Goal: Task Accomplishment & Management: Manage account settings

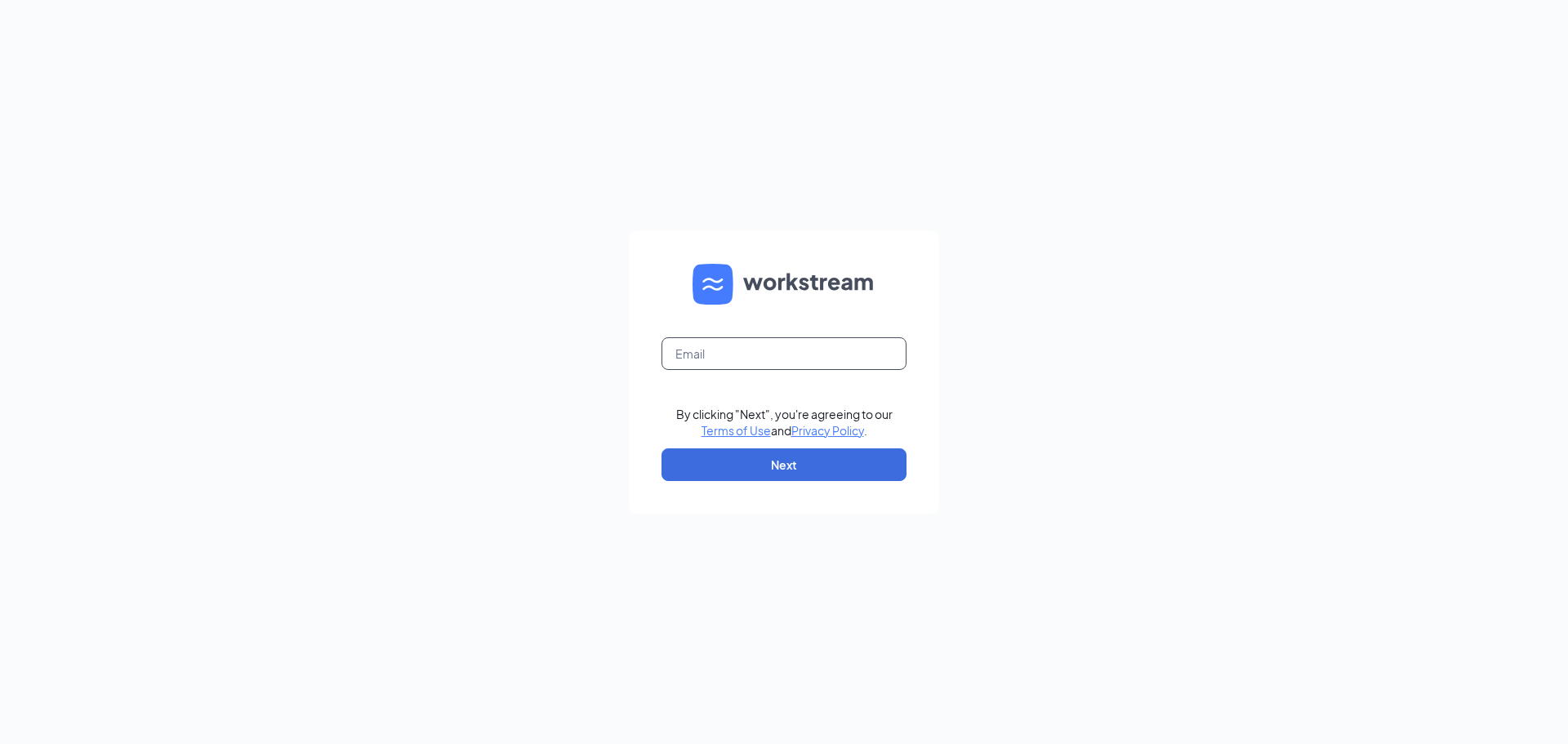
click at [774, 356] on input "text" at bounding box center [783, 354] width 245 height 32
type input "[DOMAIN_NAME][EMAIL_ADDRESS][DOMAIN_NAME]"
click at [855, 457] on button "Next" at bounding box center [783, 465] width 245 height 32
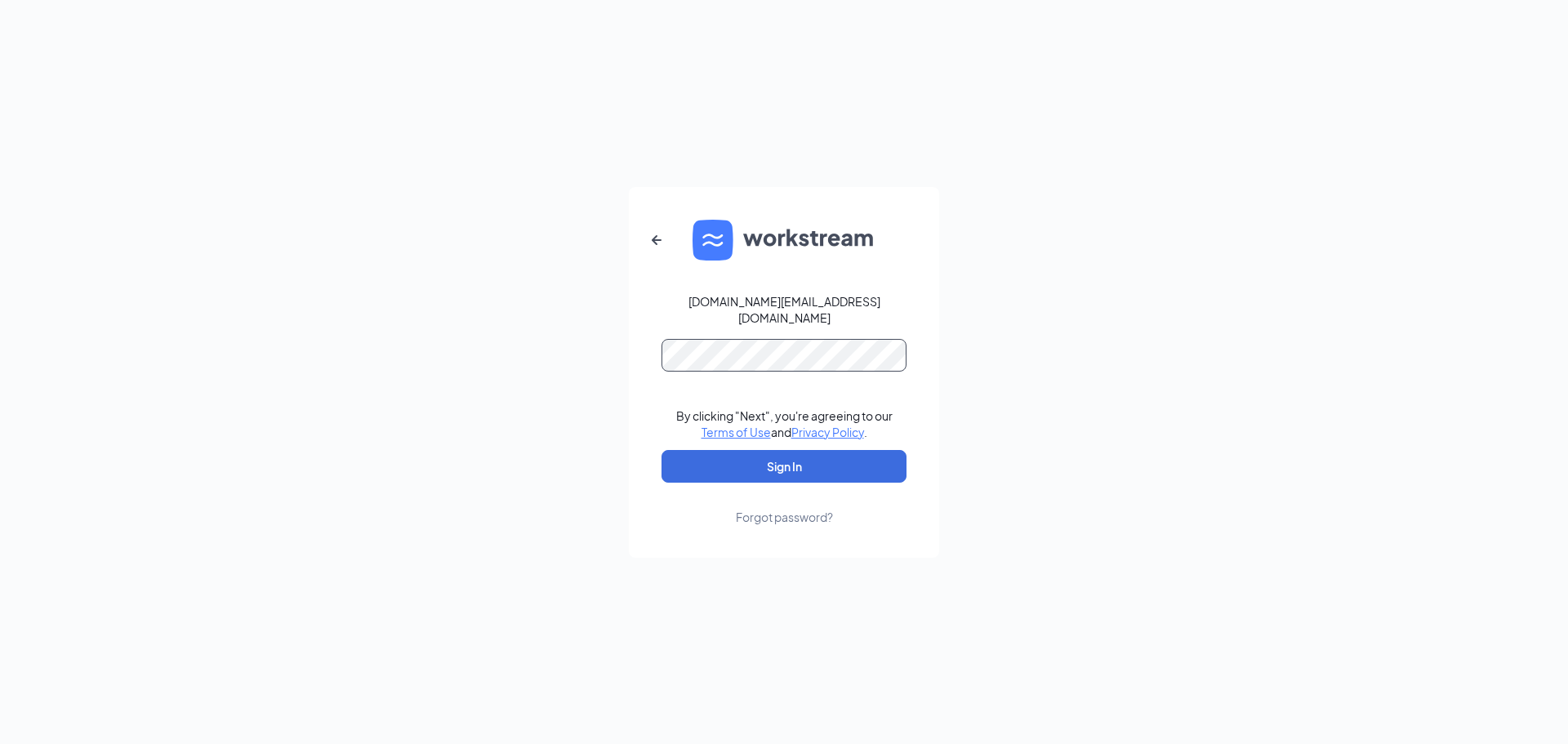
click at [661, 451] on button "Sign In" at bounding box center [783, 467] width 245 height 32
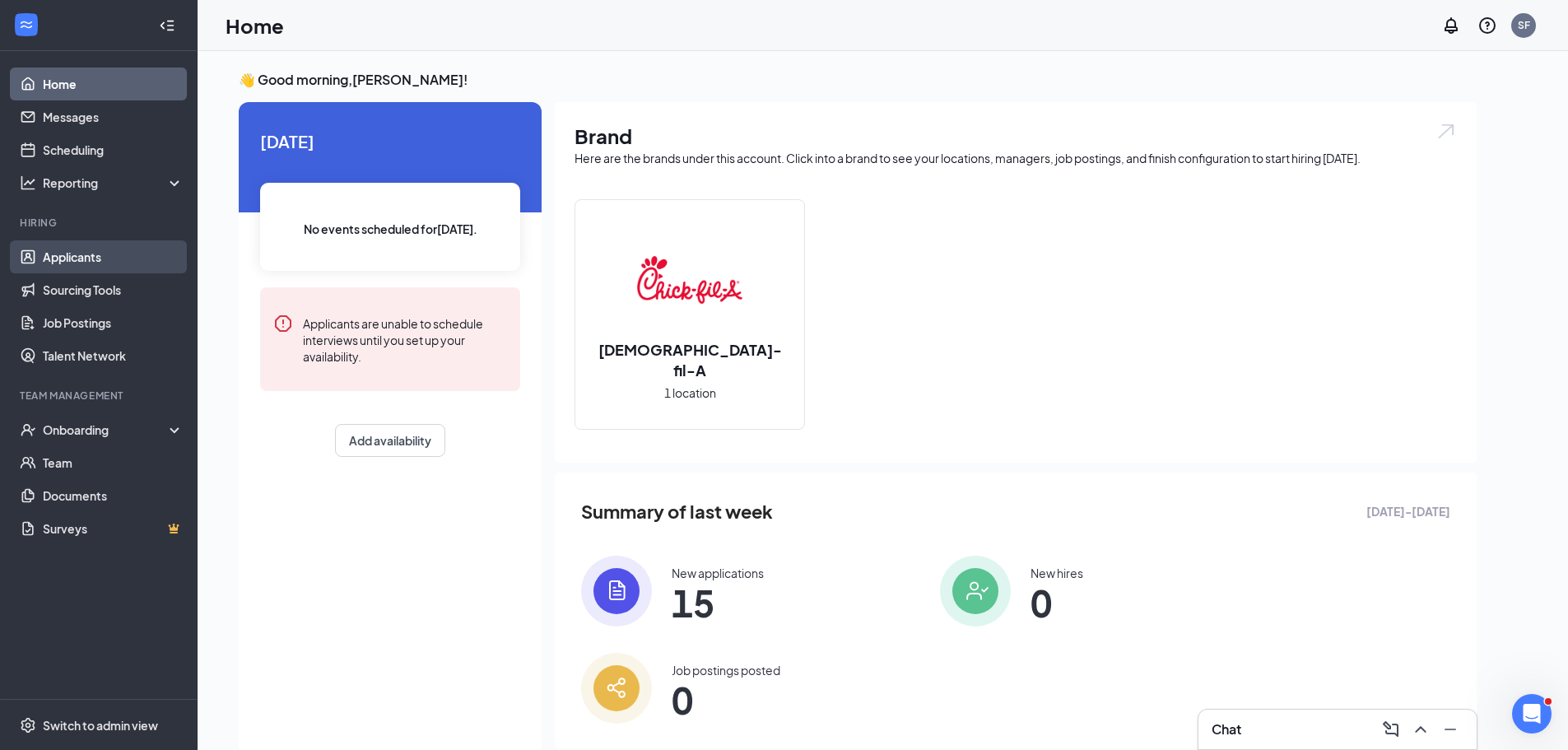
click at [84, 255] on link "Applicants" at bounding box center [113, 257] width 141 height 33
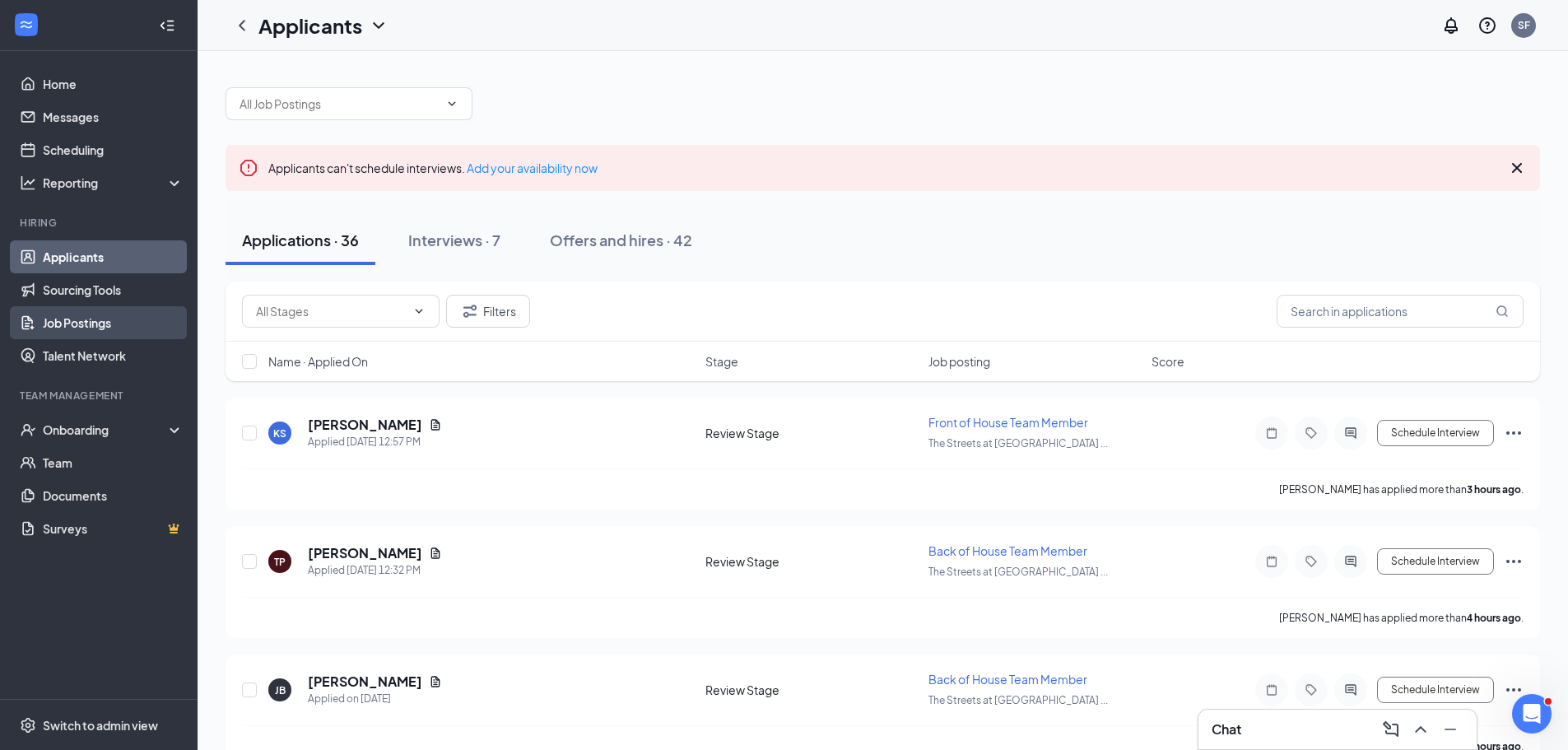
click at [98, 311] on link "Job Postings" at bounding box center [113, 323] width 141 height 33
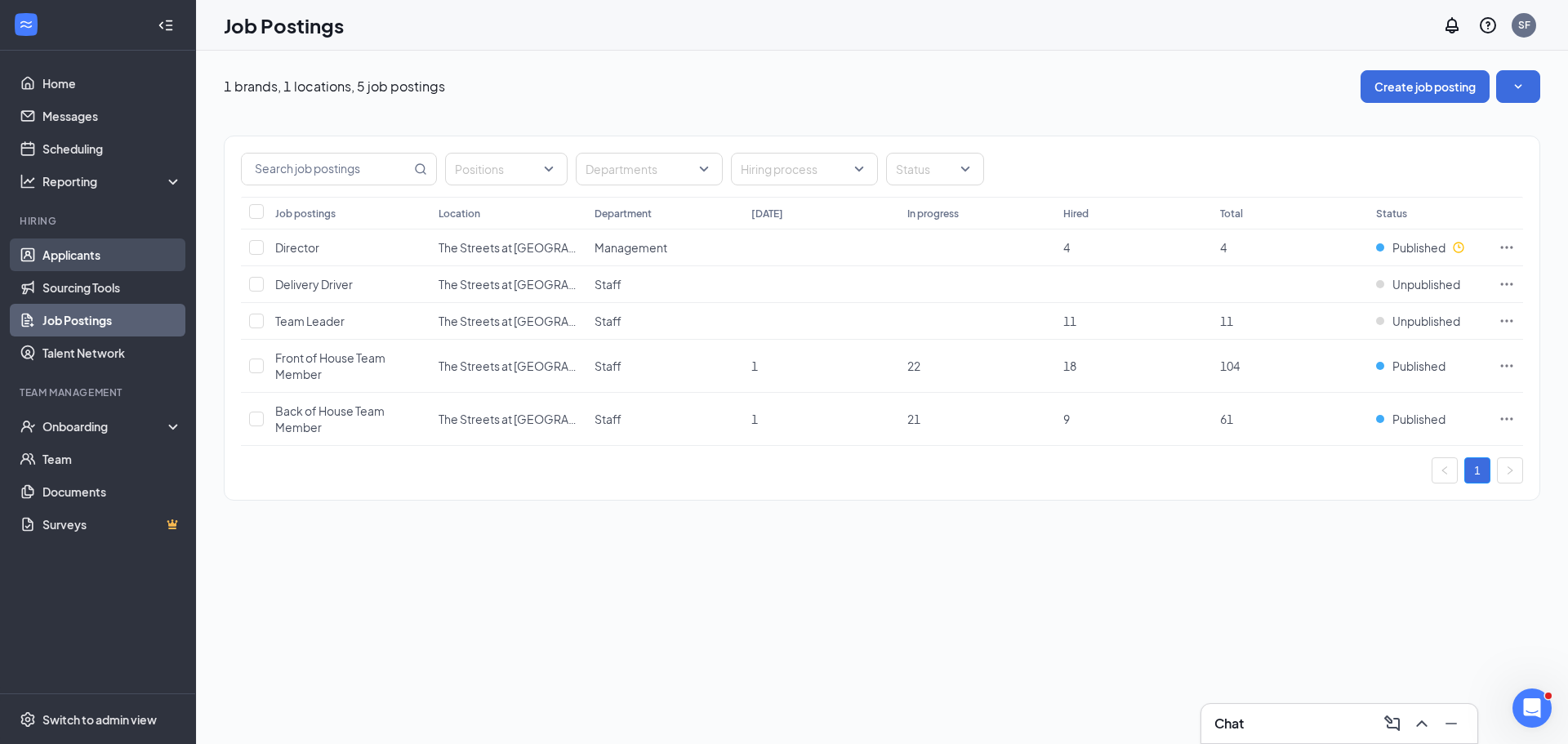
click at [106, 246] on link "Applicants" at bounding box center [112, 255] width 140 height 32
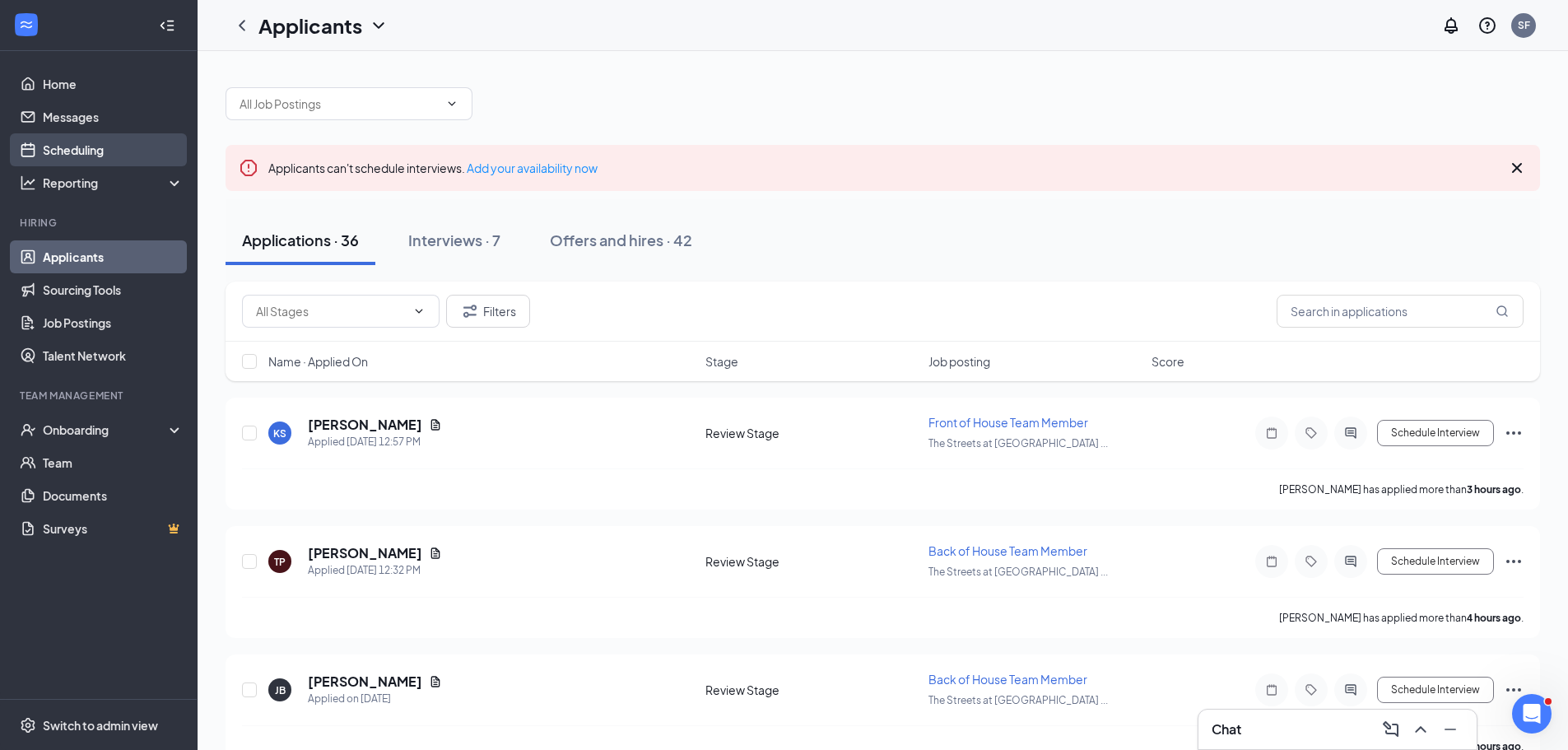
click at [109, 151] on link "Scheduling" at bounding box center [113, 149] width 141 height 33
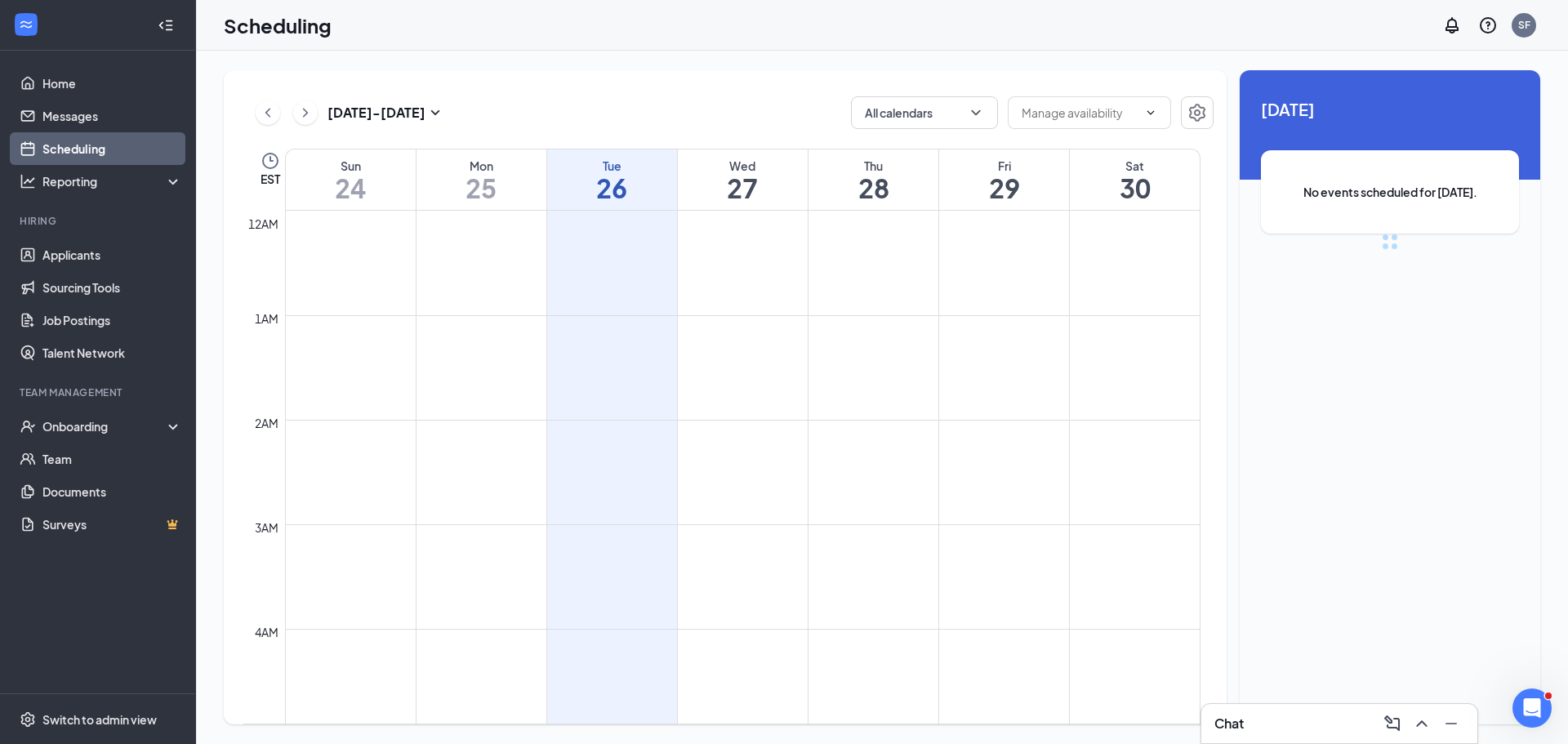
scroll to position [803, 0]
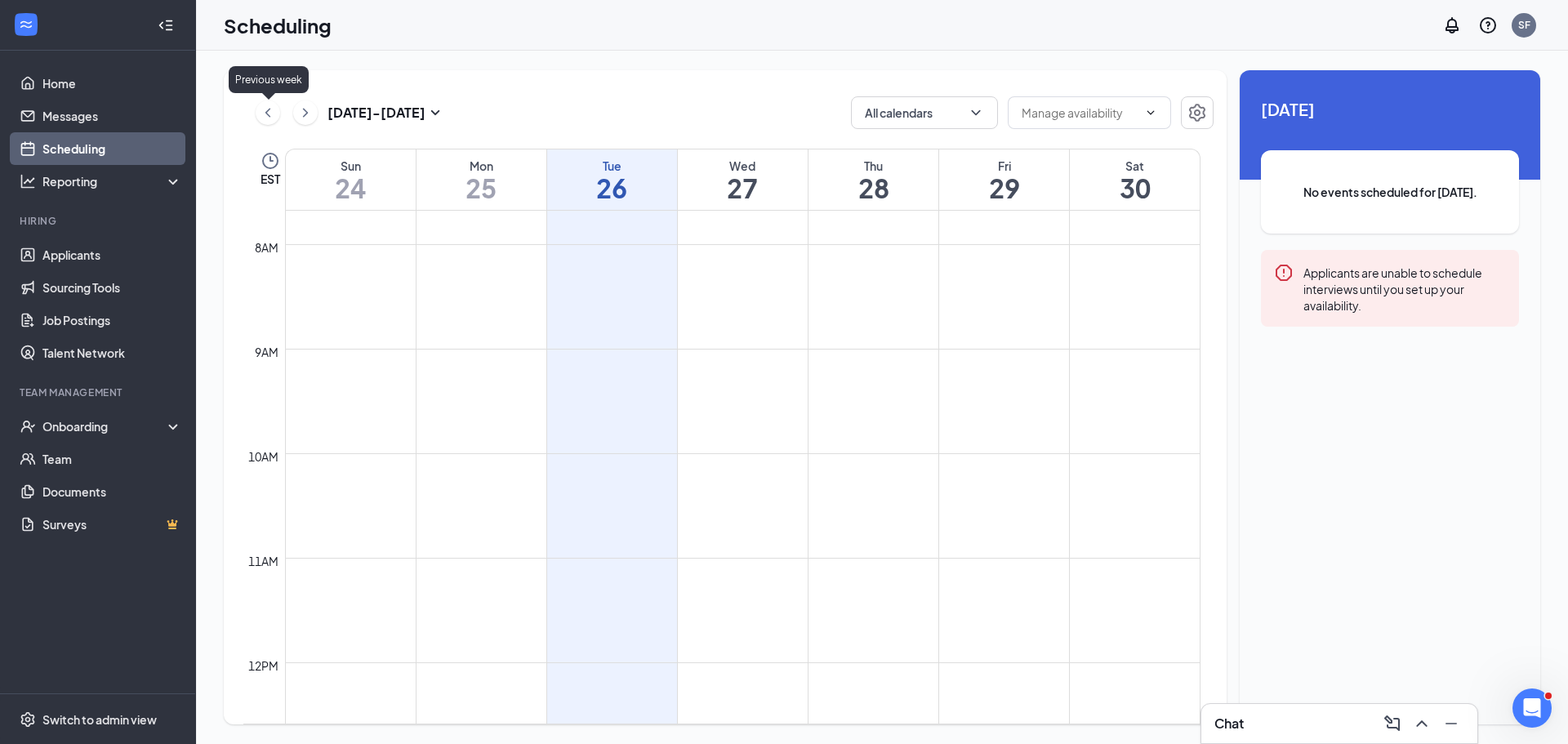
click at [268, 115] on icon "ChevronLeft" at bounding box center [267, 112] width 4 height 9
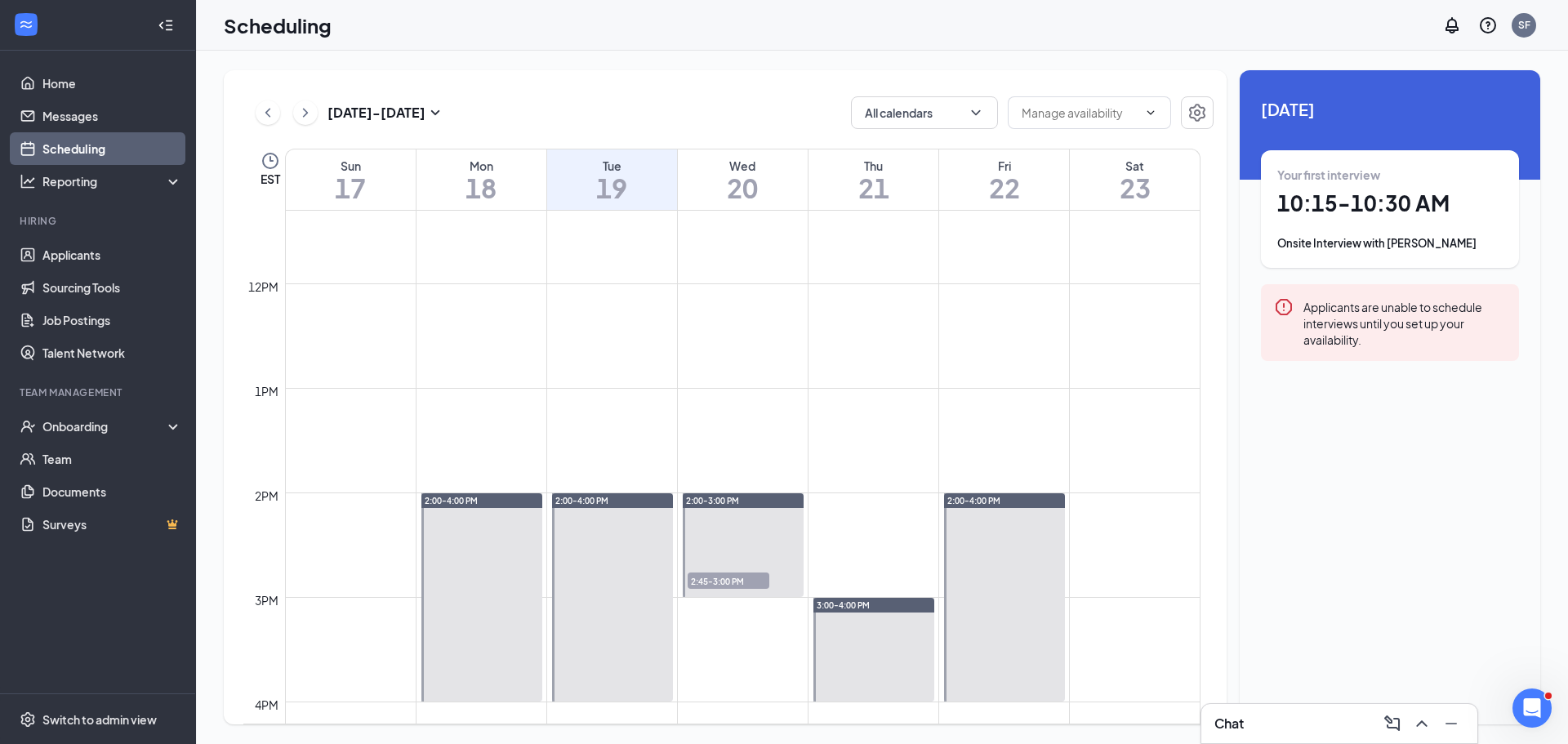
scroll to position [967, 0]
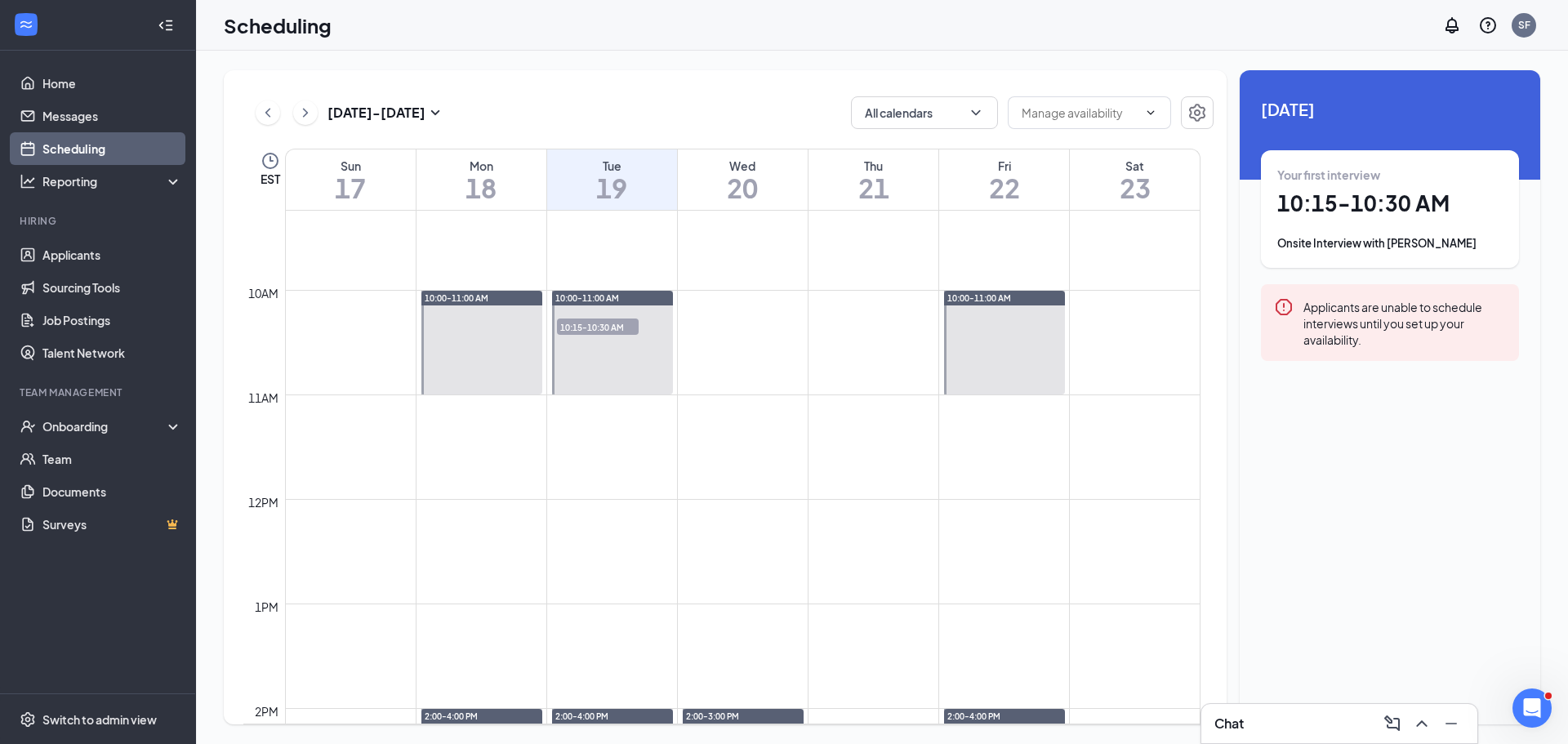
click at [618, 328] on span "10:15-10:30 AM" at bounding box center [597, 327] width 82 height 16
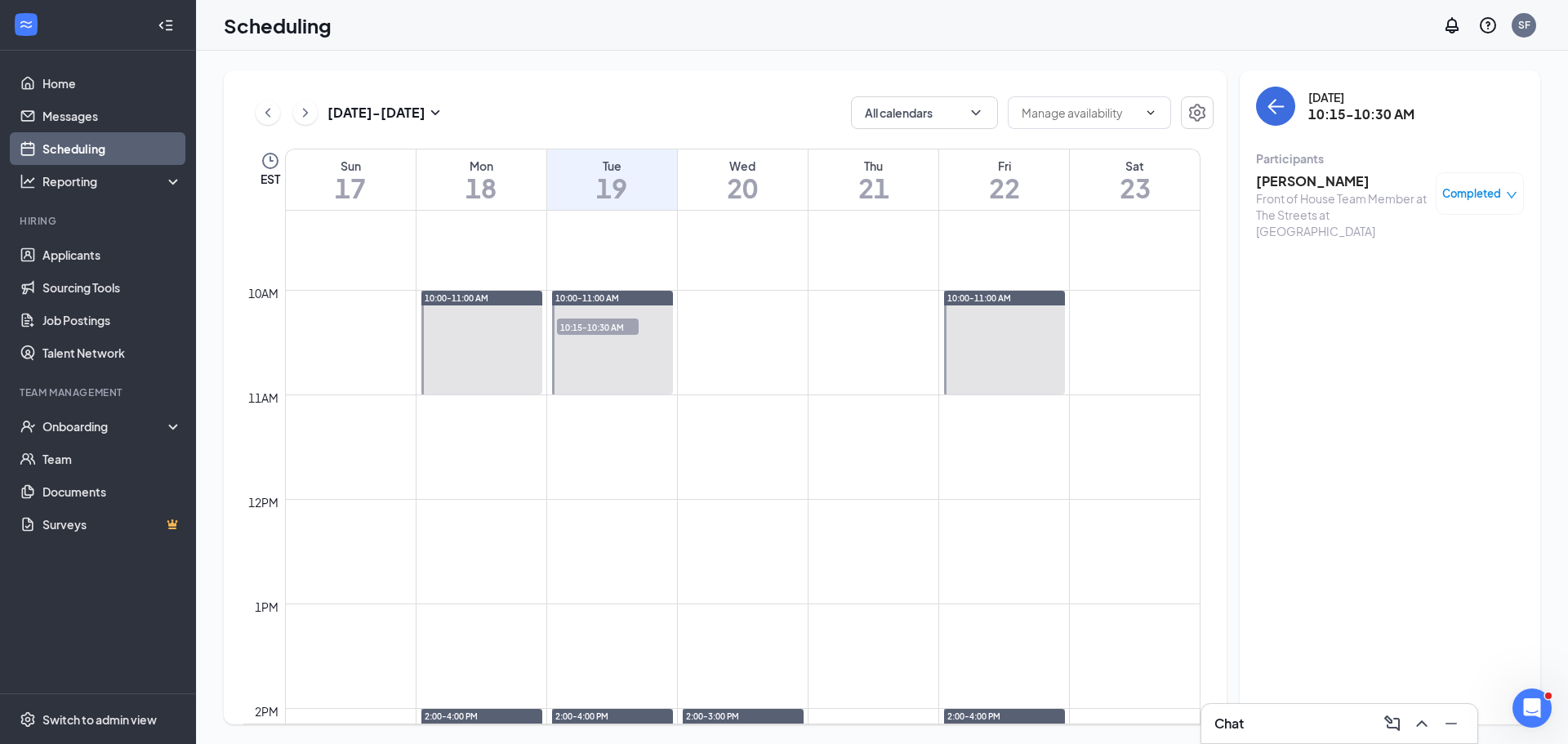
click at [1324, 167] on div "[PERSON_NAME] Front of House Team Member at The Streets at [GEOGRAPHIC_DATA] Co…" at bounding box center [1389, 206] width 268 height 78
click at [1324, 178] on h3 "[PERSON_NAME]" at bounding box center [1341, 181] width 171 height 18
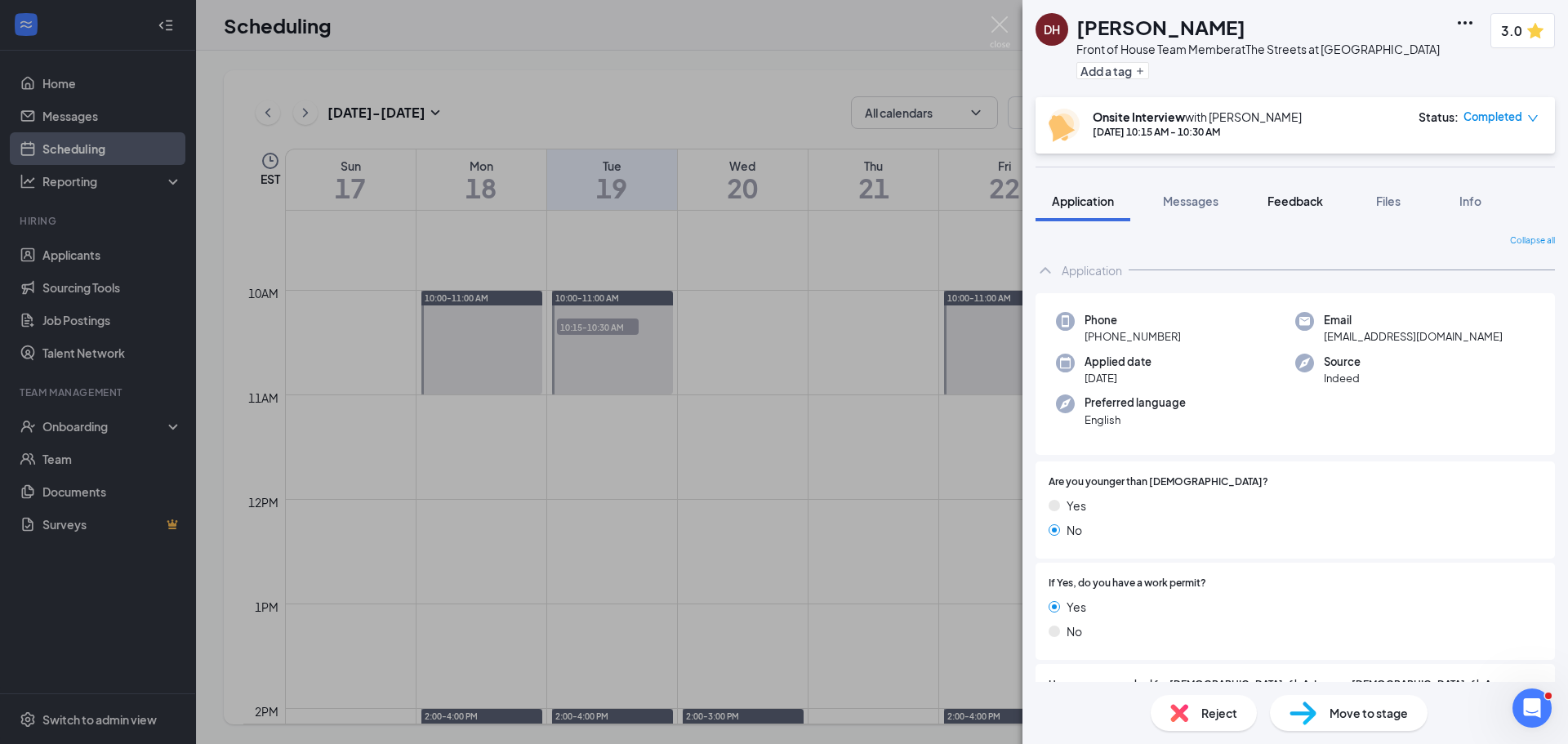
click at [1290, 205] on span "Feedback" at bounding box center [1295, 201] width 56 height 14
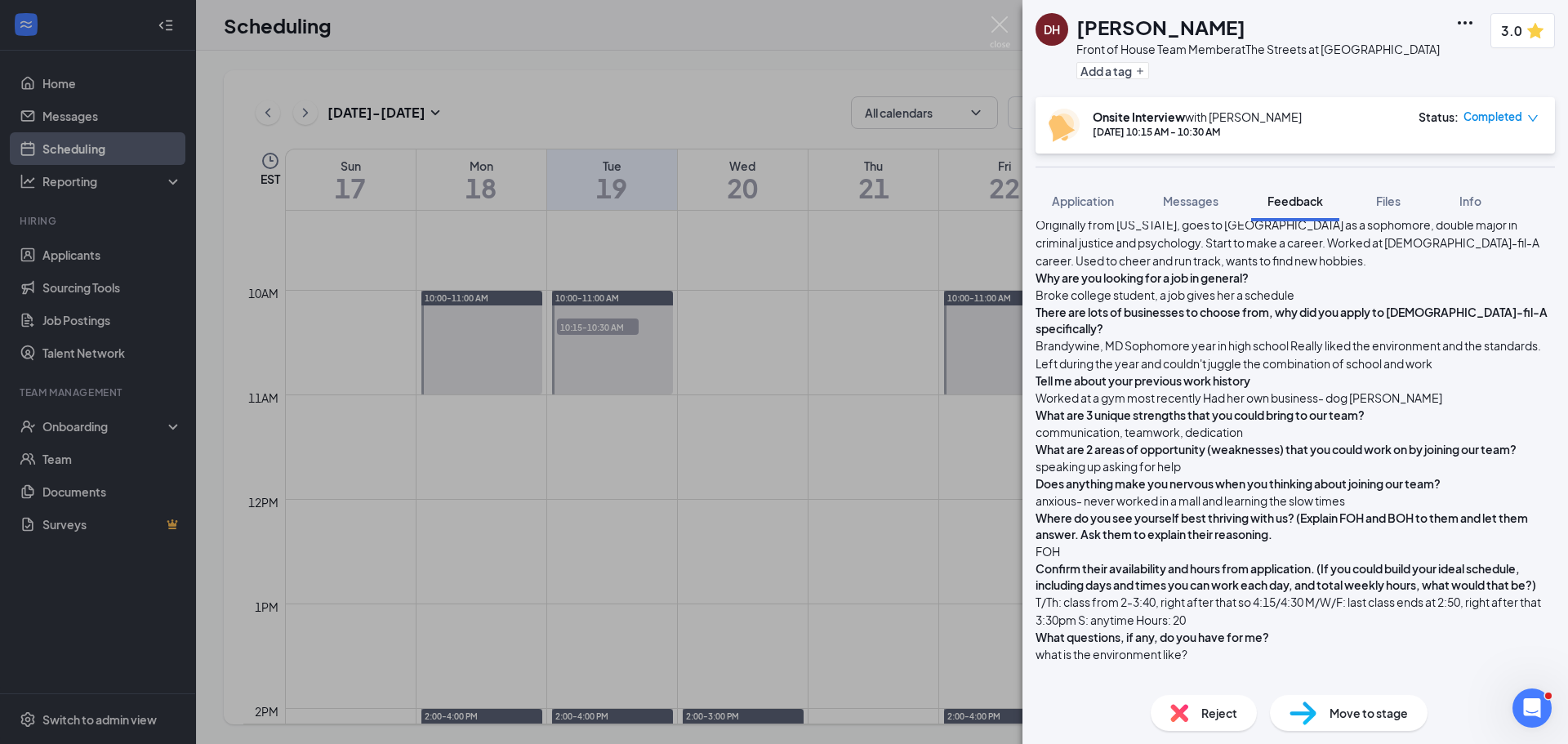
scroll to position [653, 0]
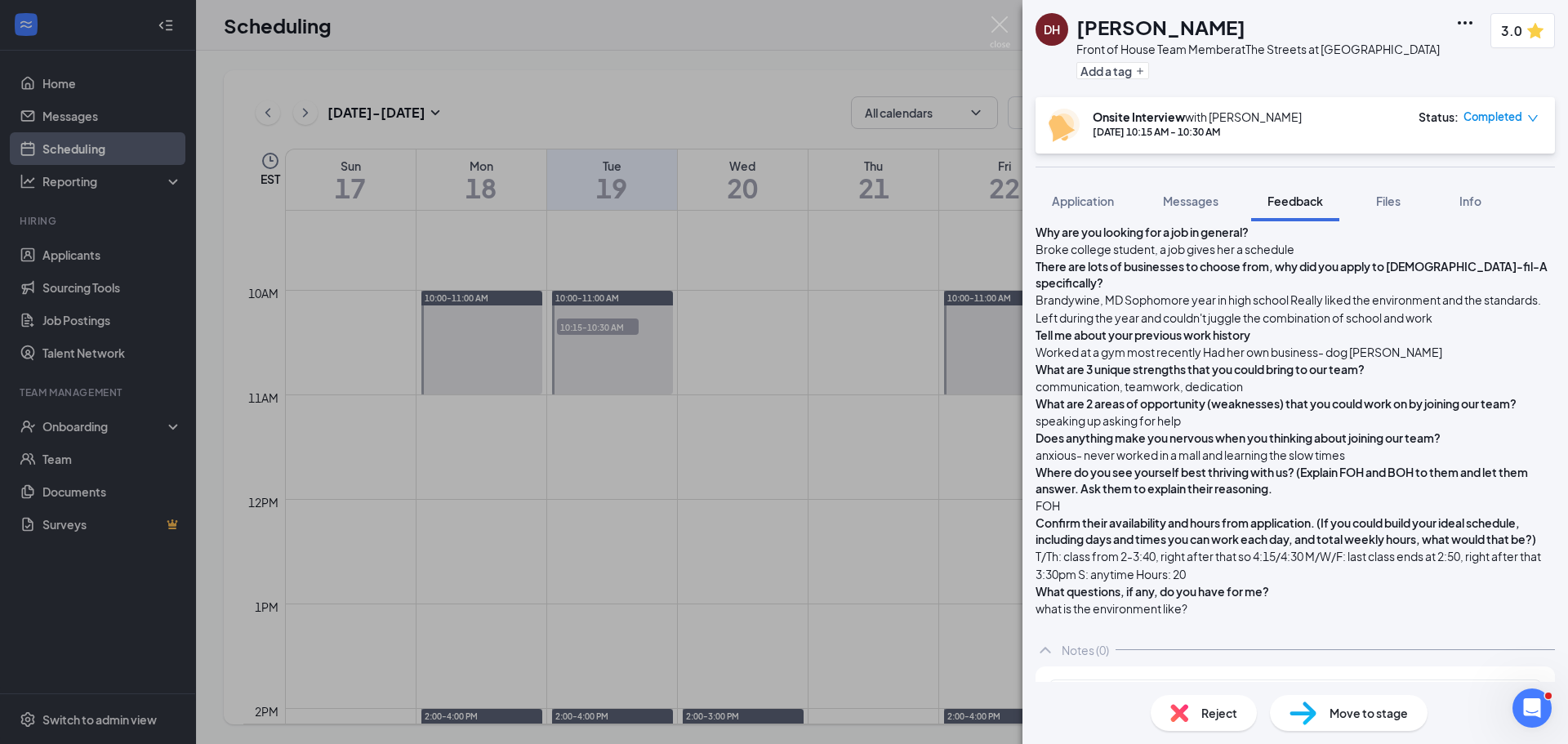
click at [764, 442] on div "DH [PERSON_NAME] Front of House Team Member at The Streets at [GEOGRAPHIC_DATA]…" at bounding box center [784, 372] width 1568 height 744
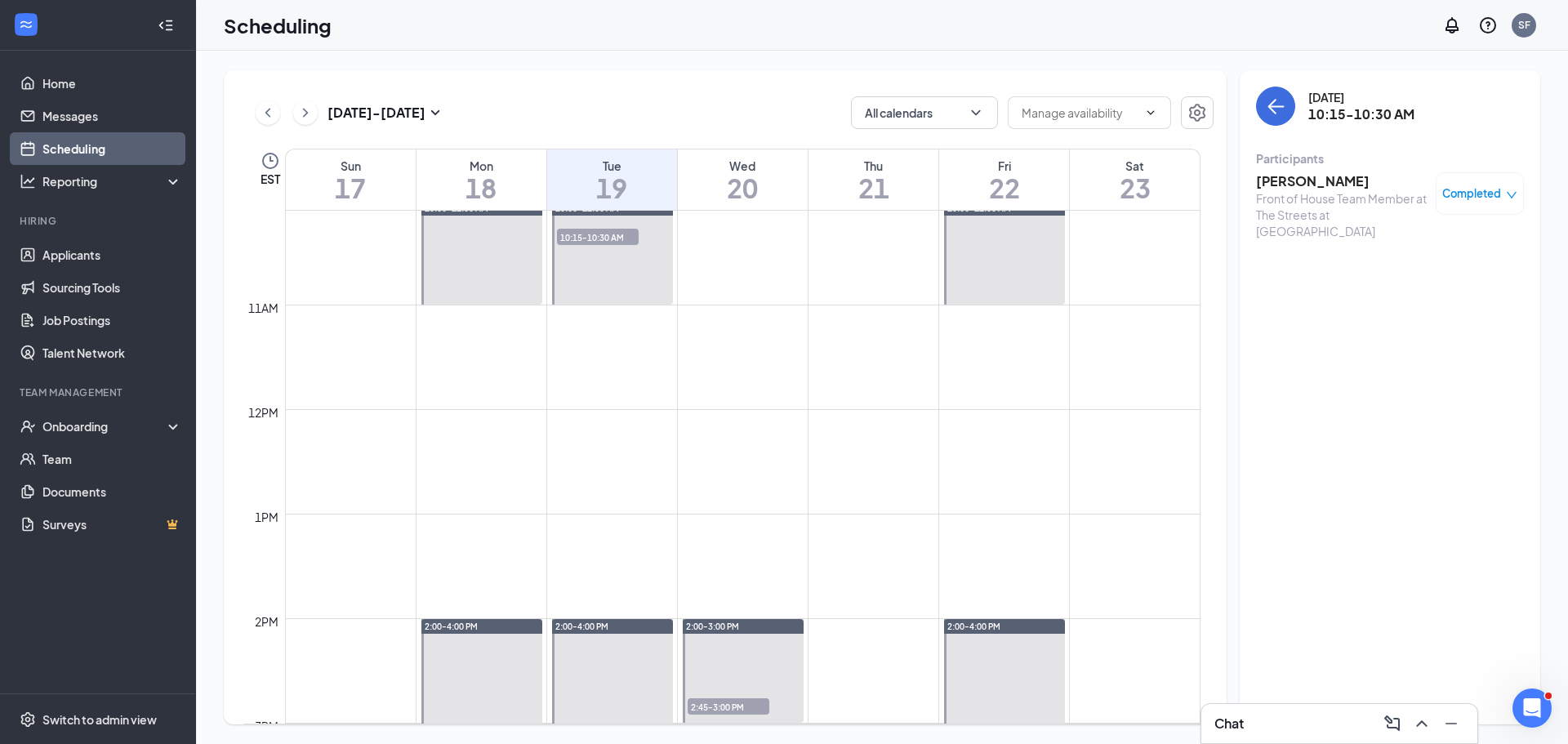
scroll to position [1212, 0]
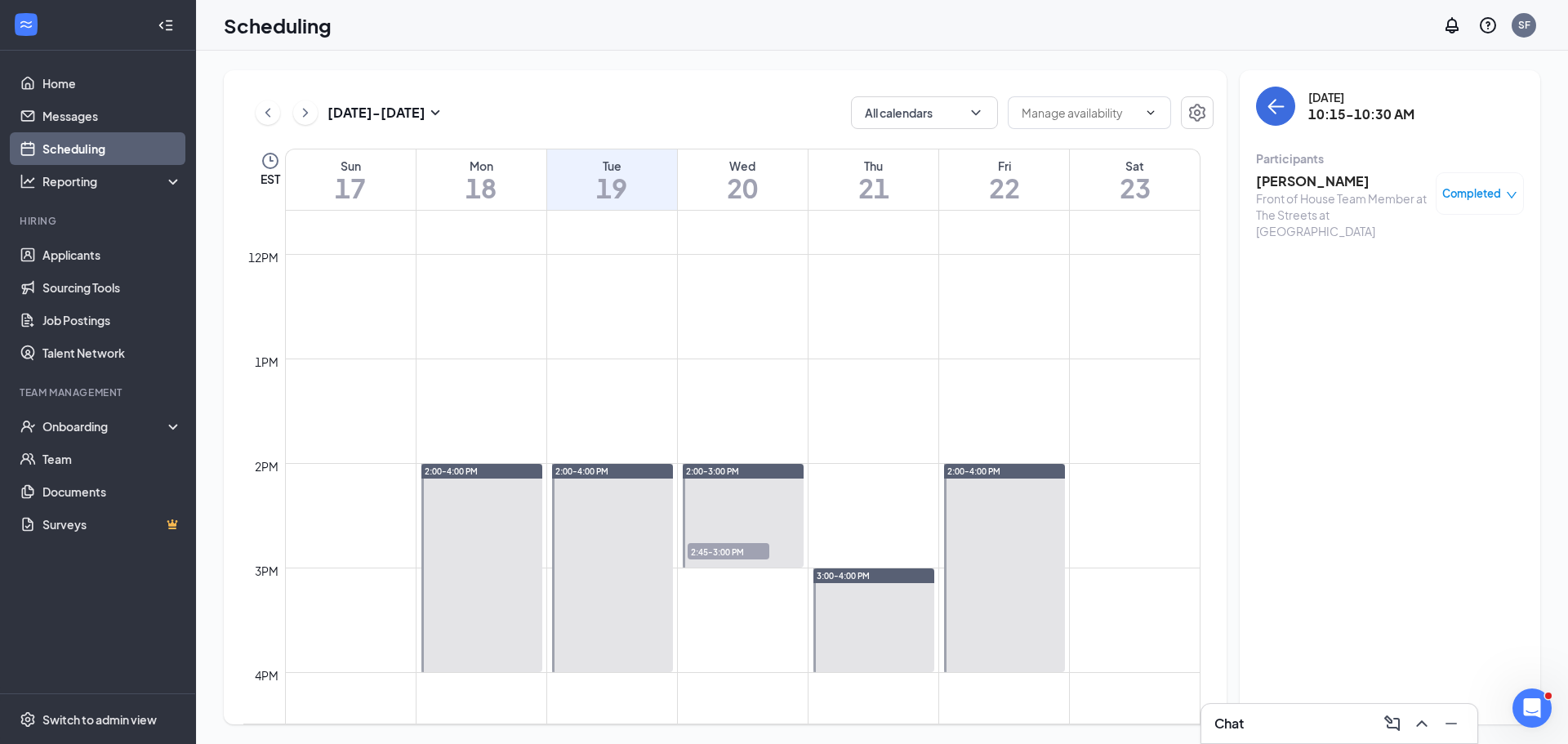
click at [748, 545] on span "2:45-3:00 PM" at bounding box center [727, 551] width 82 height 16
click at [1294, 183] on h3 "NAIMORA [PERSON_NAME]" at bounding box center [1341, 190] width 171 height 36
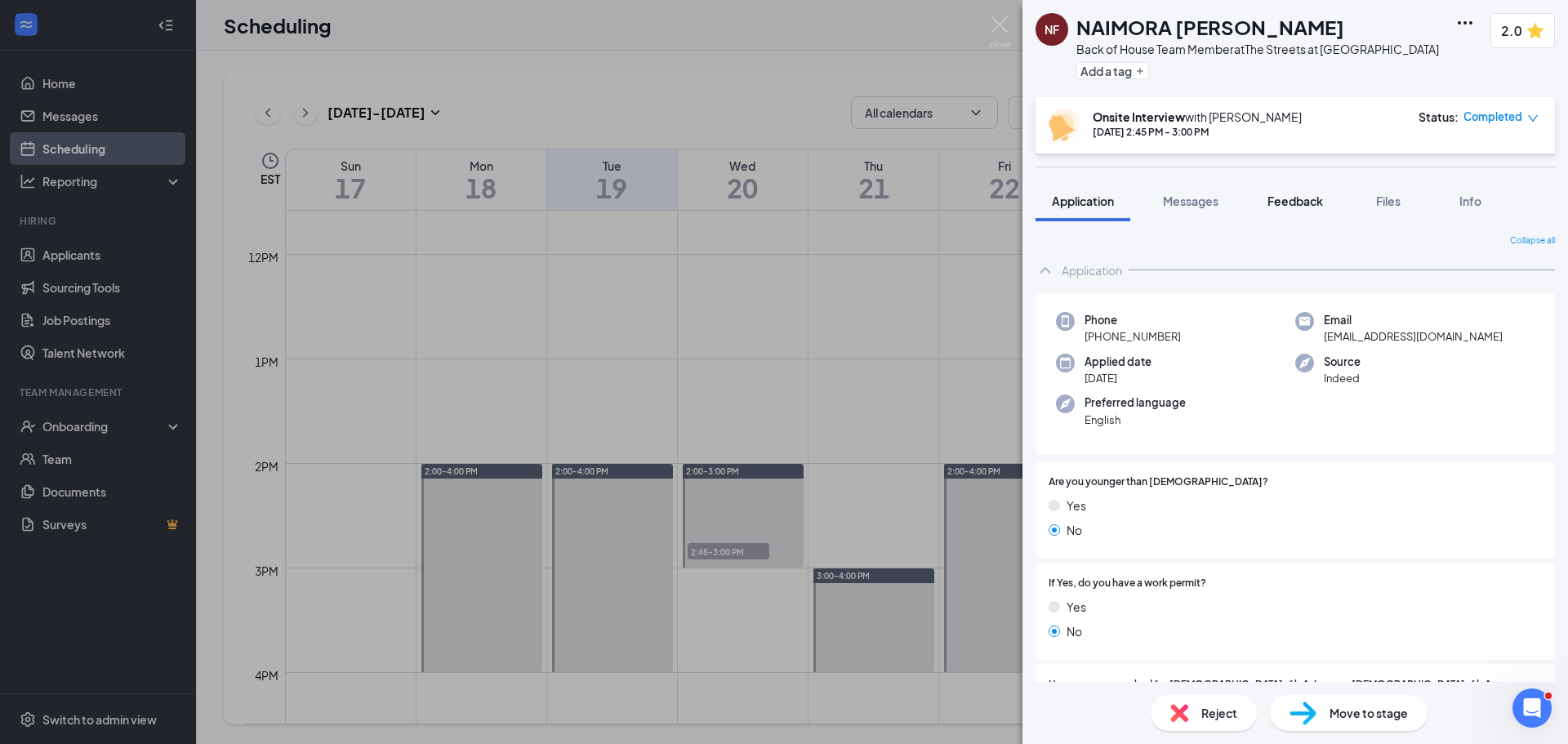
click at [1290, 205] on span "Feedback" at bounding box center [1295, 201] width 56 height 14
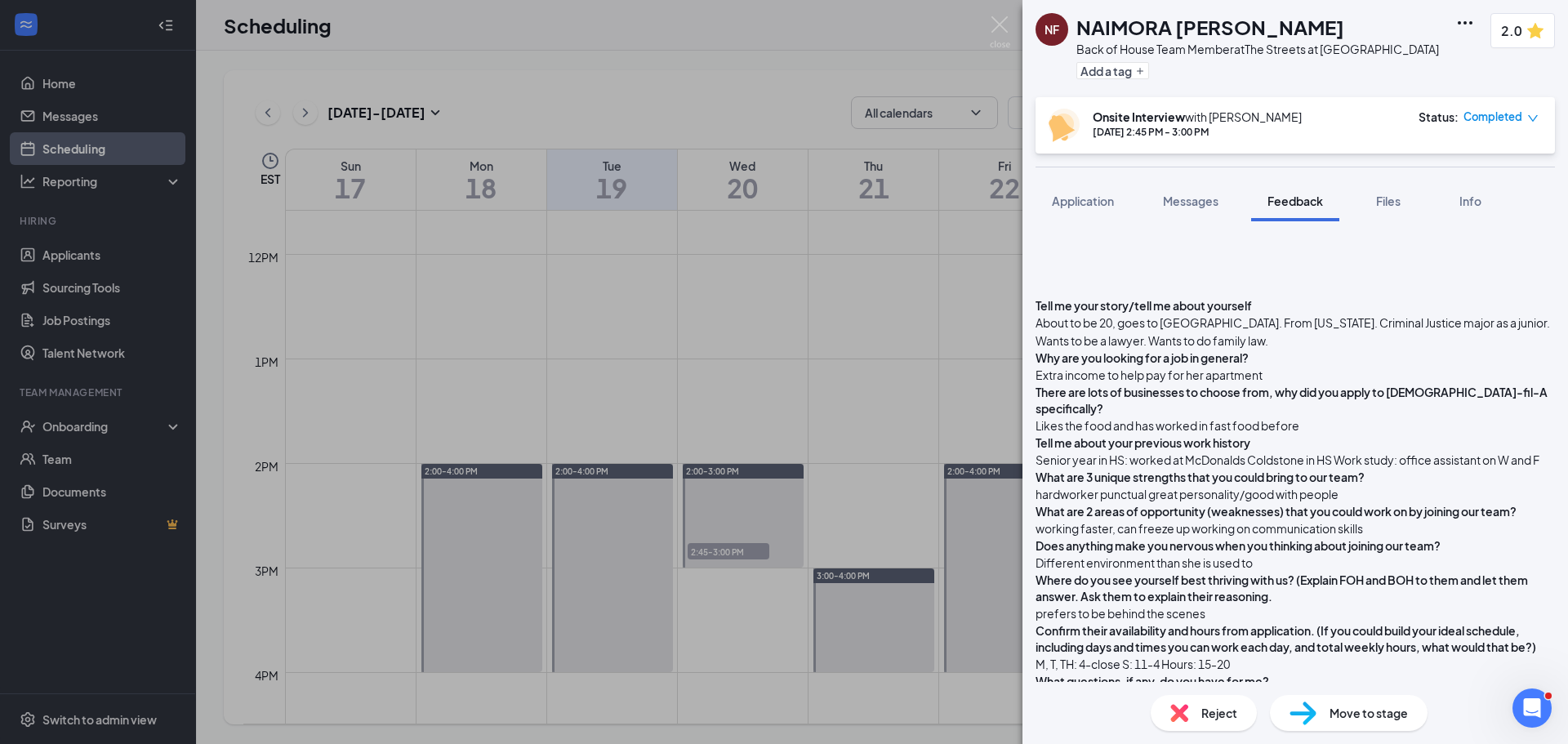
scroll to position [664, 0]
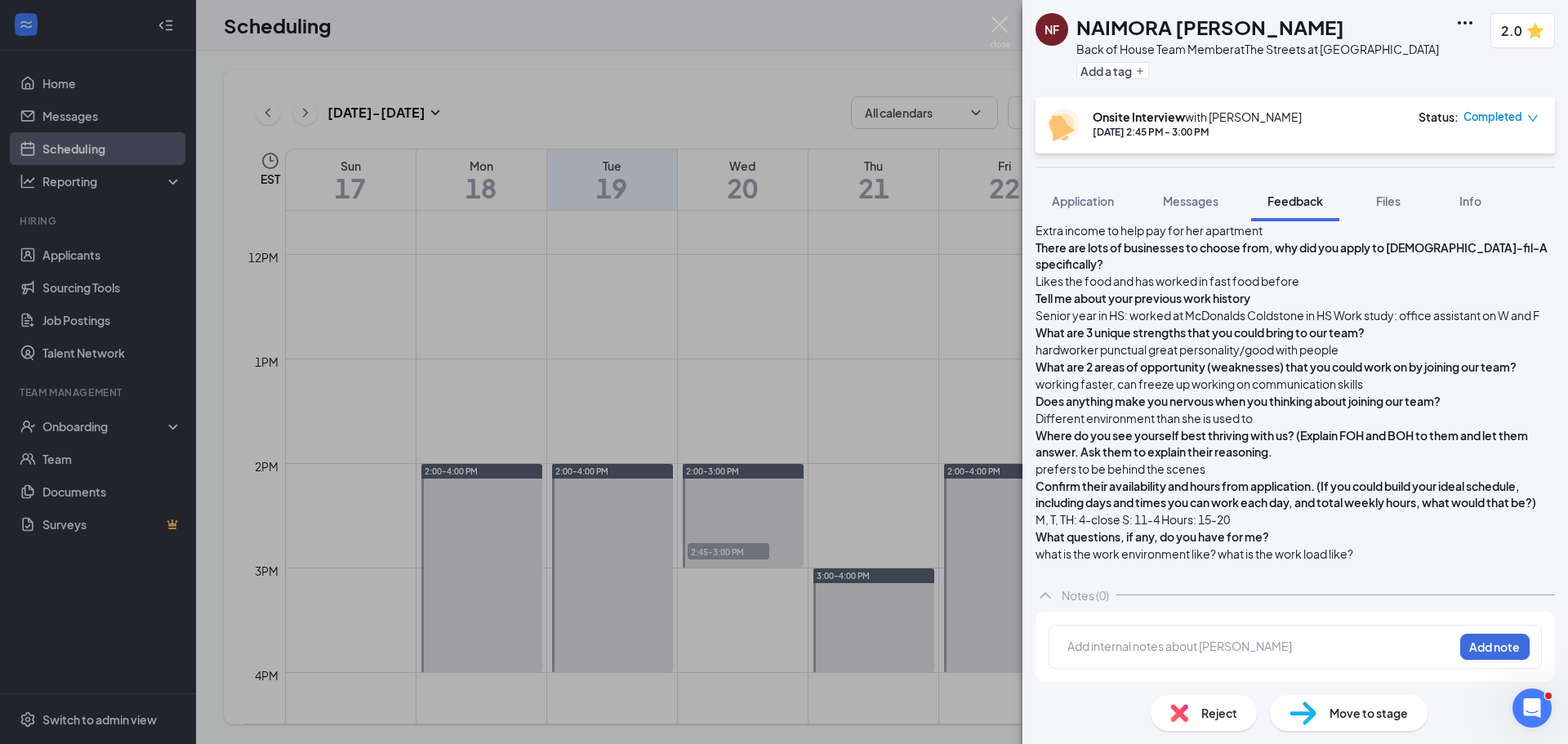
click at [1223, 727] on div "Reject" at bounding box center [1203, 713] width 106 height 36
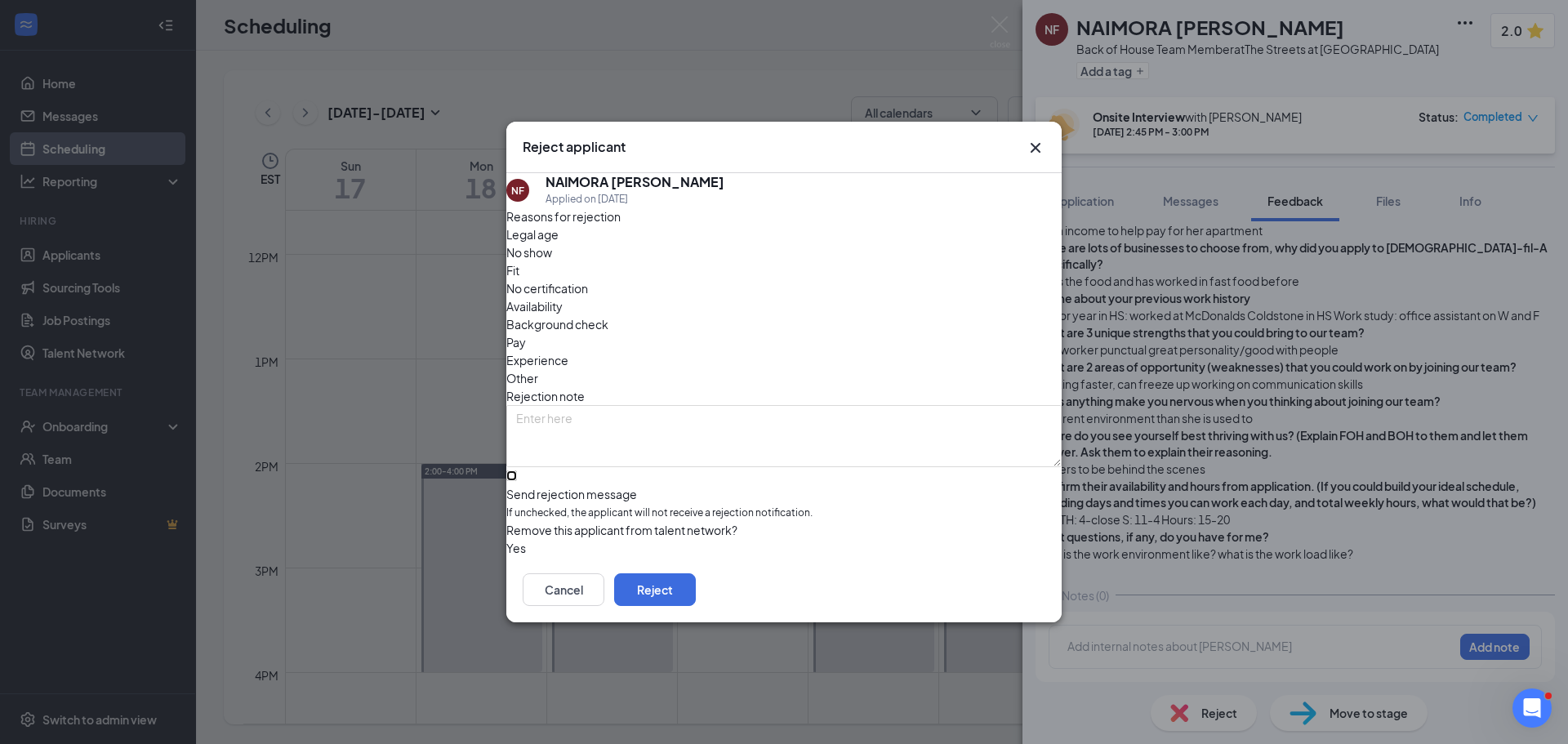
click at [517, 470] on input "Send rejection message If unchecked, the applicant will not receive a rejection…" at bounding box center [511, 476] width 11 height 11
checkbox input "true"
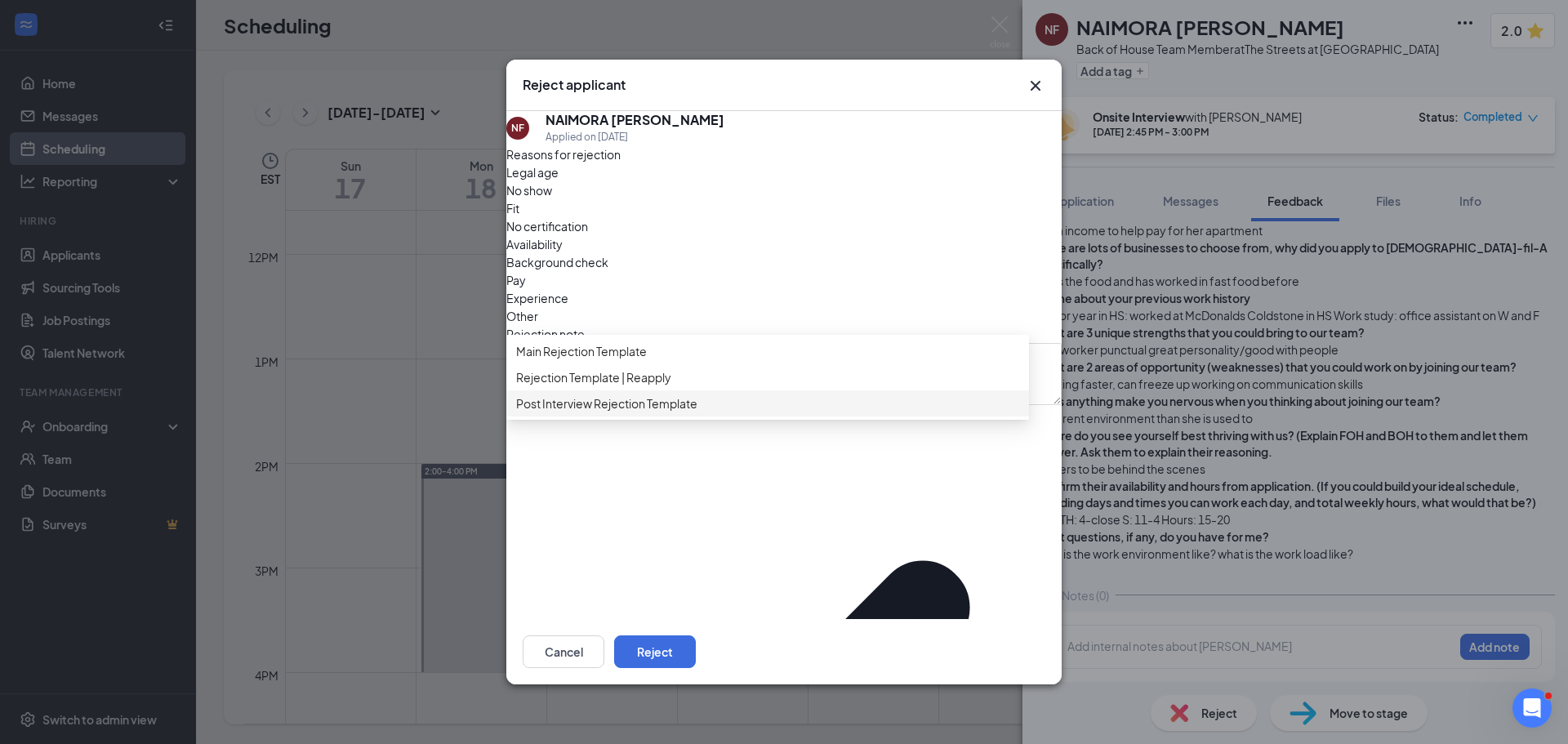
click at [629, 413] on span "Post Interview Rejection Template" at bounding box center [606, 404] width 181 height 18
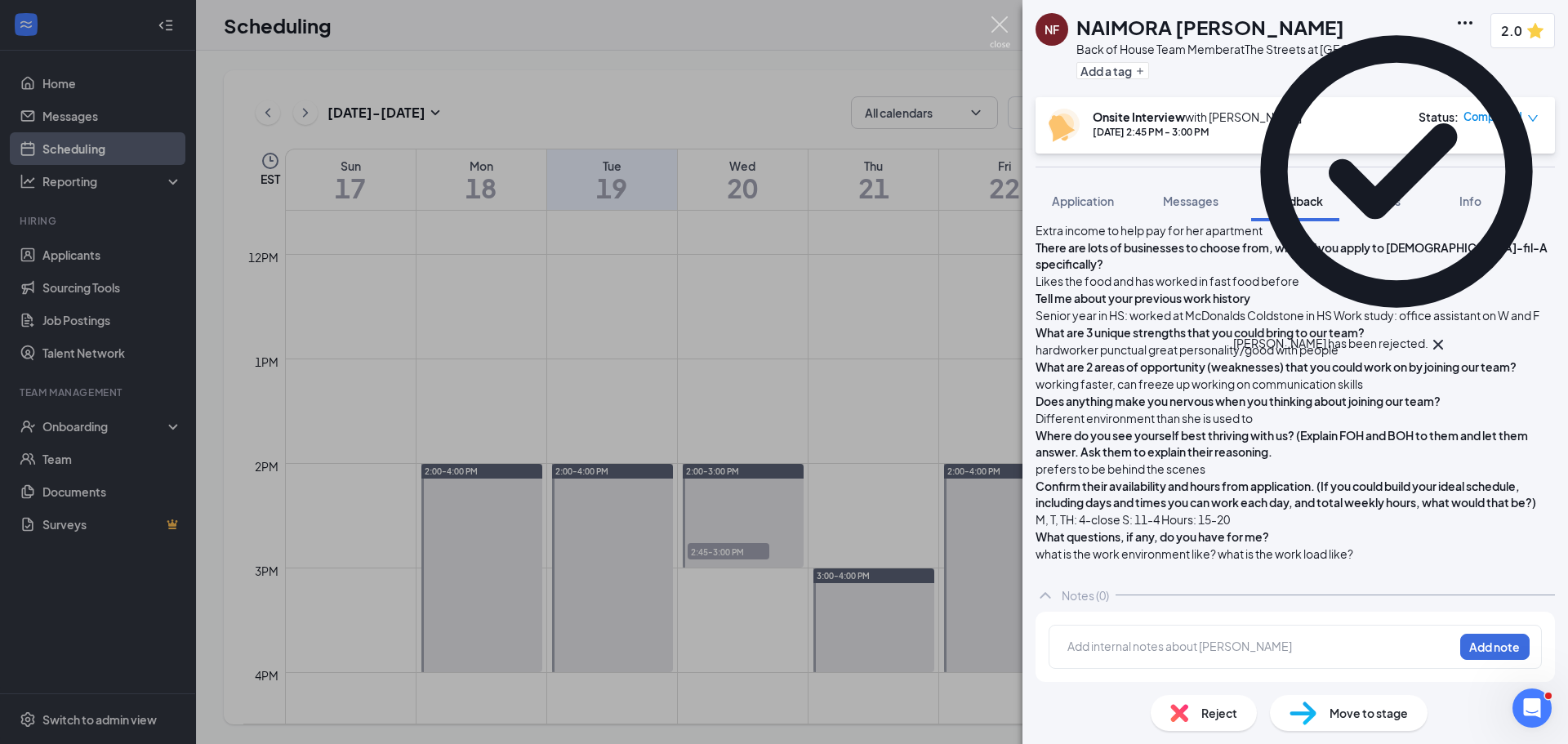
click at [999, 16] on img at bounding box center [999, 31] width 21 height 31
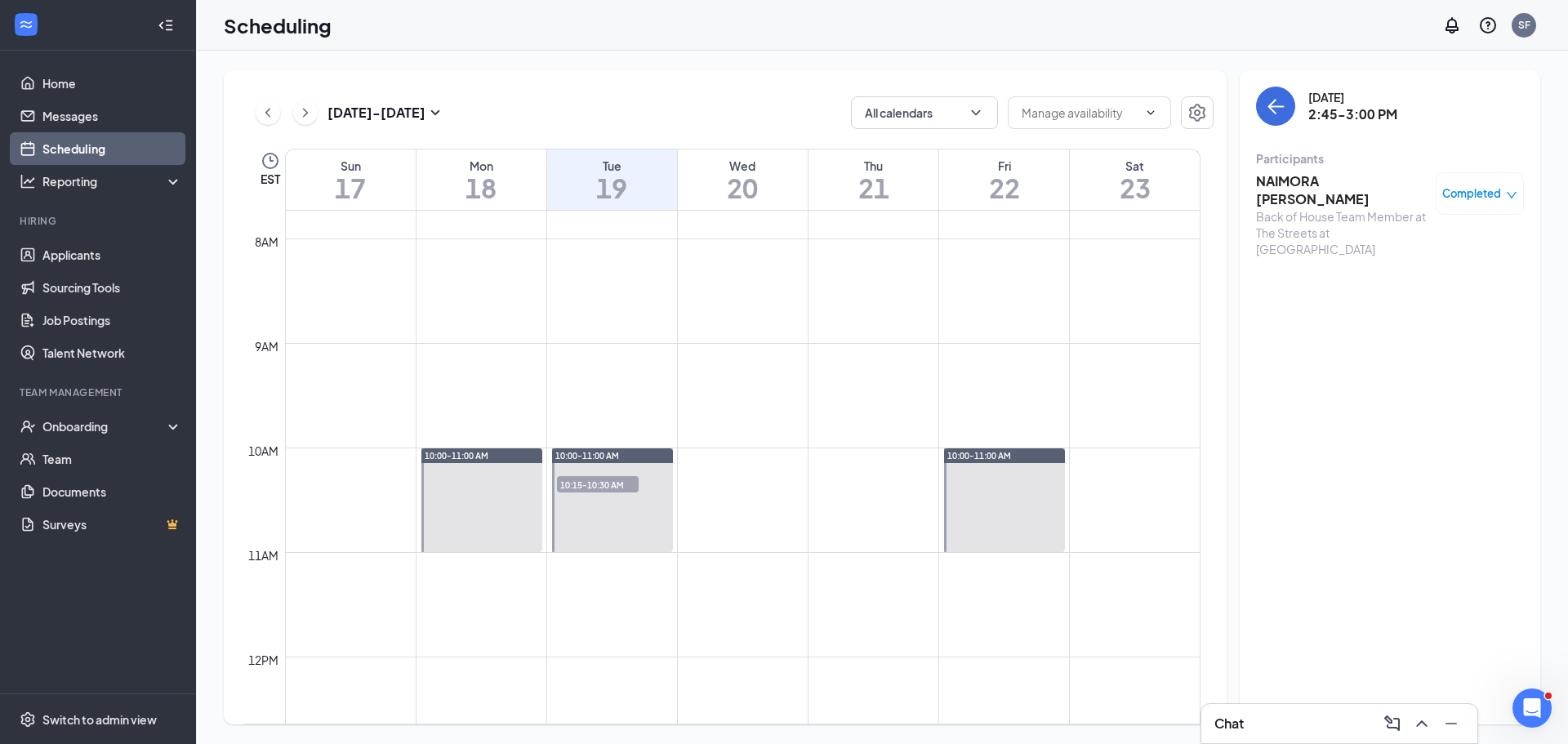
scroll to position [803, 0]
click at [598, 482] on span "10:15-10:30 AM" at bounding box center [597, 490] width 82 height 16
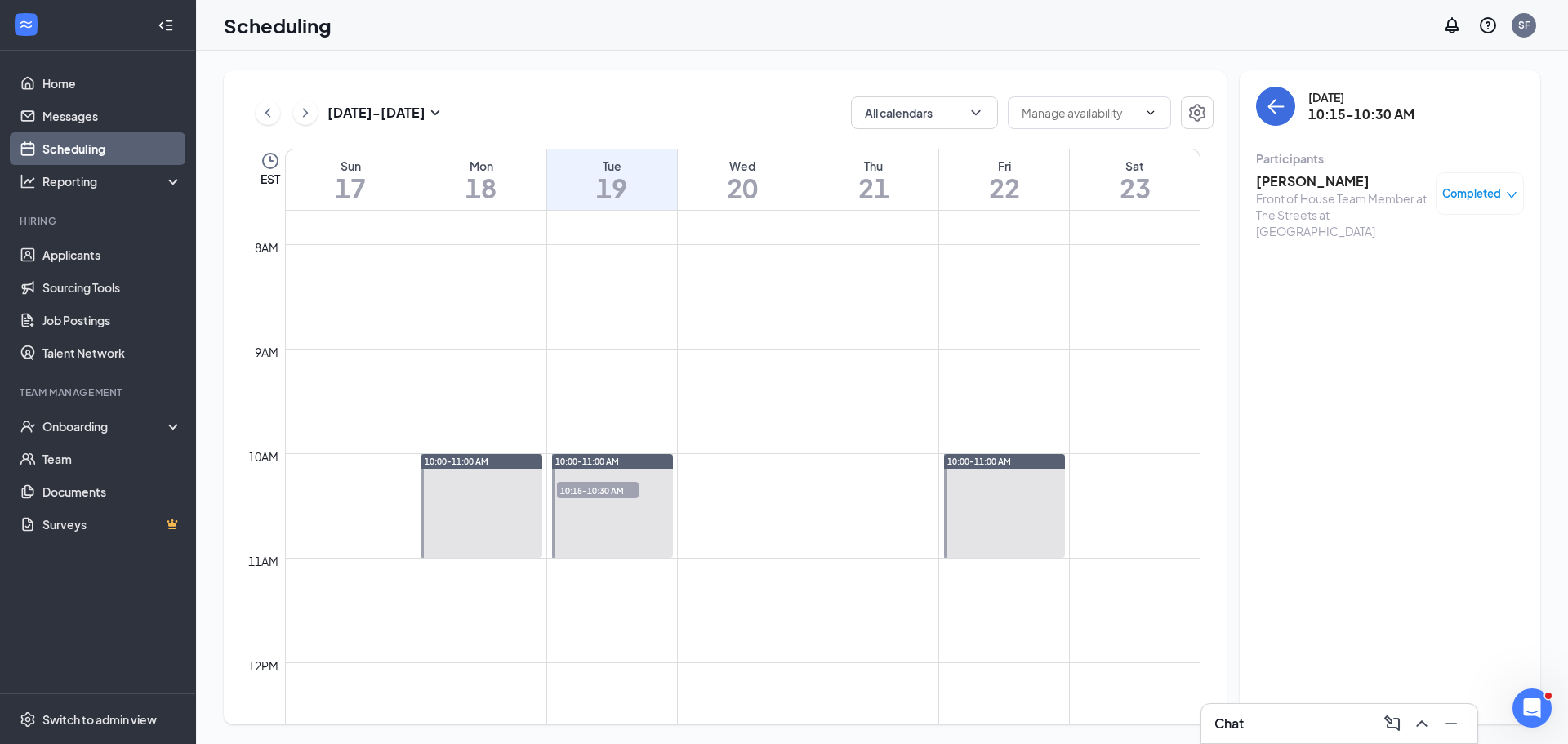
click at [1316, 180] on h3 "[PERSON_NAME]" at bounding box center [1341, 181] width 171 height 18
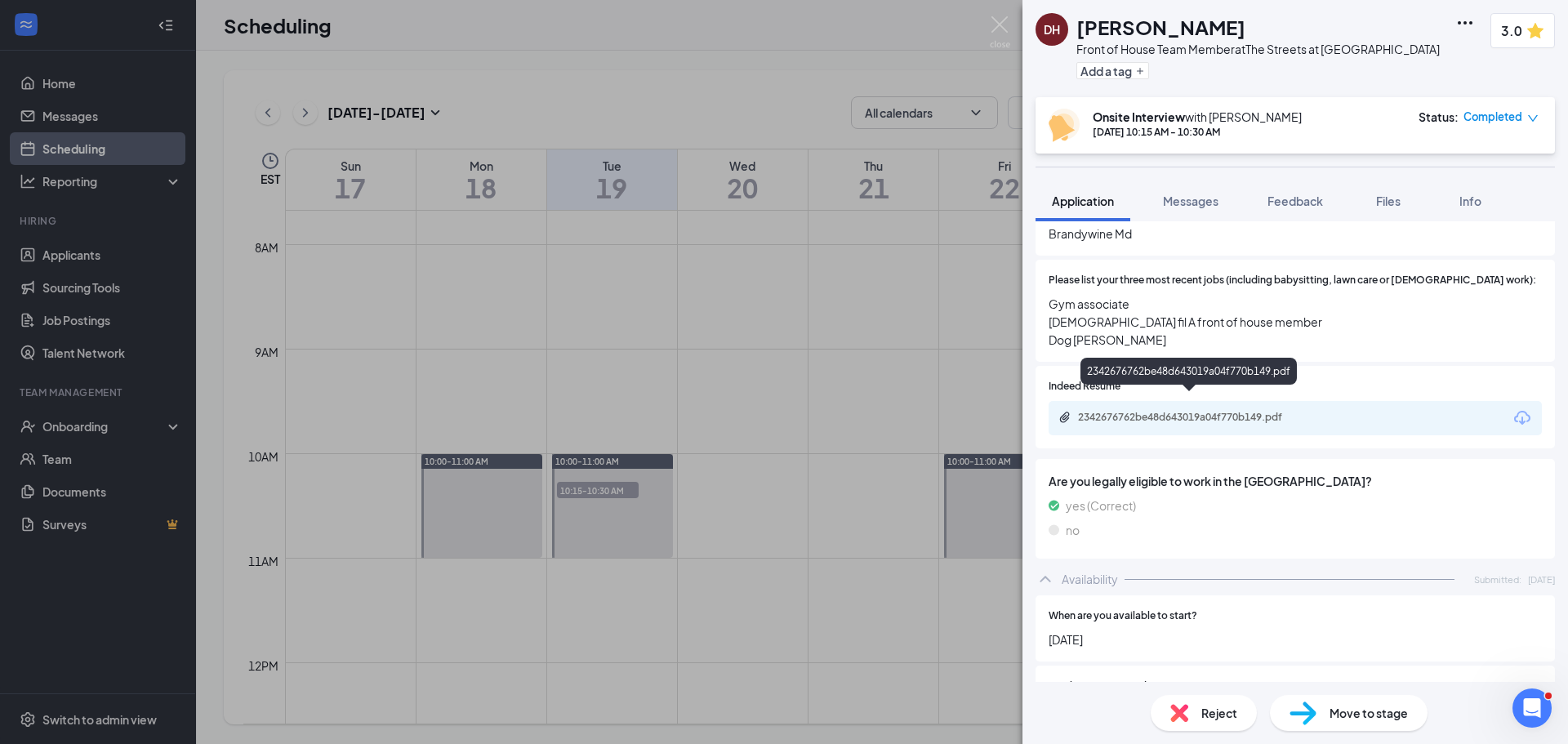
scroll to position [509, 0]
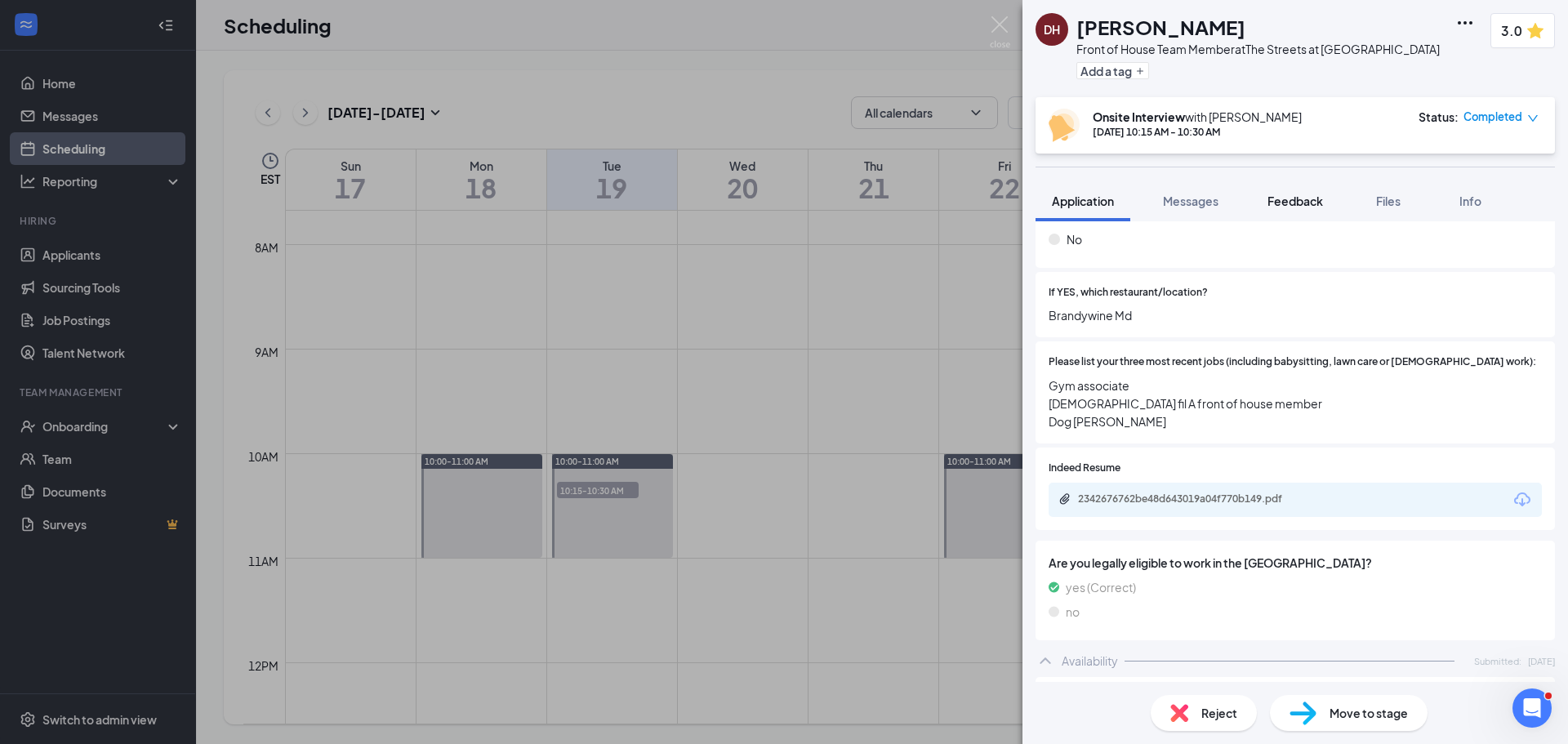
click at [1276, 212] on button "Feedback" at bounding box center [1294, 201] width 88 height 41
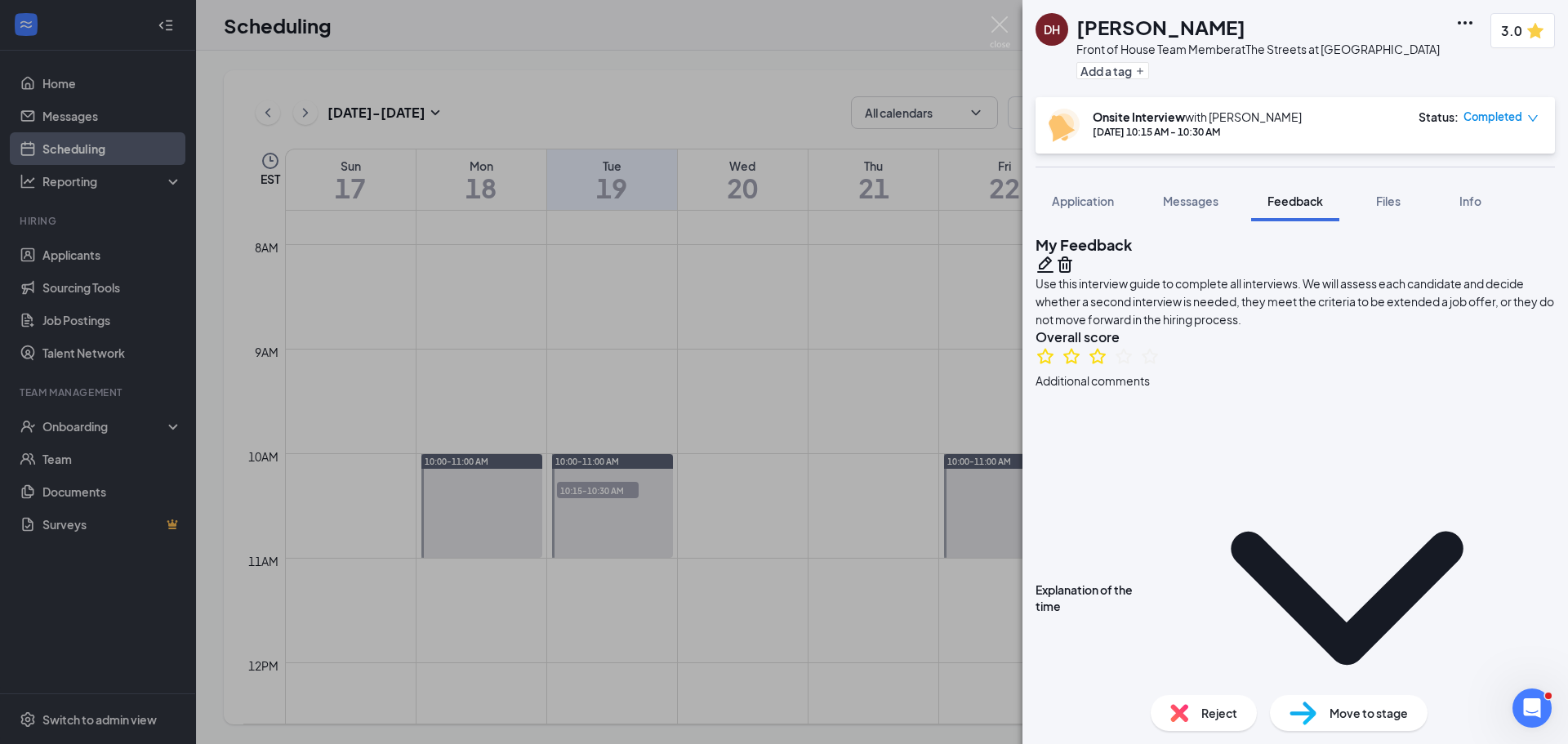
click at [1212, 723] on div "Reject" at bounding box center [1203, 713] width 106 height 36
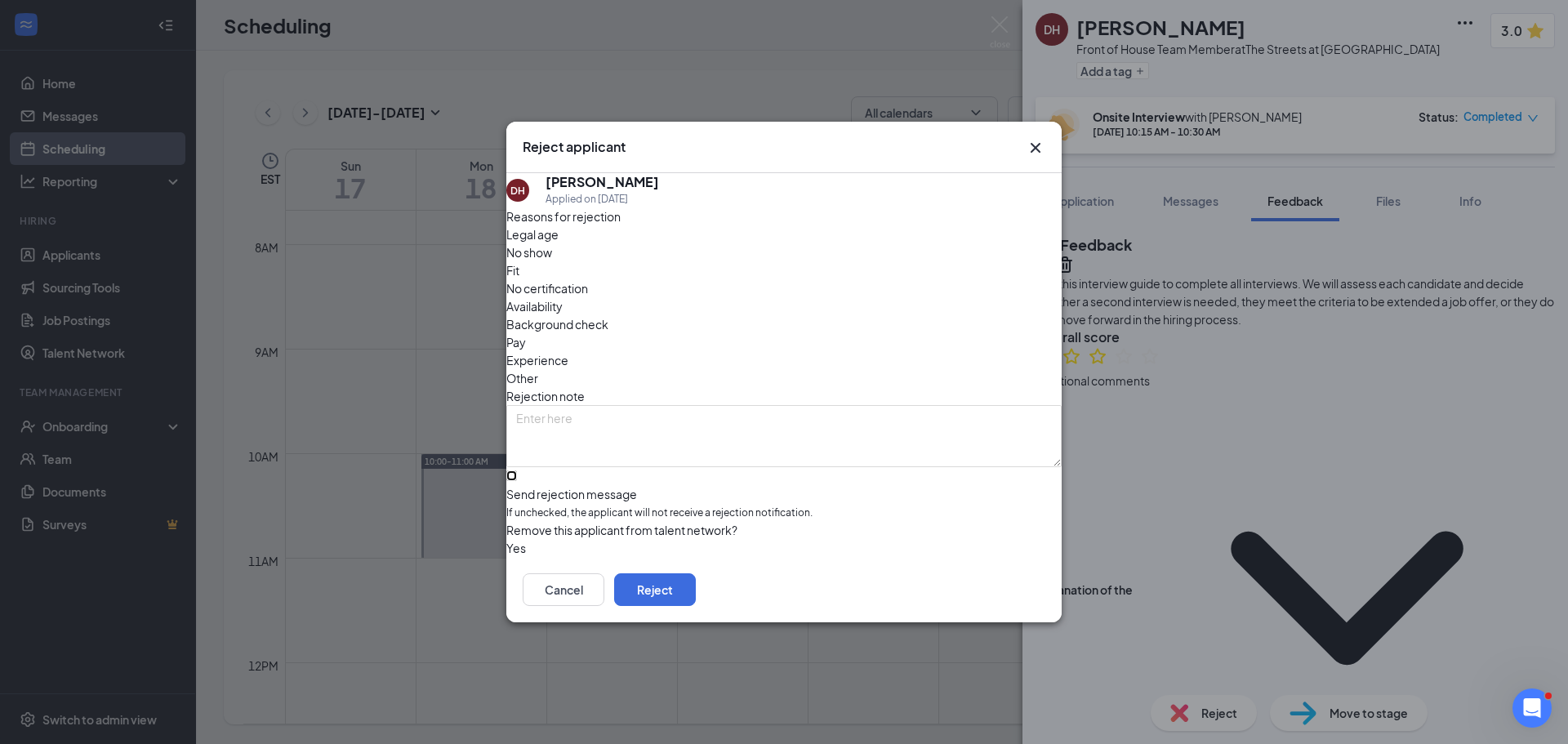
click at [517, 470] on input "Send rejection message If unchecked, the applicant will not receive a rejection…" at bounding box center [511, 476] width 11 height 11
checkbox input "true"
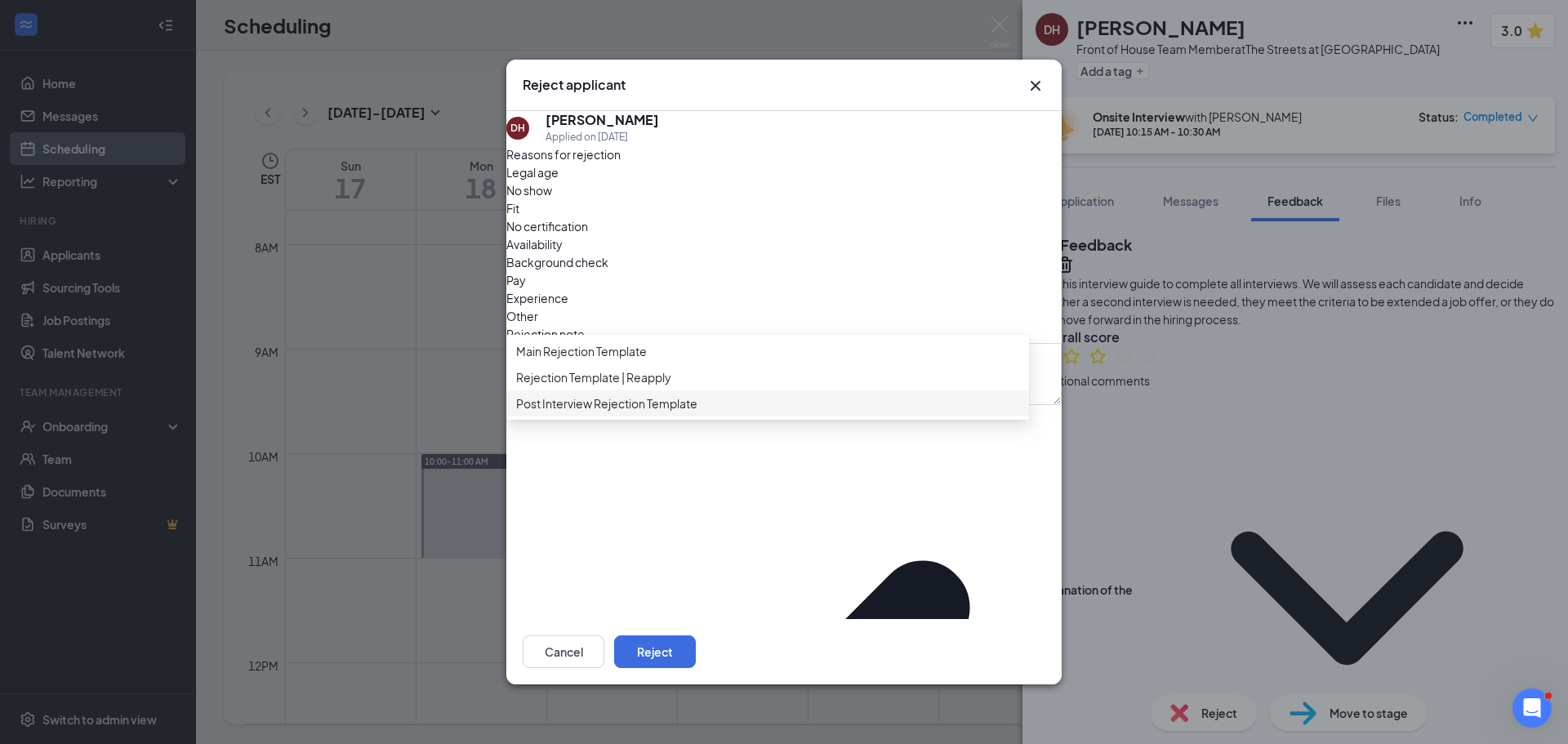
click at [641, 413] on span "Post Interview Rejection Template" at bounding box center [606, 404] width 181 height 18
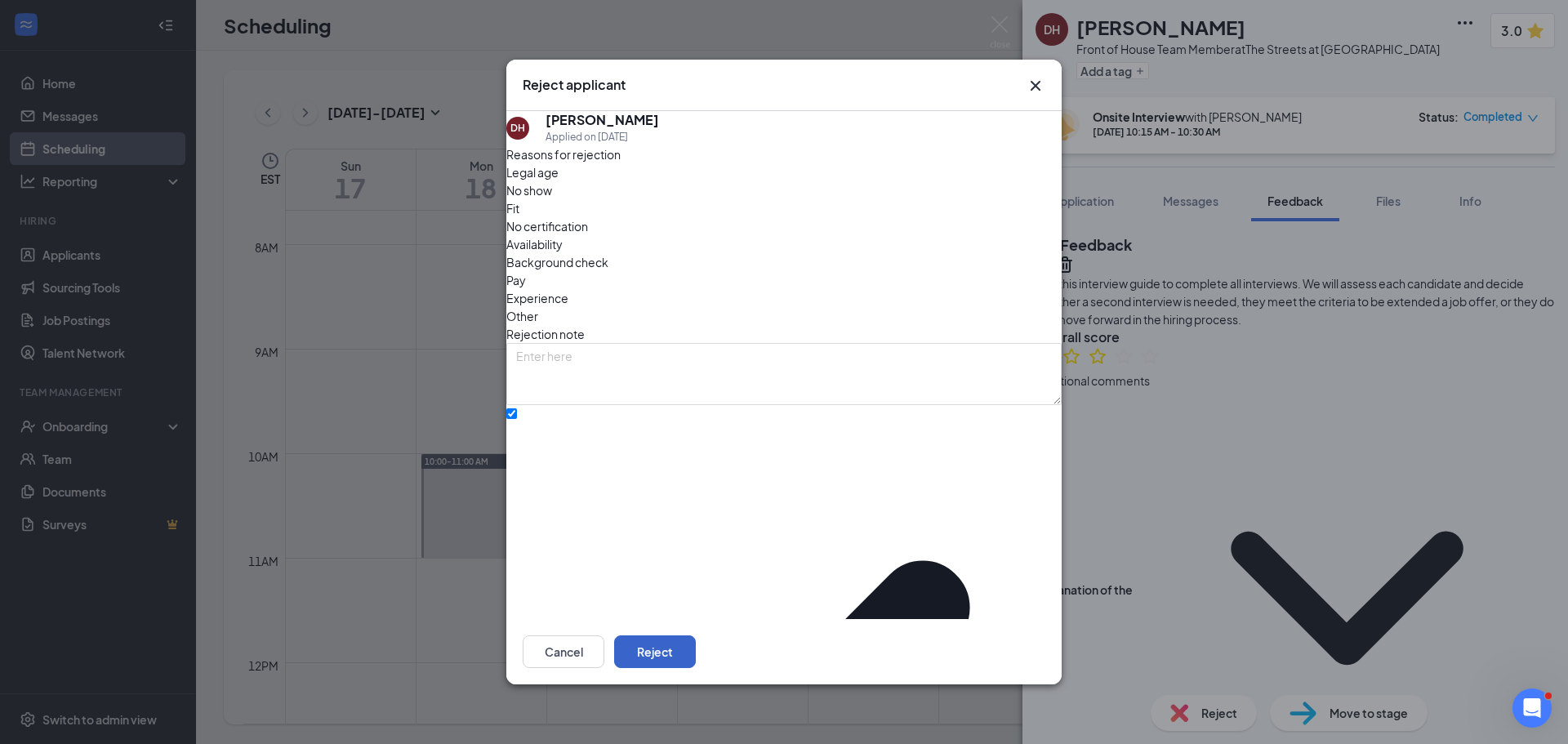
click at [695, 641] on button "Reject" at bounding box center [654, 652] width 82 height 32
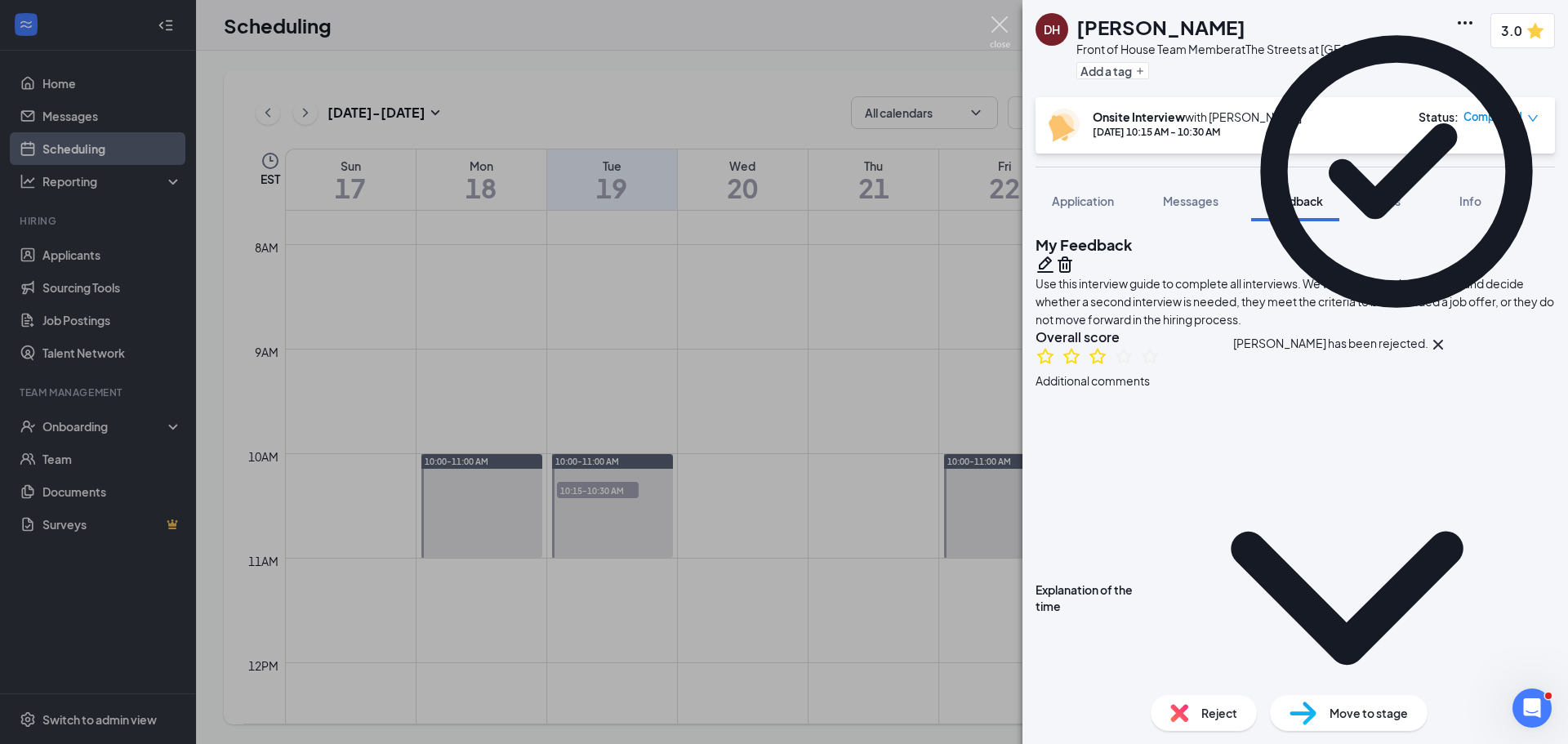
click at [997, 15] on div "DH [PERSON_NAME] Front of House Team Member at The Streets at [GEOGRAPHIC_DATA]…" at bounding box center [784, 372] width 1568 height 744
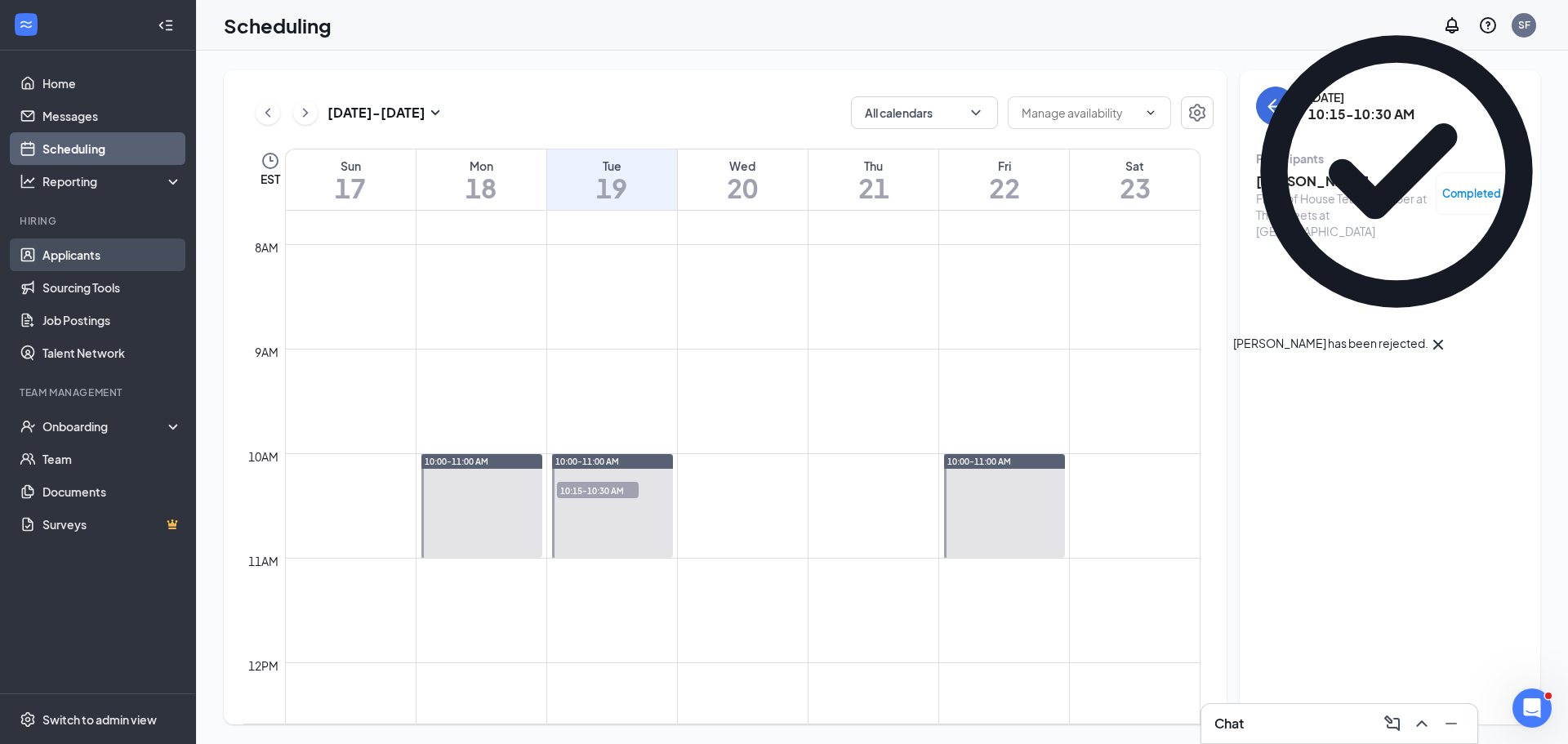
click at [78, 267] on link "Applicants" at bounding box center [112, 255] width 140 height 32
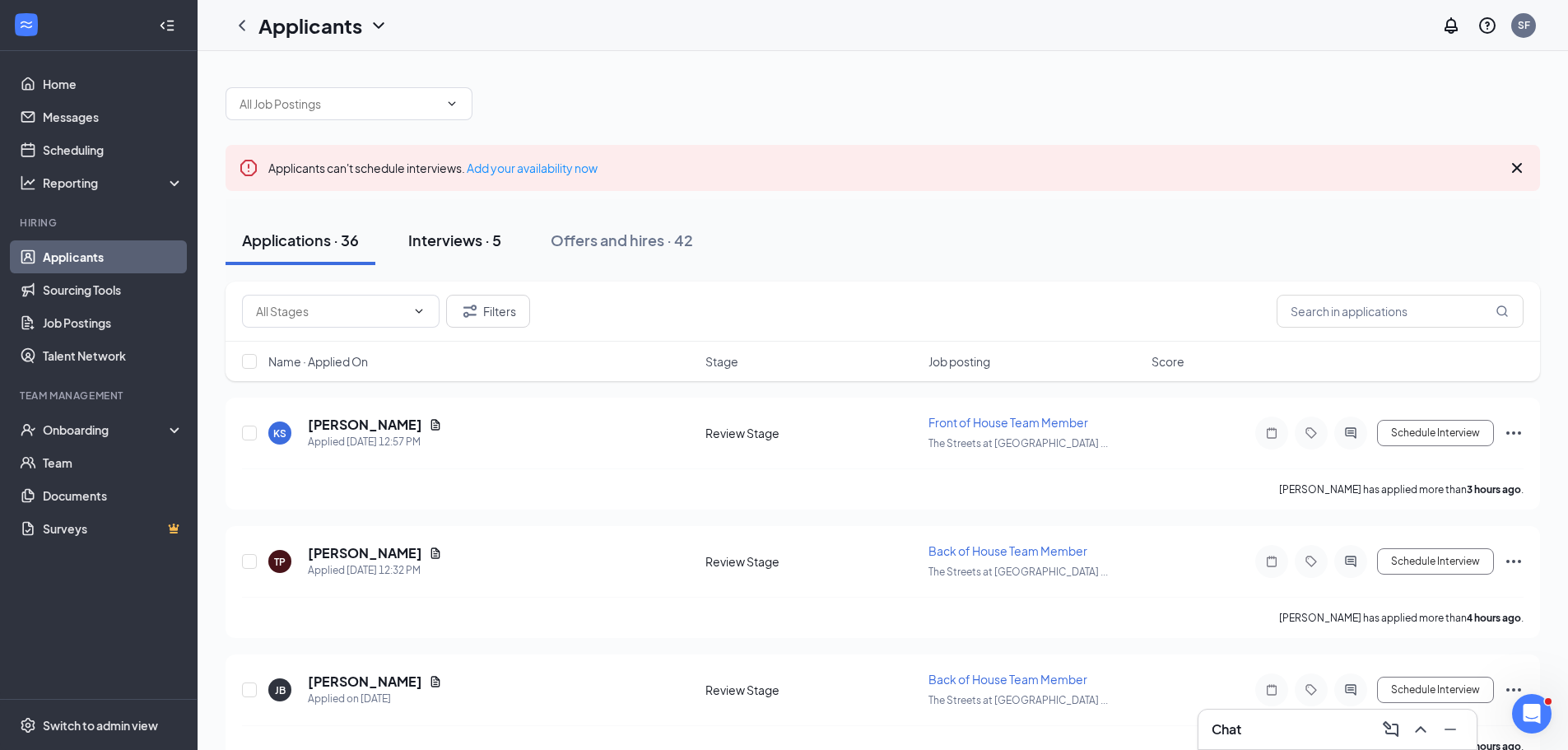
click at [501, 245] on div "Interviews · 5" at bounding box center [454, 240] width 93 height 21
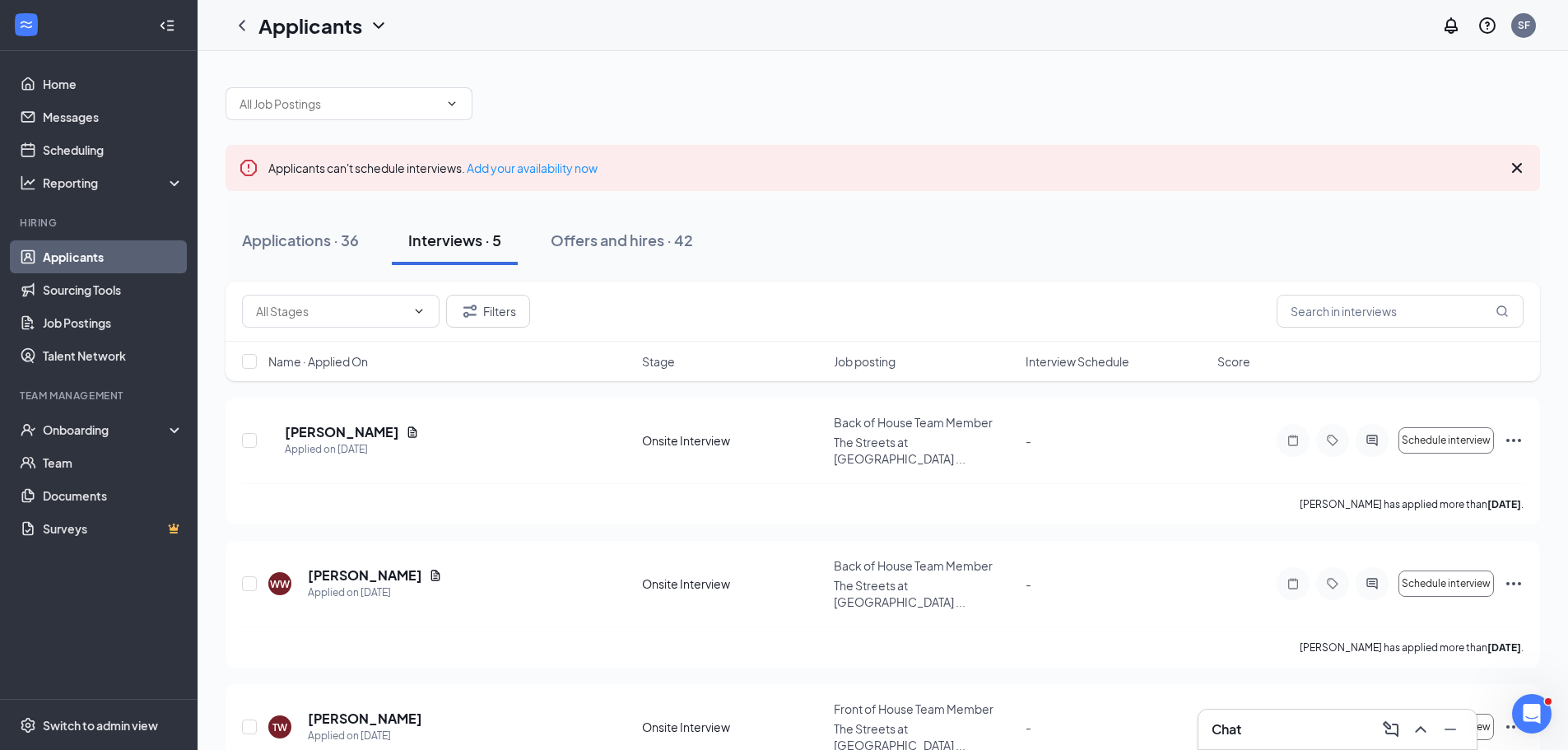
click at [956, 364] on div "Job posting" at bounding box center [924, 361] width 182 height 16
click at [1156, 357] on div "Interview Schedule" at bounding box center [1116, 361] width 182 height 16
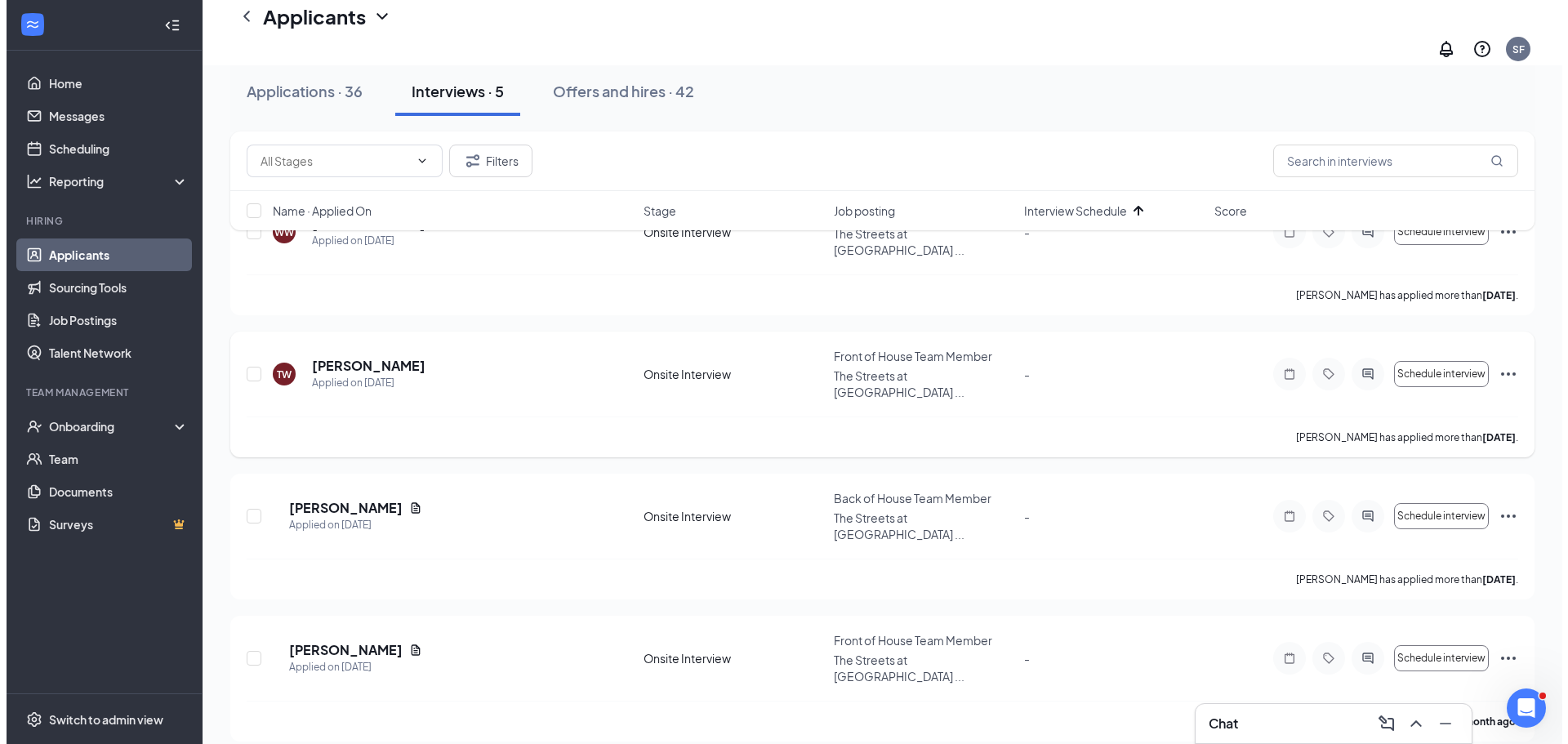
scroll to position [275, 0]
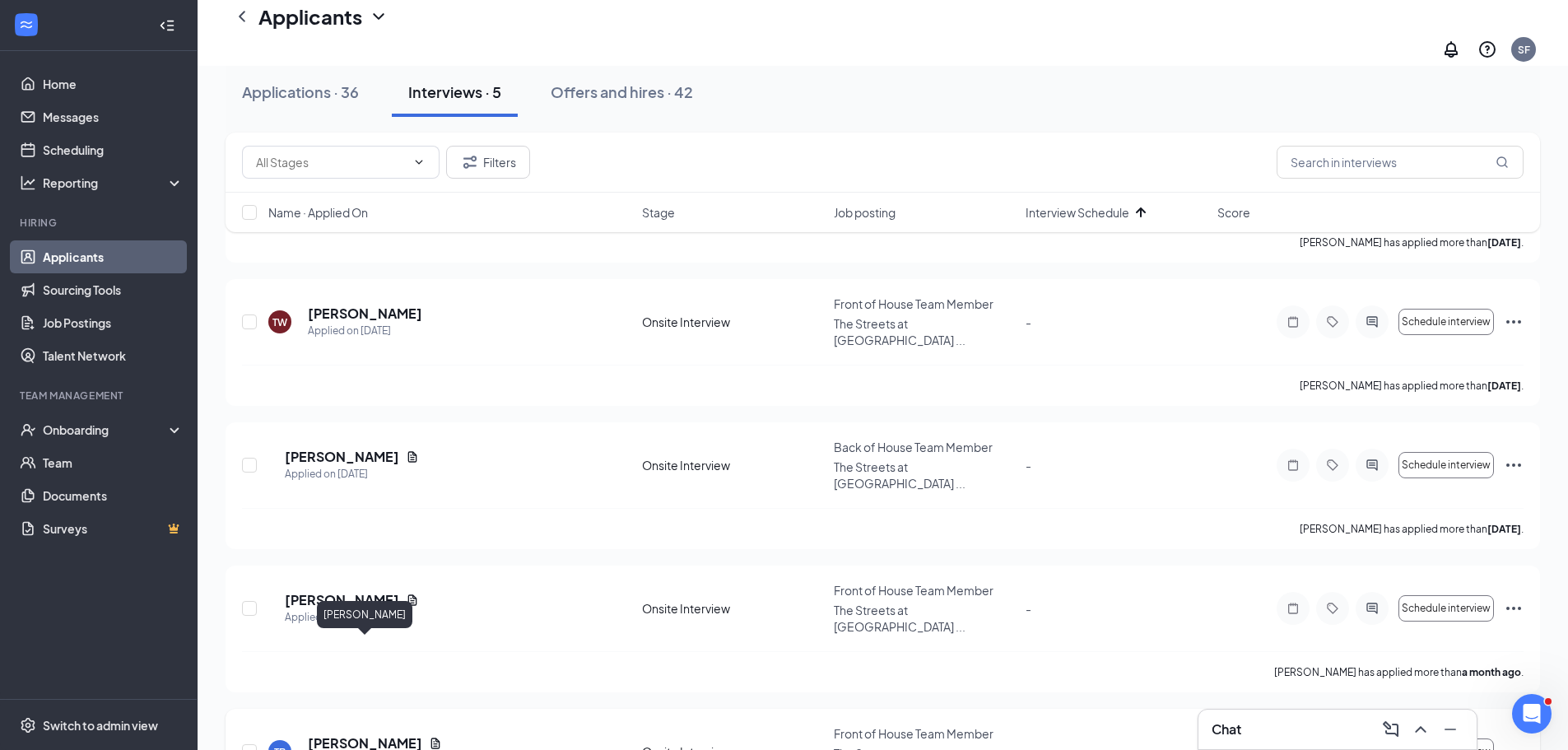
click at [346, 735] on h5 "[PERSON_NAME]" at bounding box center [364, 744] width 115 height 18
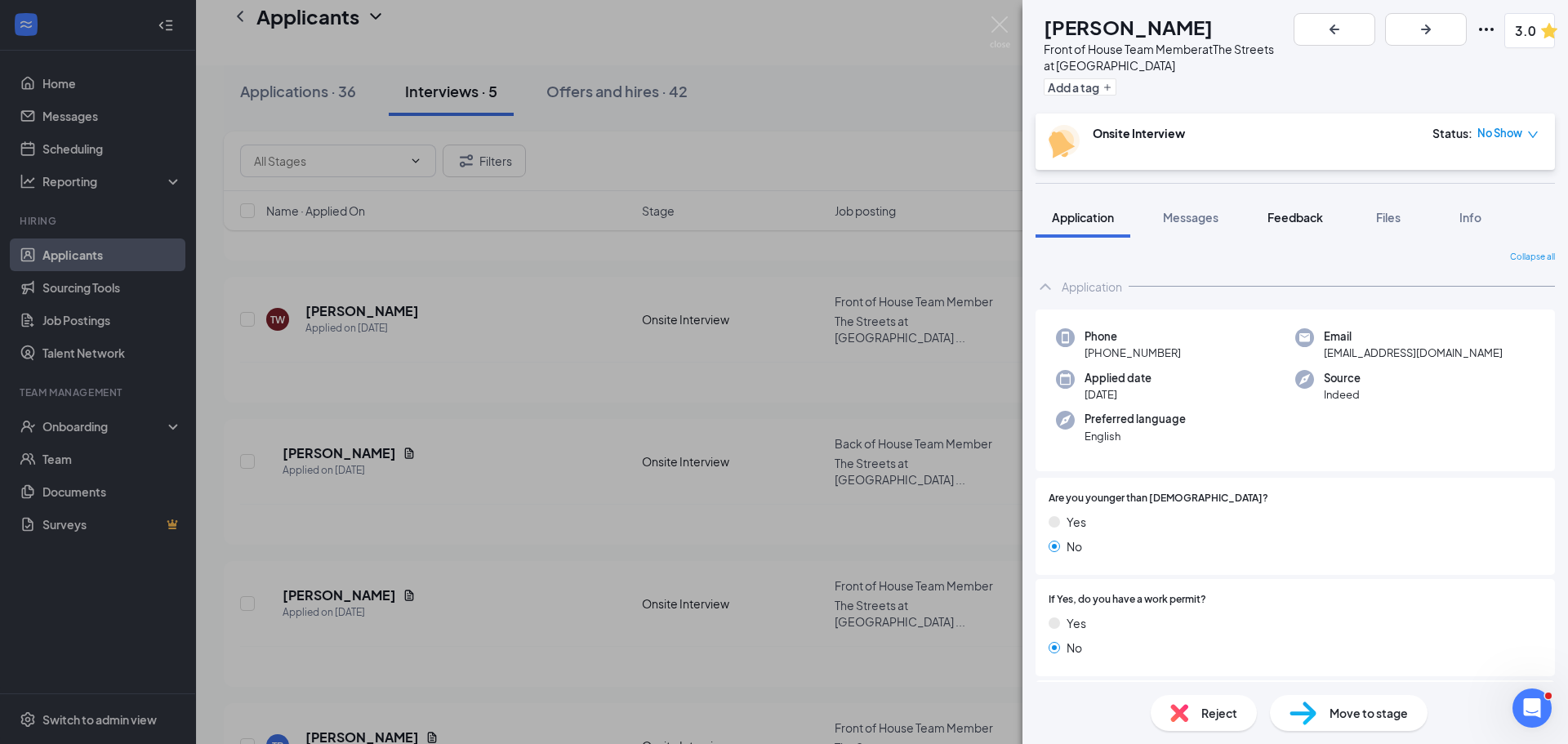
click at [1270, 211] on span "Feedback" at bounding box center [1295, 217] width 56 height 14
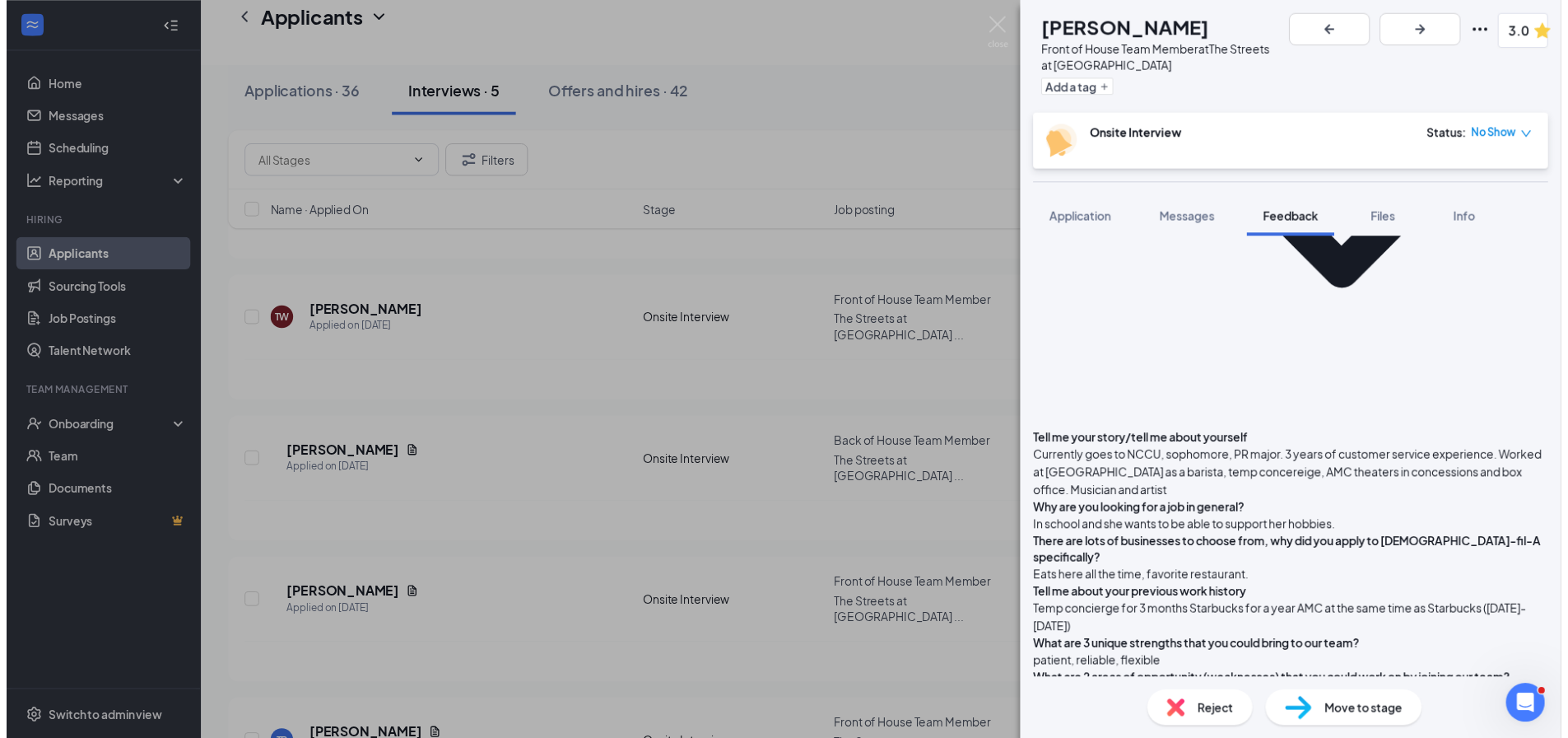
scroll to position [393, 0]
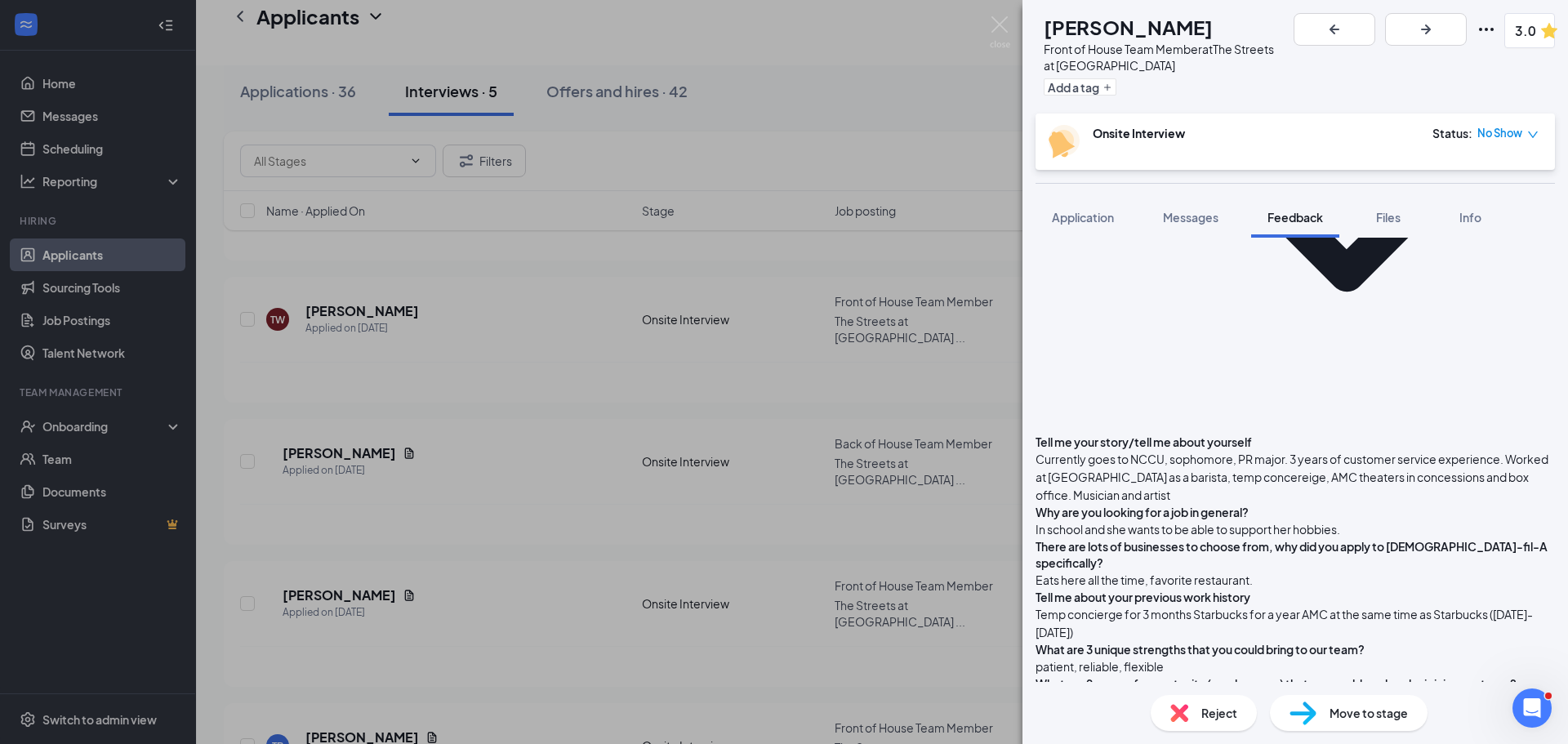
click at [992, 28] on img at bounding box center [999, 31] width 21 height 31
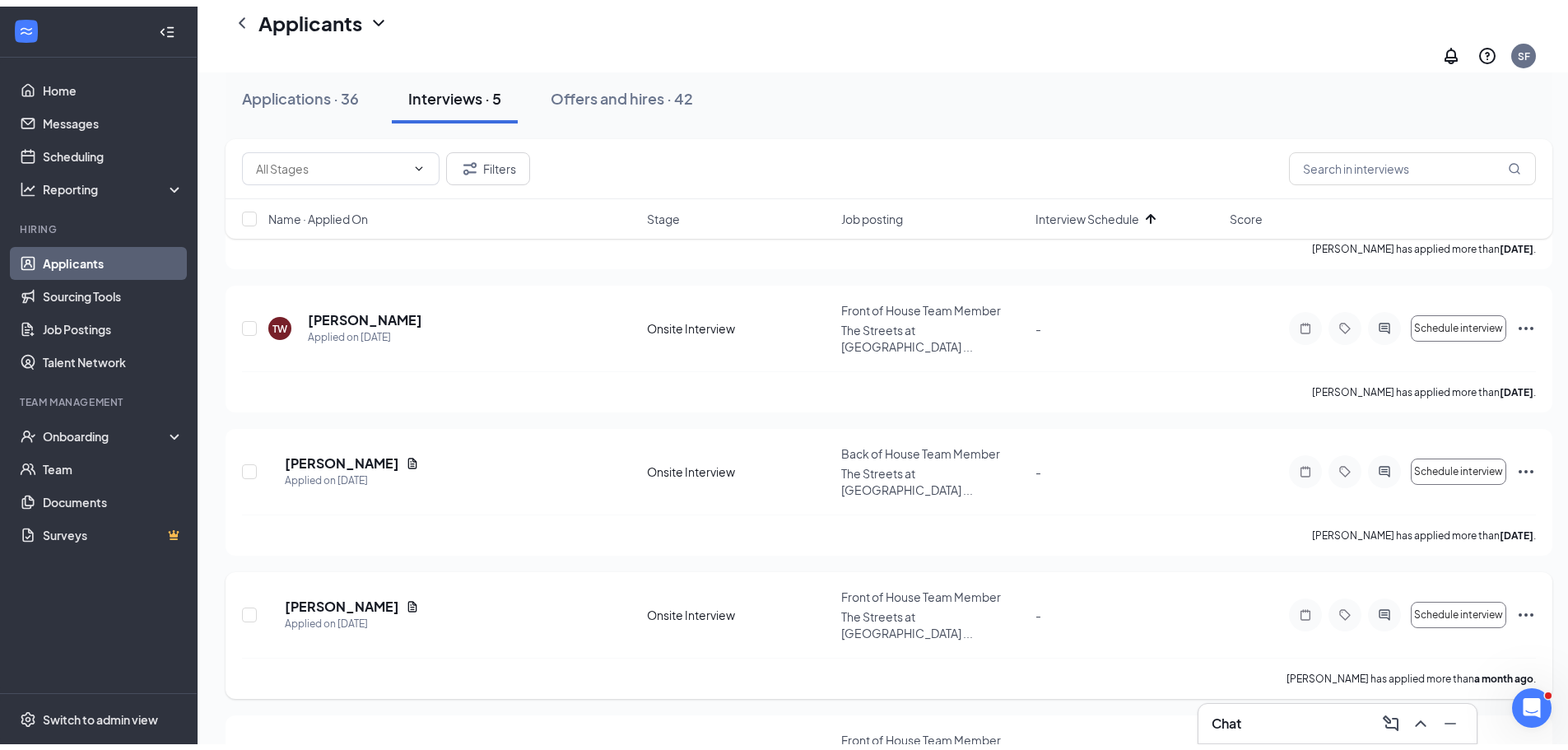
scroll to position [30, 0]
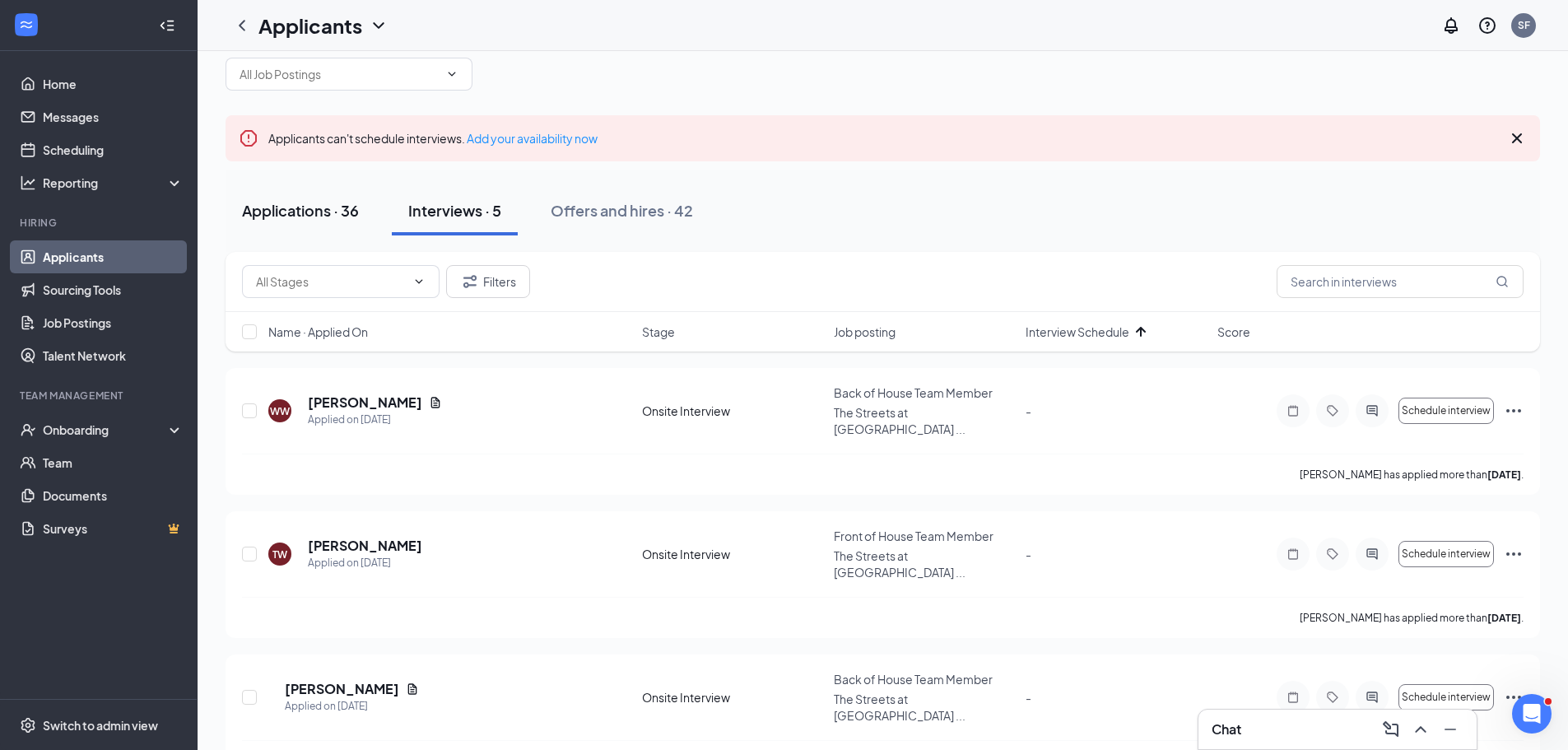
click at [354, 204] on div "Applications · 36" at bounding box center [300, 210] width 117 height 21
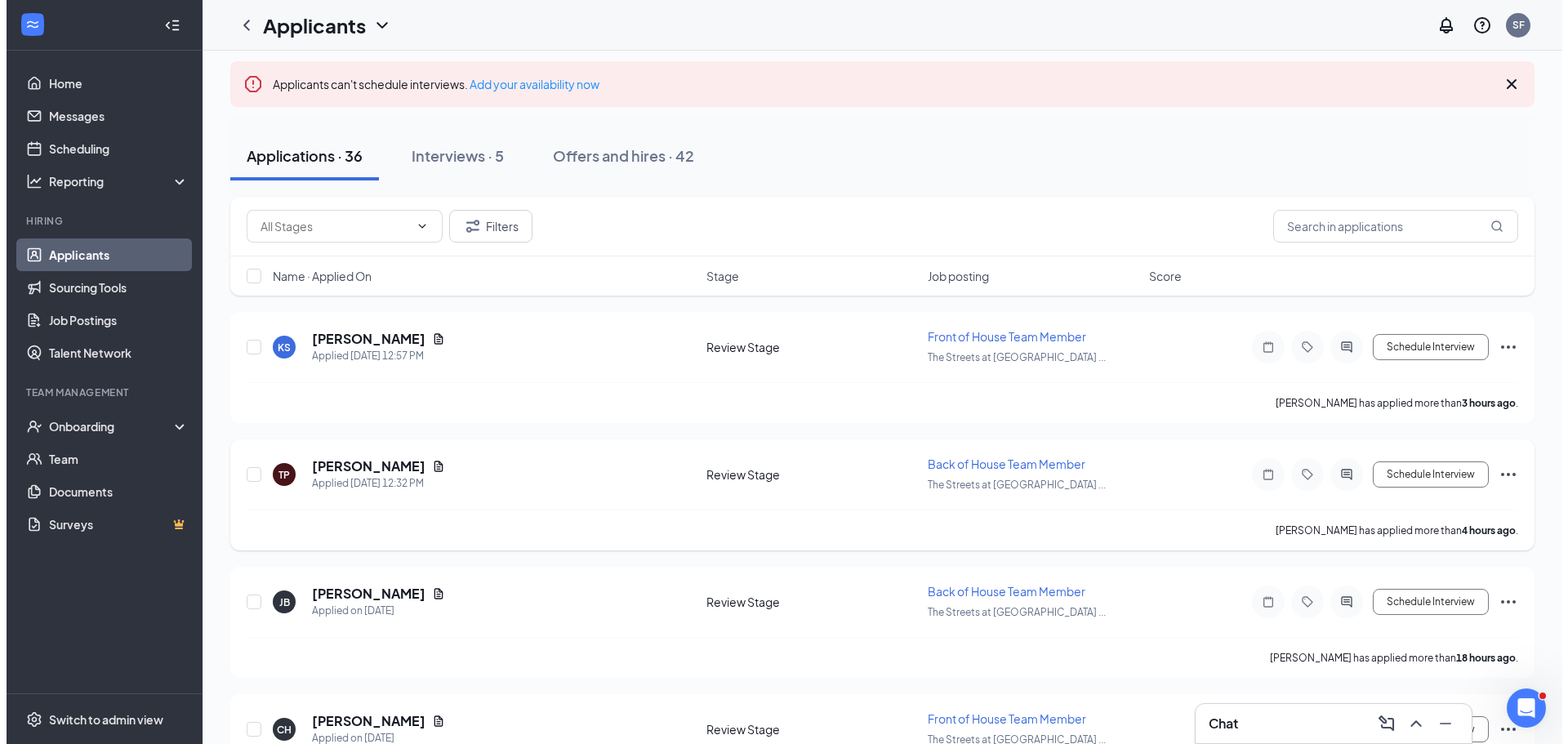
scroll to position [30, 0]
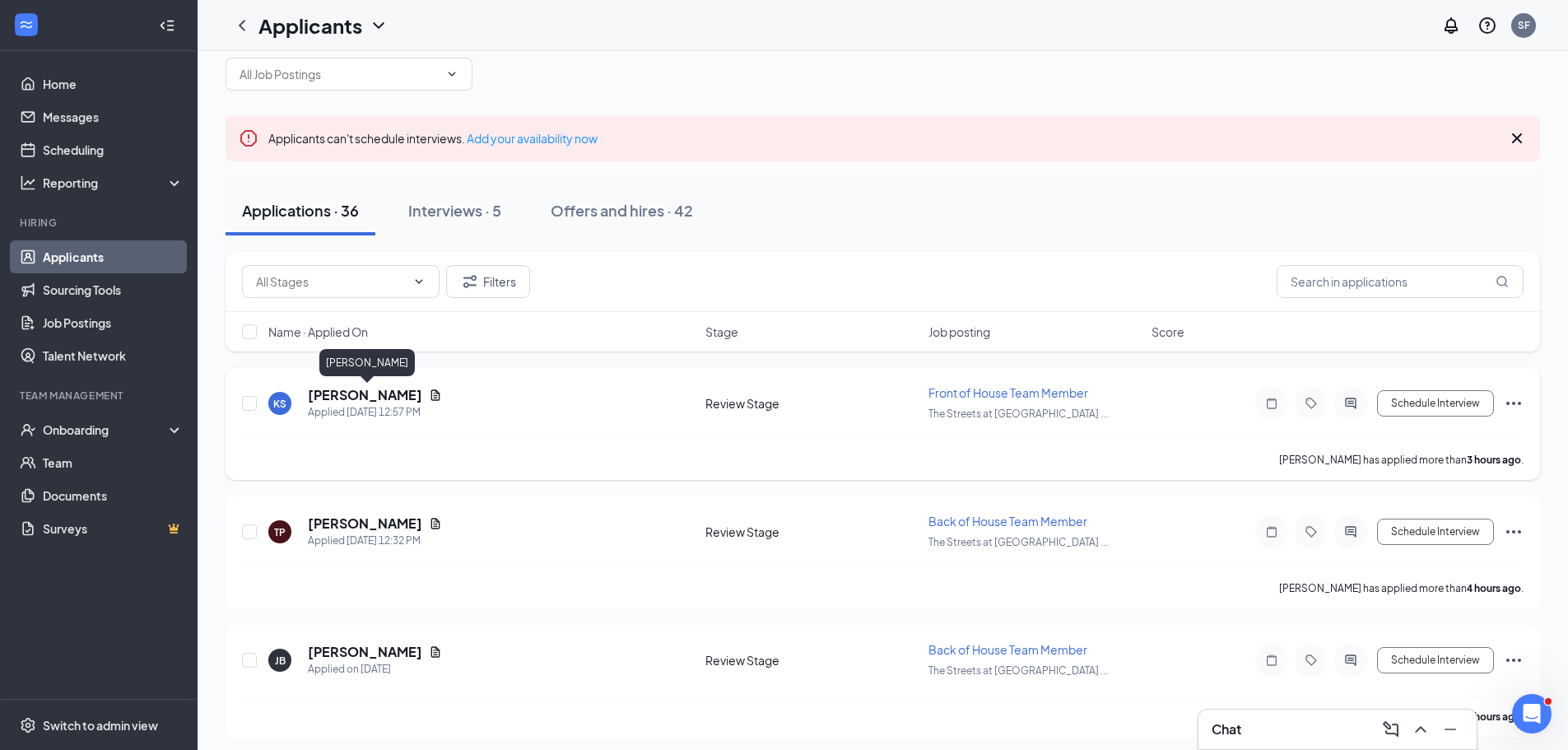
click at [390, 394] on h5 "[PERSON_NAME]" at bounding box center [364, 395] width 115 height 18
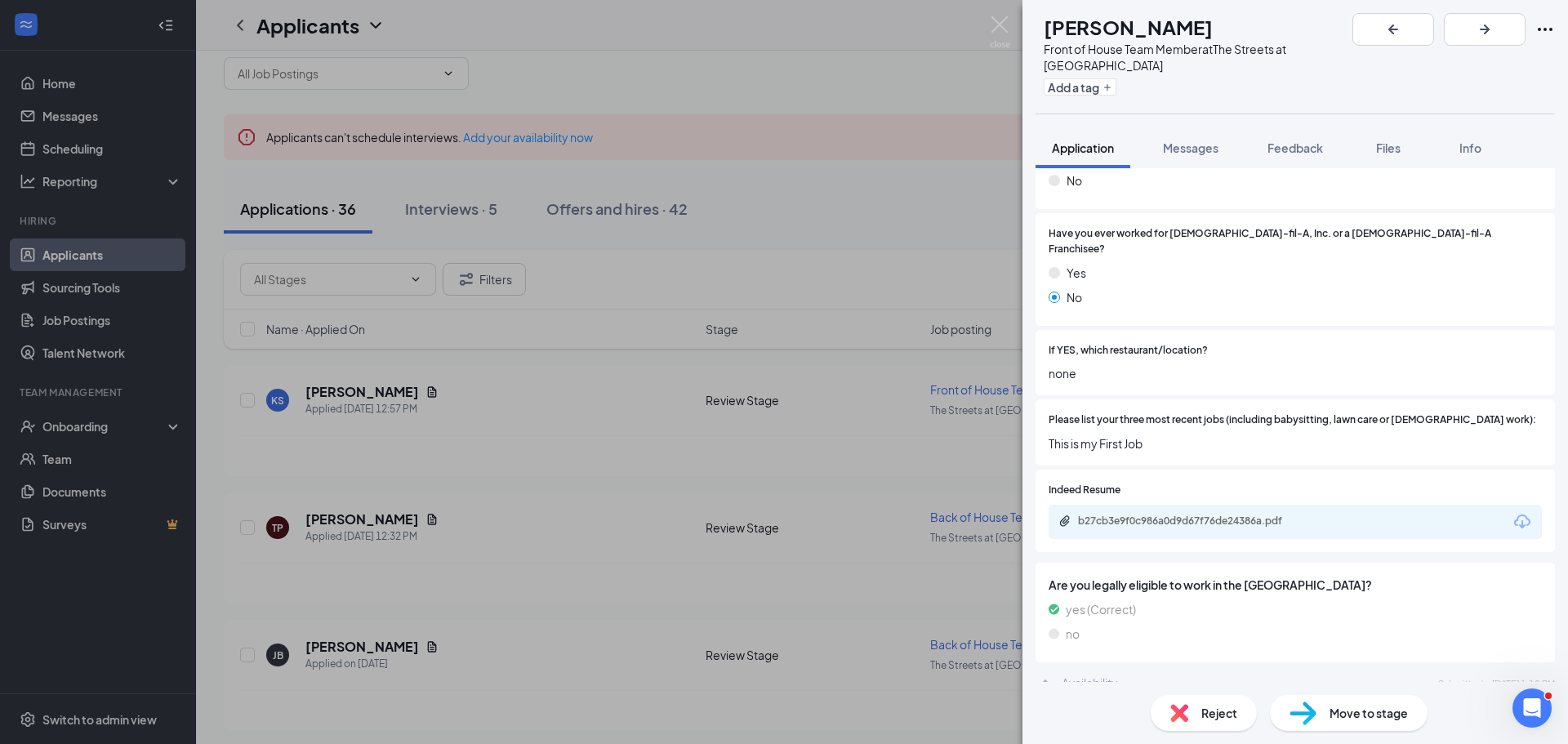
scroll to position [408, 0]
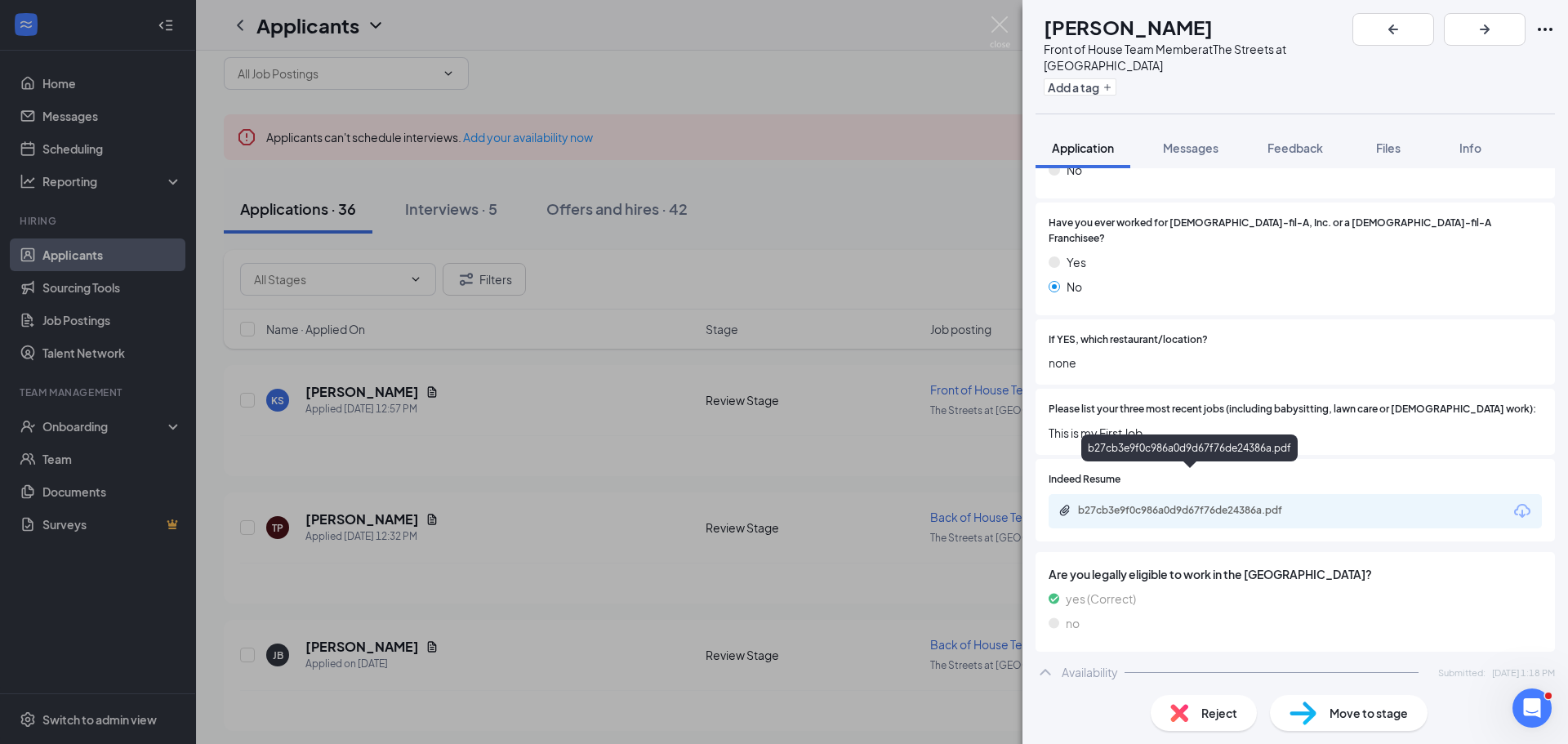
click at [1268, 504] on div "b27cb3e9f0c986a0d9d67f76de24386a.pdf" at bounding box center [1191, 511] width 229 height 13
click at [1450, 472] on div at bounding box center [1331, 479] width 422 height 15
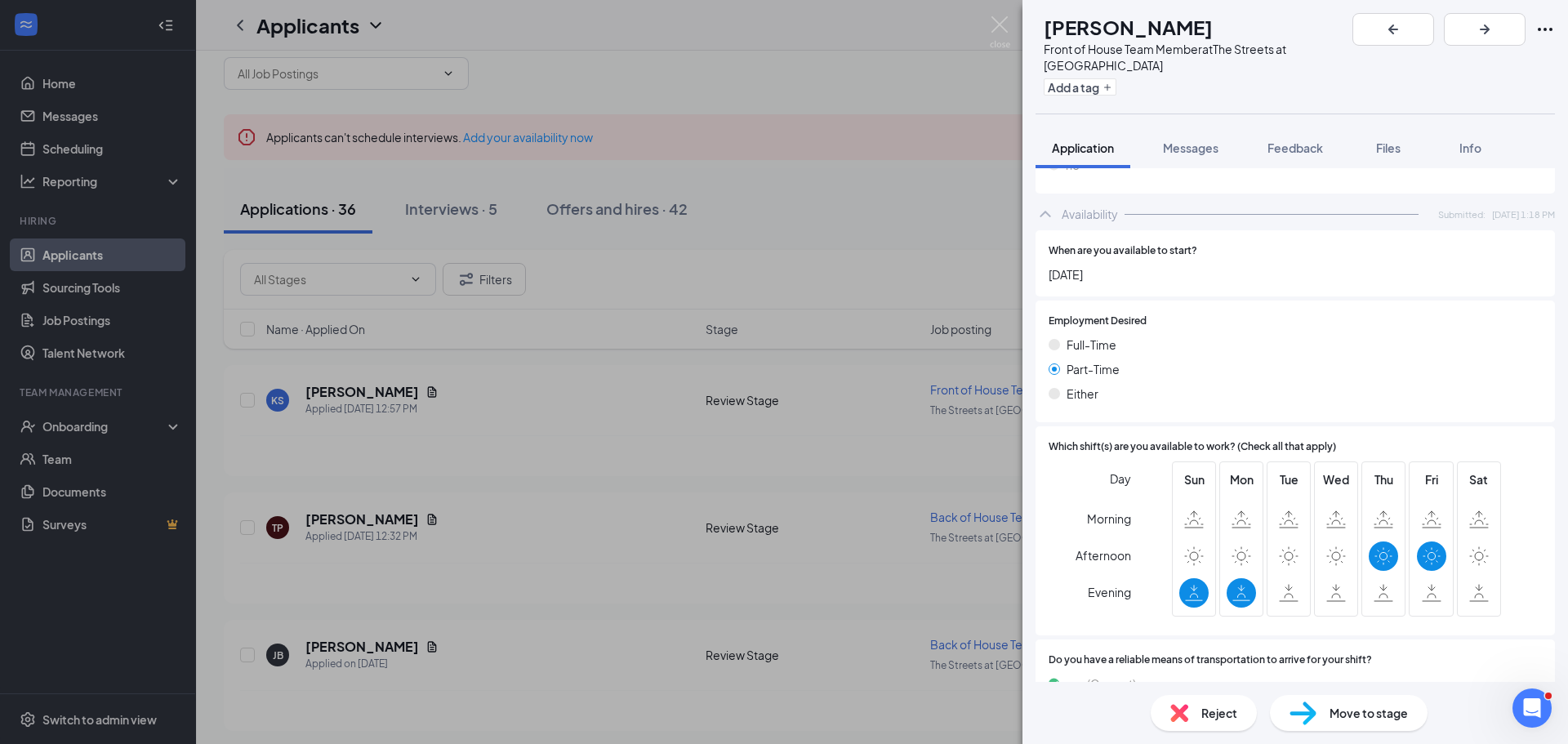
scroll to position [894, 0]
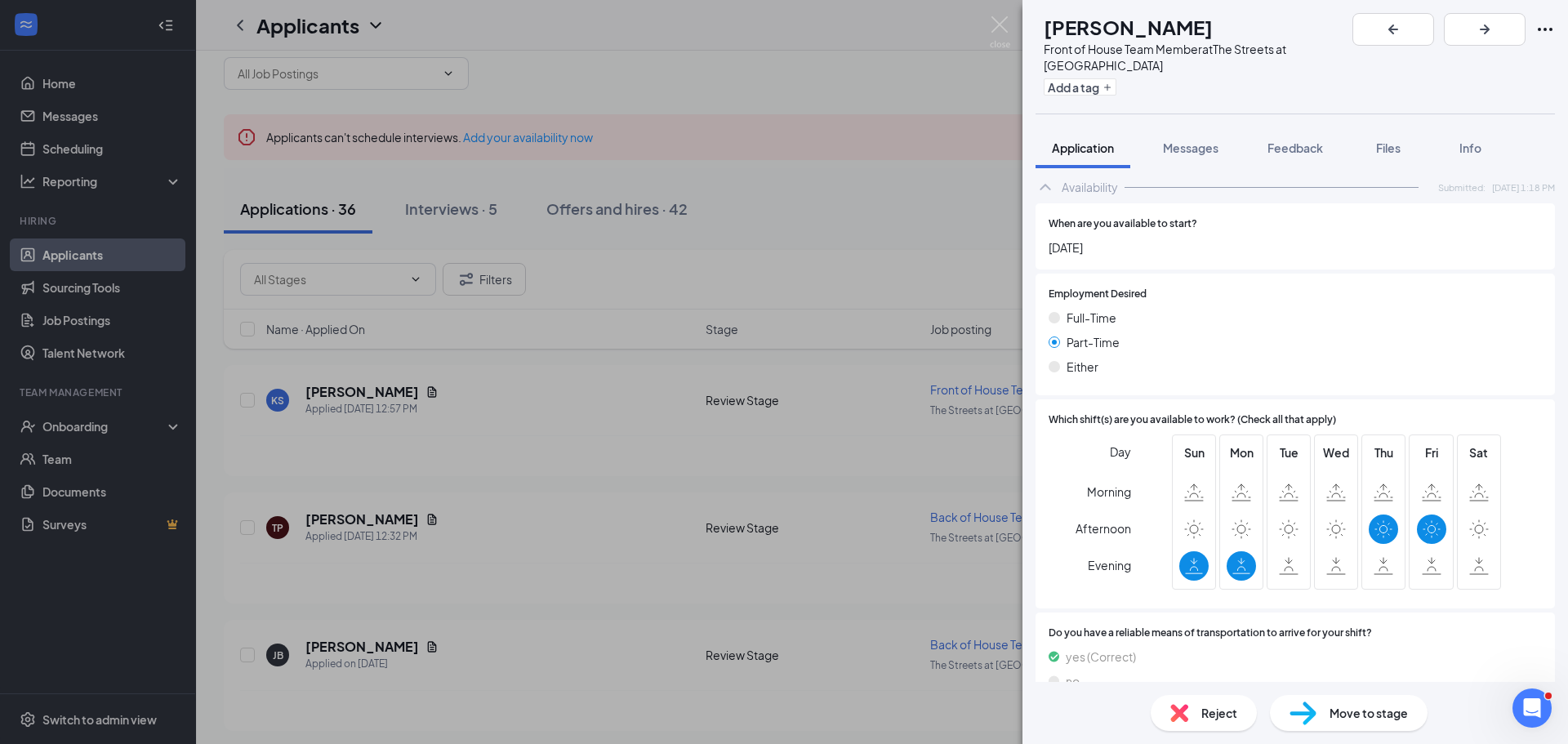
click at [1224, 701] on div "Reject" at bounding box center [1203, 713] width 106 height 36
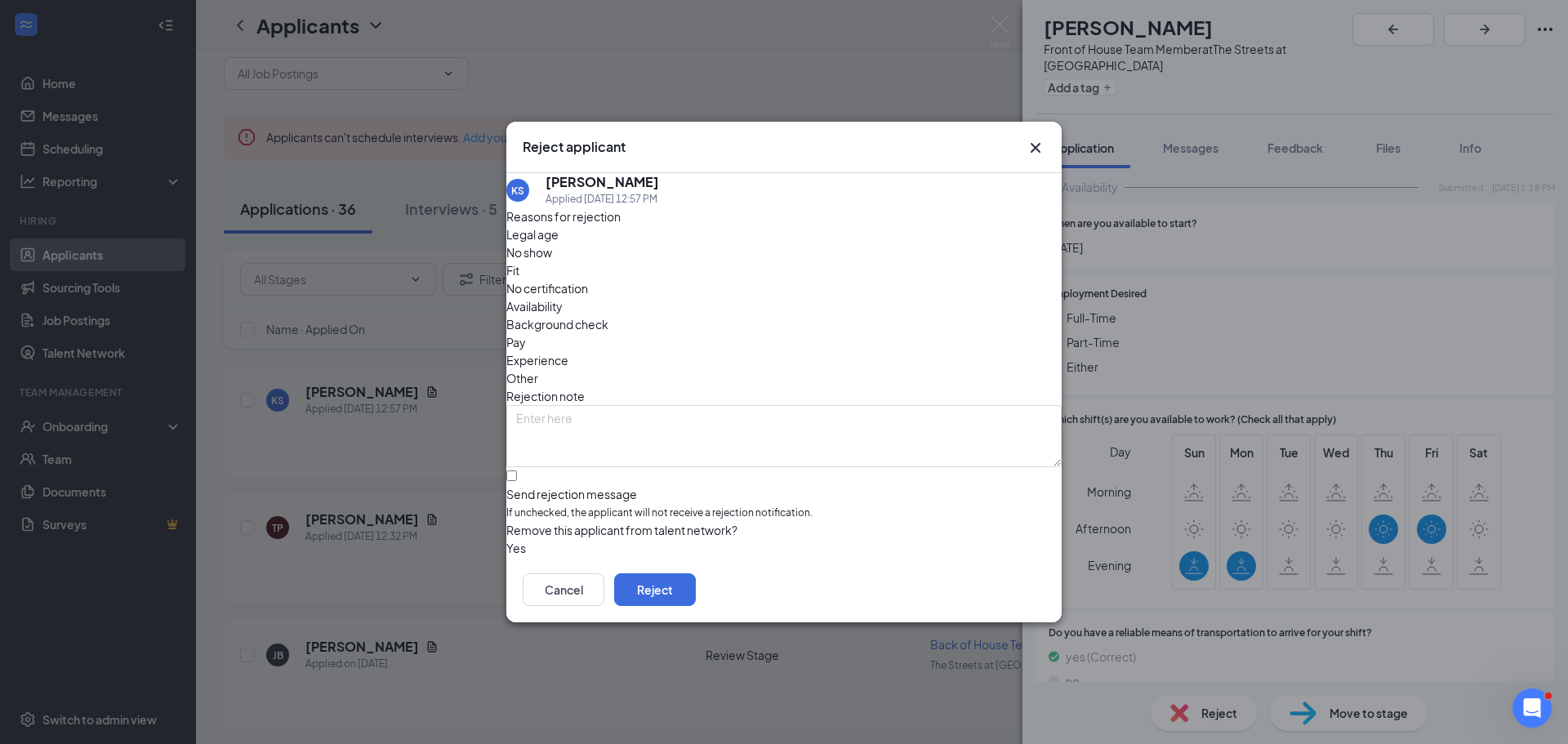
click at [562, 297] on span "Availability" at bounding box center [534, 306] width 57 height 18
click at [695, 600] on button "Reject" at bounding box center [654, 590] width 82 height 32
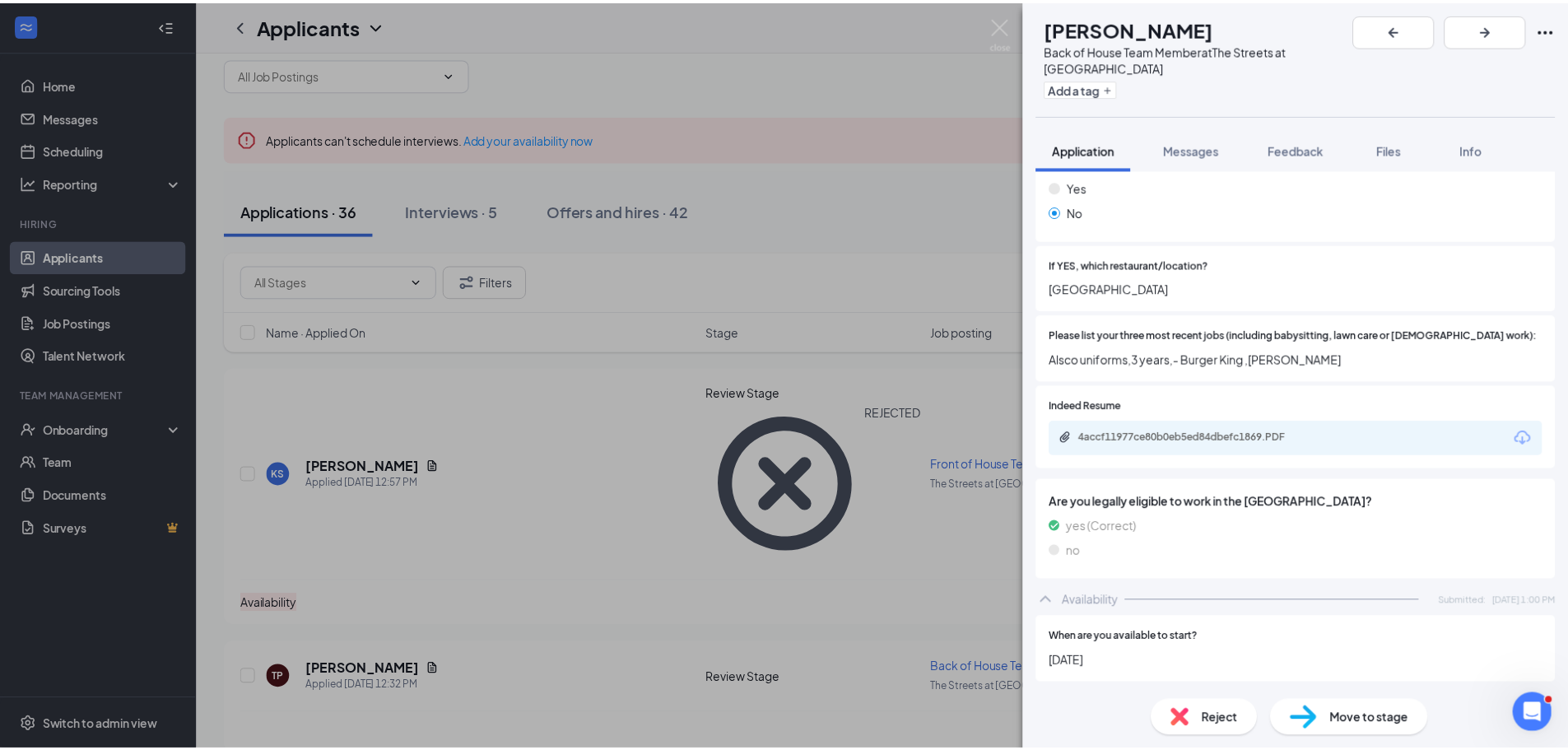
scroll to position [494, 0]
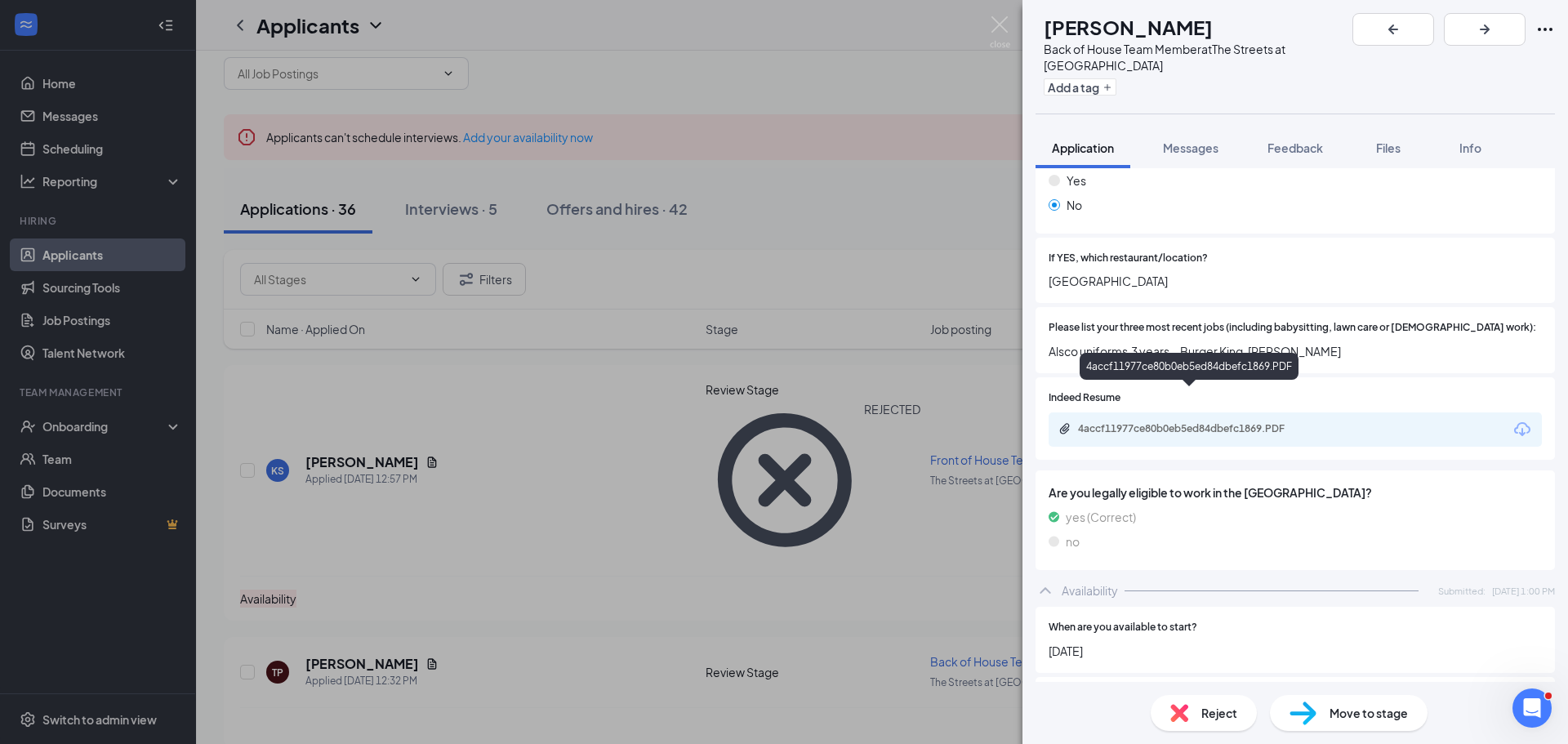
click at [1294, 423] on div "4accf11977ce80b0eb5ed84dbefc1869.PDF" at bounding box center [1191, 429] width 229 height 13
click at [905, 182] on div "TP [PERSON_NAME] Back of House Team Member at The Streets at Southpoint Add a t…" at bounding box center [784, 372] width 1568 height 744
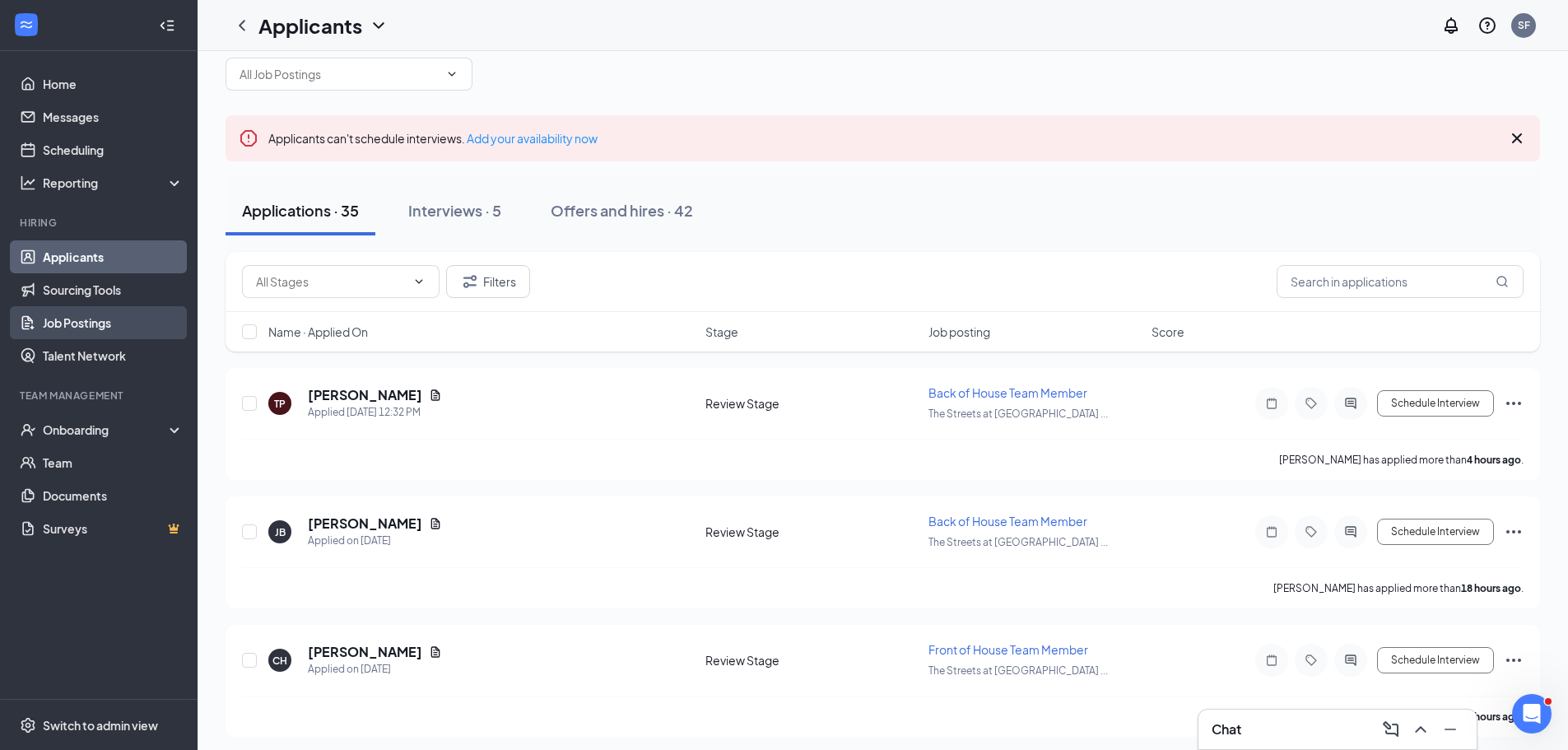
click at [94, 328] on link "Job Postings" at bounding box center [113, 323] width 141 height 33
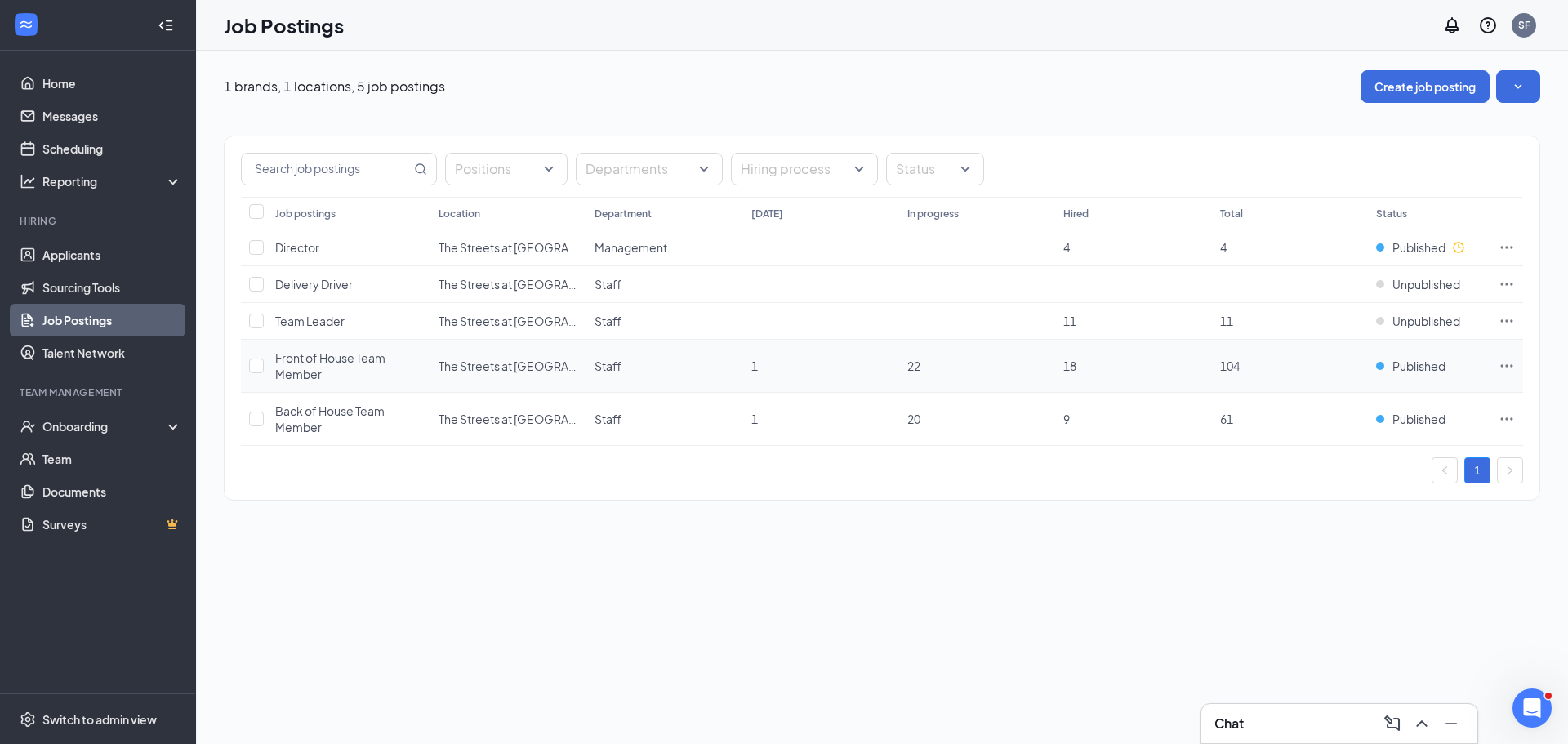
click at [305, 364] on span "Front of House Team Member" at bounding box center [330, 365] width 110 height 31
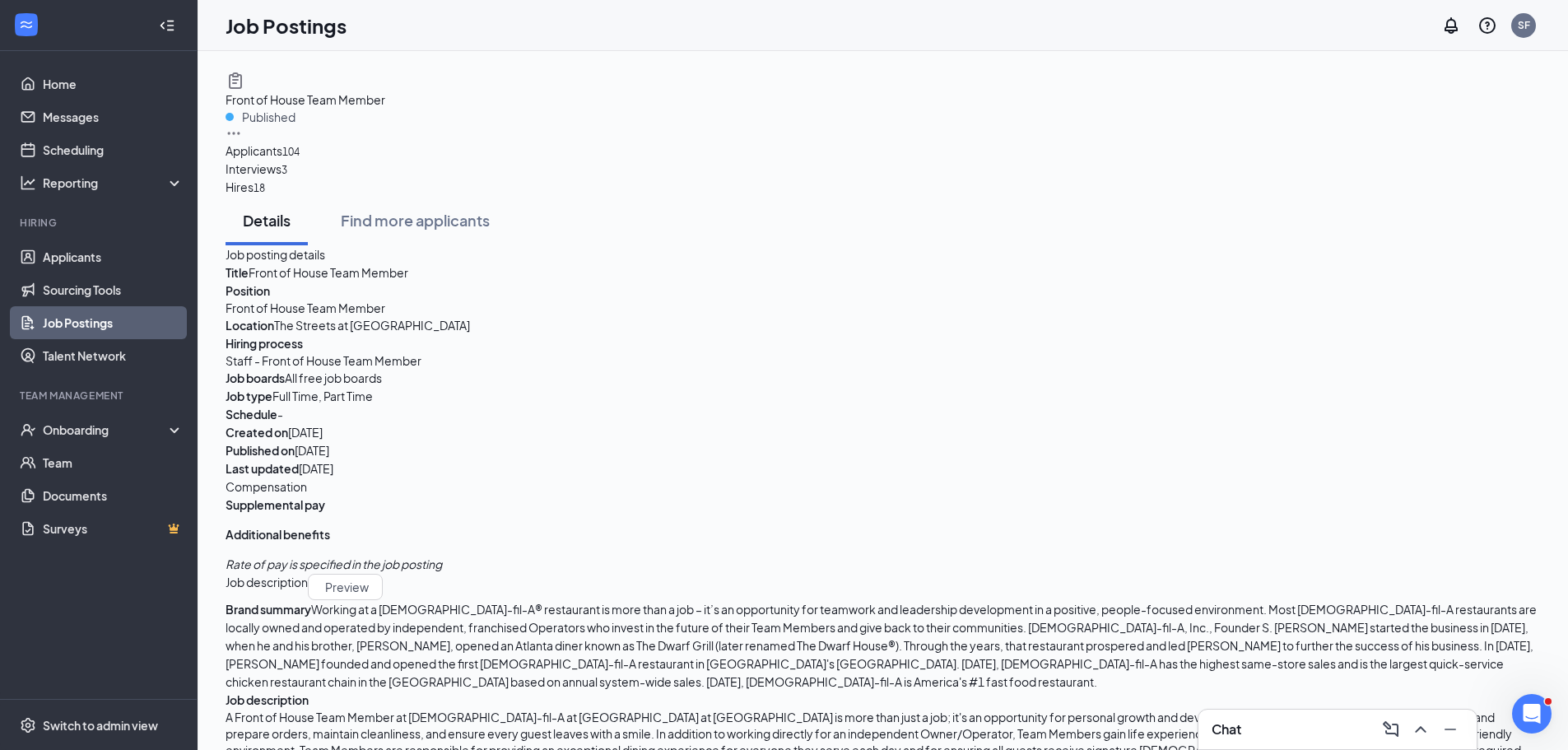
click at [242, 125] on icon "Ellipses" at bounding box center [233, 133] width 16 height 16
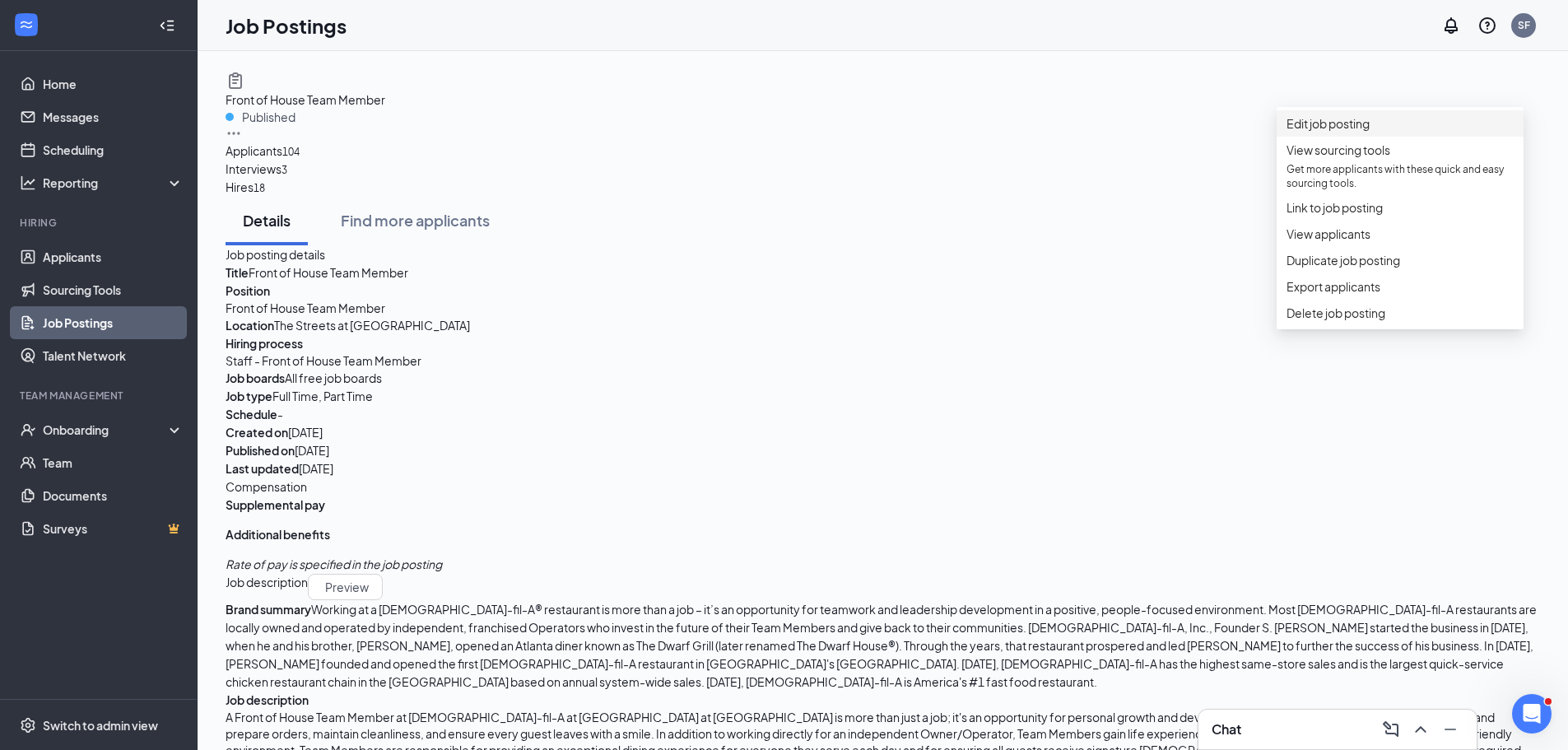
click at [1385, 137] on li "Edit job posting" at bounding box center [1400, 123] width 247 height 26
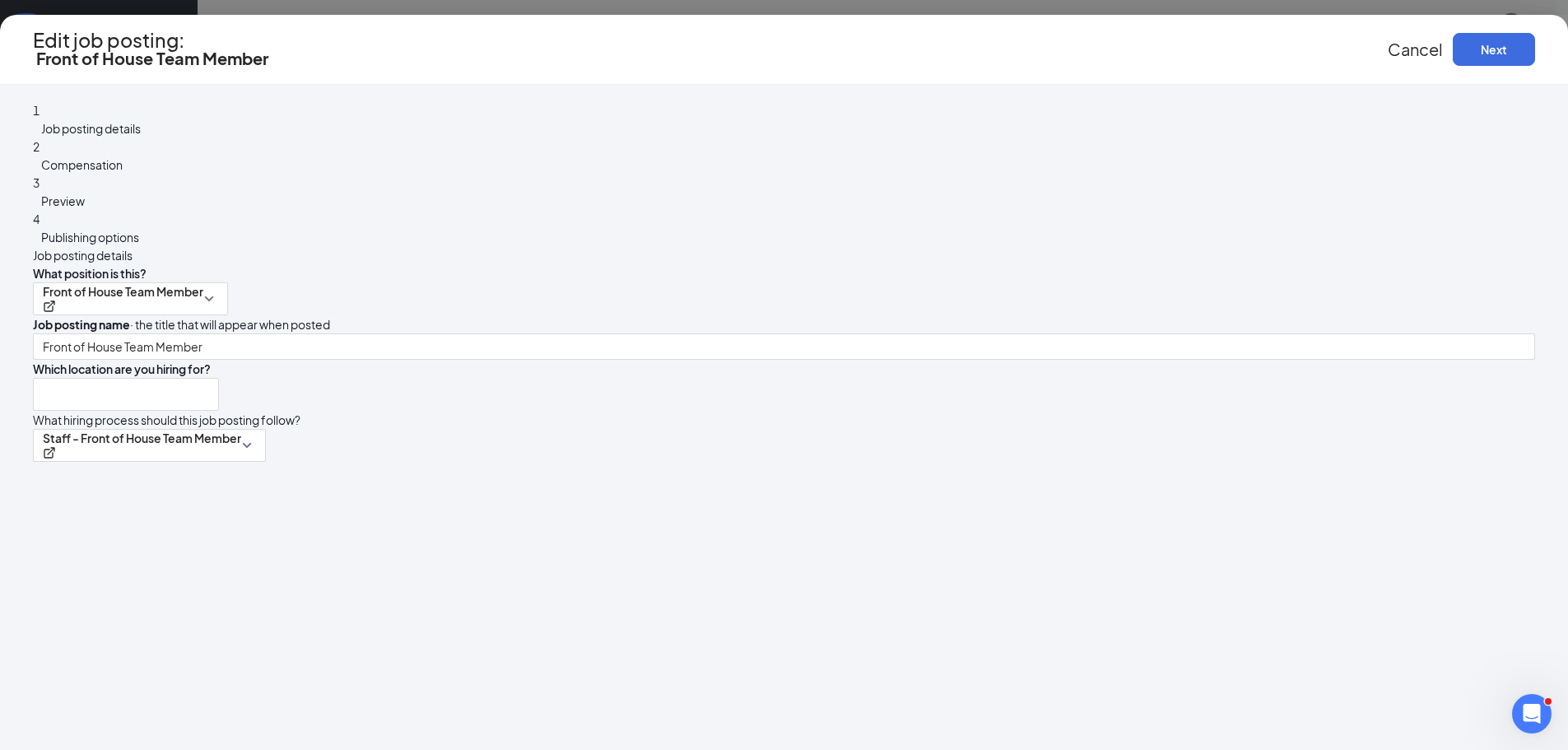
type input "The Streets at [GEOGRAPHIC_DATA]"
click at [123, 168] on span "Compensation" at bounding box center [82, 165] width 81 height 14
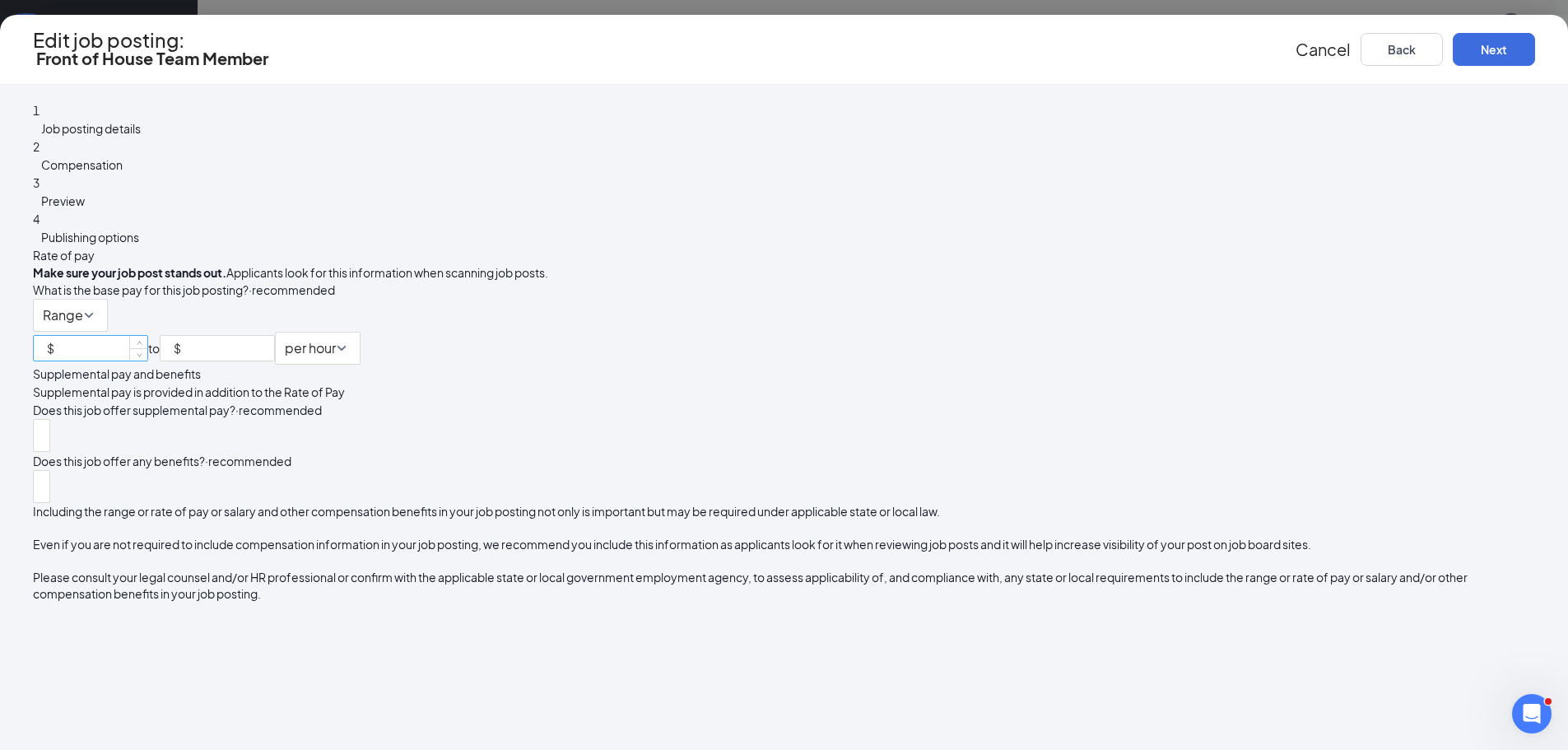
click at [147, 337] on input at bounding box center [102, 347] width 90 height 24
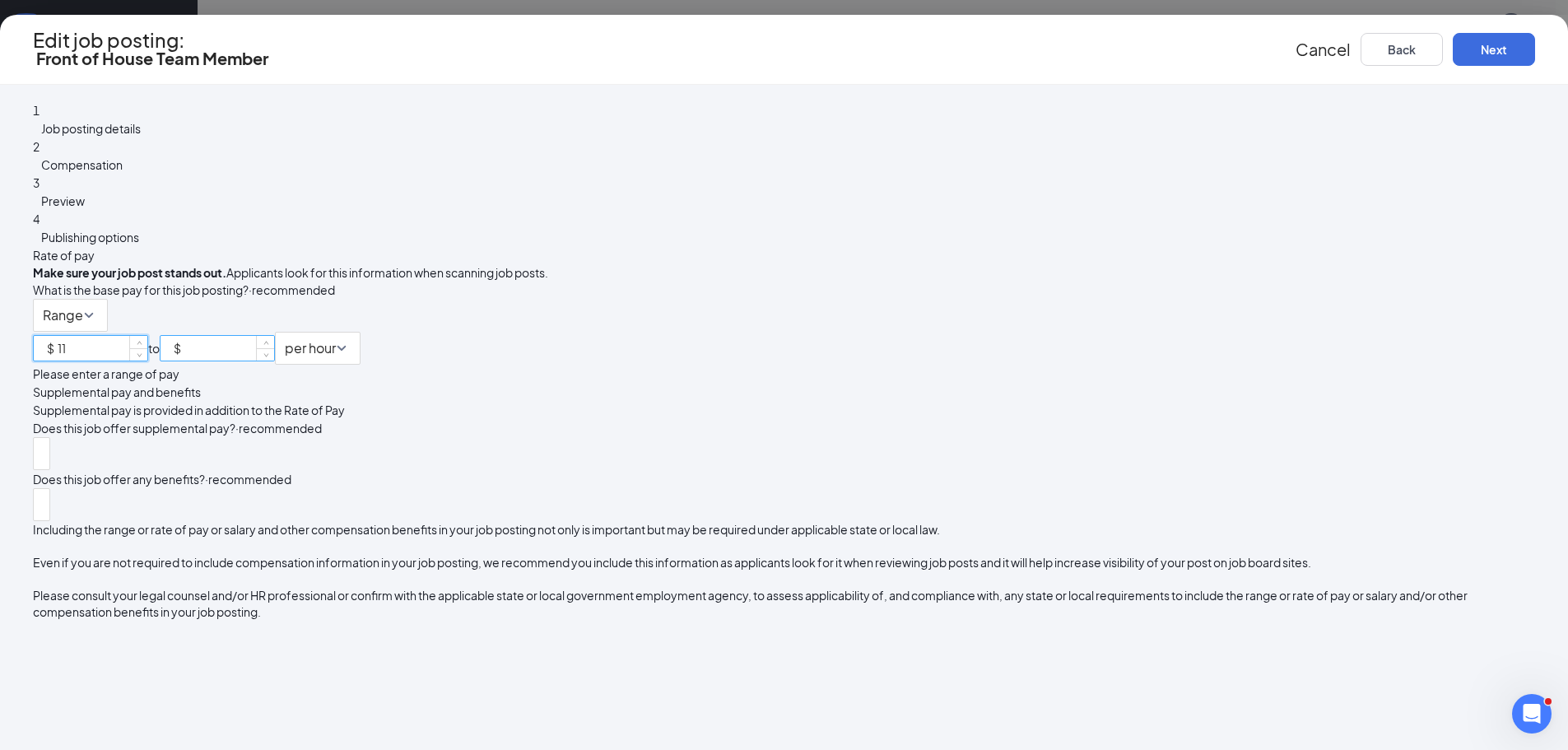
type input "11"
click at [274, 336] on input at bounding box center [229, 347] width 90 height 24
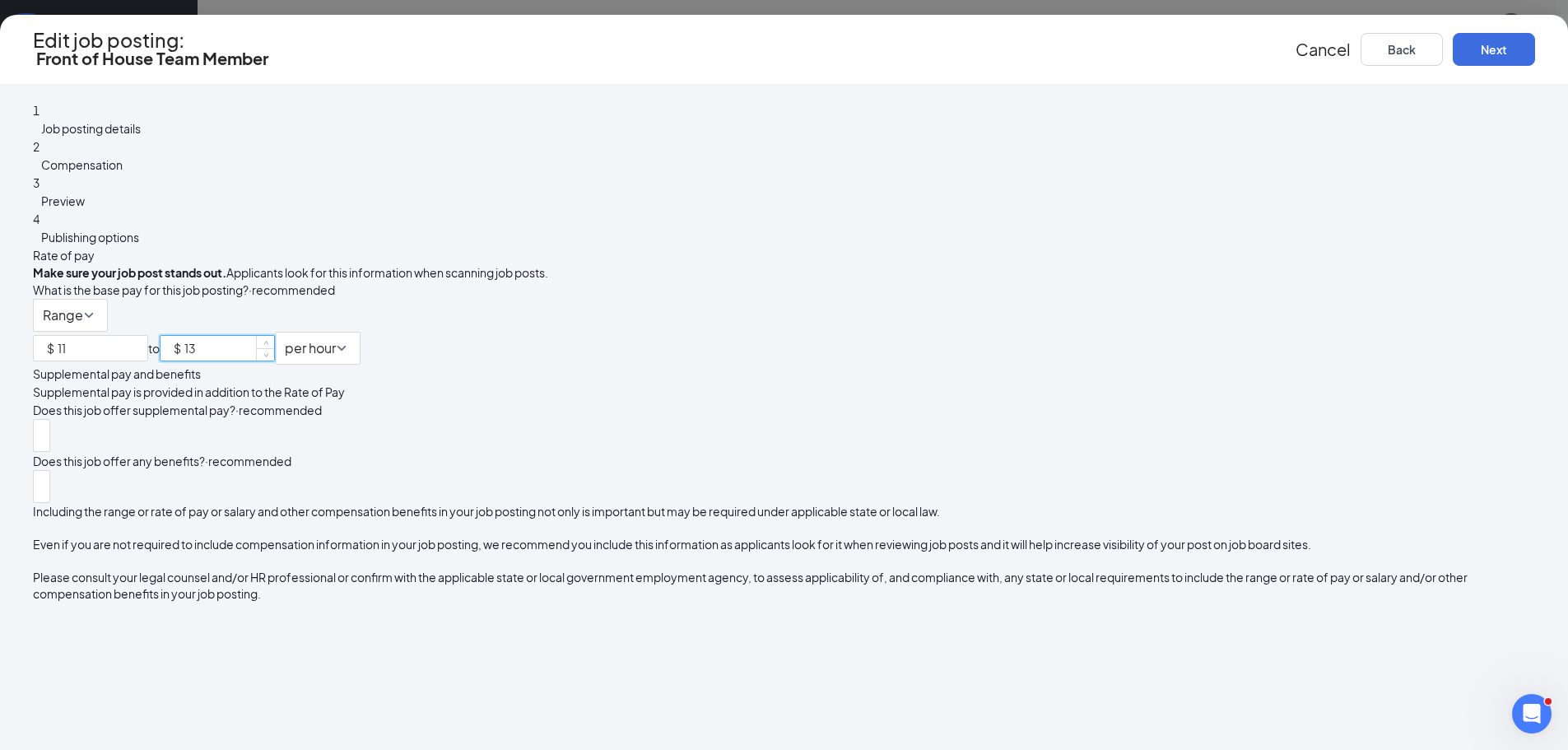
type input "13"
click at [1030, 302] on div "Range $ 11 to $ 13 per hour" at bounding box center [783, 331] width 1502 height 66
click at [1452, 58] on button "Next" at bounding box center [1493, 49] width 82 height 33
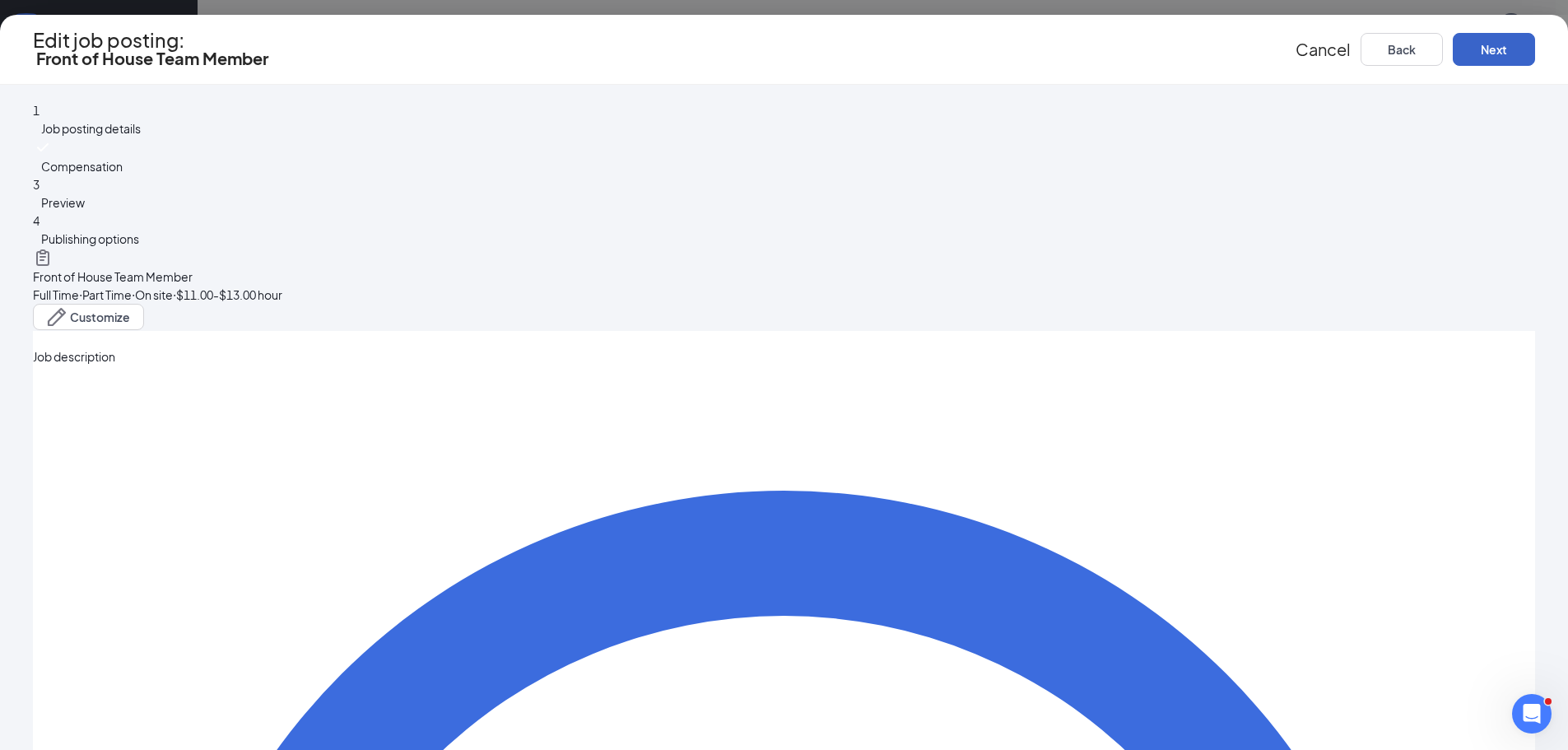
click at [1452, 58] on button "Next" at bounding box center [1493, 49] width 82 height 33
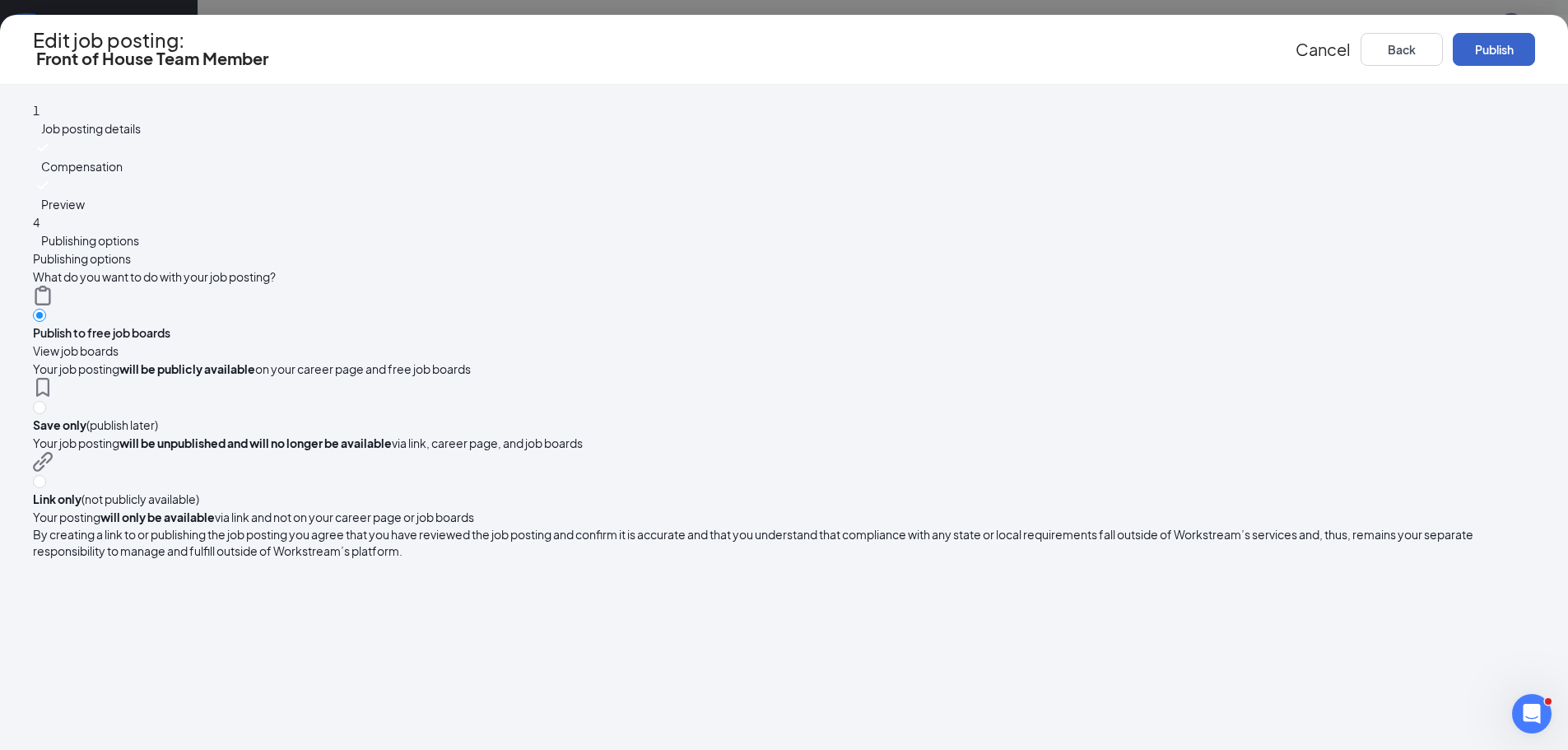
click at [1452, 58] on button "Publish" at bounding box center [1493, 49] width 82 height 33
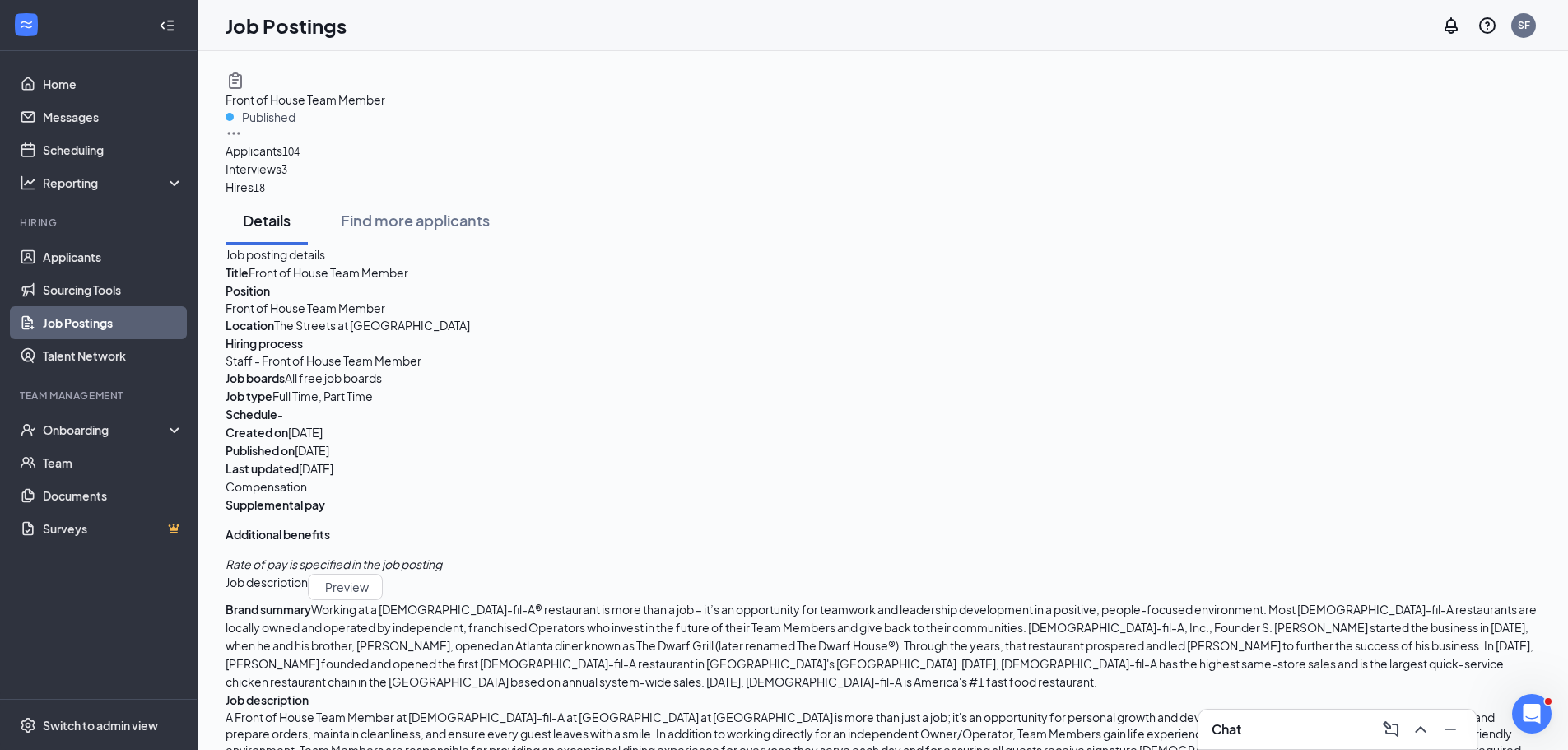
click at [59, 323] on link "Job Postings" at bounding box center [113, 323] width 141 height 33
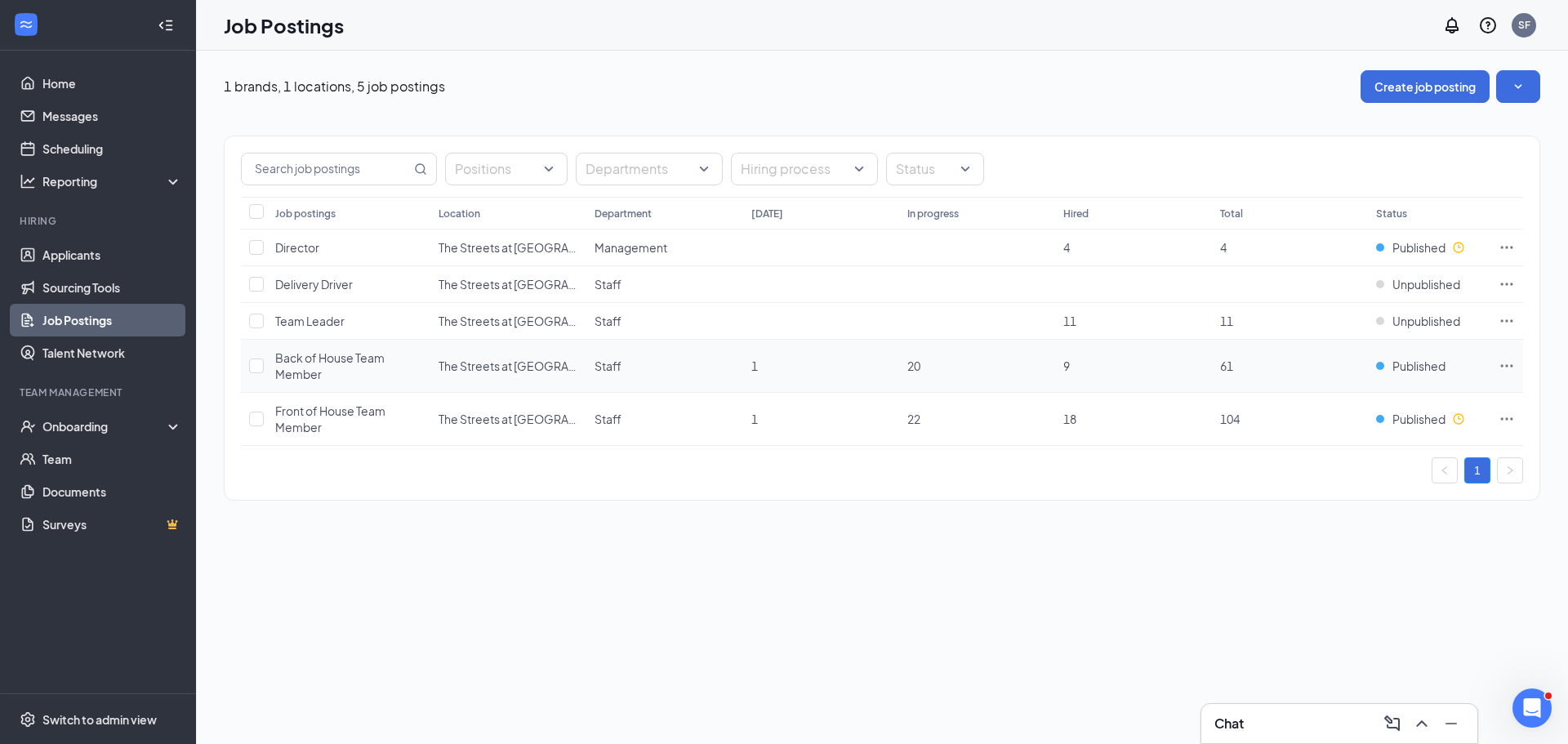
click at [329, 362] on span "Back of House Team Member" at bounding box center [330, 365] width 109 height 31
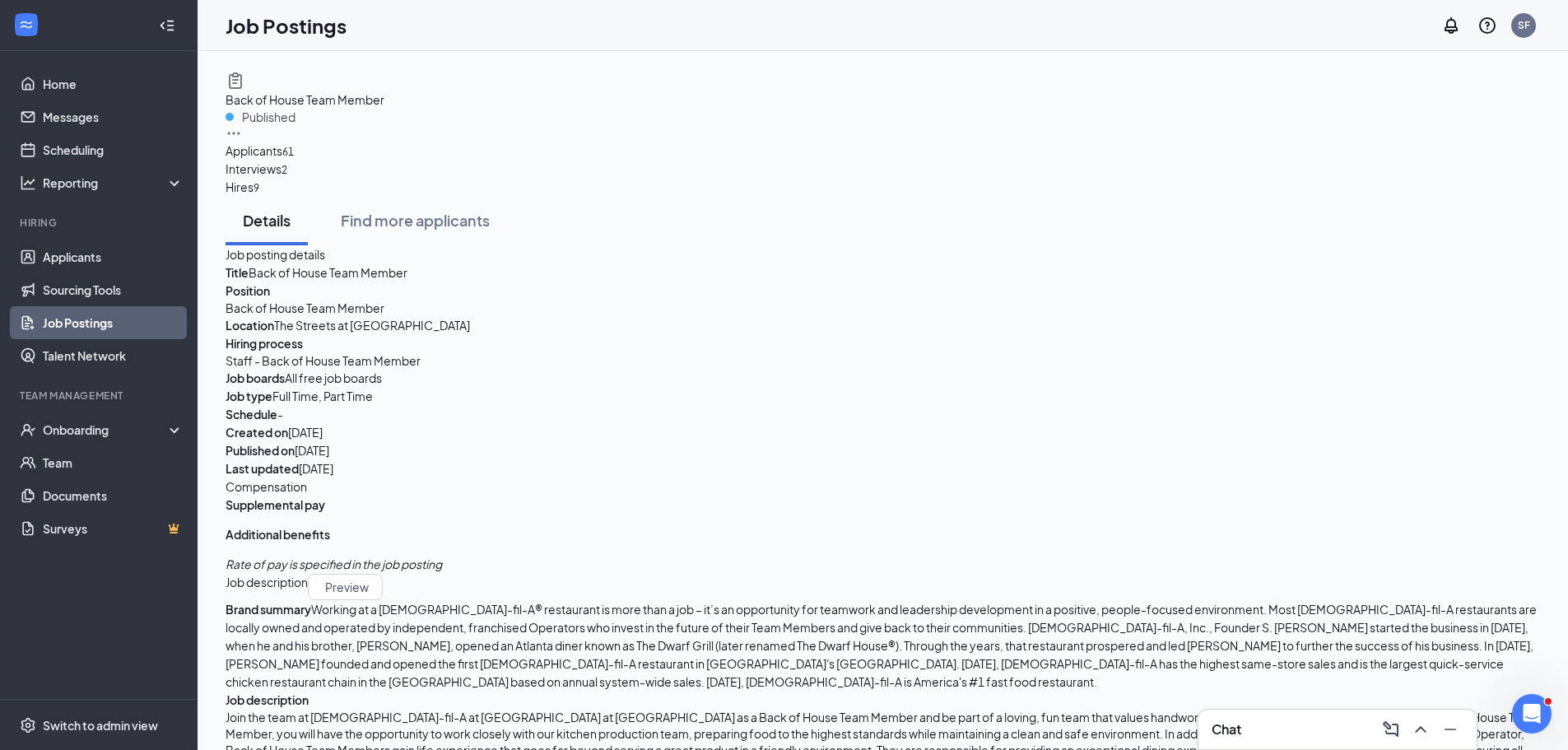
click at [242, 125] on icon "Ellipses" at bounding box center [233, 133] width 16 height 16
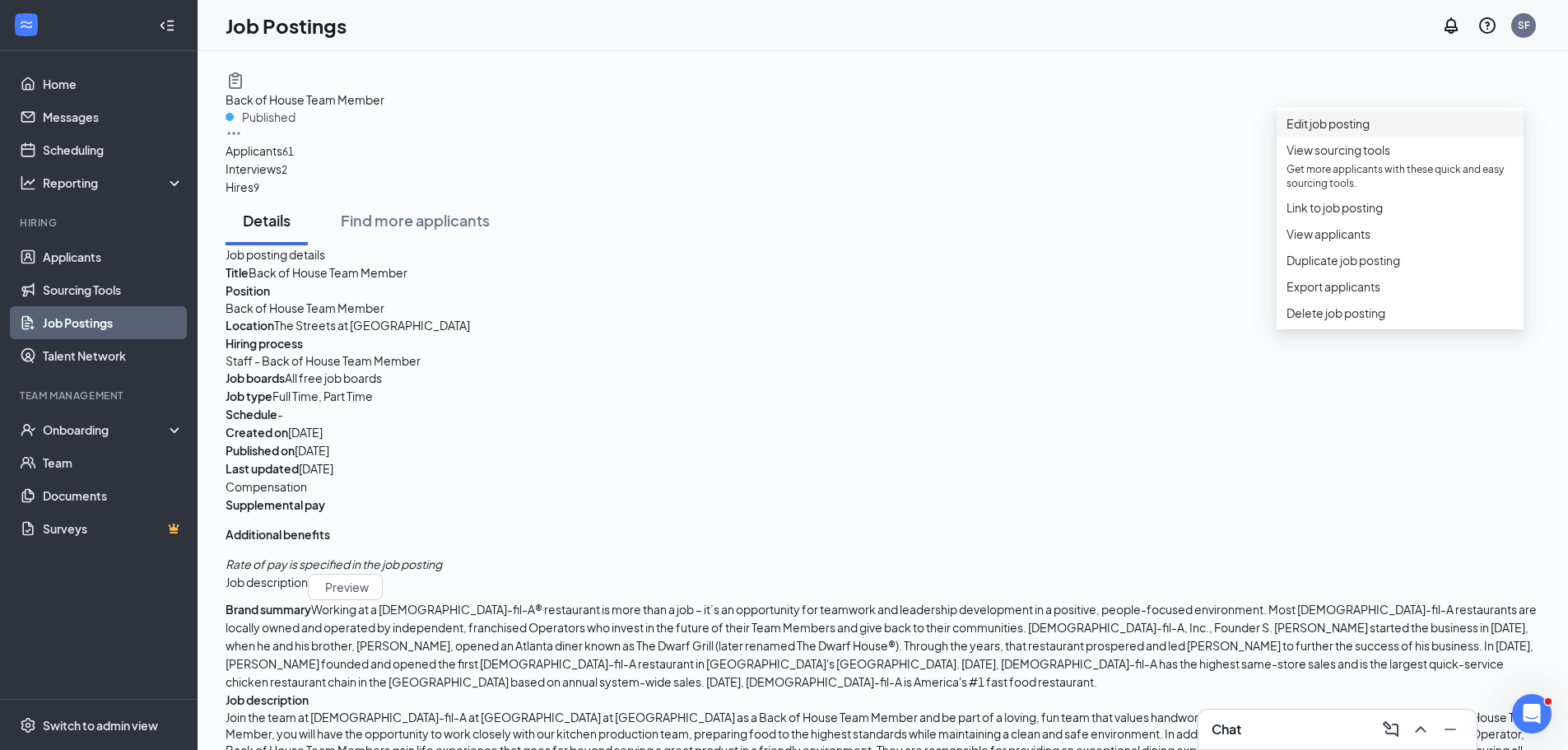
click at [1415, 137] on li "Edit job posting" at bounding box center [1400, 123] width 247 height 26
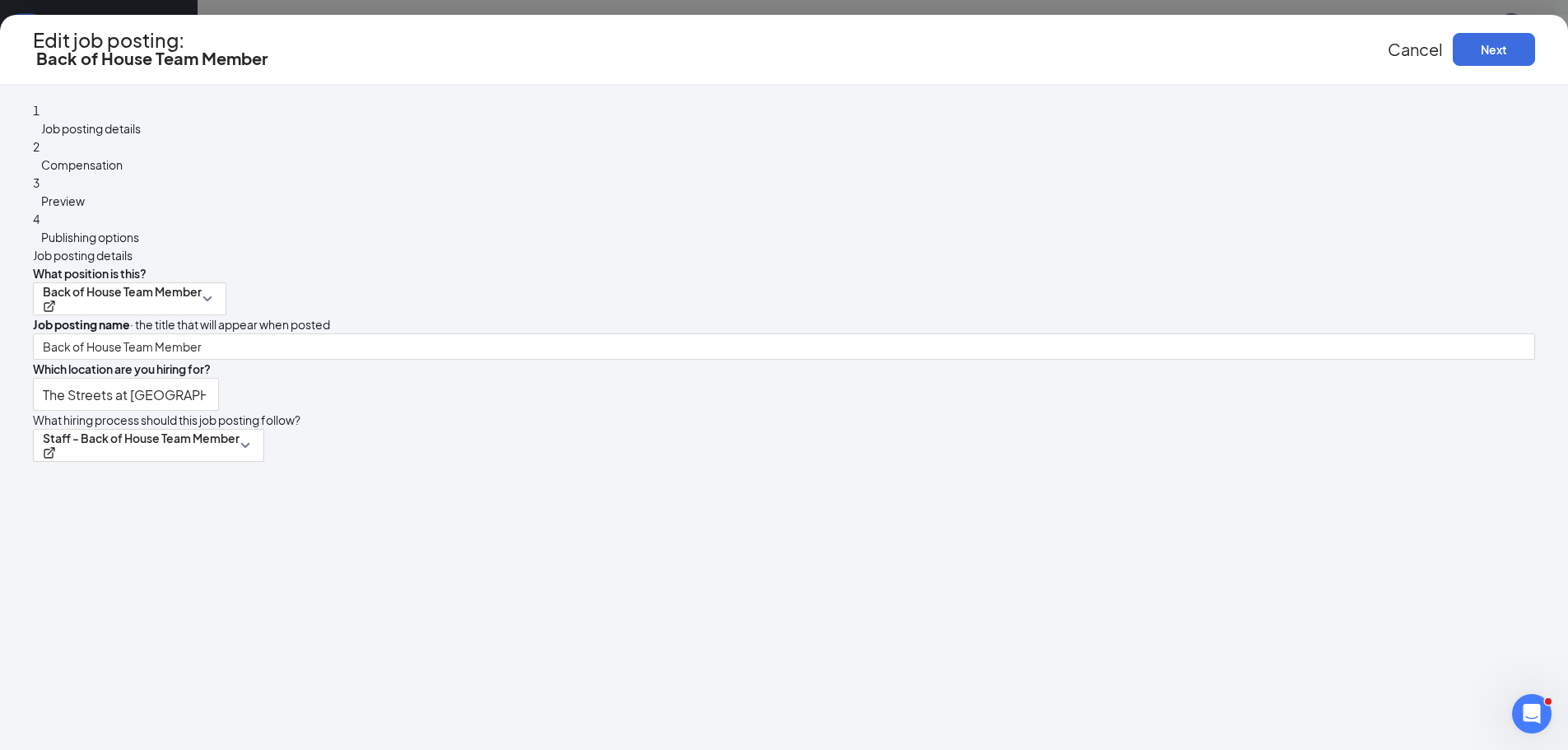
click at [123, 168] on span "Compensation" at bounding box center [82, 165] width 81 height 14
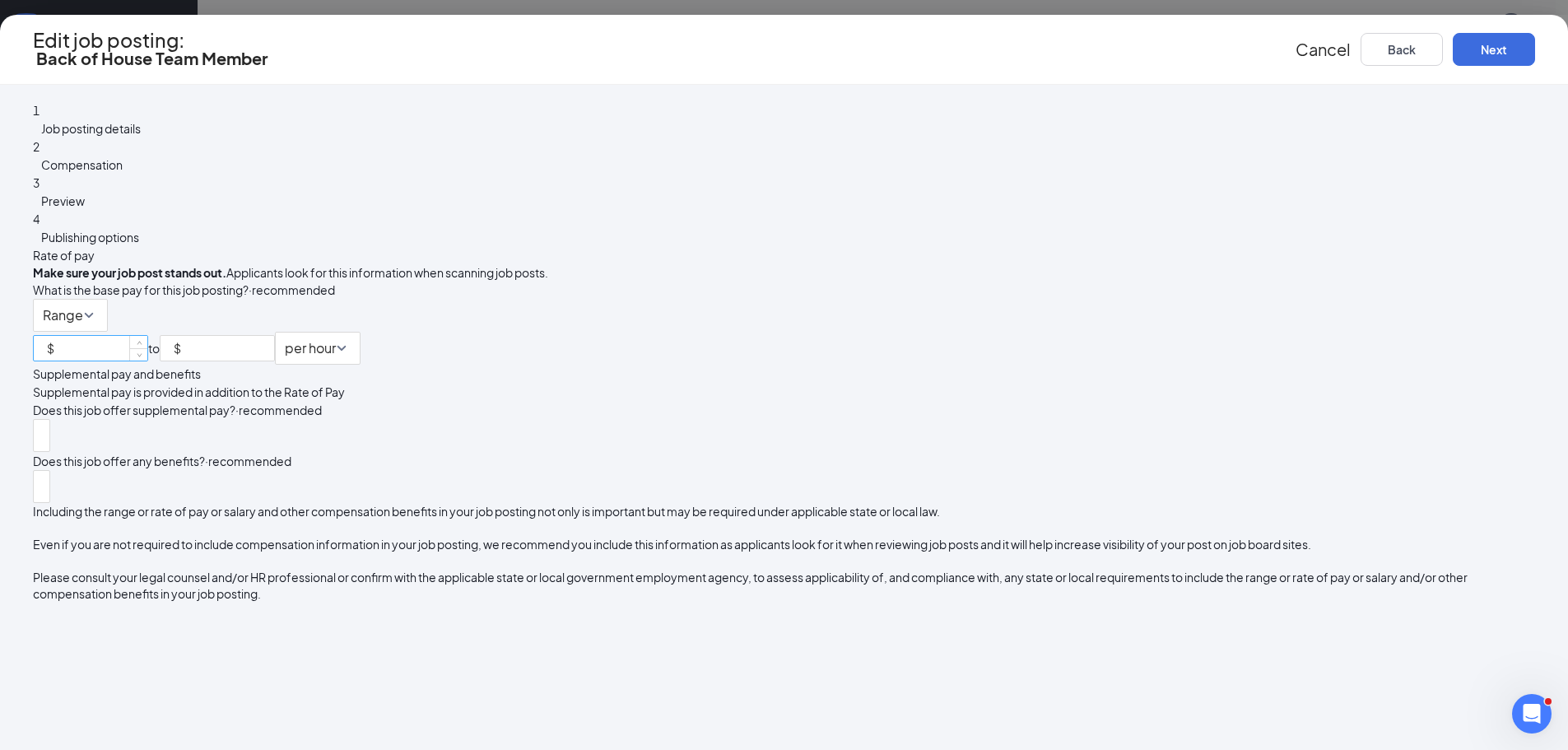
click at [147, 336] on input at bounding box center [102, 347] width 90 height 24
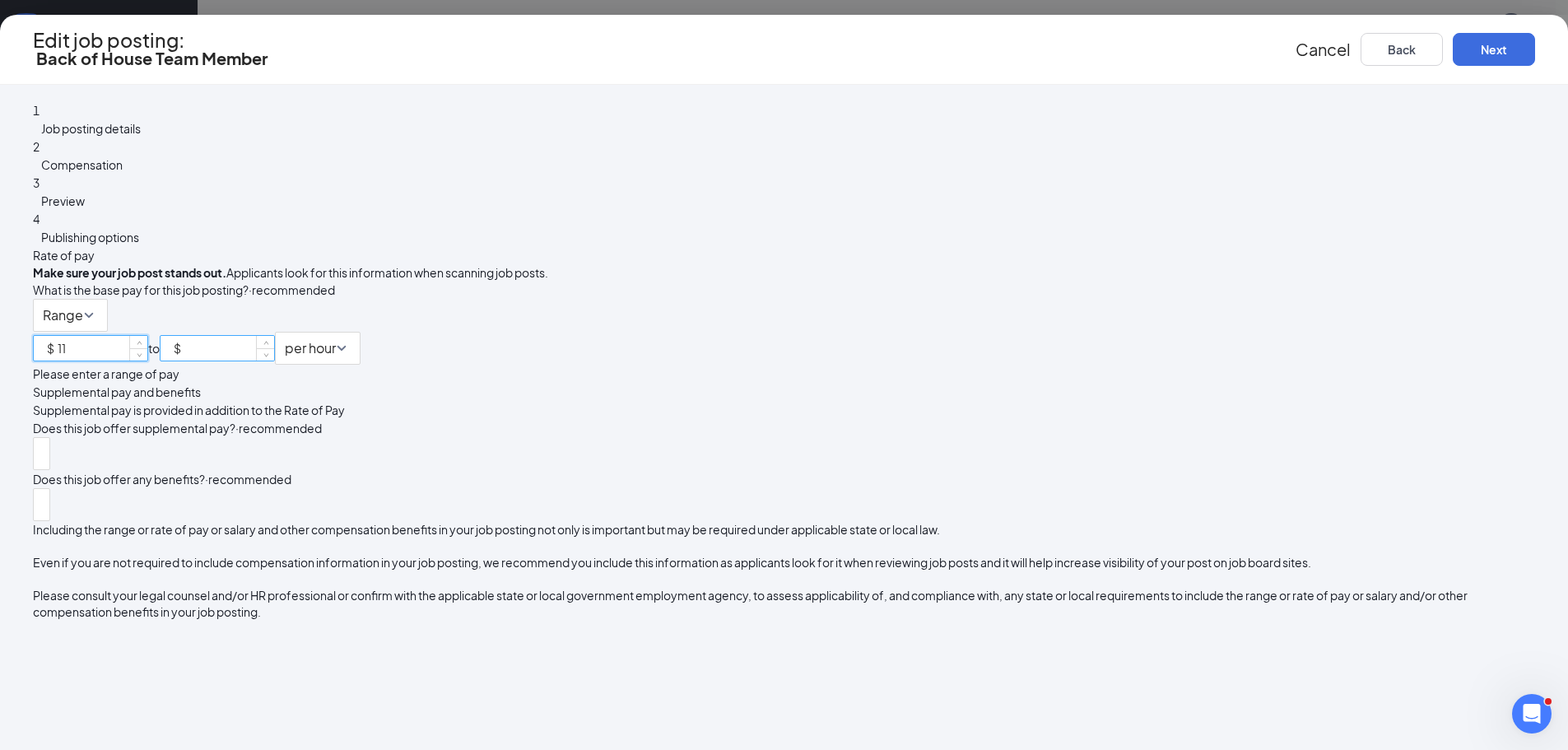
type input "11"
click at [274, 336] on input at bounding box center [229, 347] width 90 height 24
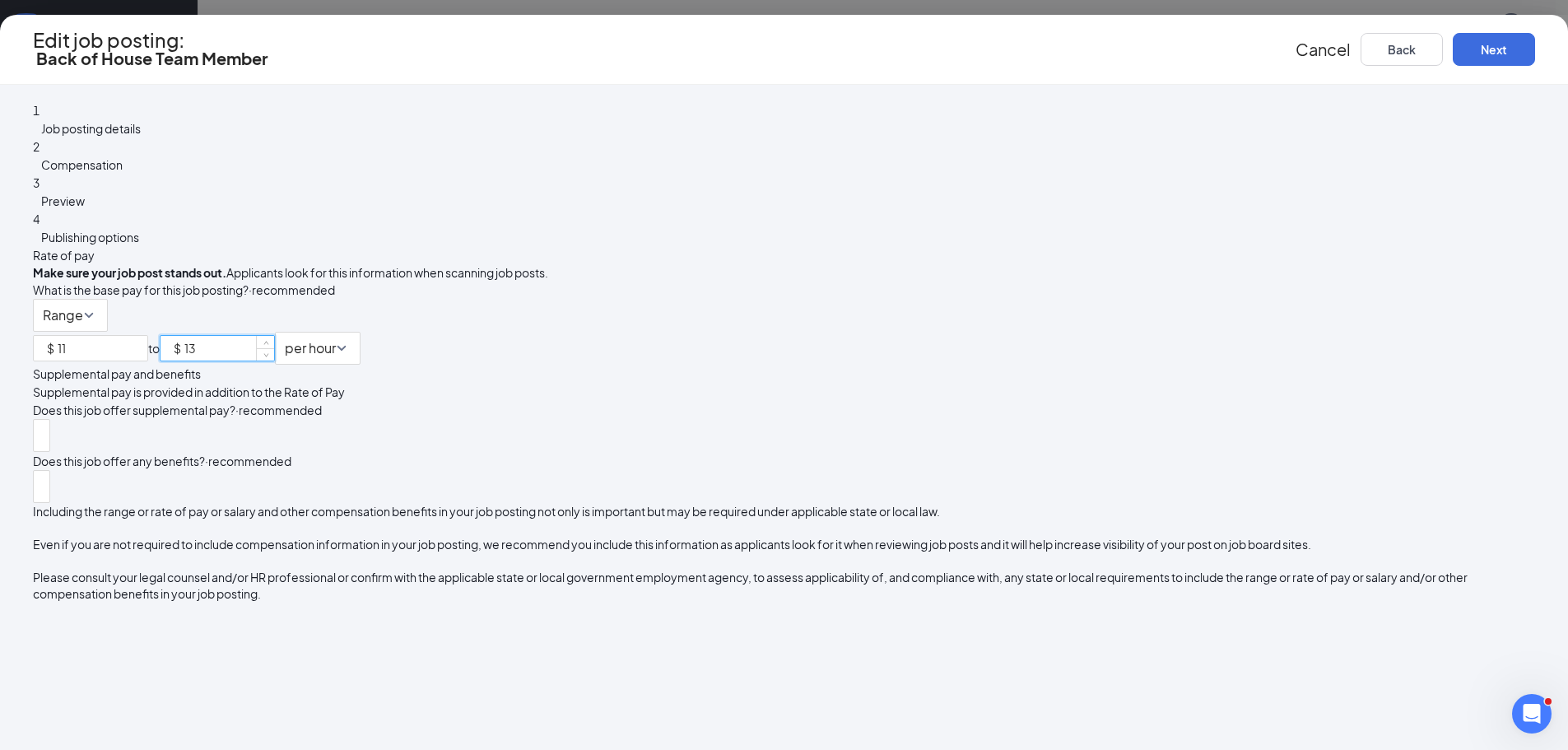
type input "13"
click at [989, 400] on div "Supplemental pay and benefits Supplemental pay is provided in addition to the R…" at bounding box center [783, 383] width 1502 height 36
click at [1452, 40] on button "Next" at bounding box center [1493, 49] width 82 height 33
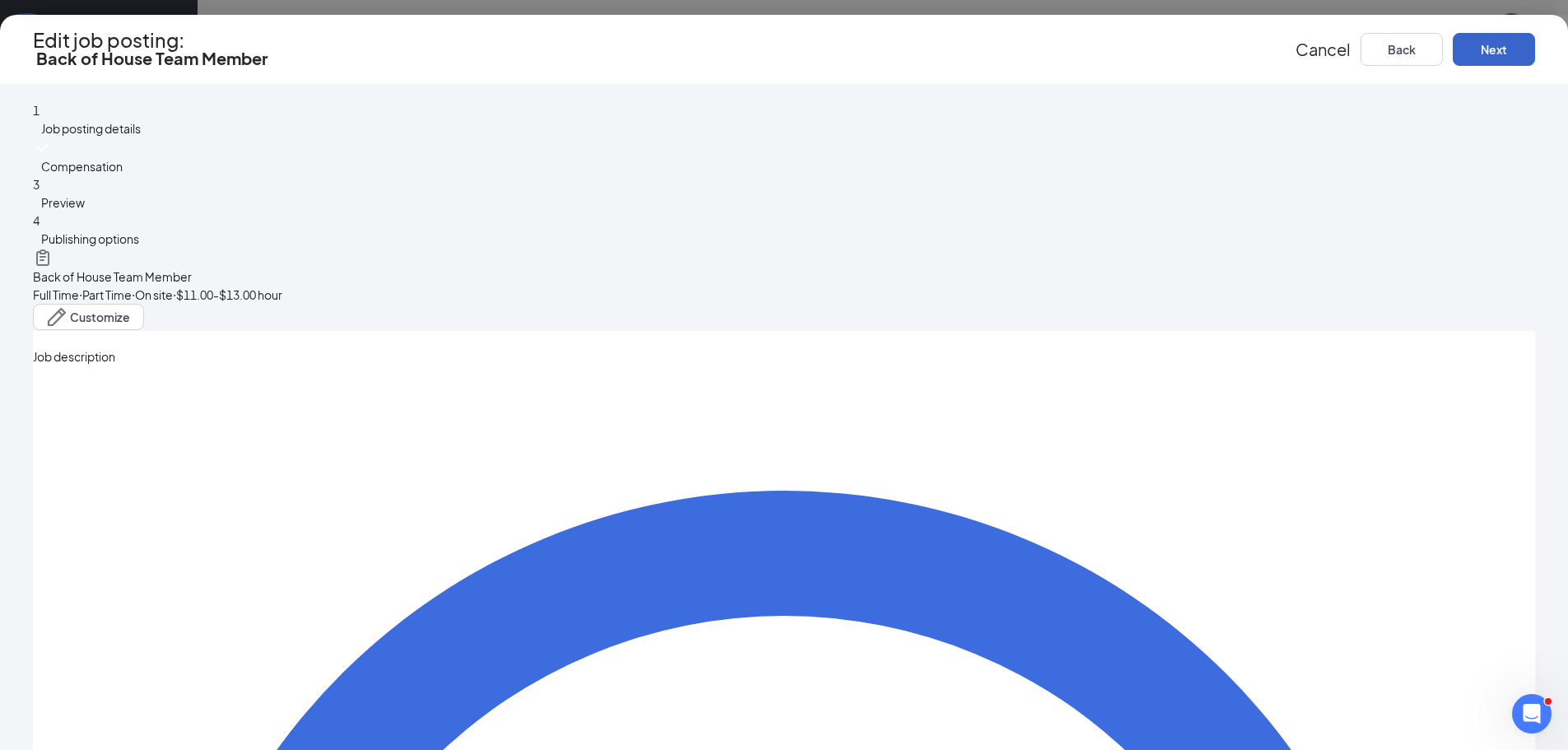
click at [1452, 40] on button "Next" at bounding box center [1493, 49] width 82 height 33
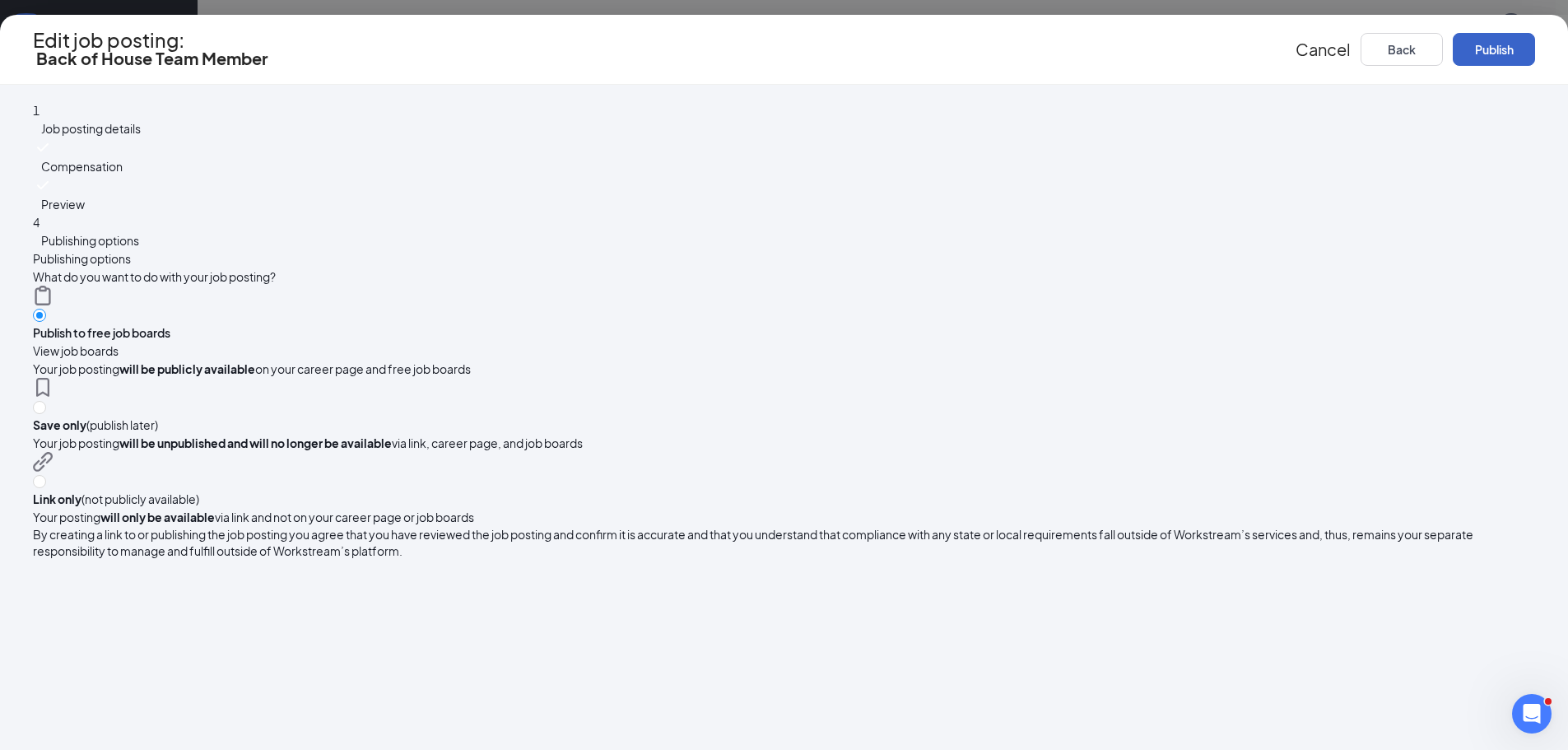
click at [1452, 40] on button "Publish" at bounding box center [1493, 49] width 82 height 33
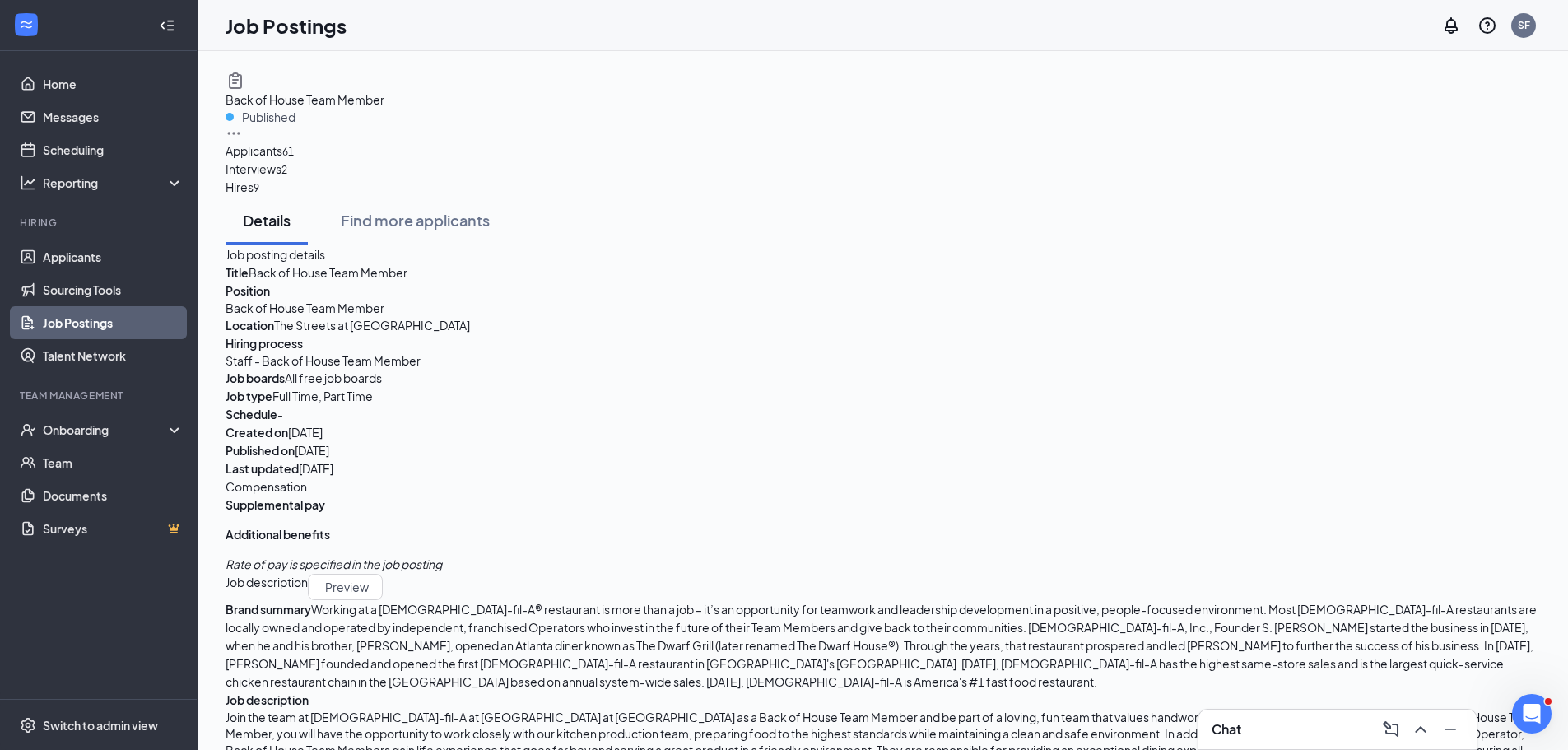
click at [65, 318] on link "Job Postings" at bounding box center [113, 323] width 141 height 33
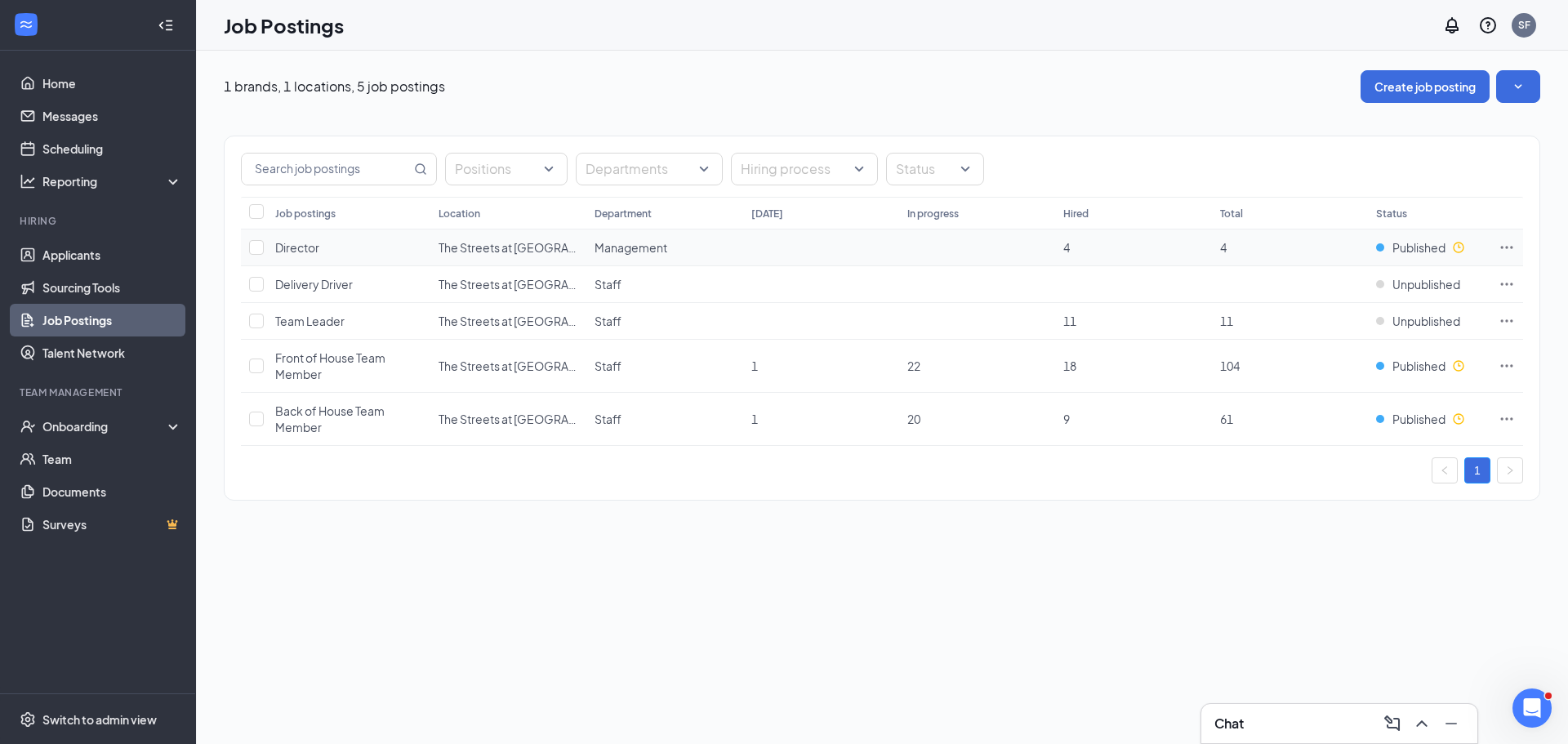
click at [309, 246] on span "Director" at bounding box center [297, 248] width 44 height 14
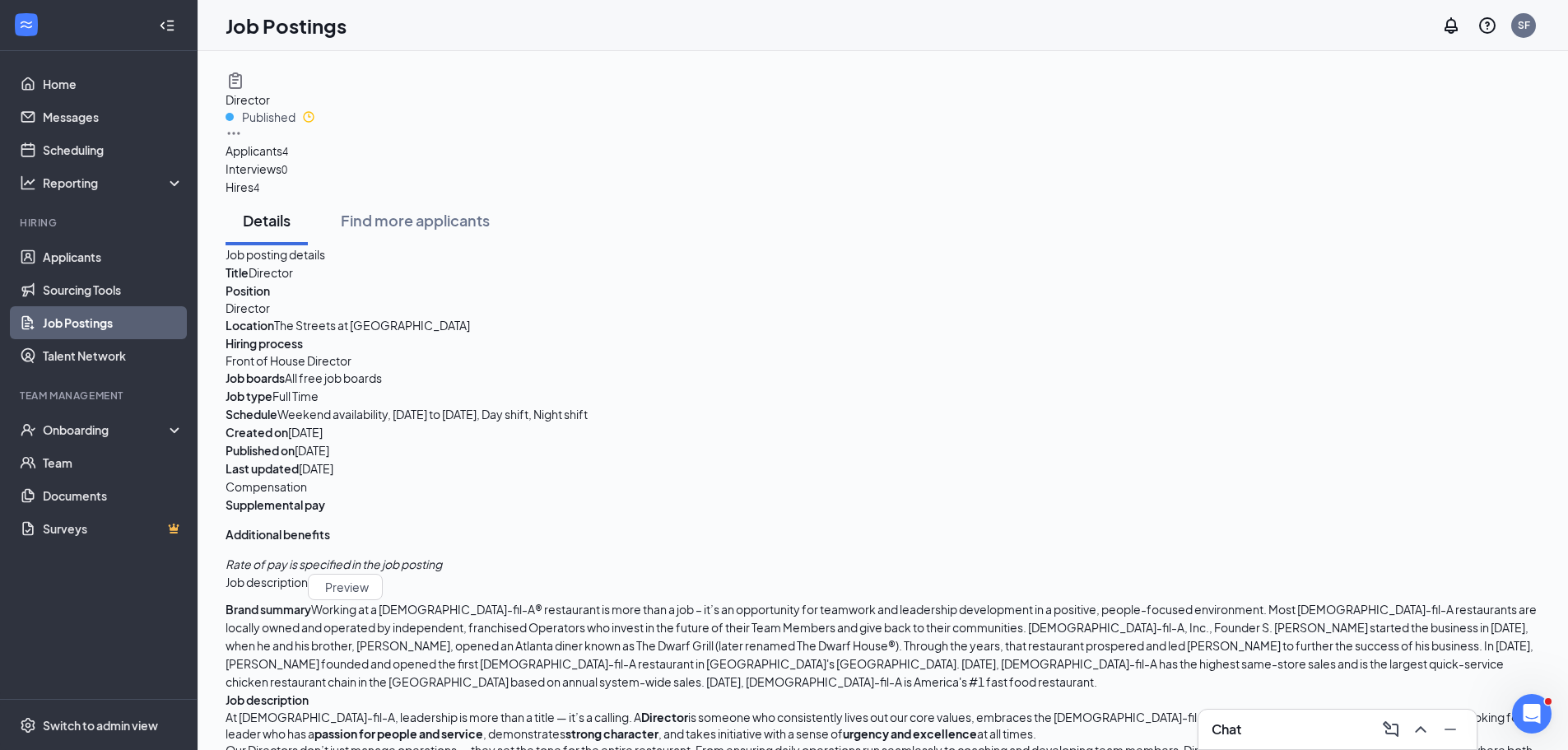
click at [104, 328] on link "Job Postings" at bounding box center [113, 323] width 141 height 33
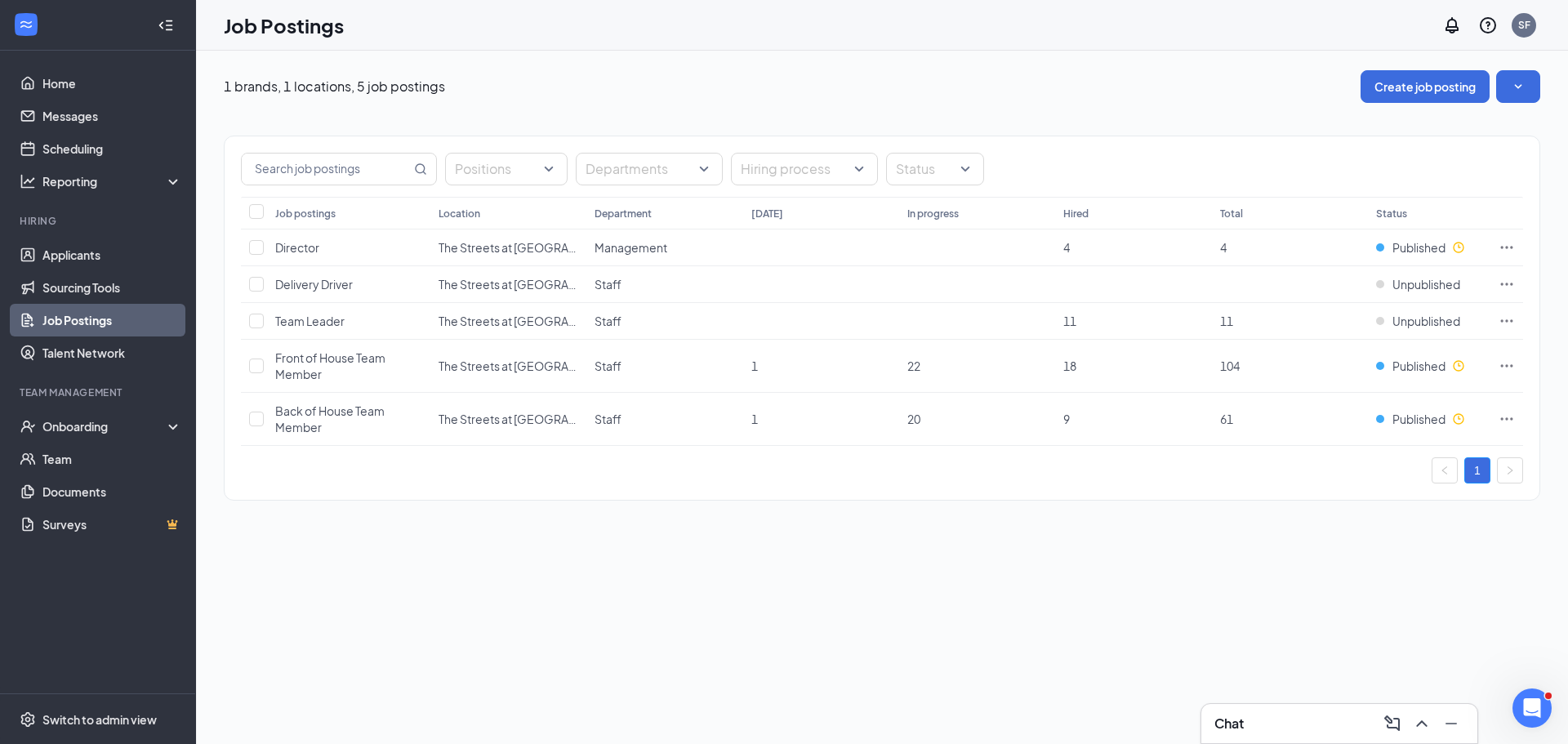
click at [57, 314] on link "Job Postings" at bounding box center [112, 320] width 140 height 32
click at [57, 152] on link "Scheduling" at bounding box center [112, 148] width 140 height 32
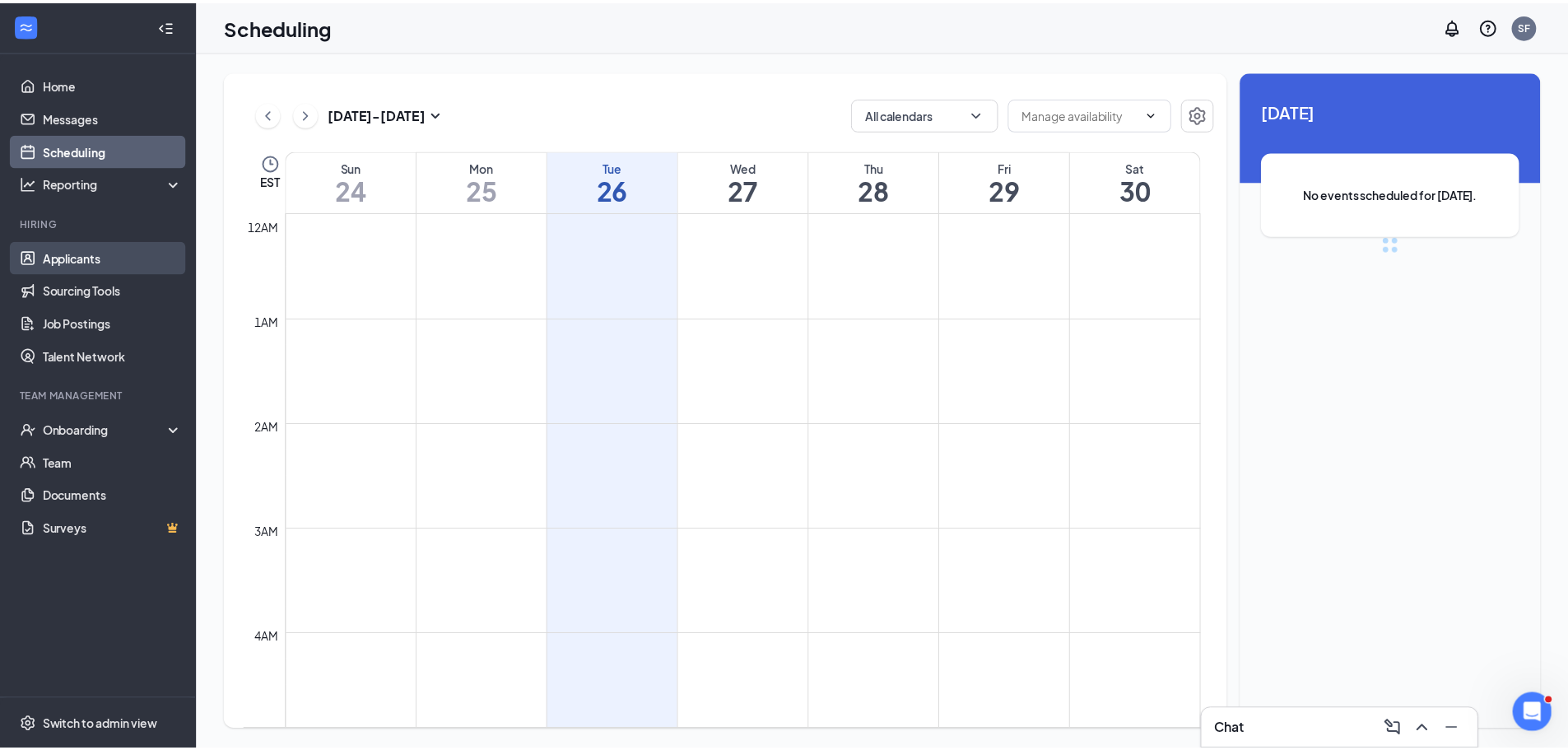
scroll to position [810, 0]
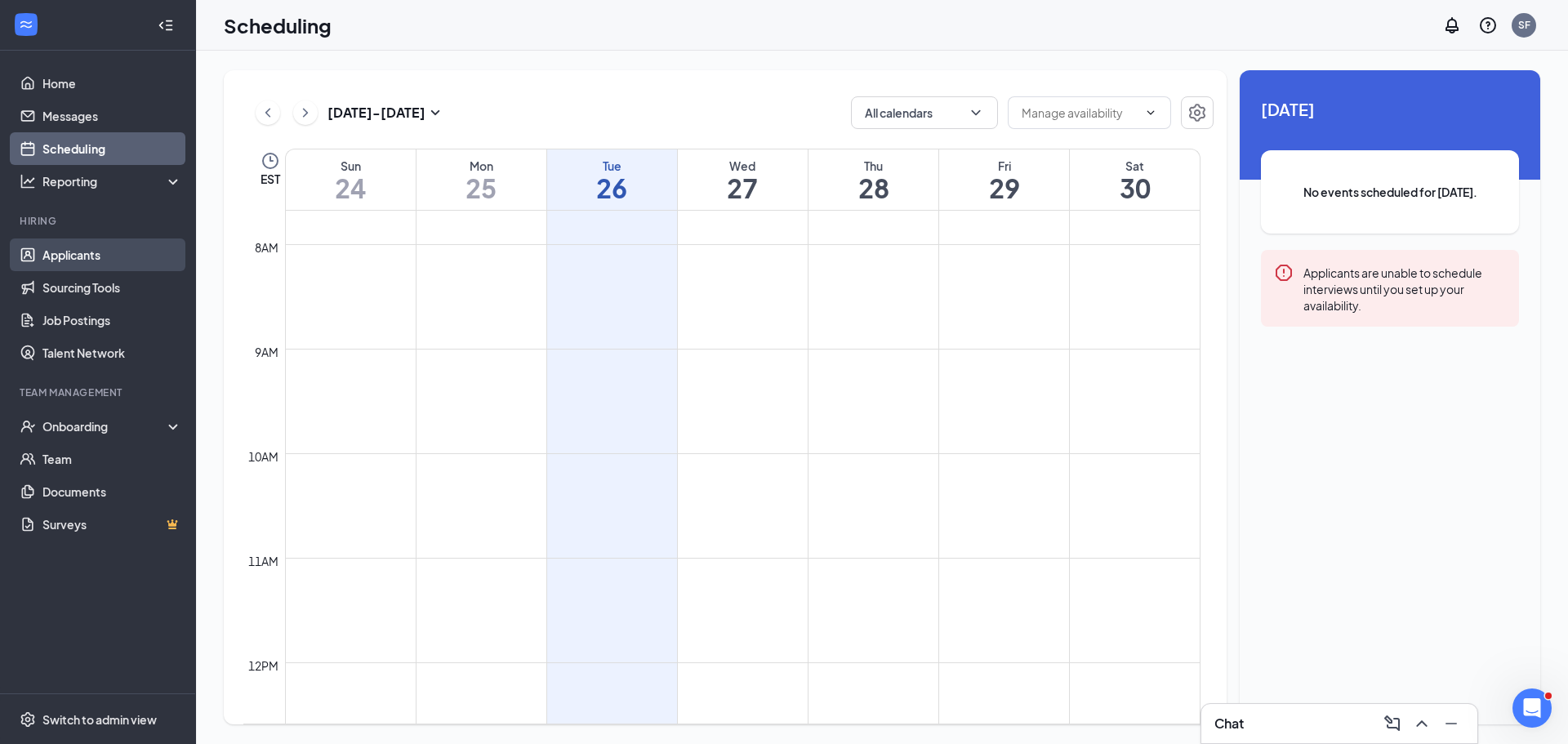
click at [85, 258] on link "Applicants" at bounding box center [112, 255] width 140 height 32
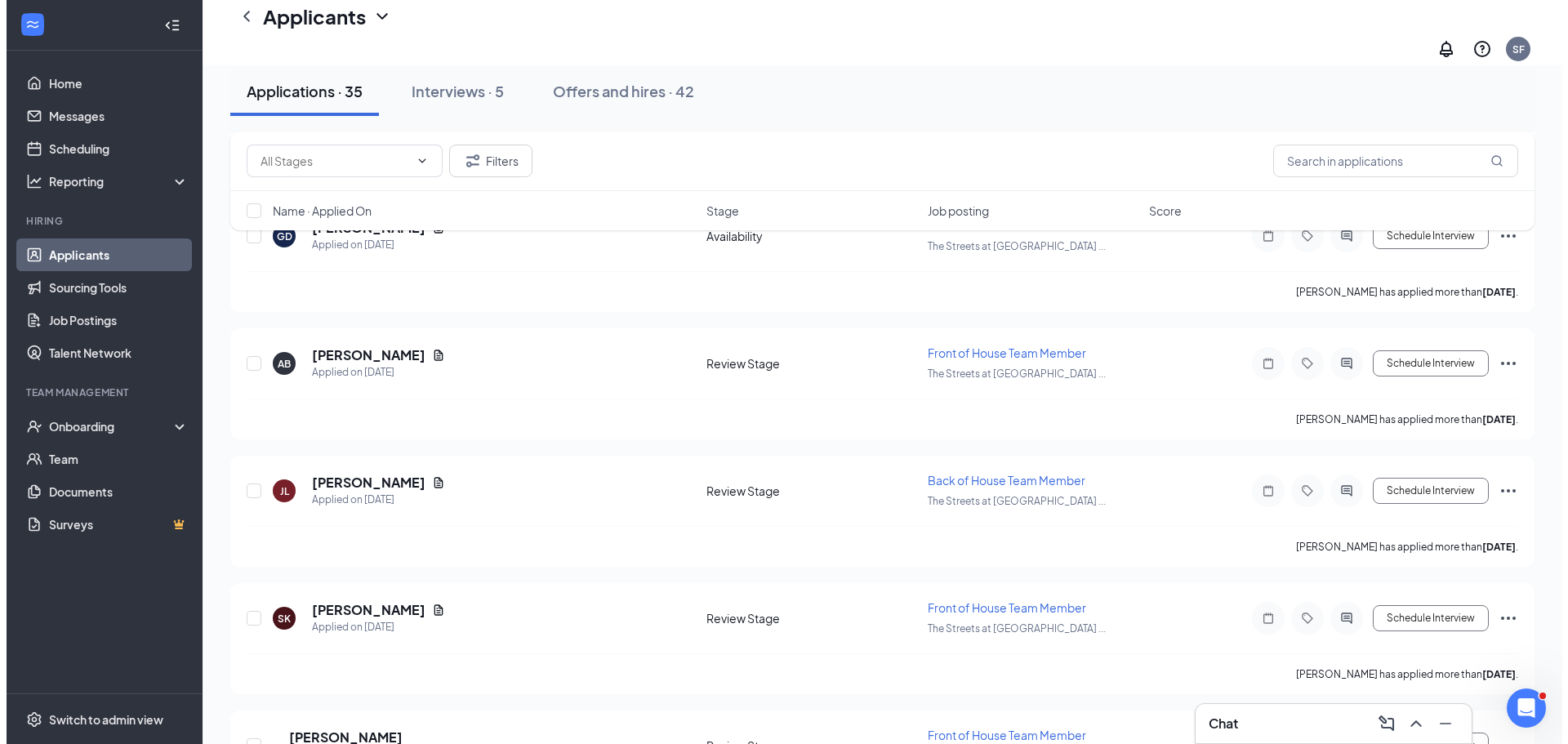
scroll to position [898, 0]
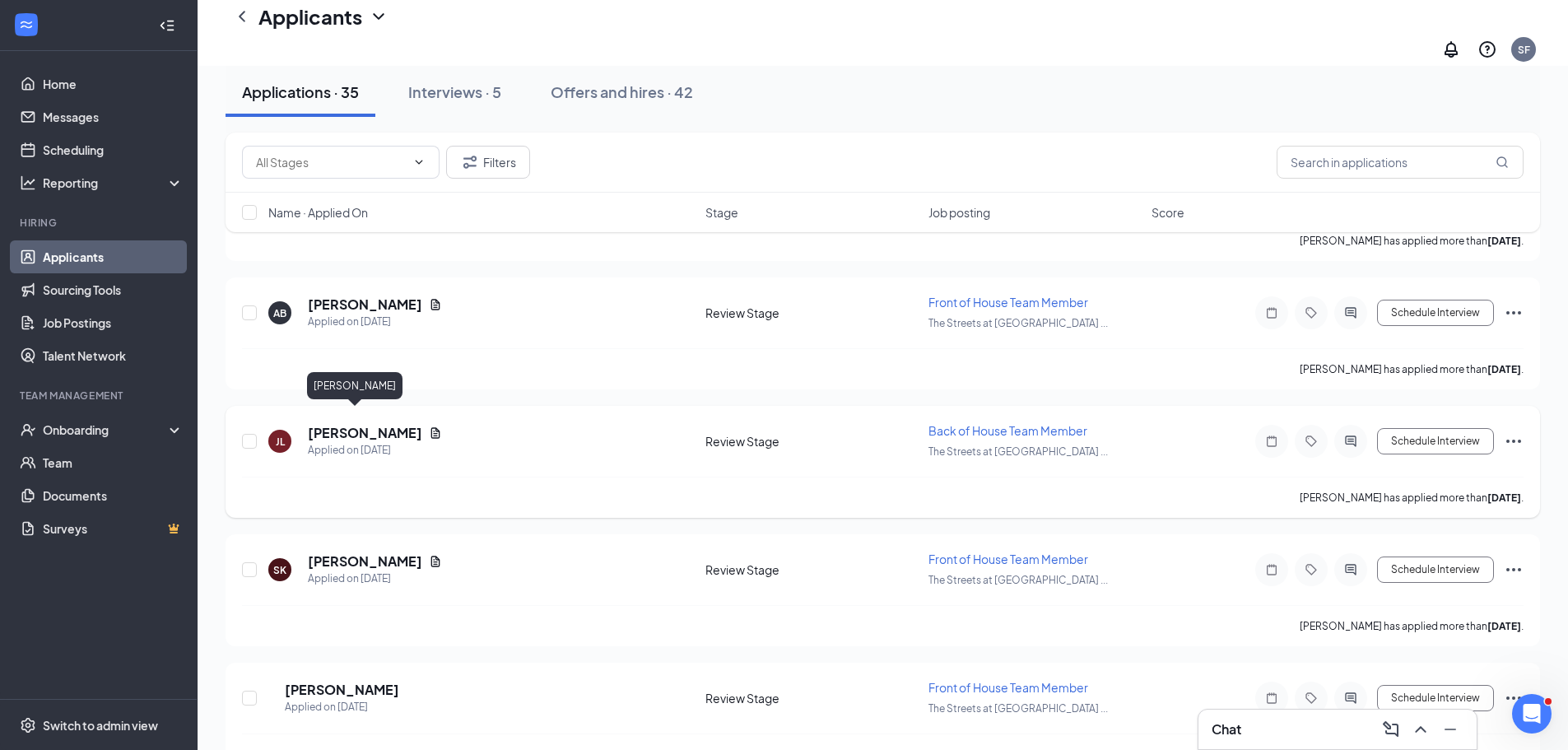
click at [318, 424] on h5 "[PERSON_NAME]" at bounding box center [364, 433] width 115 height 18
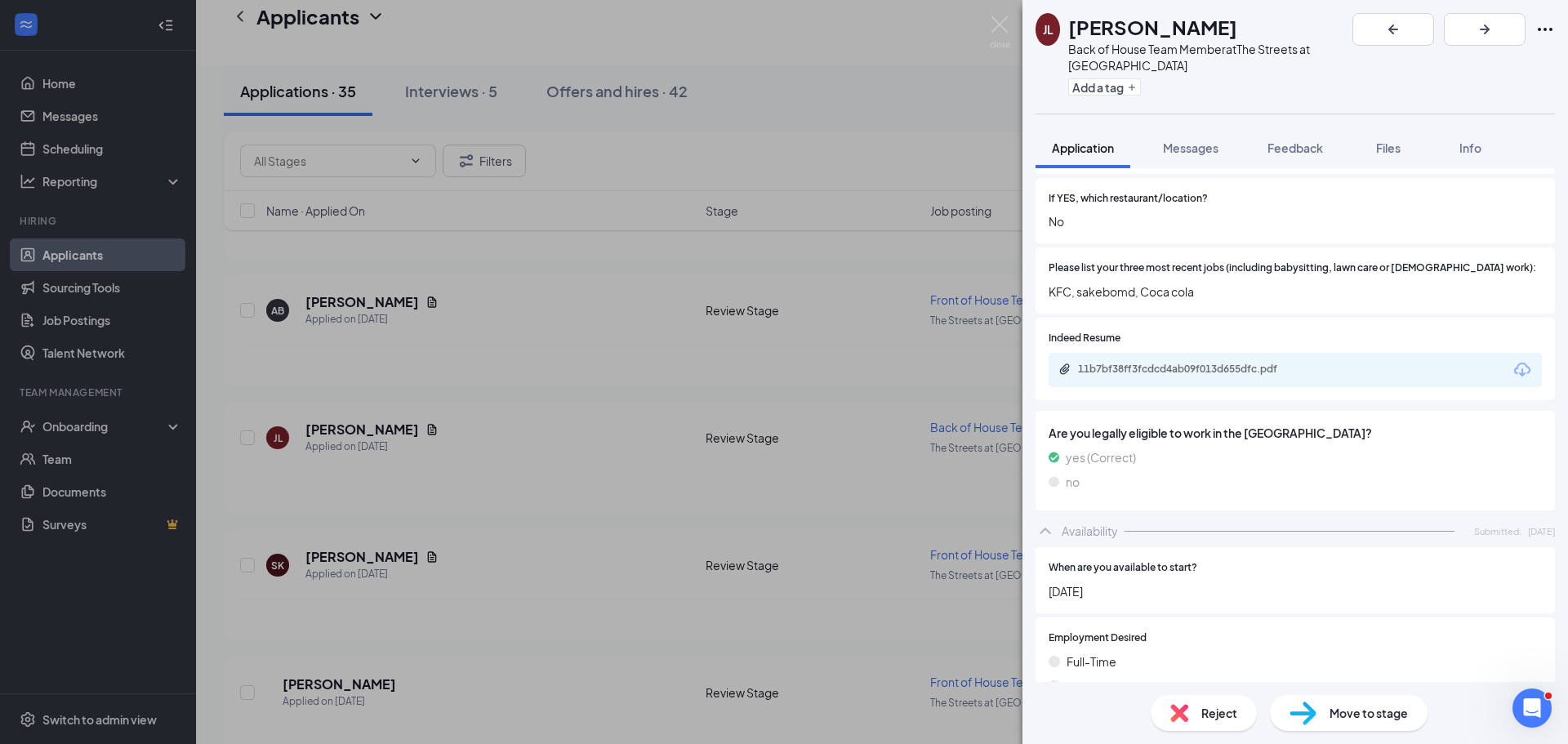
scroll to position [572, 0]
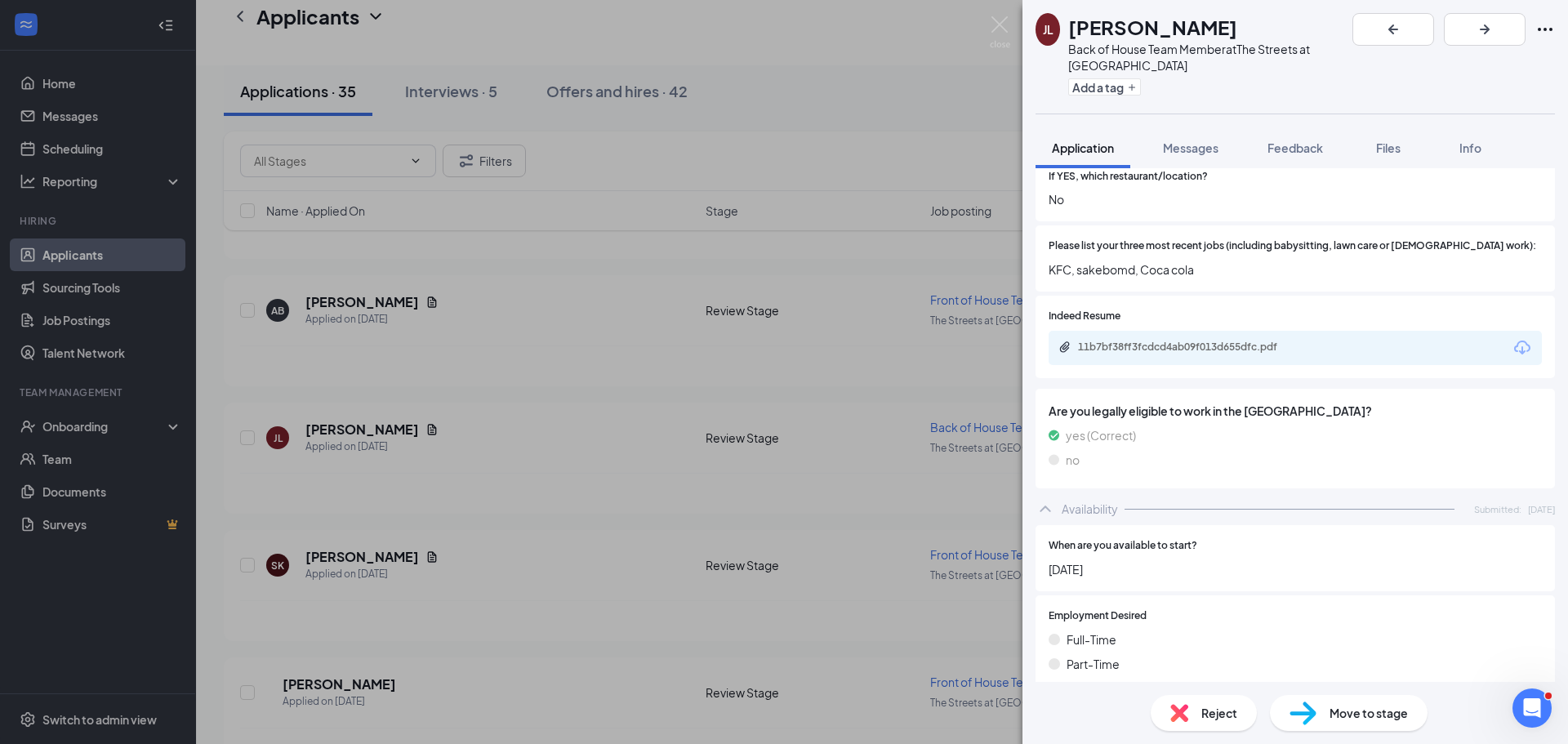
click at [1277, 331] on div "11b7bf38ff3fcdcd4ab09f013d655dfc.pdf" at bounding box center [1295, 348] width 493 height 34
click at [1277, 341] on div "11b7bf38ff3fcdcd4ab09f013d655dfc.pdf" at bounding box center [1190, 348] width 265 height 15
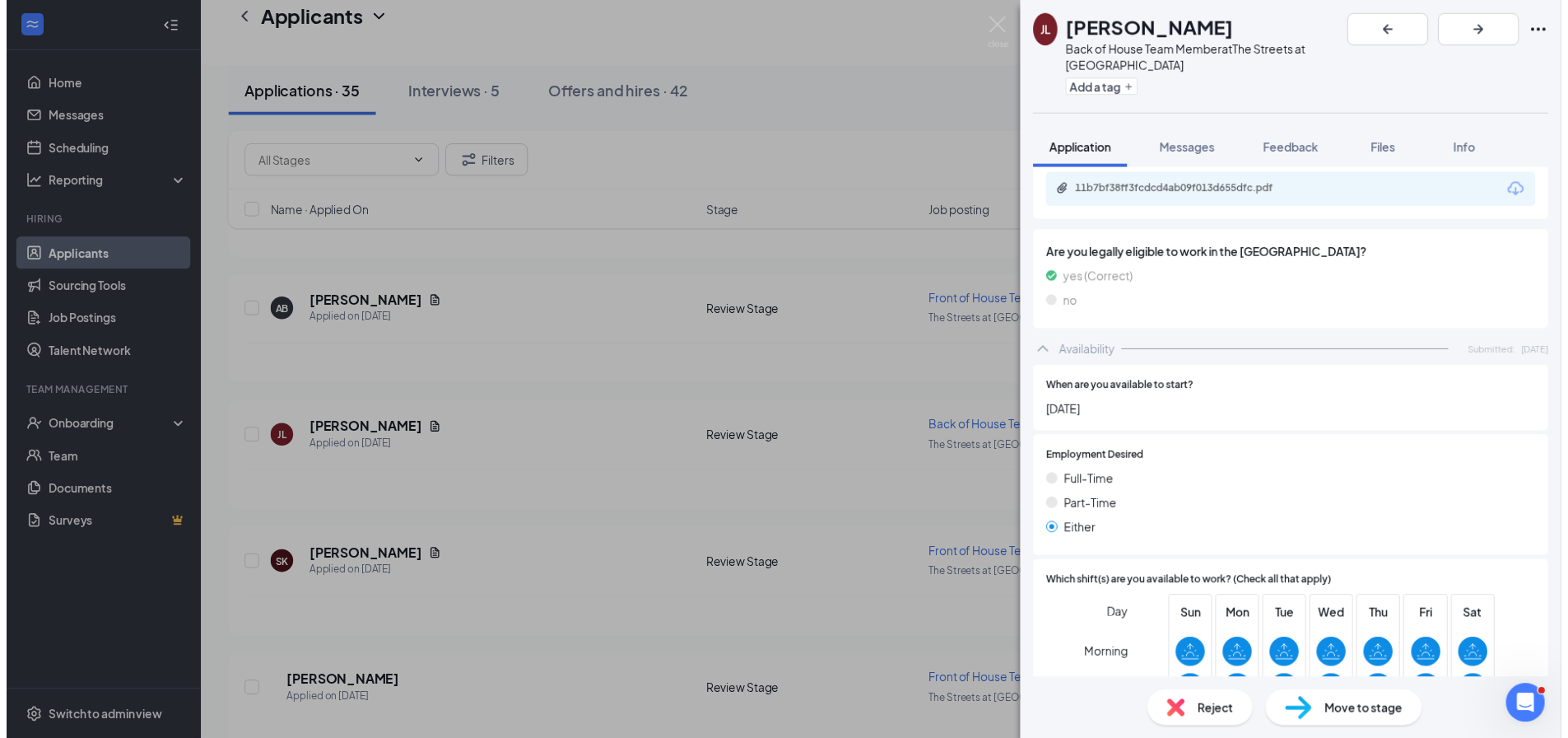
scroll to position [901, 0]
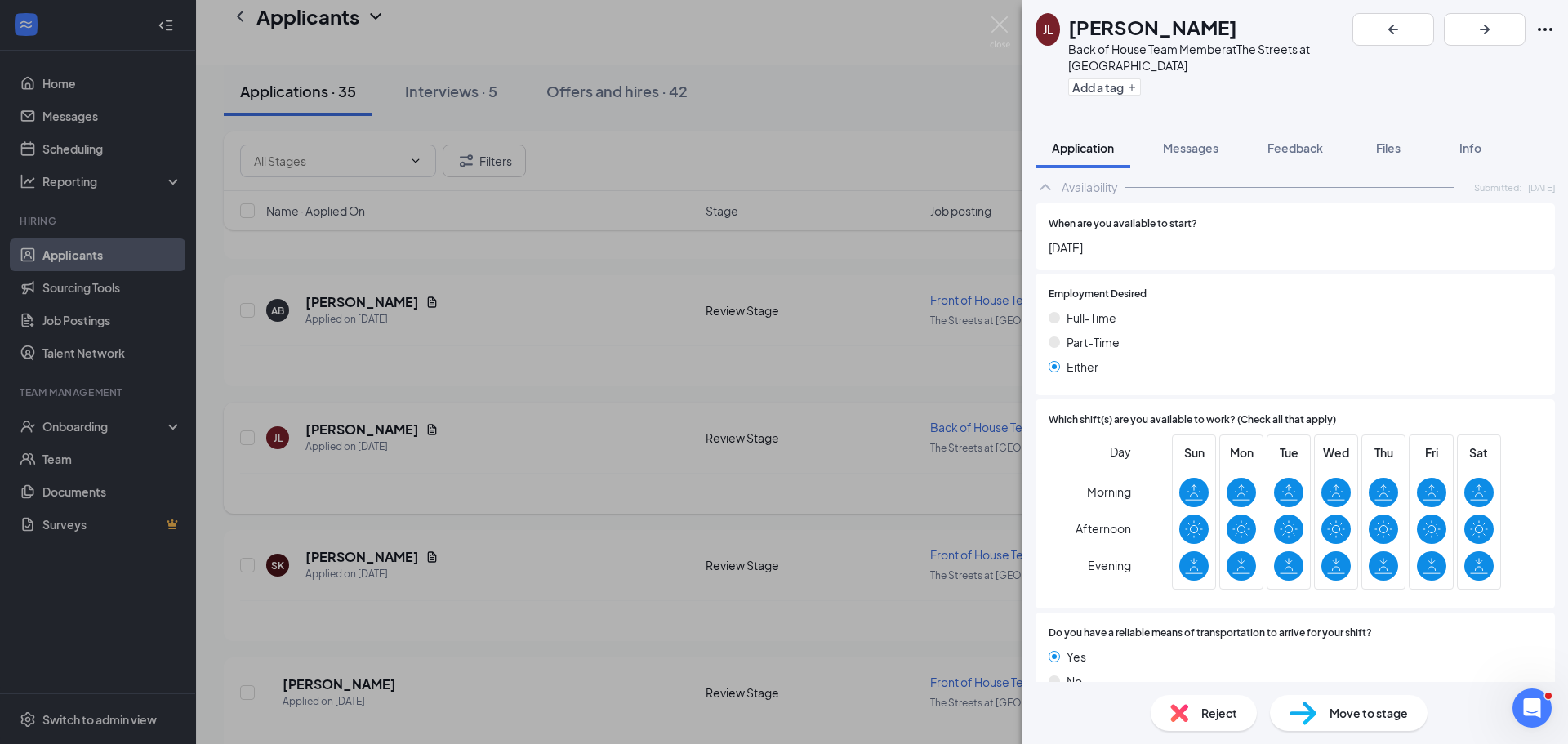
drag, startPoint x: 613, startPoint y: 494, endPoint x: 577, endPoint y: 446, distance: 60.0
click at [612, 494] on div "[PERSON_NAME] Back of House Team Member at The Streets at Southpoint Add a tag …" at bounding box center [784, 372] width 1568 height 744
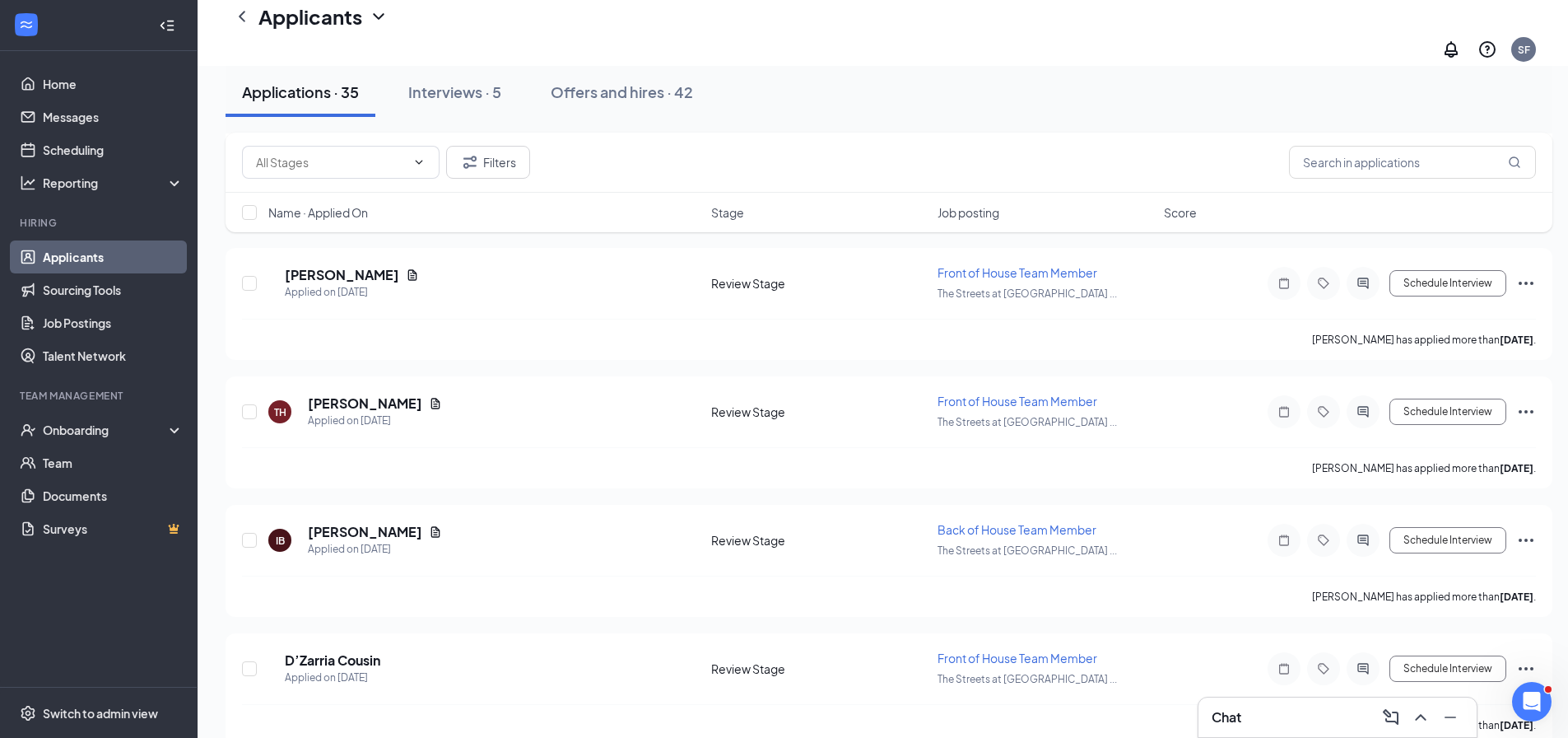
scroll to position [2232, 0]
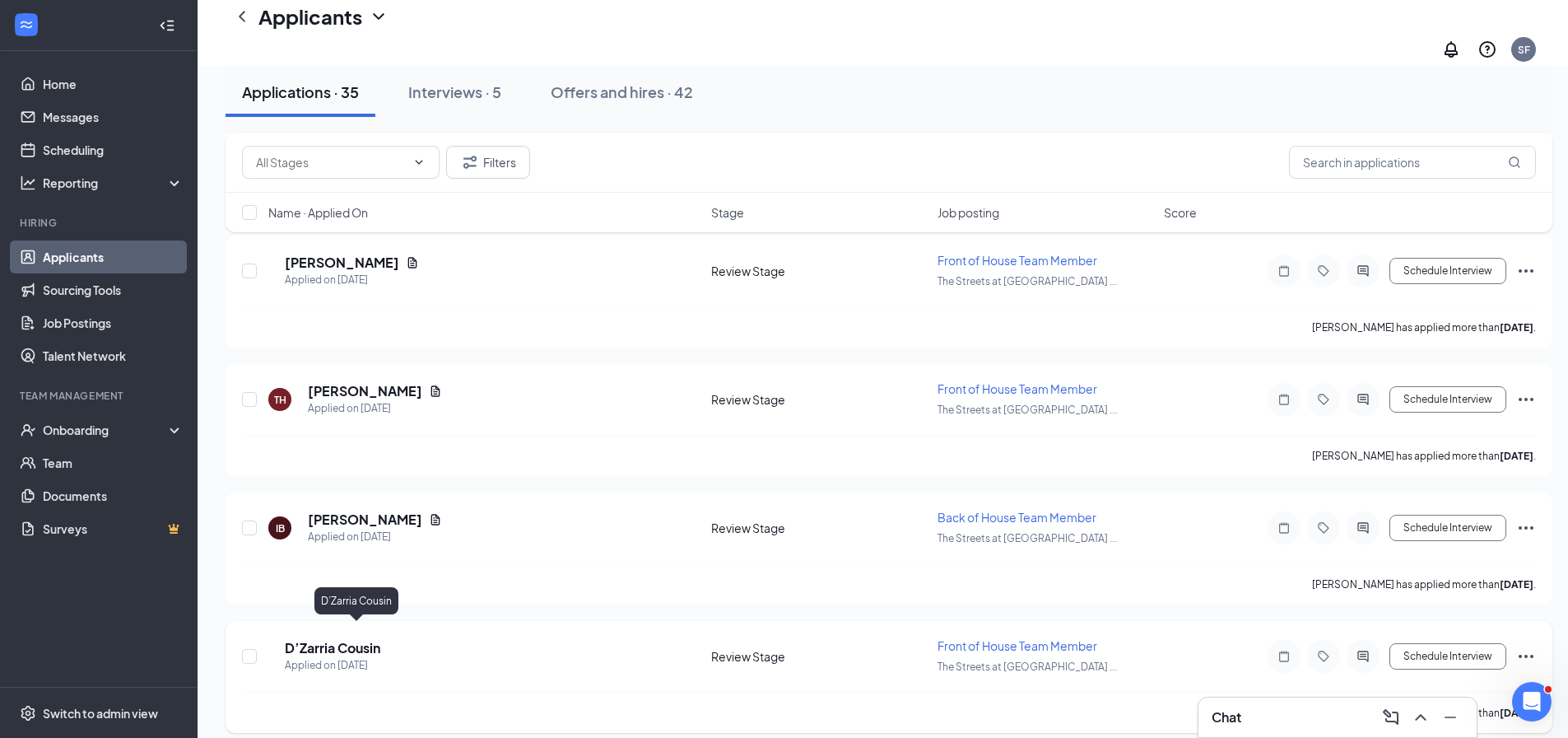
click at [349, 639] on h5 "D’Zarria Cousin" at bounding box center [333, 648] width 96 height 18
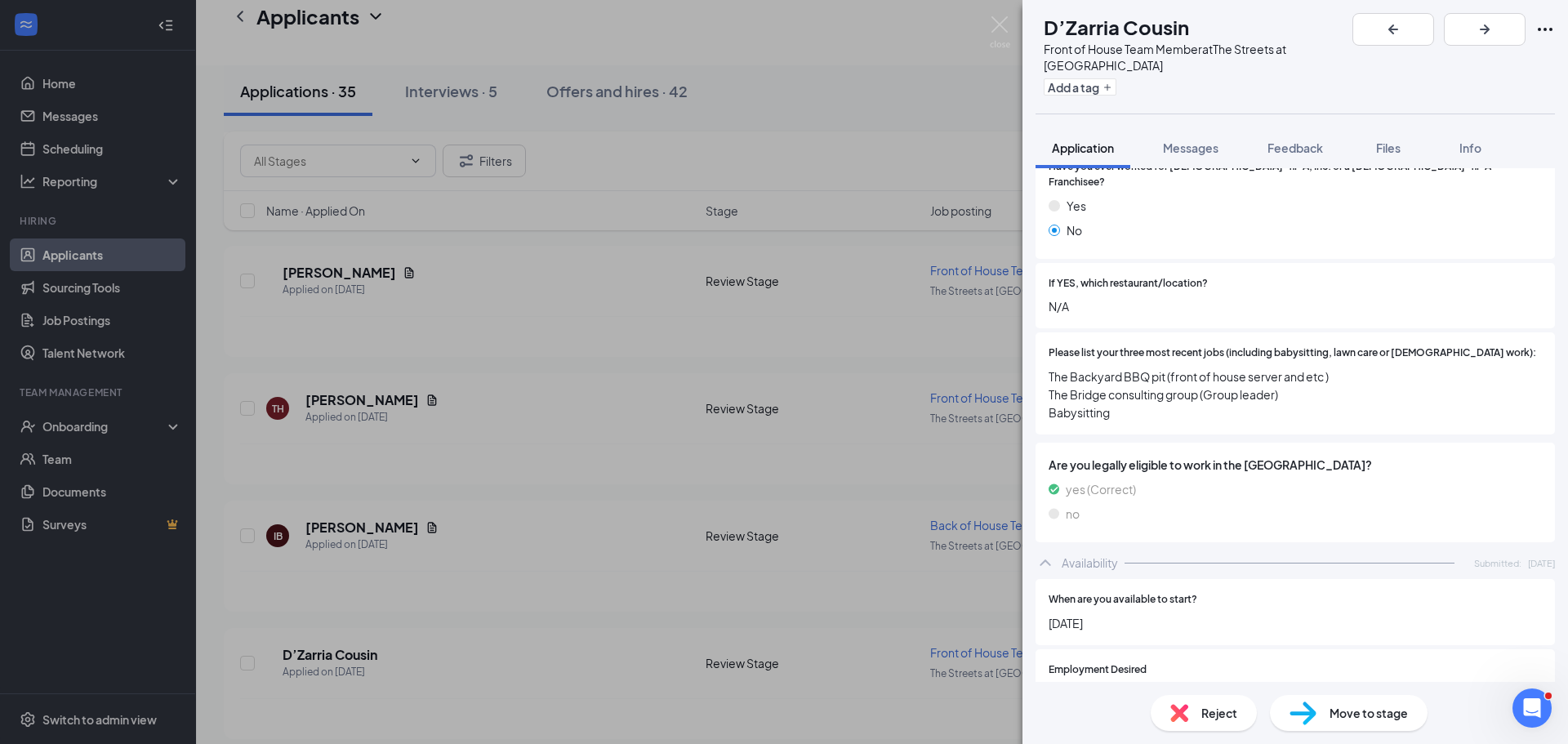
scroll to position [572, 0]
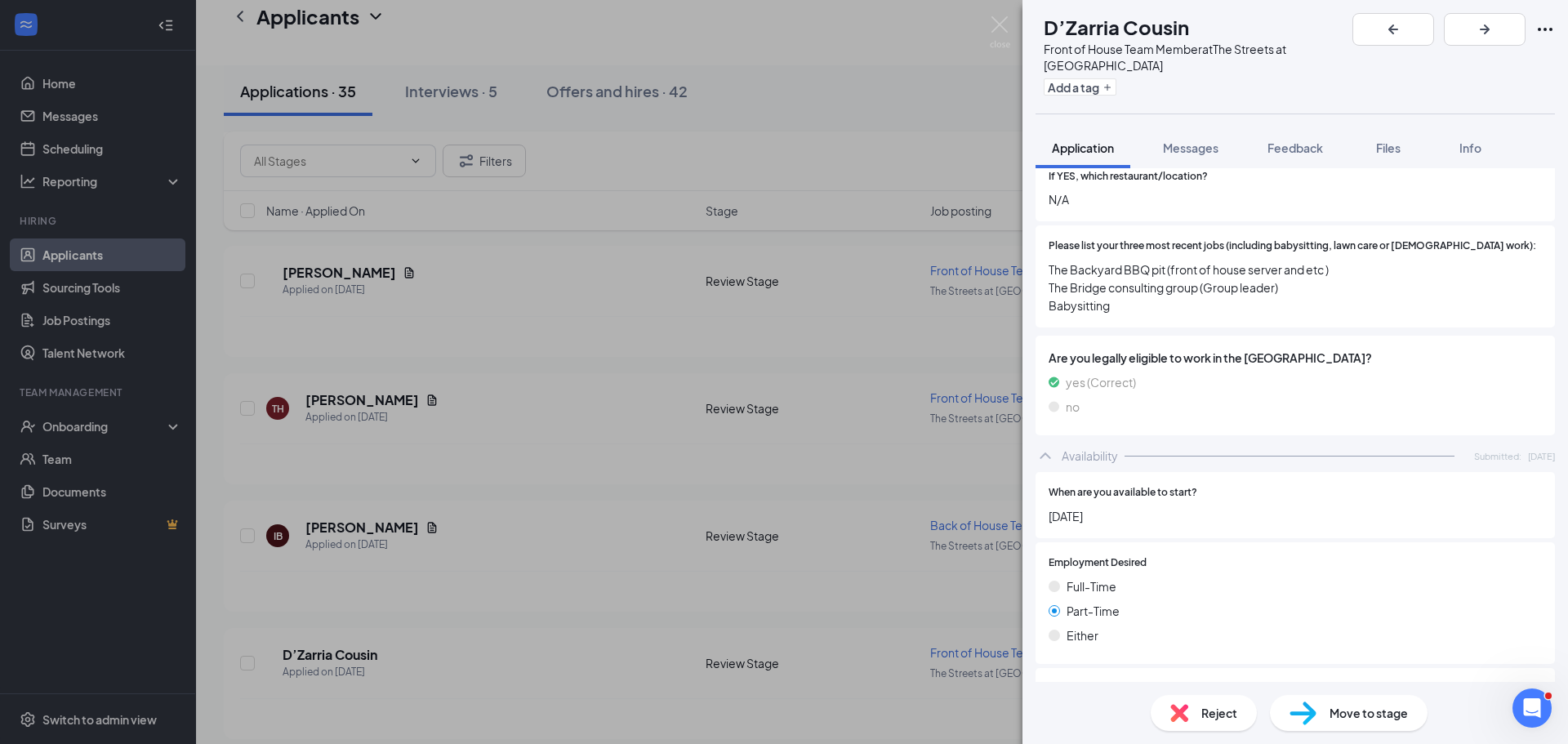
click at [1204, 705] on span "Reject" at bounding box center [1219, 713] width 36 height 18
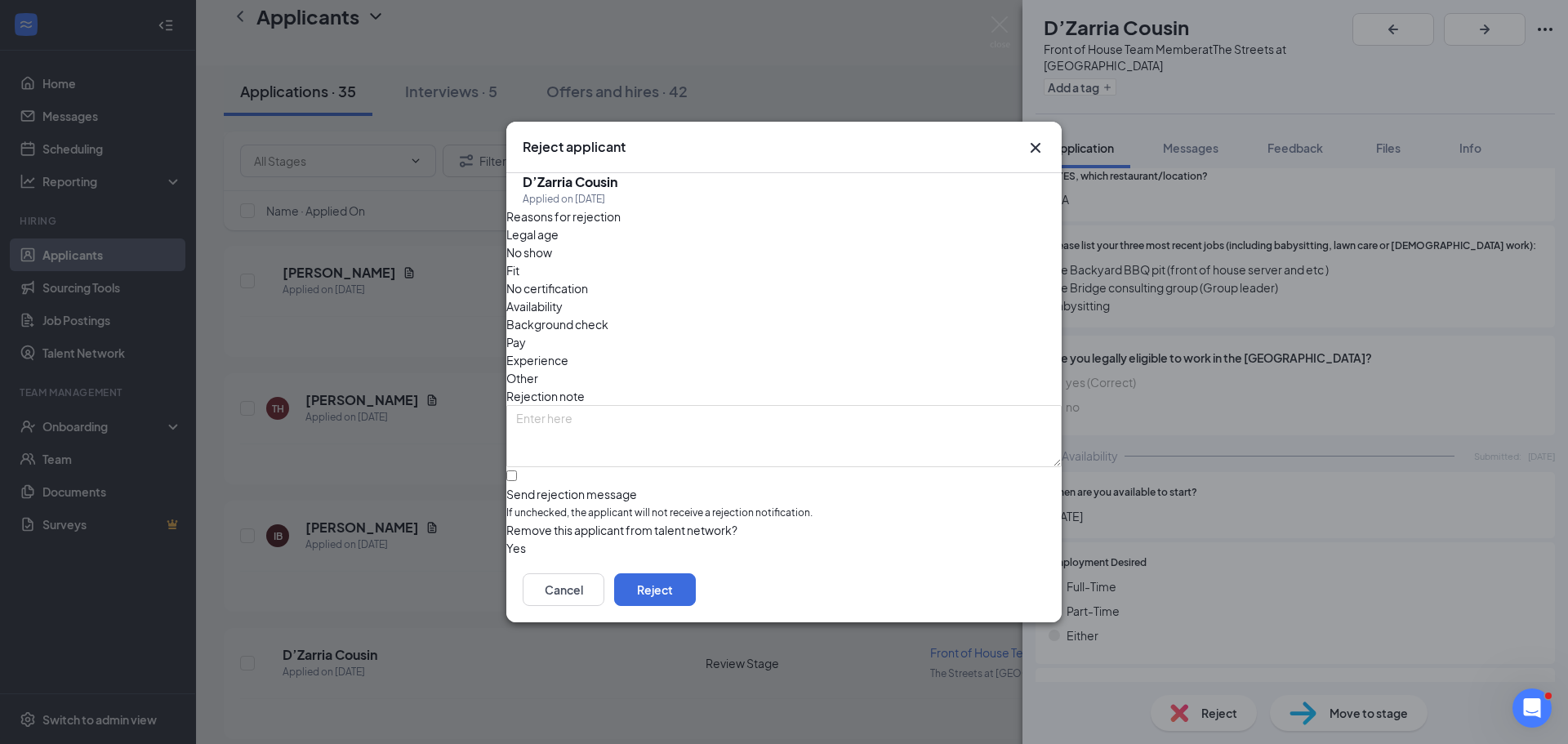
click at [1036, 143] on icon "Cross" at bounding box center [1035, 147] width 10 height 10
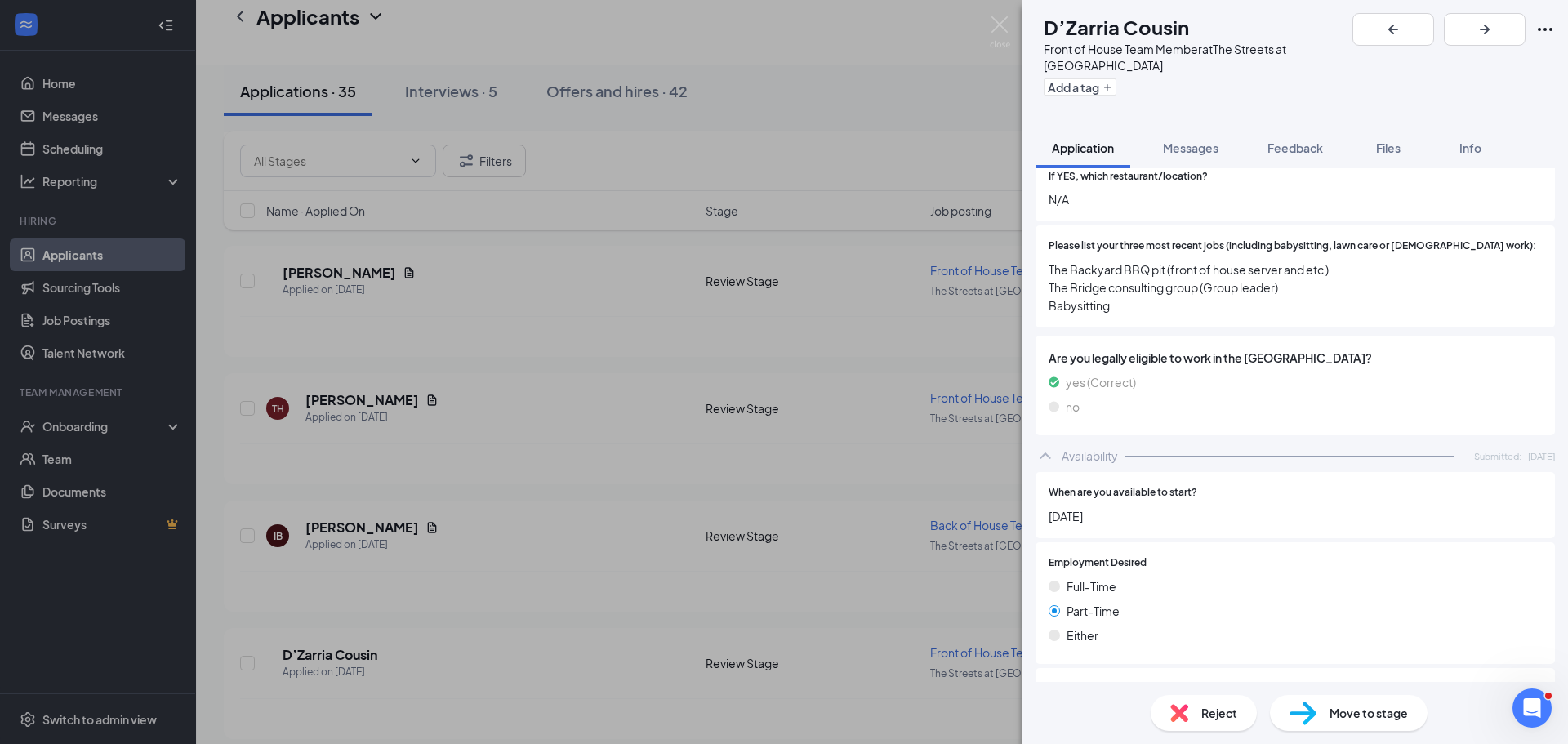
click at [624, 468] on div "DC D’Zarria Cousin Front of House Team Member at The Streets at Southpoint Add …" at bounding box center [784, 372] width 1568 height 744
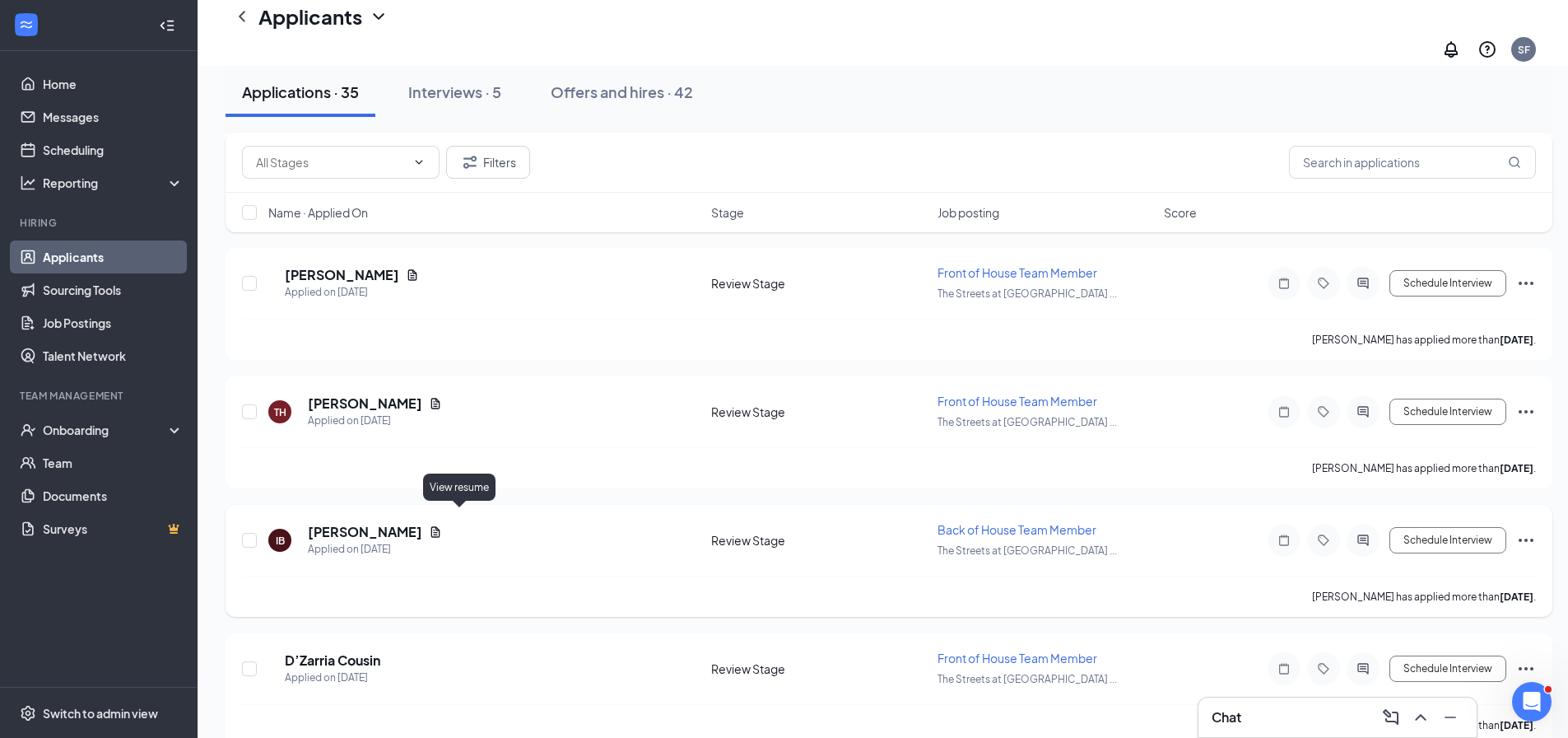
click at [410, 523] on h5 "[PERSON_NAME]" at bounding box center [364, 532] width 115 height 18
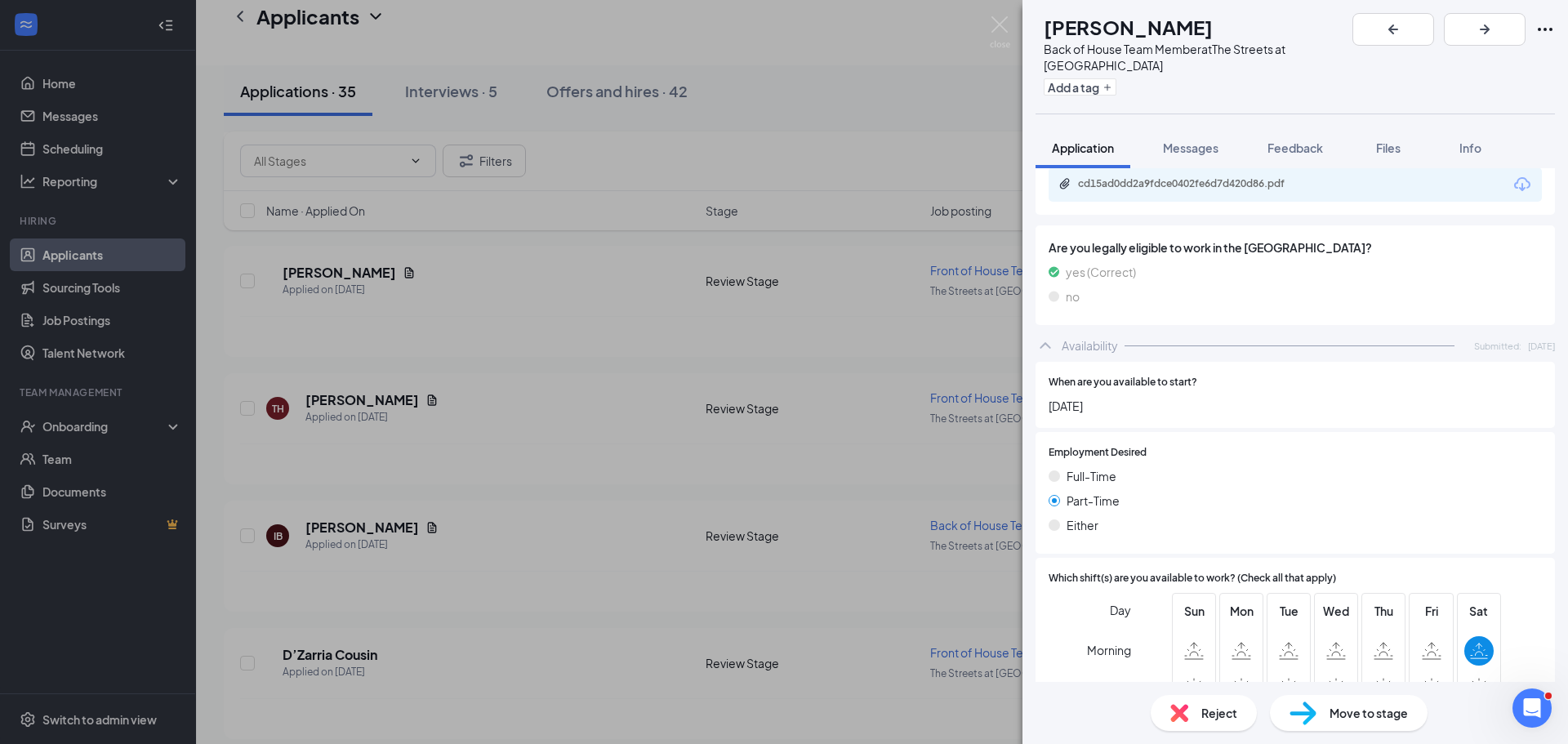
scroll to position [894, 0]
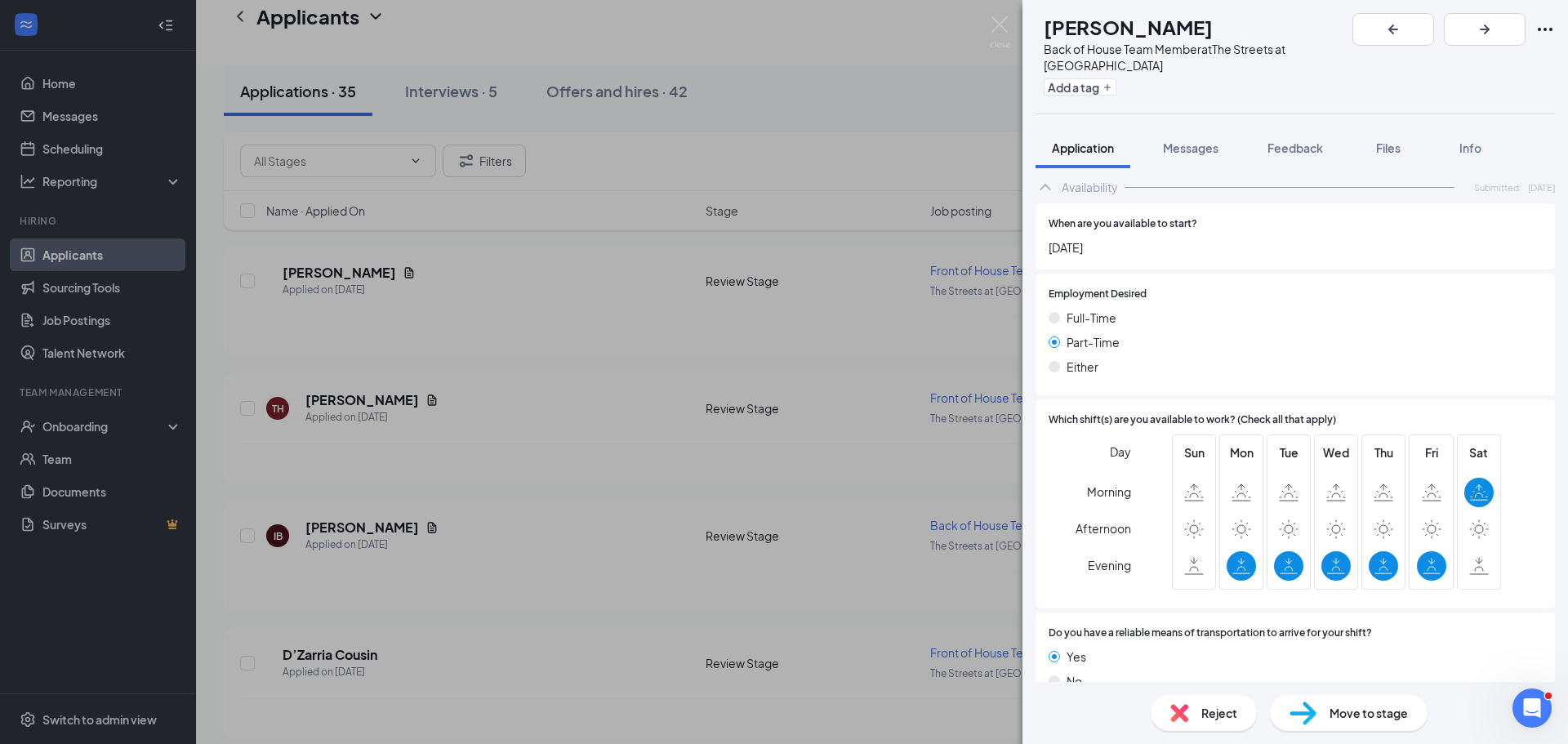
click at [1198, 711] on div "Reject" at bounding box center [1203, 713] width 106 height 36
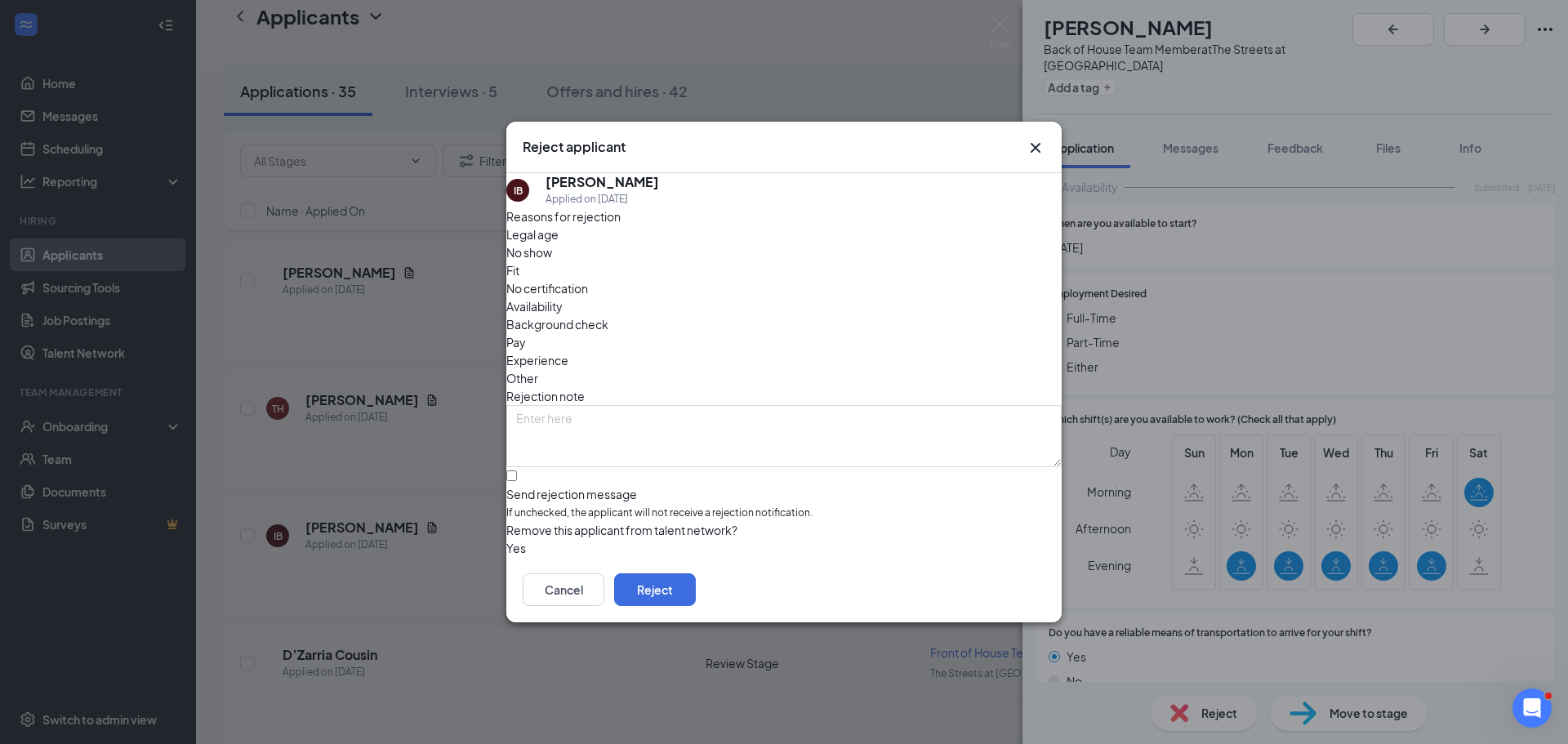
click at [902, 297] on div "Availability" at bounding box center [783, 306] width 555 height 18
click at [695, 597] on button "Reject" at bounding box center [654, 590] width 82 height 32
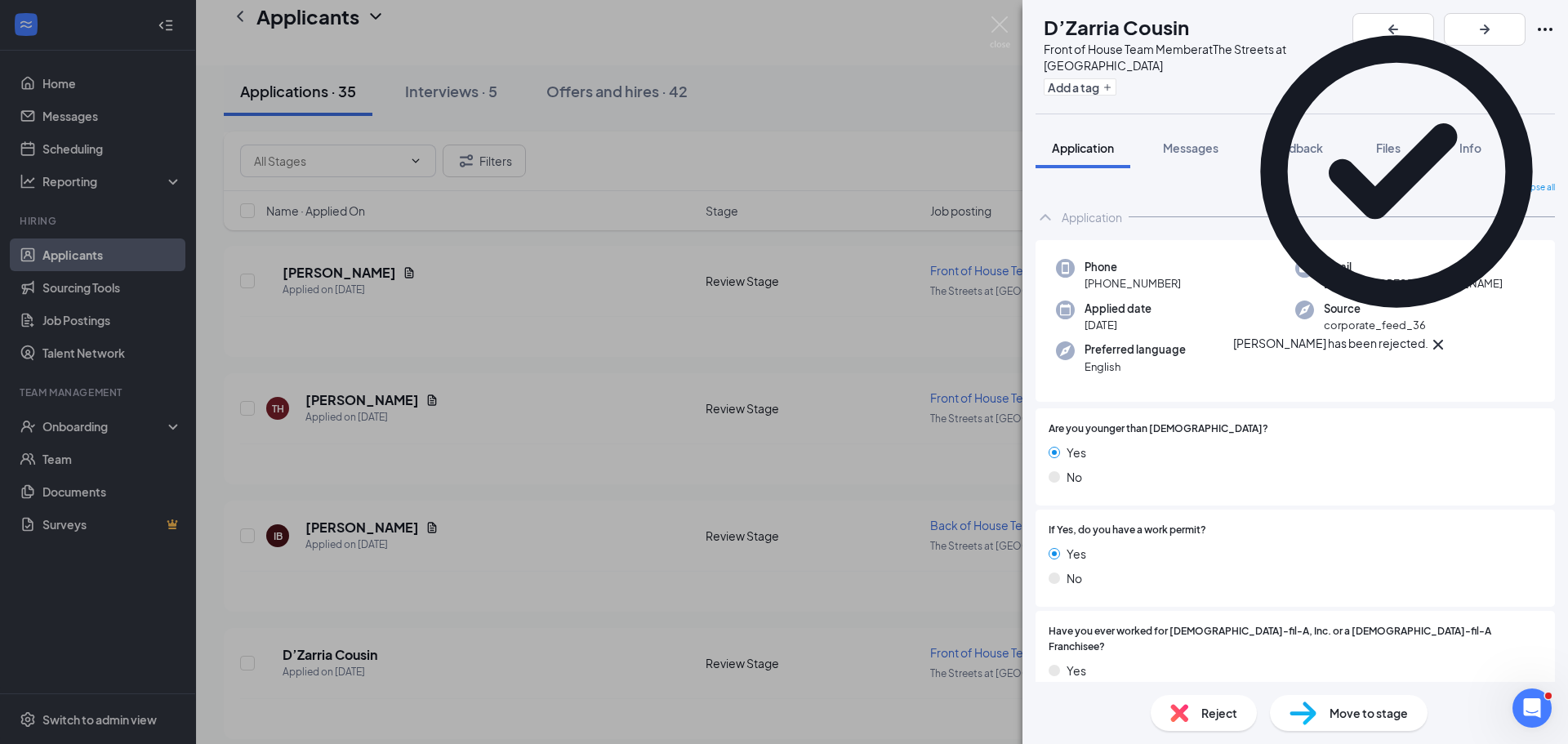
click at [410, 434] on div "DC D’Zarria Cousin Front of House Team Member at The Streets at Southpoint Add …" at bounding box center [784, 372] width 1568 height 744
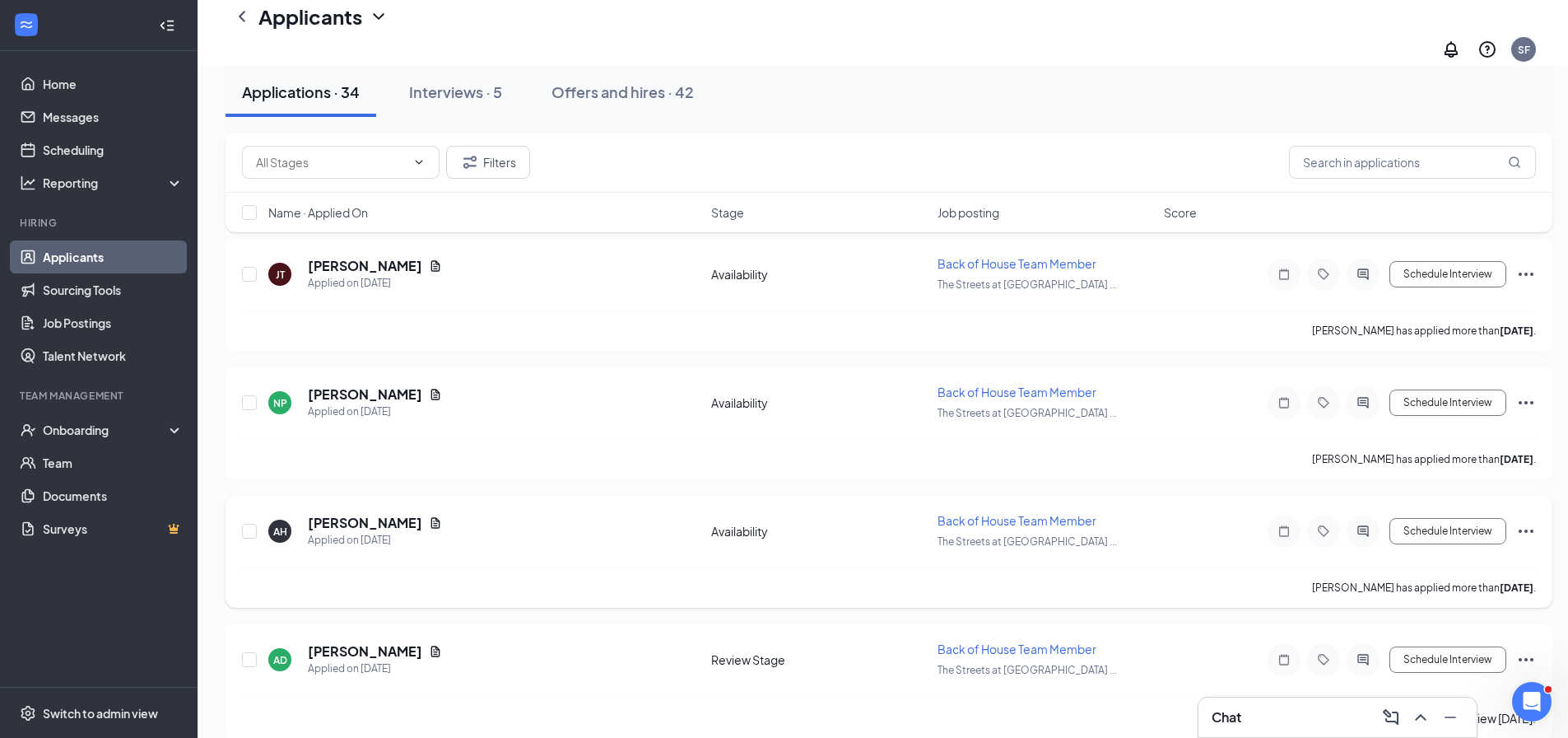
scroll to position [4035, 0]
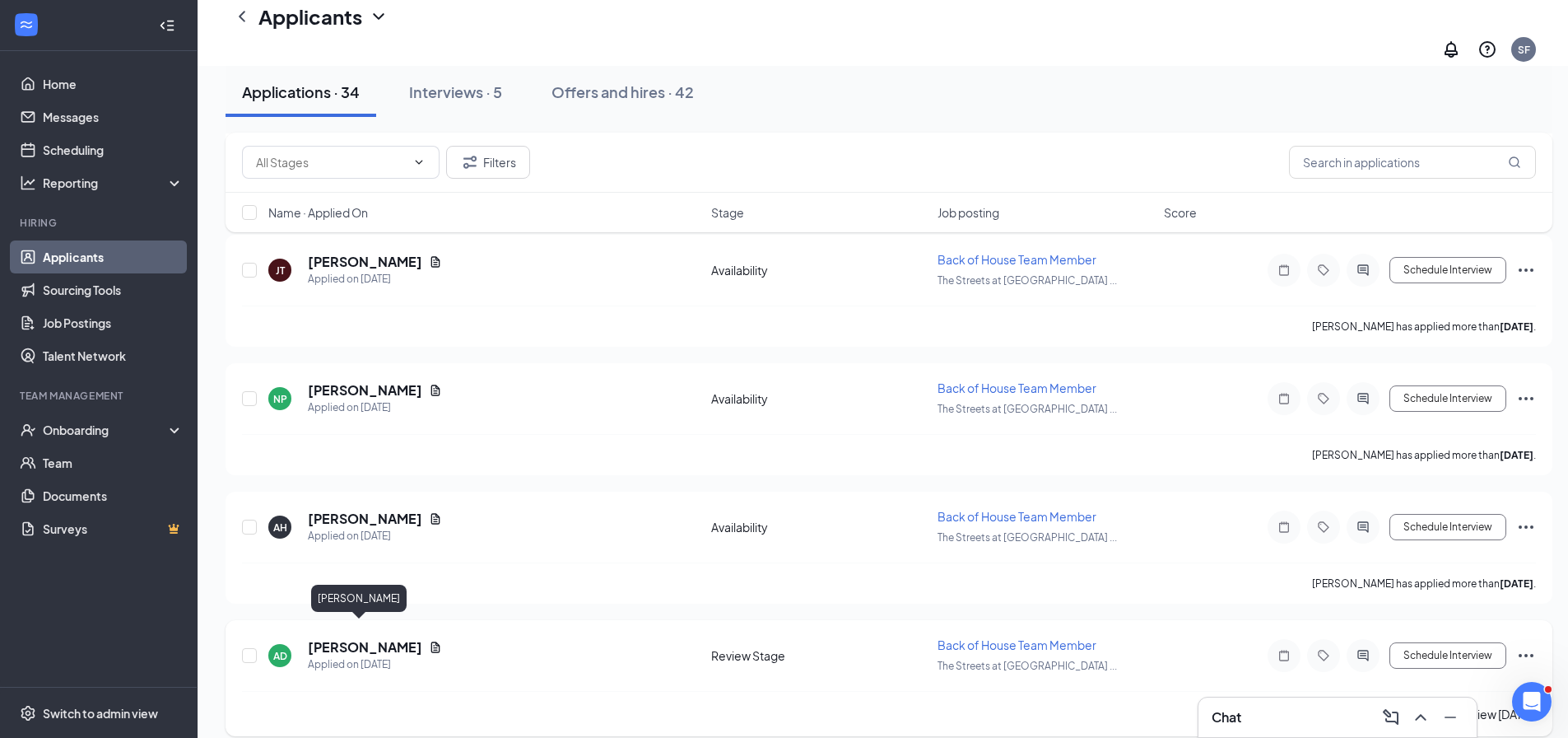
click at [338, 638] on h5 "[PERSON_NAME]" at bounding box center [364, 647] width 115 height 18
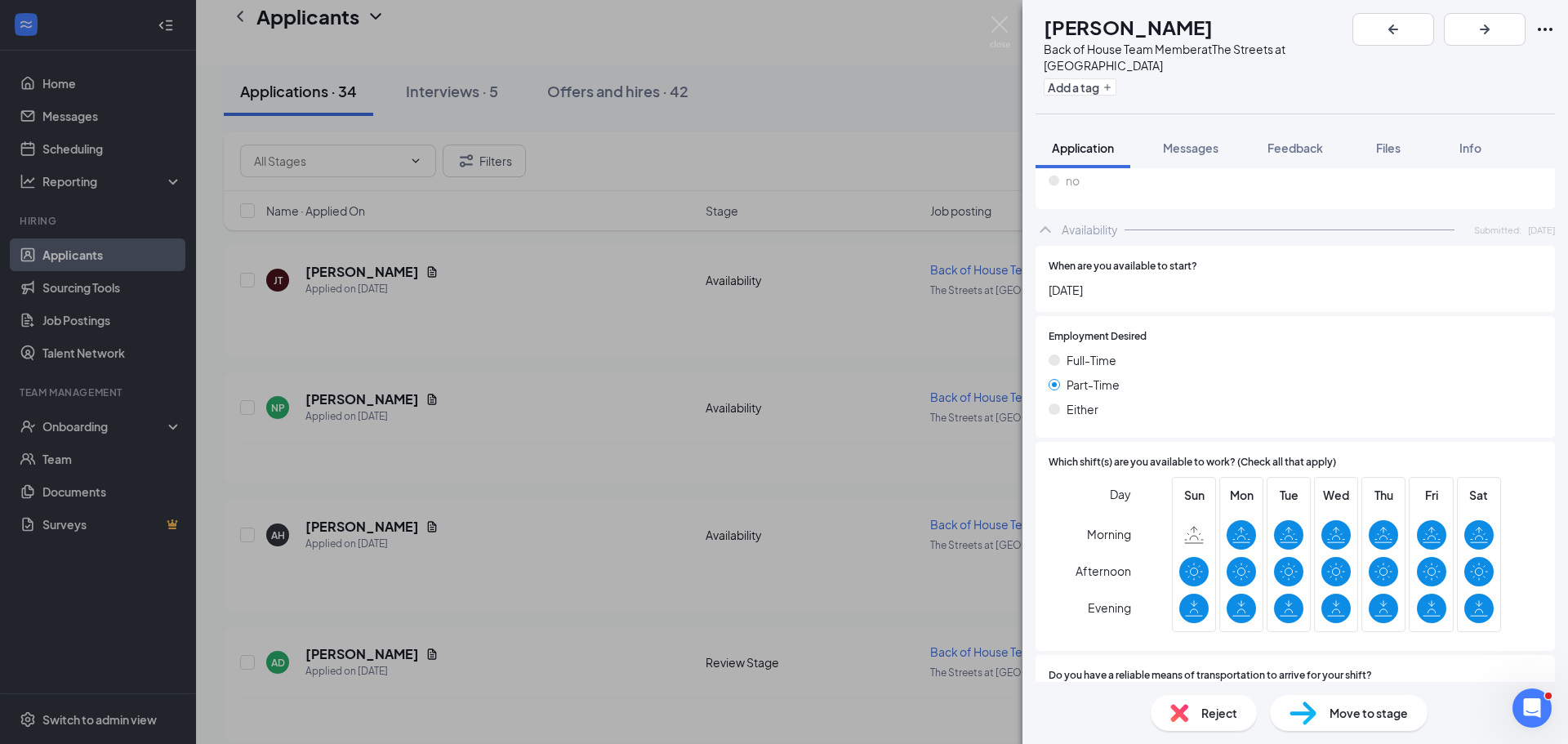
scroll to position [894, 0]
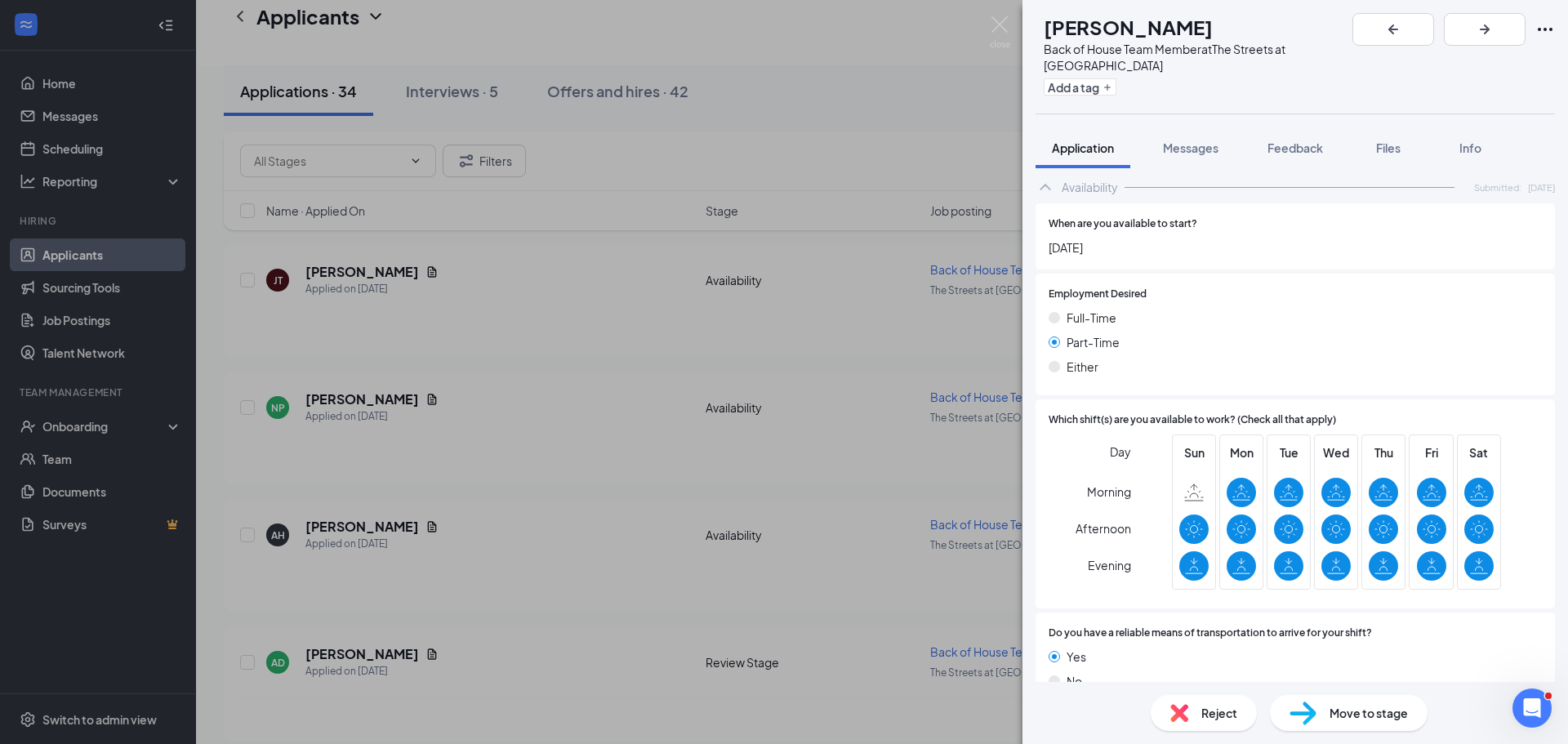
click at [1195, 708] on div "Reject" at bounding box center [1203, 713] width 106 height 36
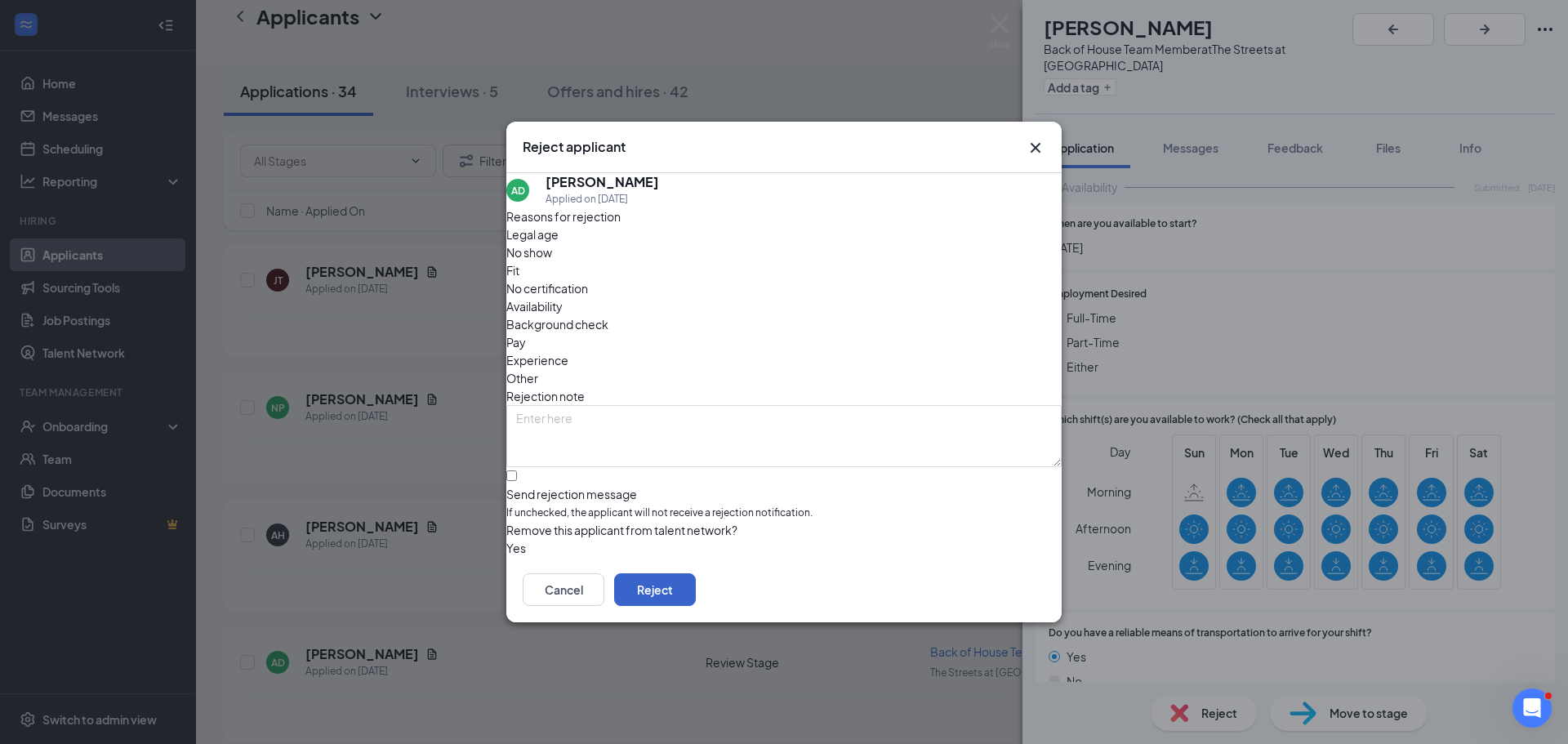
click at [695, 597] on button "Reject" at bounding box center [654, 590] width 82 height 32
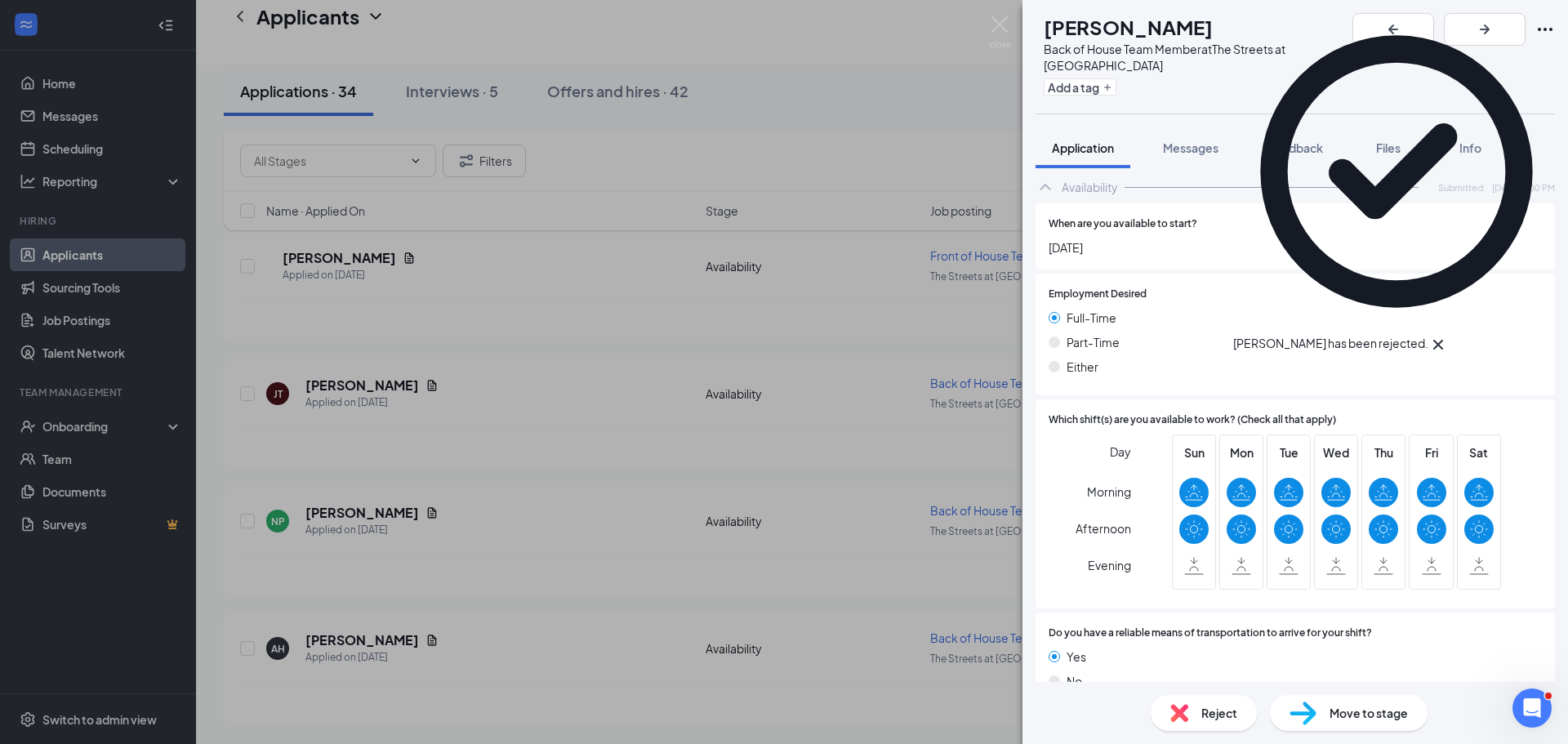
click at [453, 611] on div "TP [PERSON_NAME] Back of House Team Member at The Streets at Southpoint Add a t…" at bounding box center [784, 372] width 1568 height 744
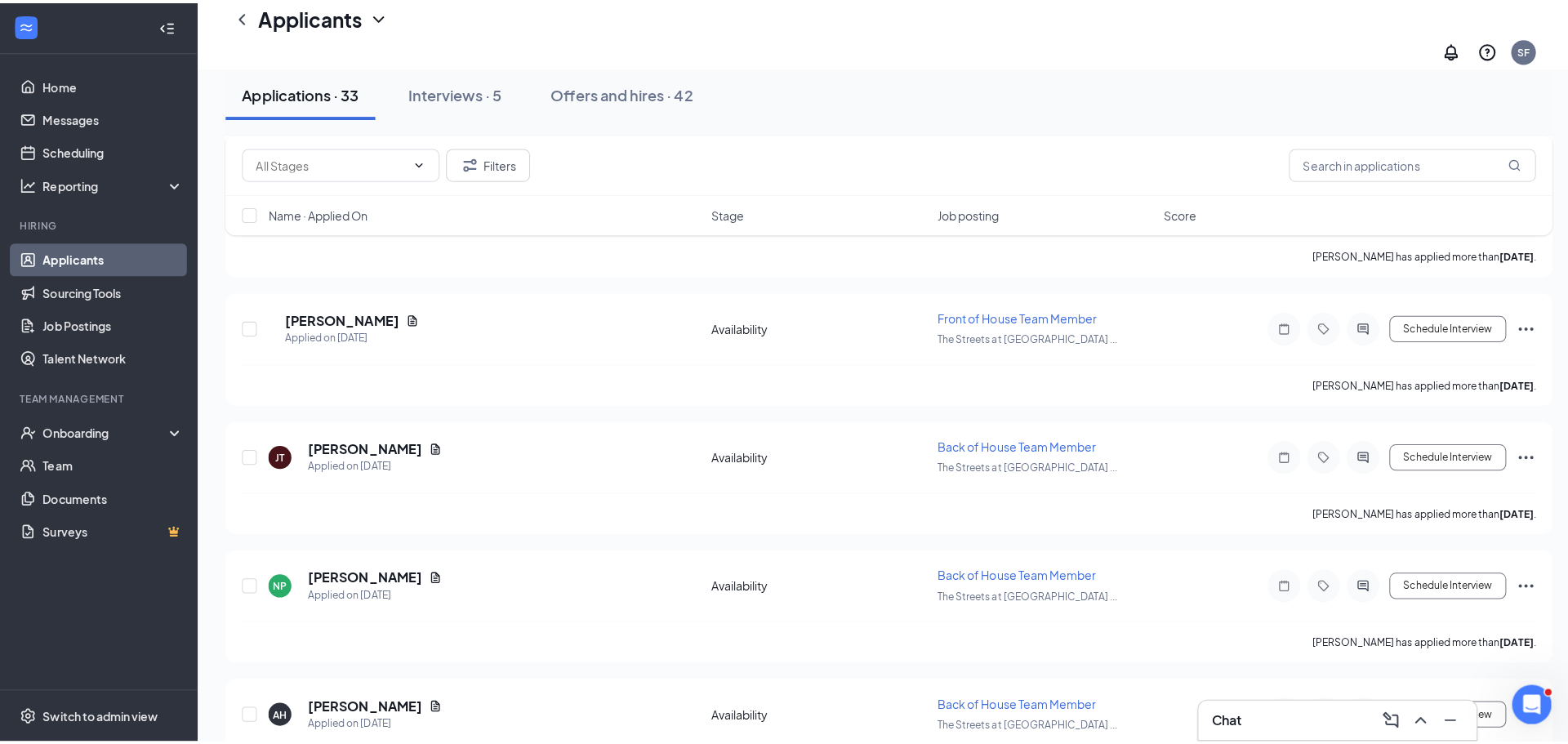
scroll to position [3792, 0]
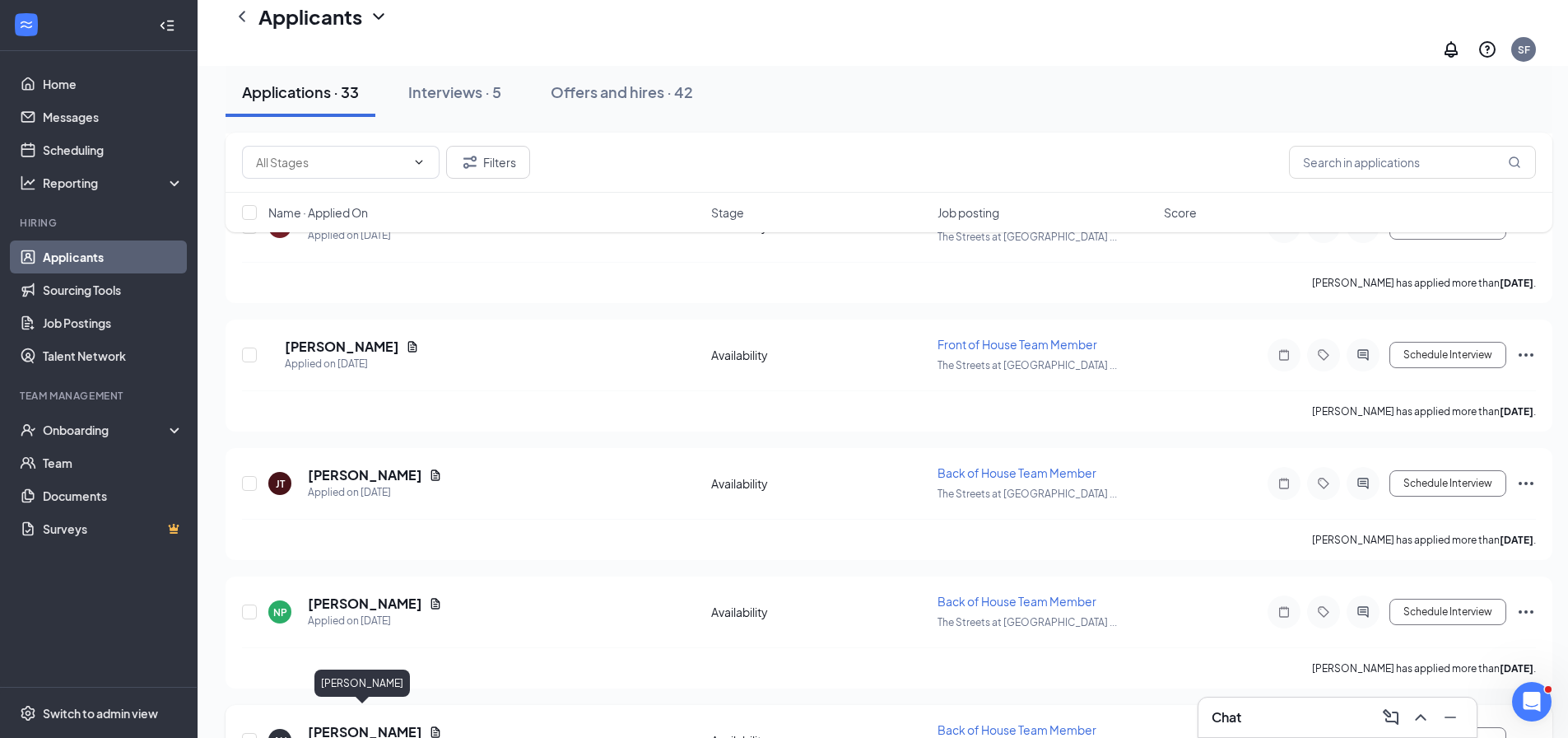
click at [367, 723] on h5 "[PERSON_NAME]" at bounding box center [364, 732] width 115 height 18
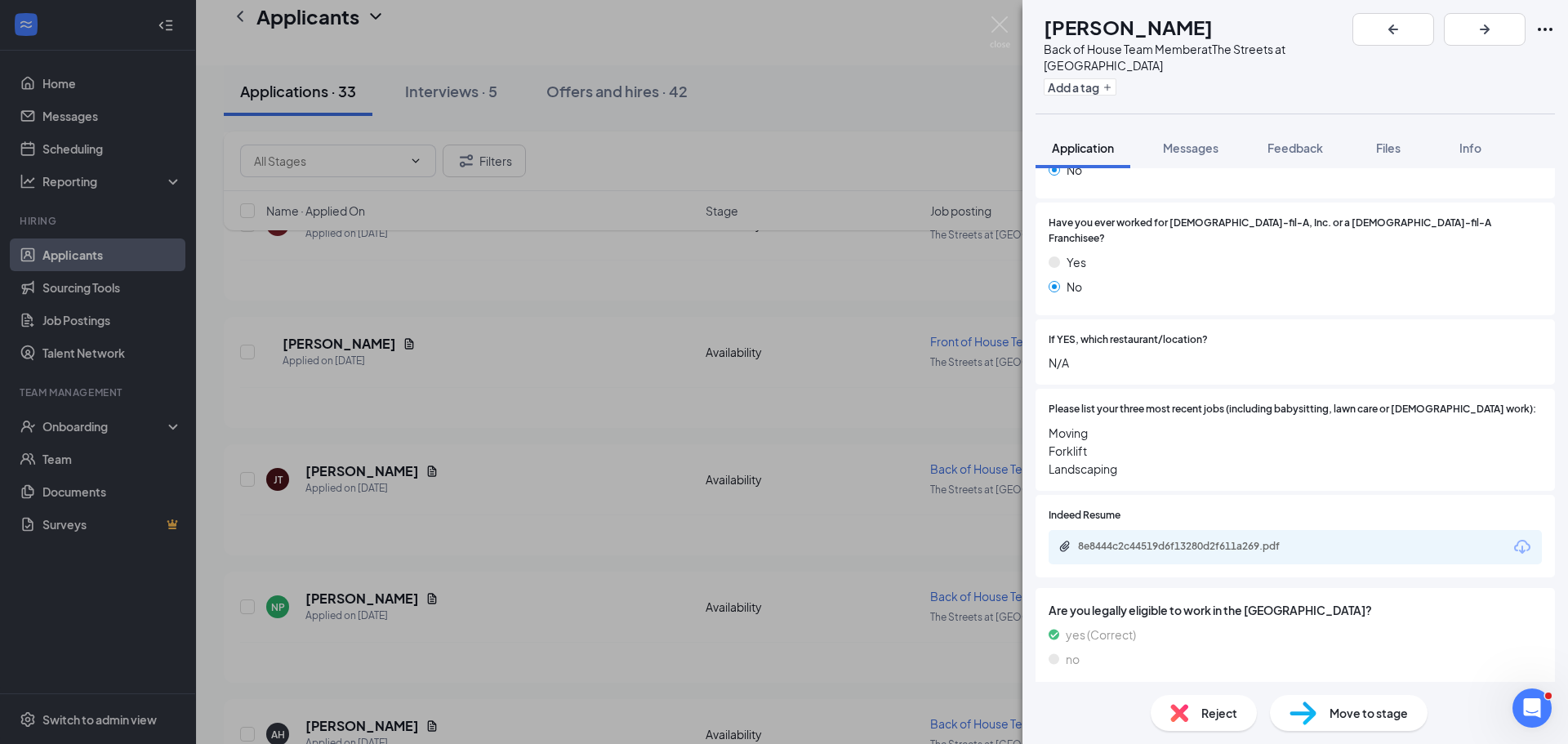
scroll to position [419, 0]
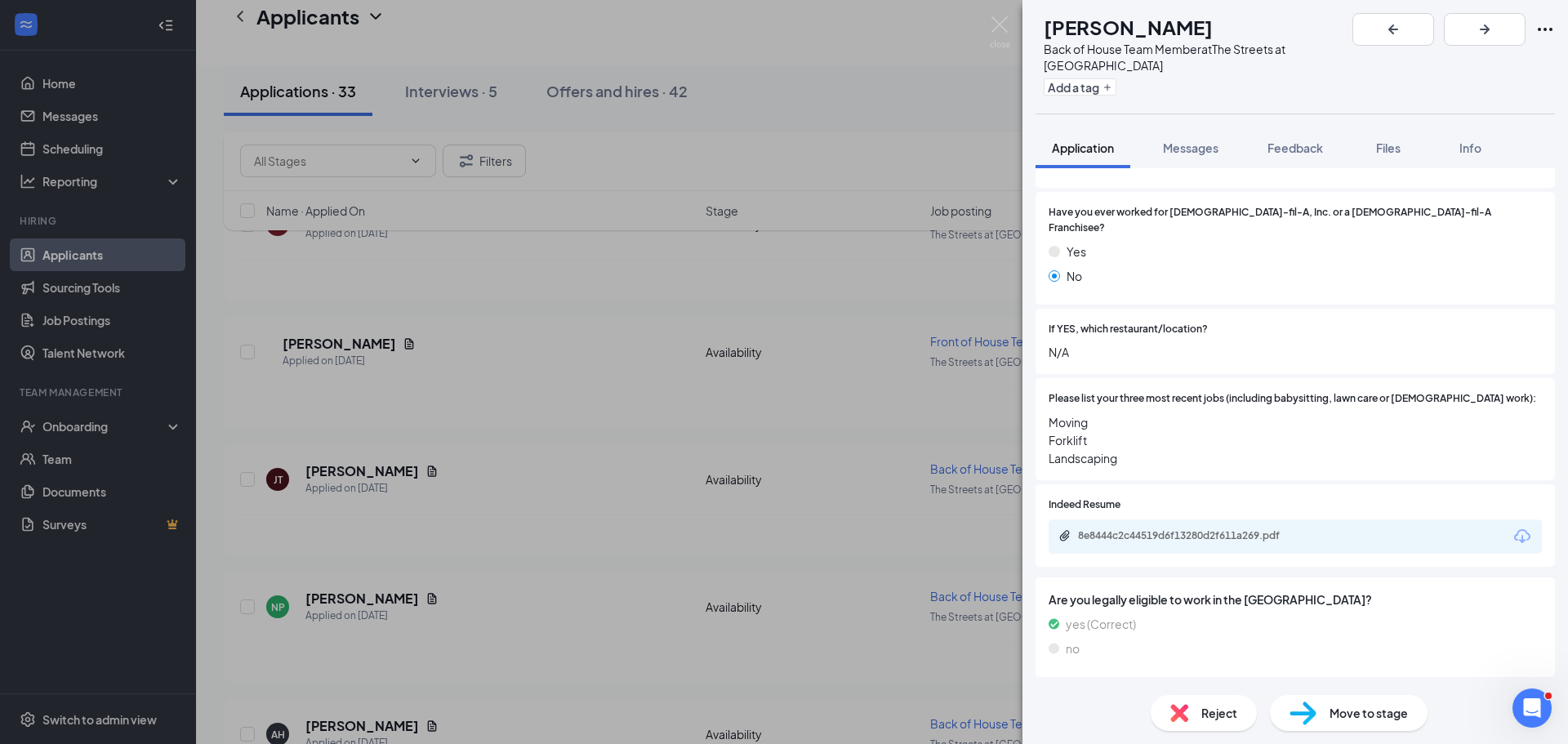
click at [1187, 720] on img at bounding box center [1179, 713] width 18 height 18
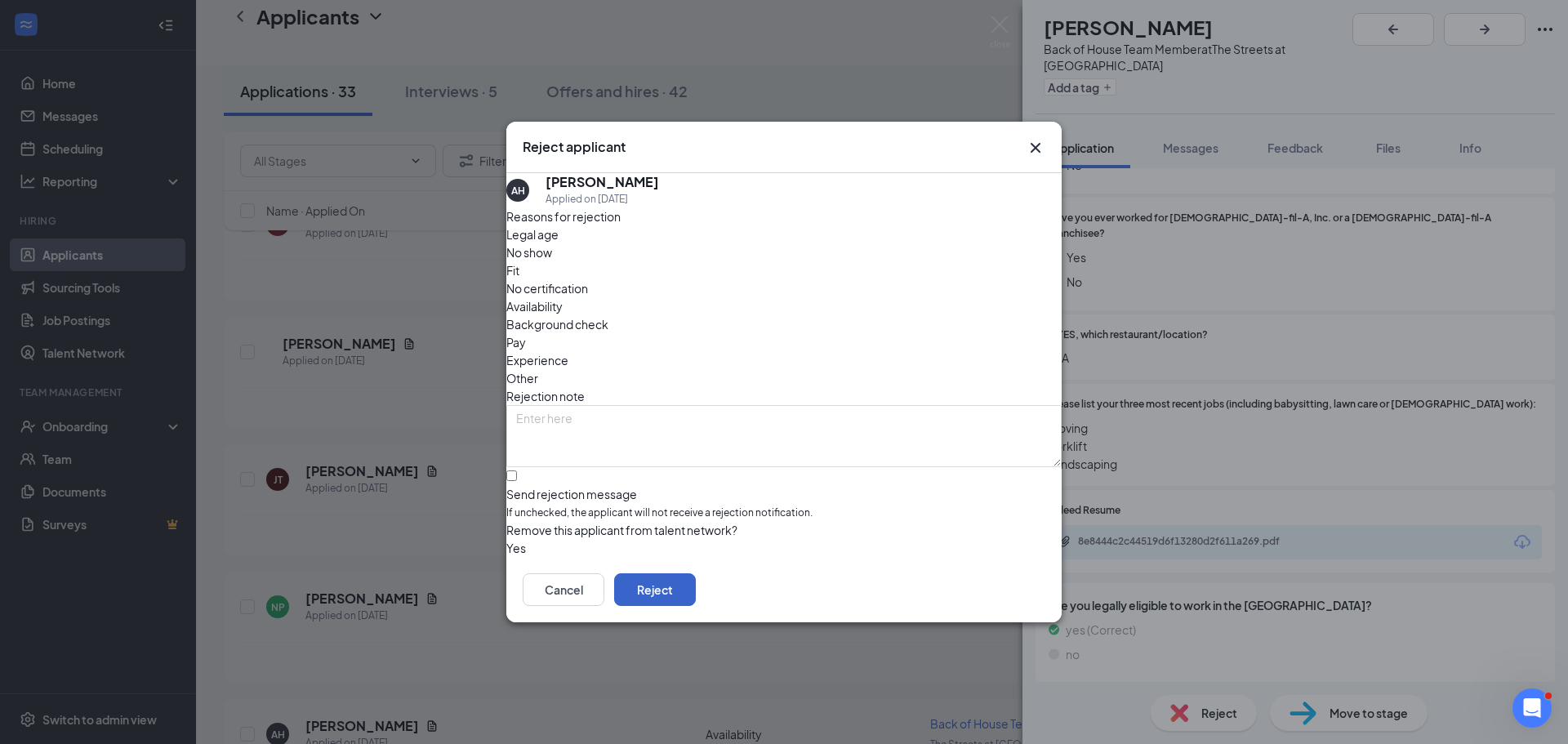
click at [695, 582] on button "Reject" at bounding box center [654, 590] width 82 height 32
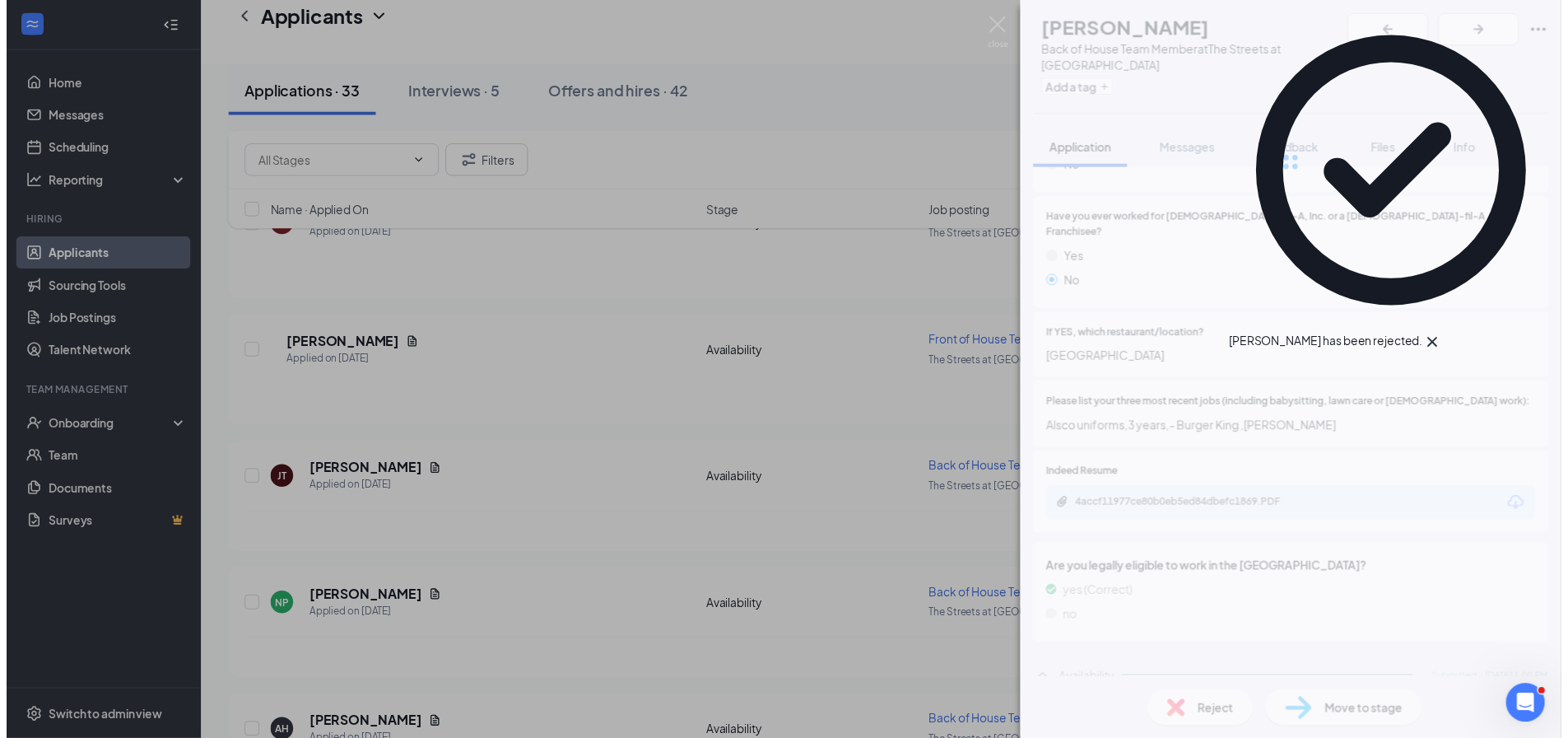
scroll to position [386, 0]
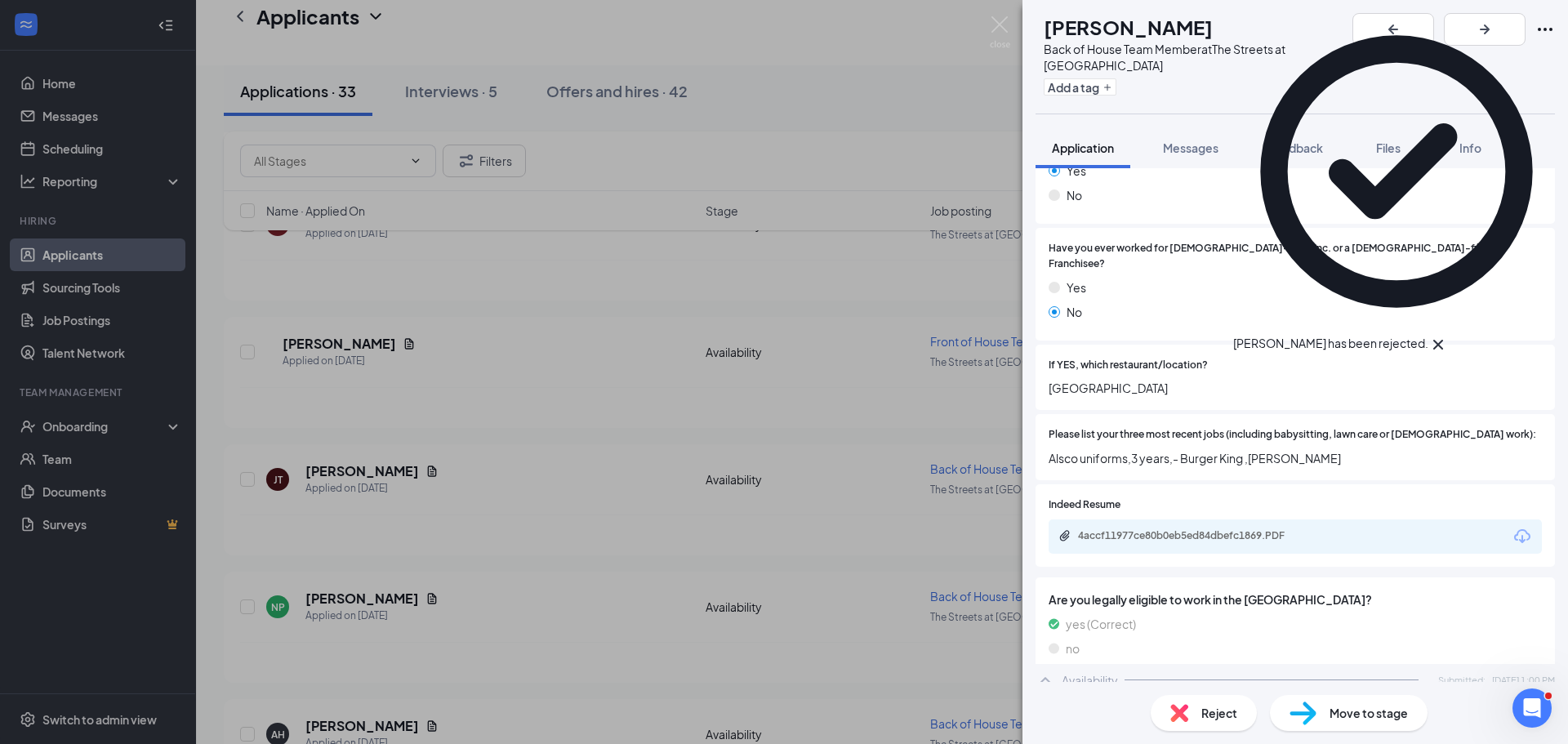
click at [429, 668] on div "TP [PERSON_NAME] Back of House Team Member at The Streets at Southpoint Add a t…" at bounding box center [784, 372] width 1568 height 744
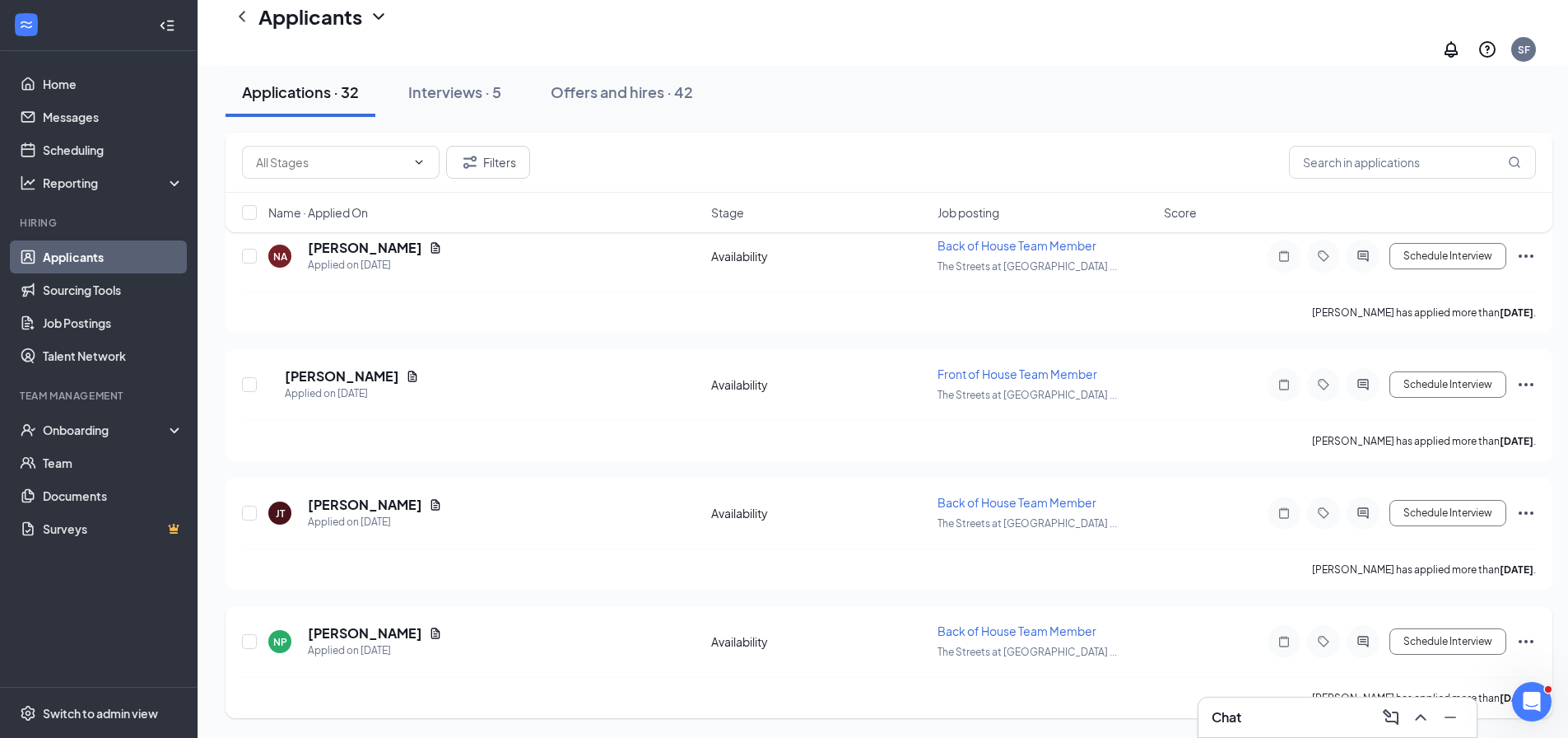
scroll to position [3775, 0]
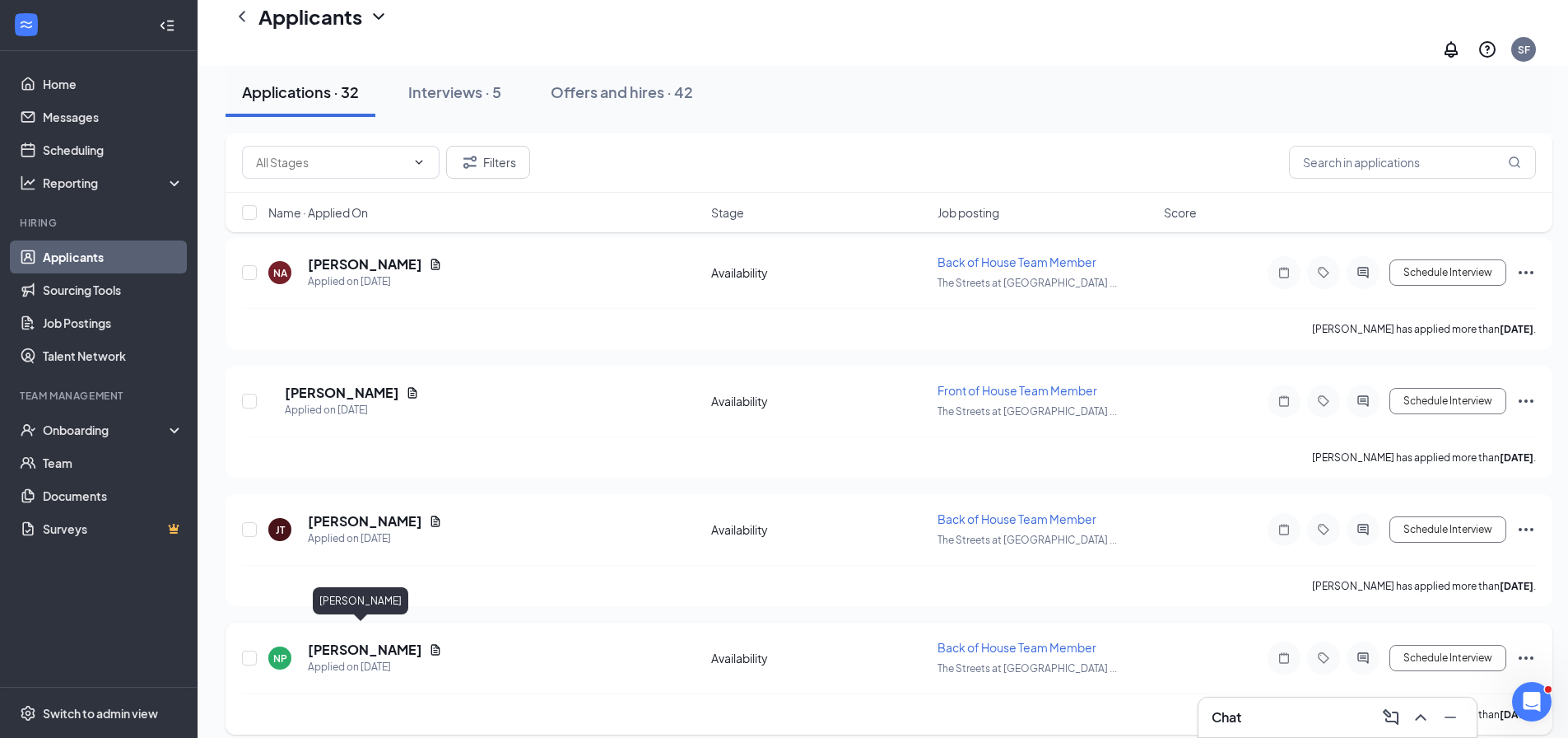
click at [326, 640] on h5 "[PERSON_NAME]" at bounding box center [364, 649] width 115 height 18
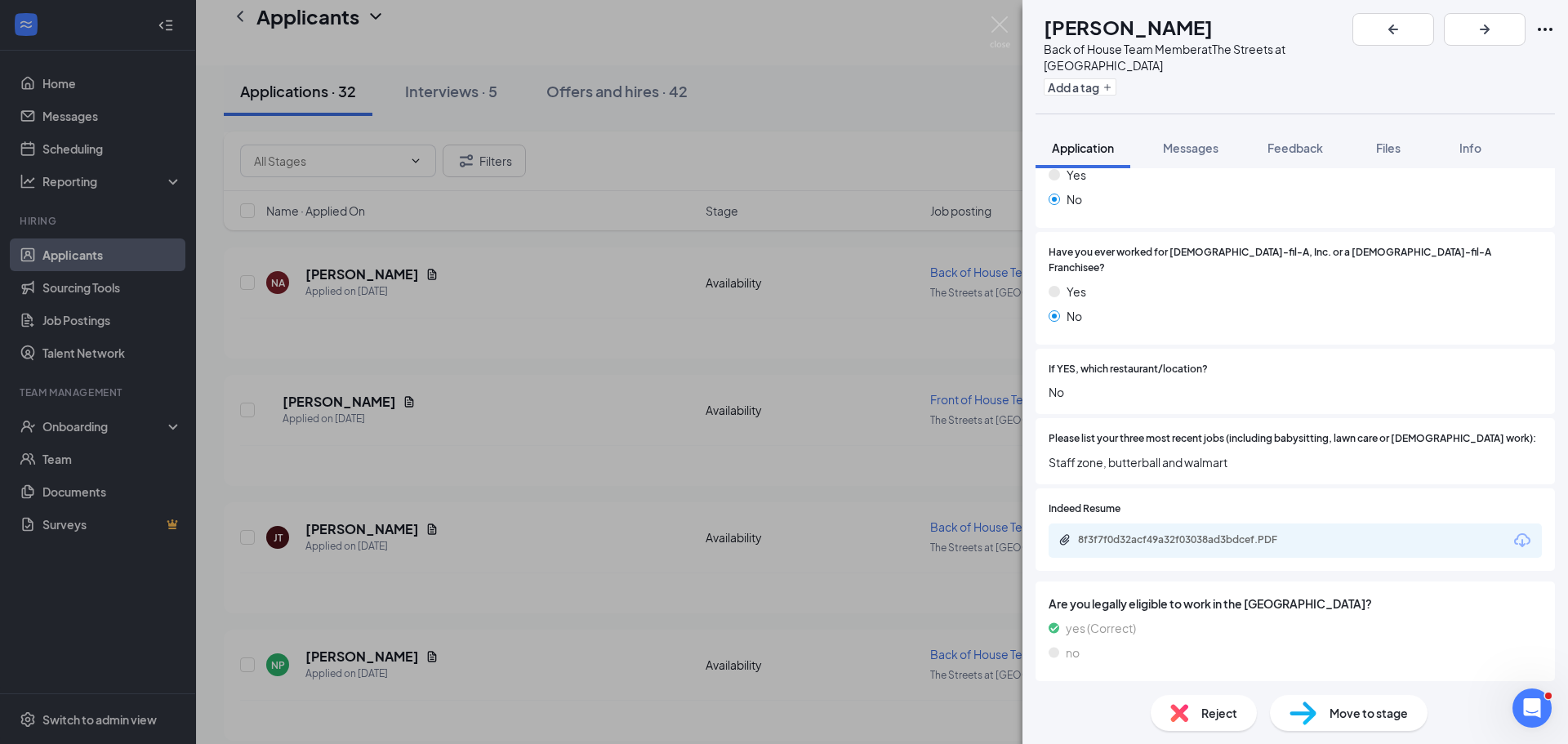
scroll to position [383, 0]
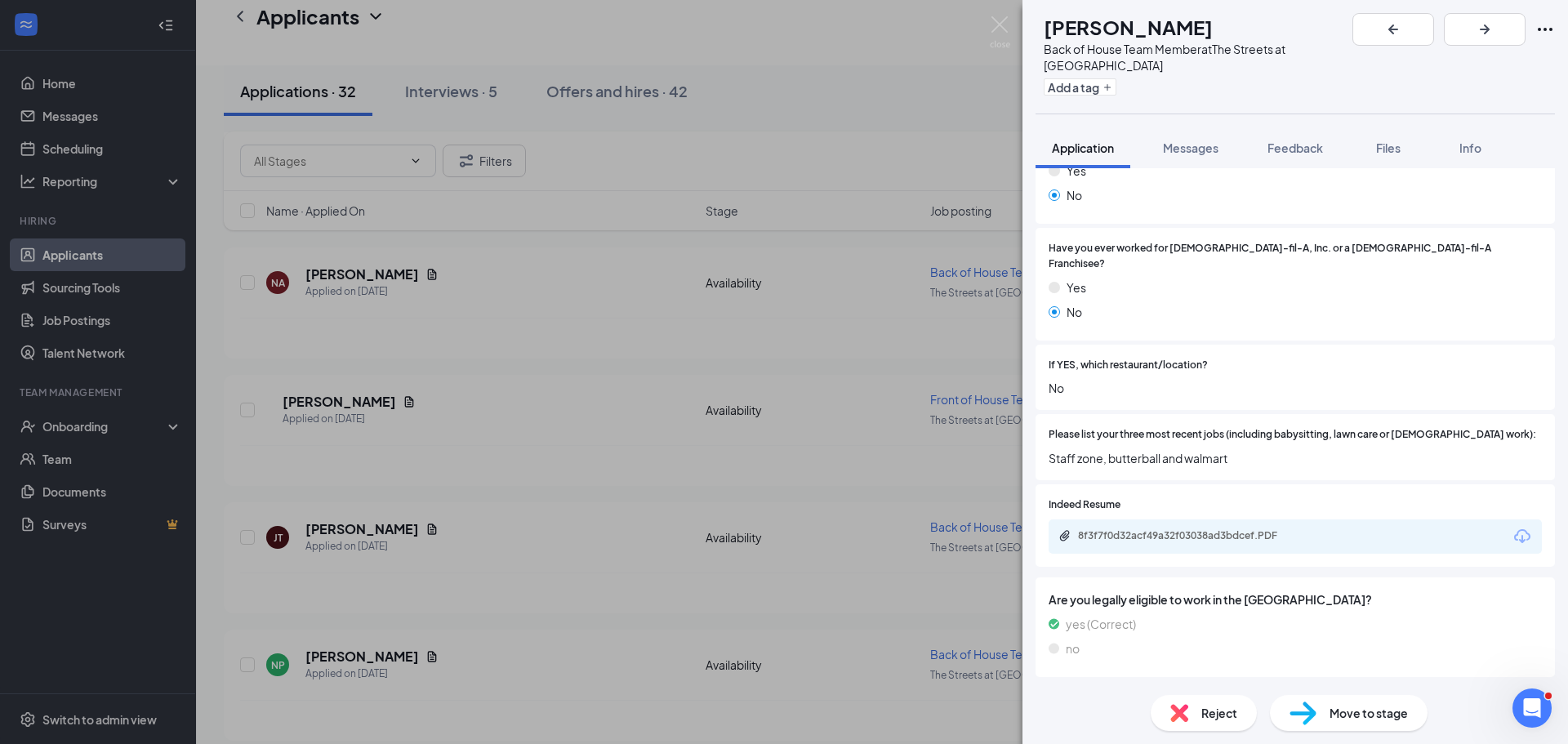
click at [1191, 713] on div "Reject" at bounding box center [1203, 713] width 106 height 36
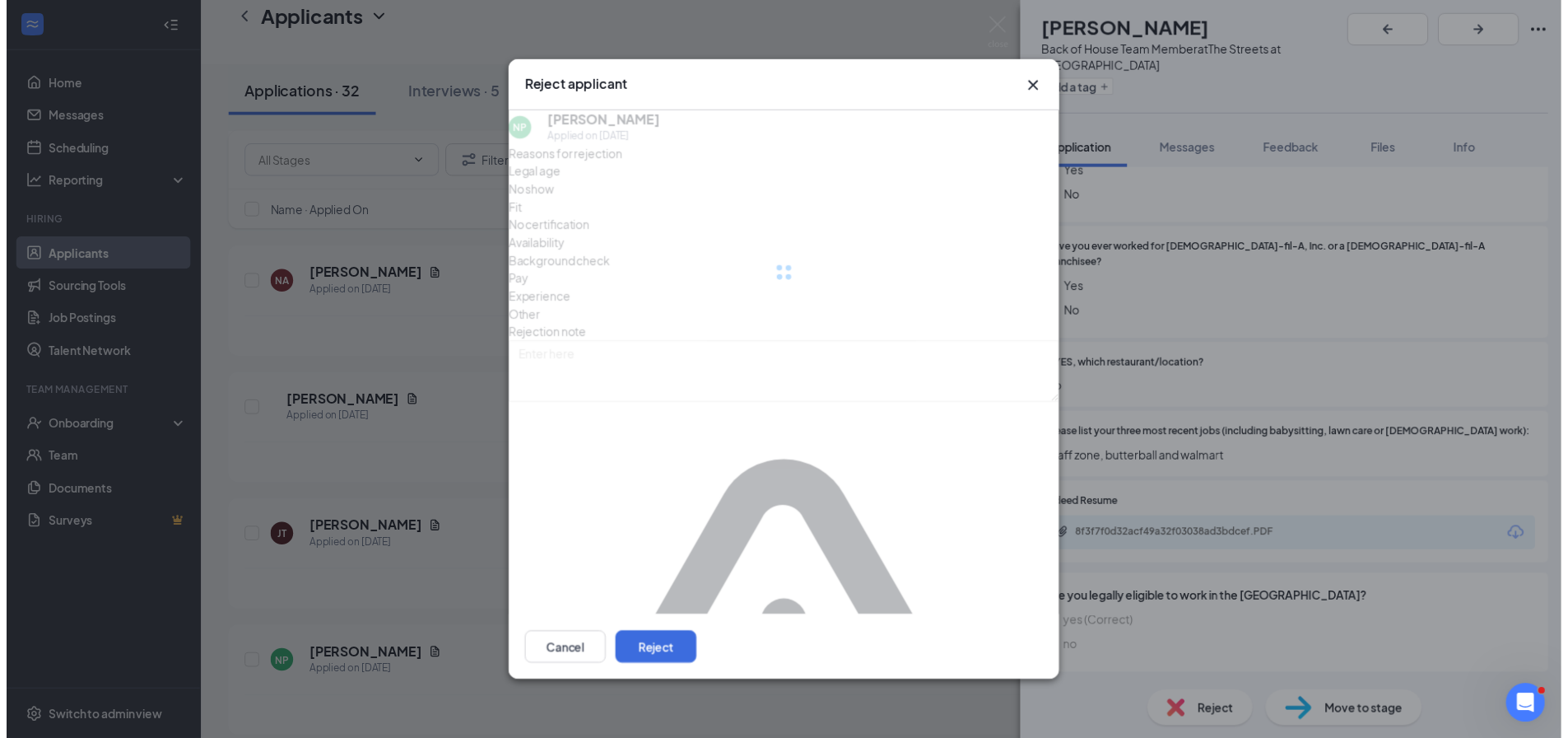
scroll to position [381, 0]
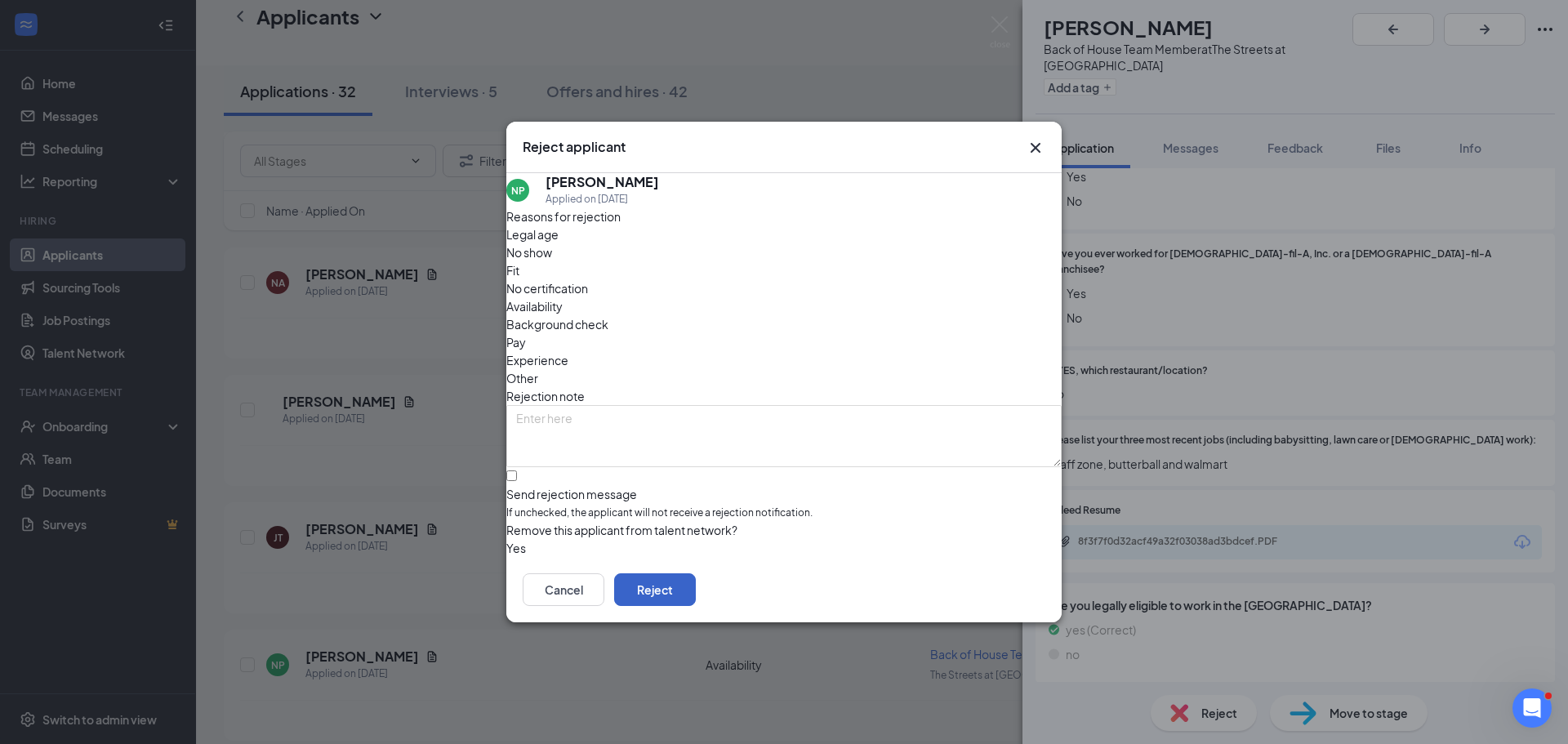
click at [695, 597] on button "Reject" at bounding box center [654, 590] width 82 height 32
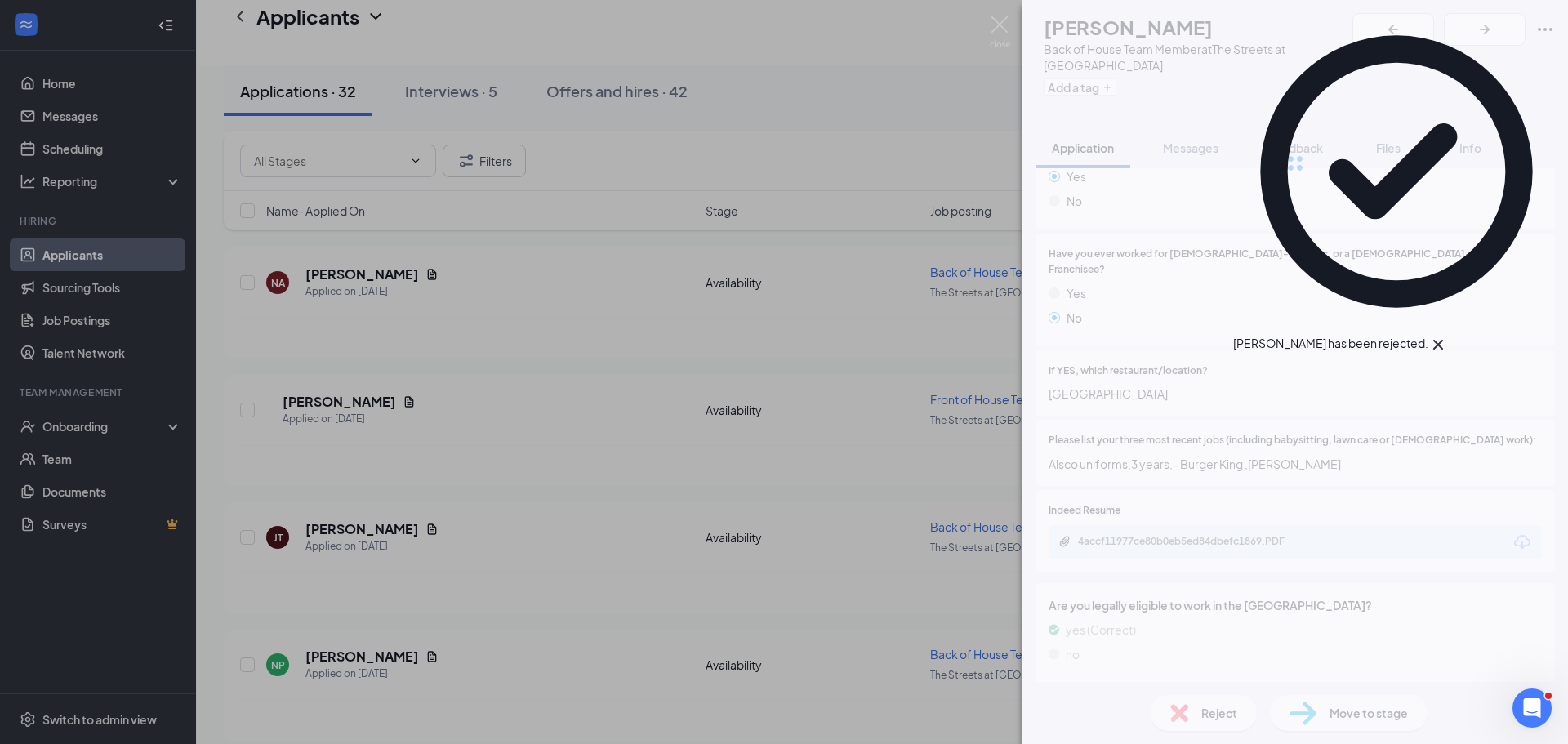
click at [495, 632] on div "TP [PERSON_NAME] Back of House Team Member at The Streets at Southpoint Add a t…" at bounding box center [784, 372] width 1568 height 744
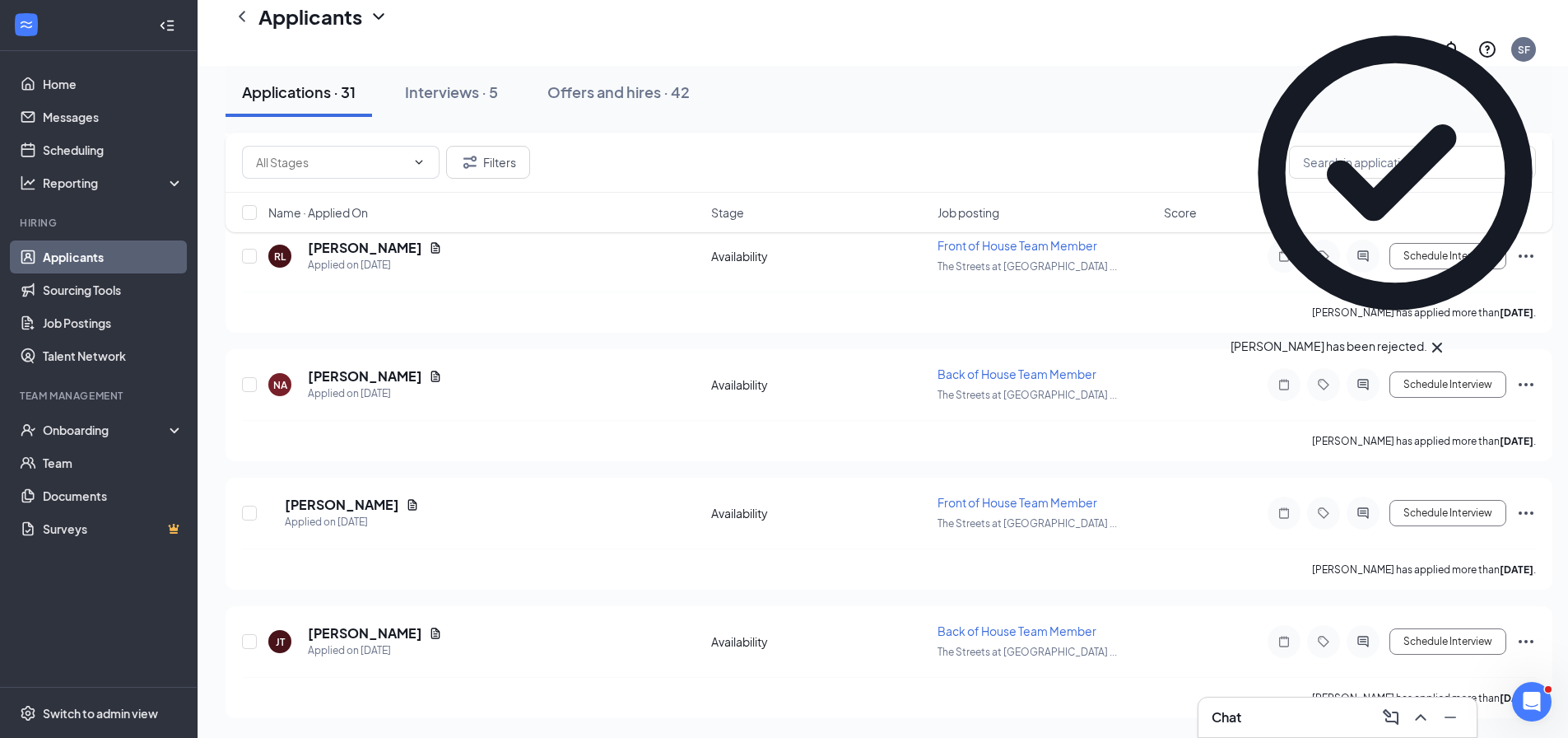
scroll to position [3647, 0]
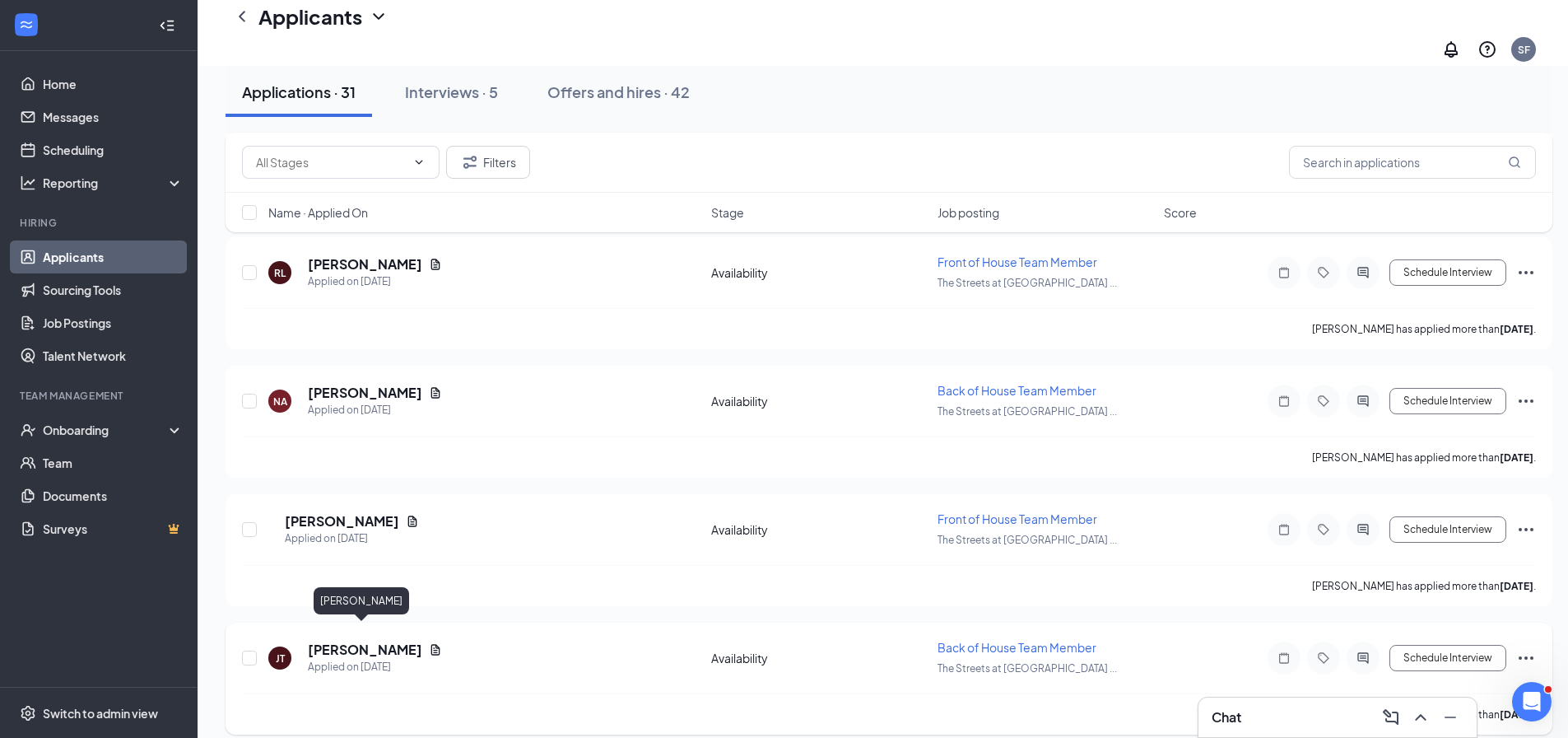
click at [335, 640] on h5 "[PERSON_NAME]" at bounding box center [364, 649] width 115 height 18
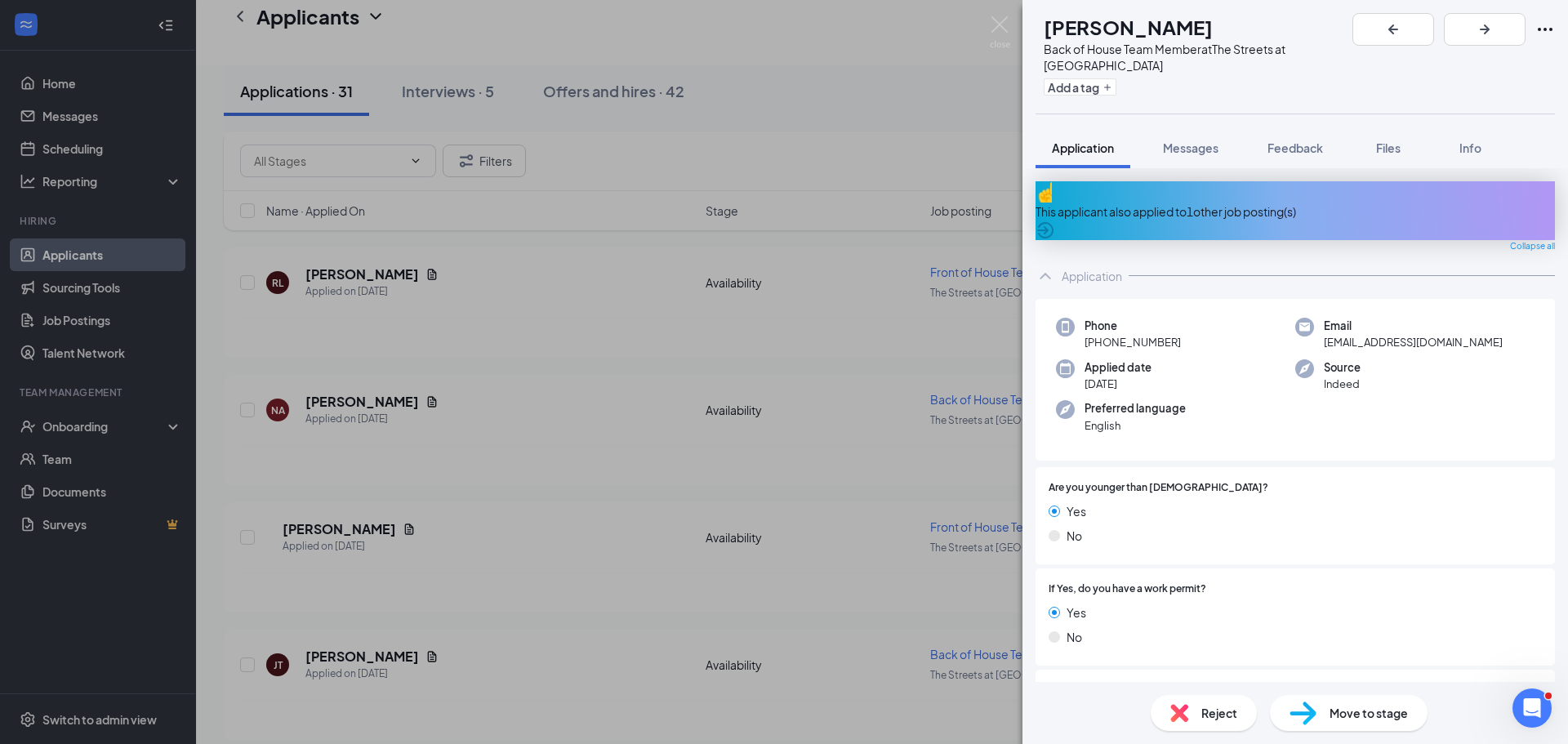
click at [1198, 715] on div "Reject" at bounding box center [1203, 713] width 106 height 36
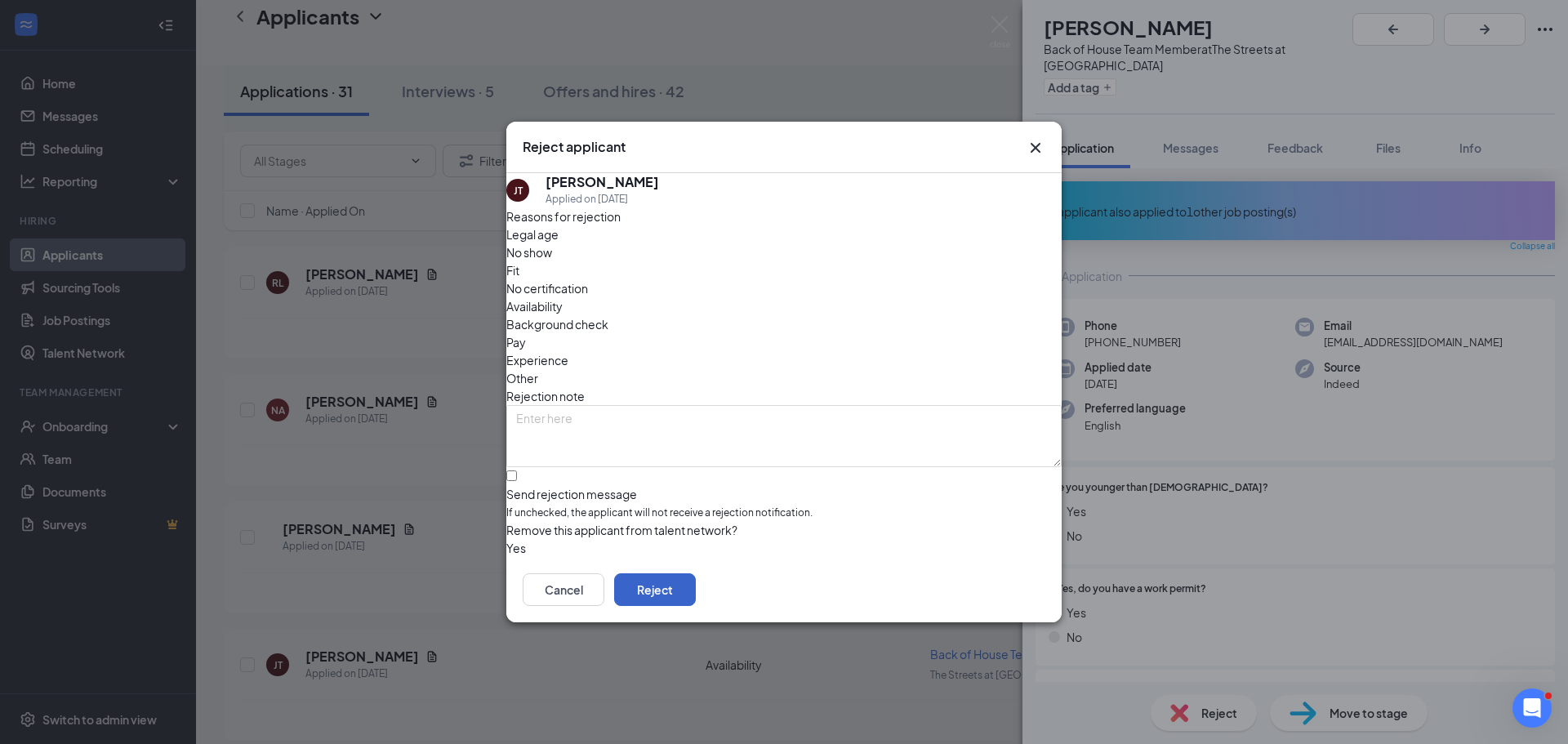
click at [695, 598] on button "Reject" at bounding box center [654, 590] width 82 height 32
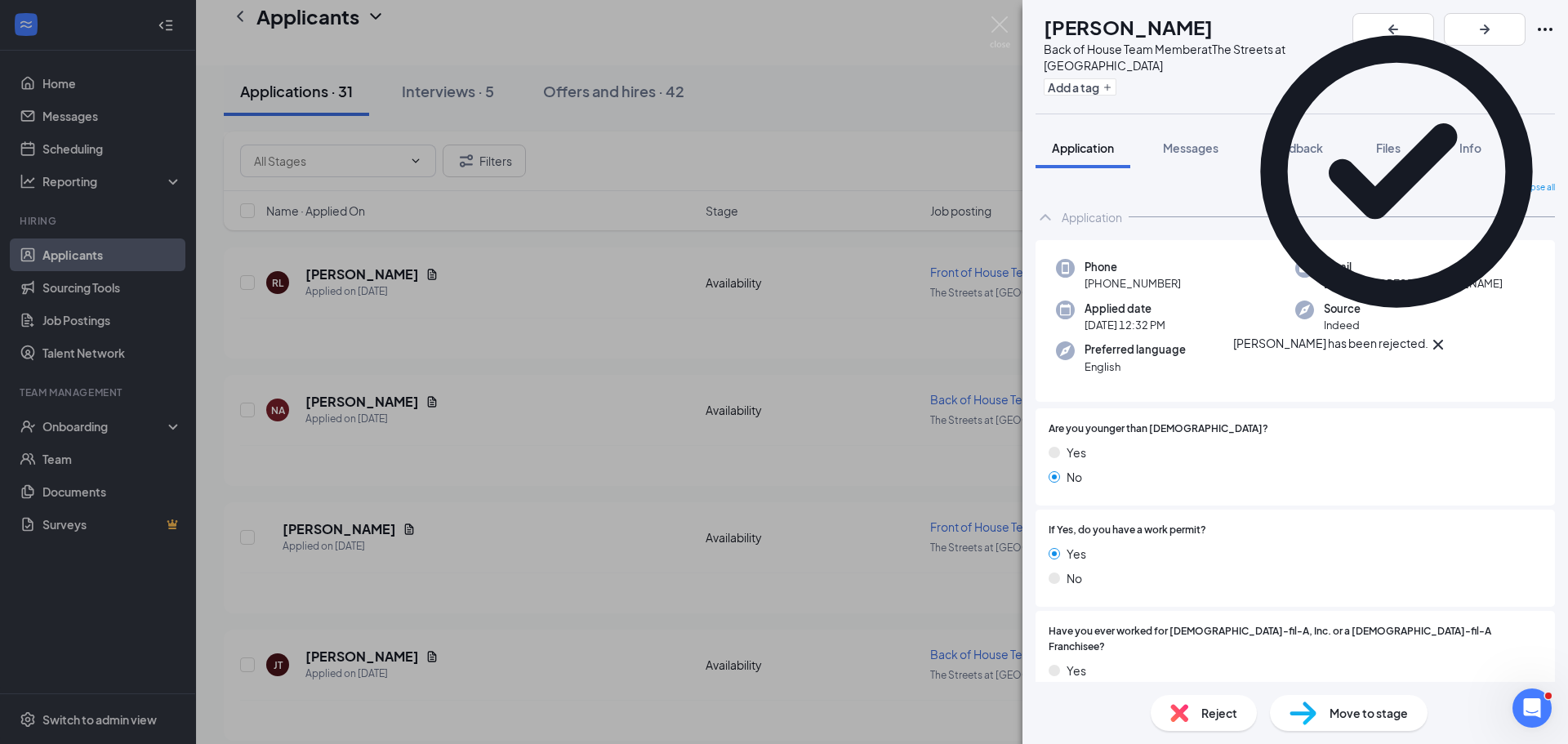
click at [411, 637] on div "TP [PERSON_NAME] Back of House Team Member at The Streets at Southpoint Add a t…" at bounding box center [784, 372] width 1568 height 744
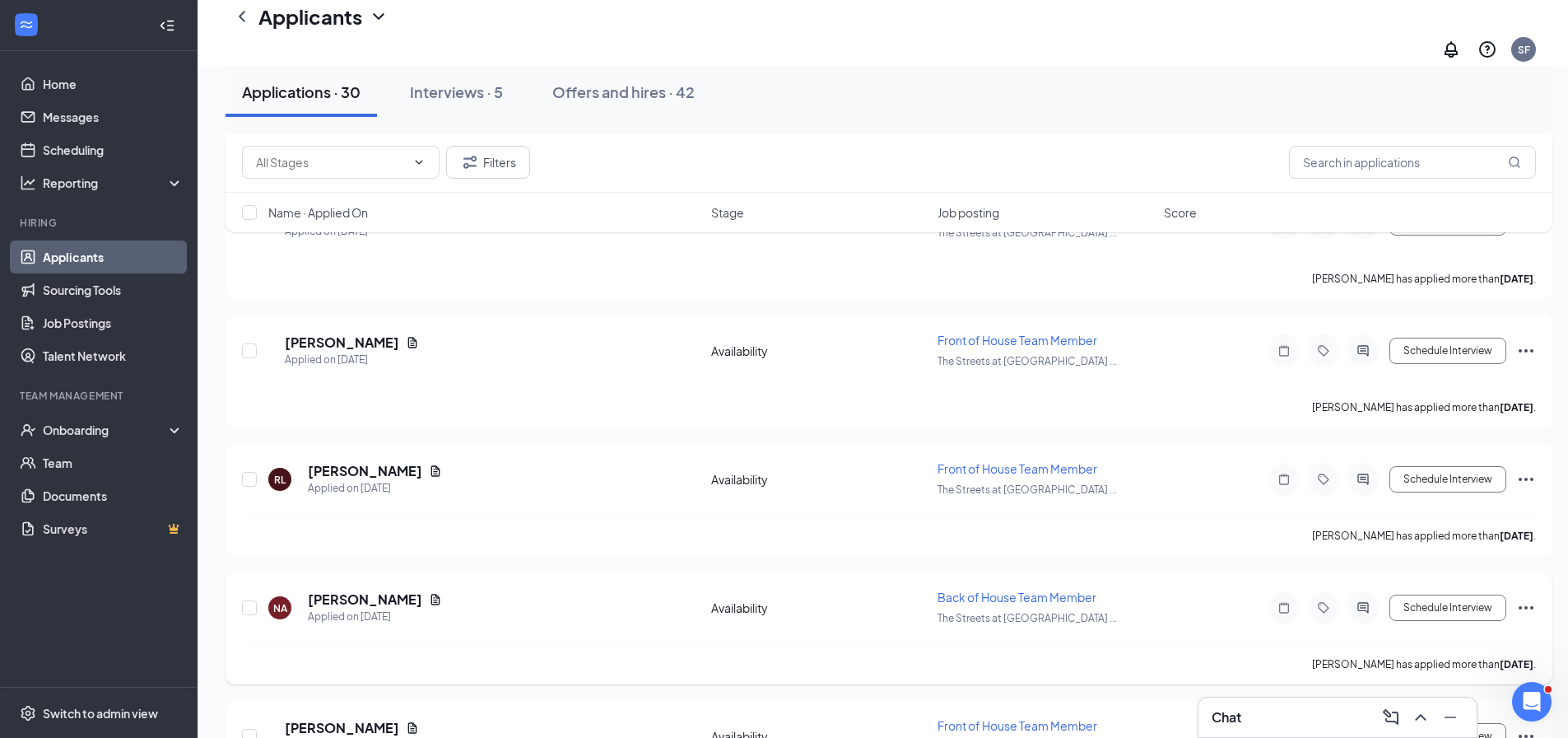
scroll to position [7374, 0]
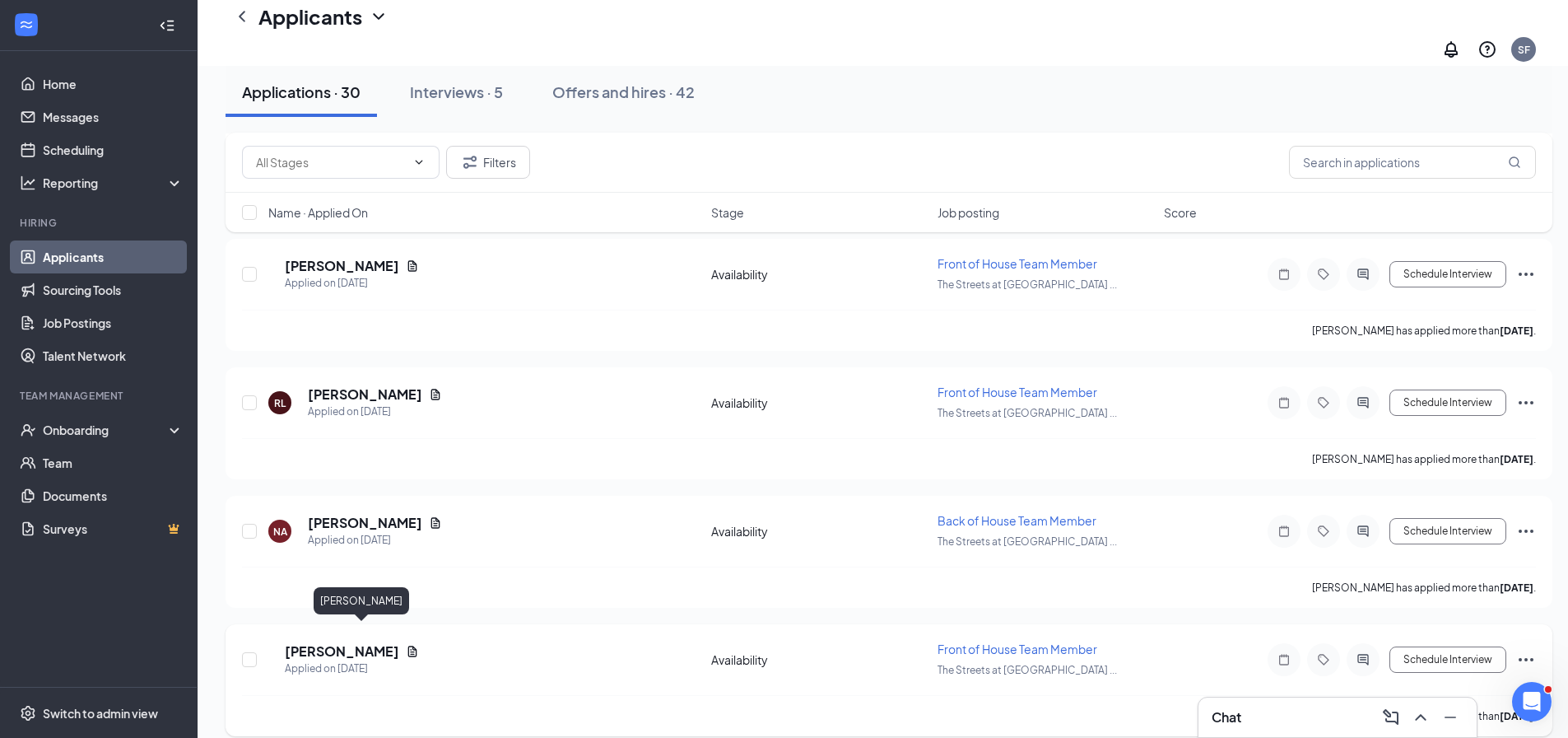
click at [356, 642] on h5 "[PERSON_NAME]" at bounding box center [342, 651] width 115 height 18
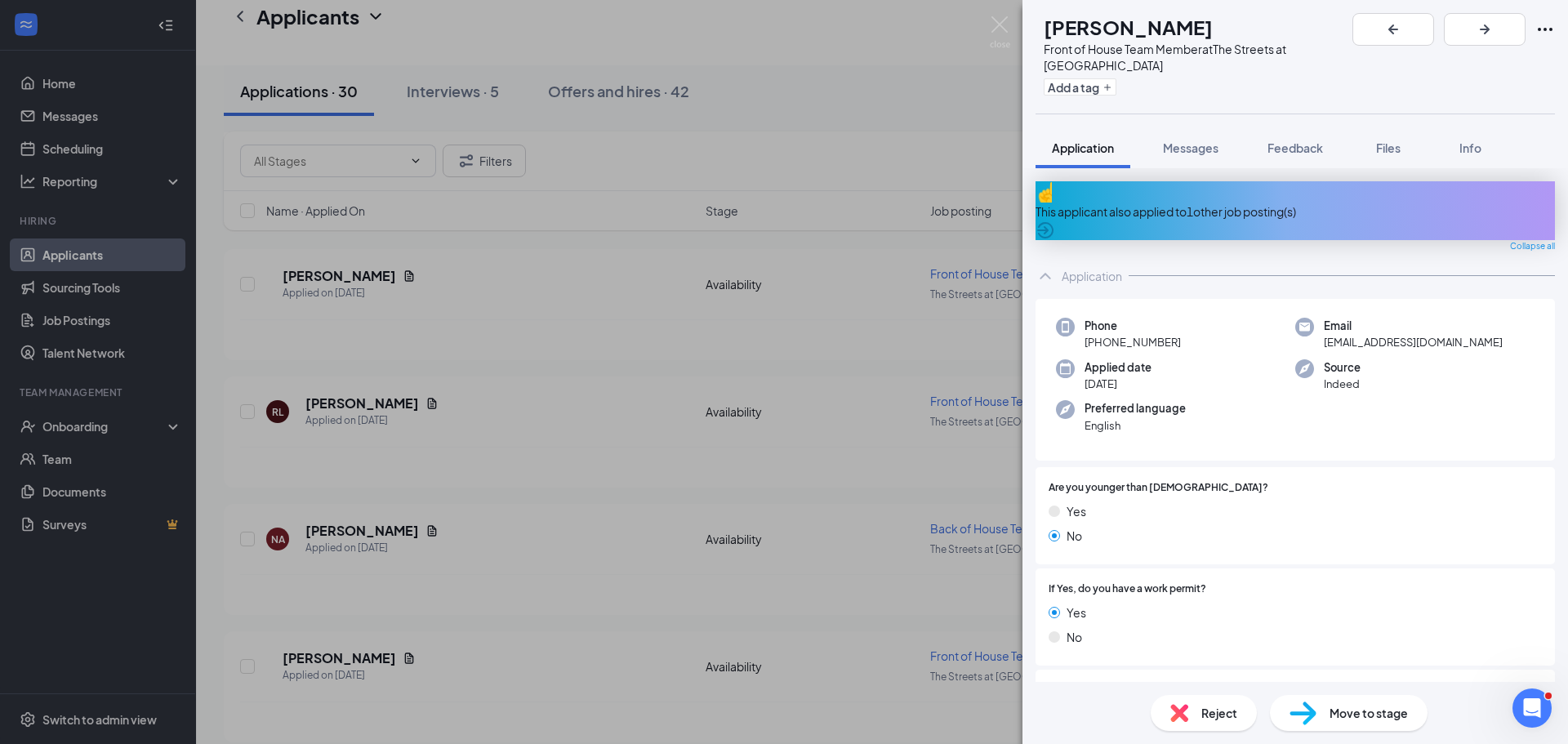
click at [1191, 706] on div "Reject" at bounding box center [1203, 713] width 106 height 36
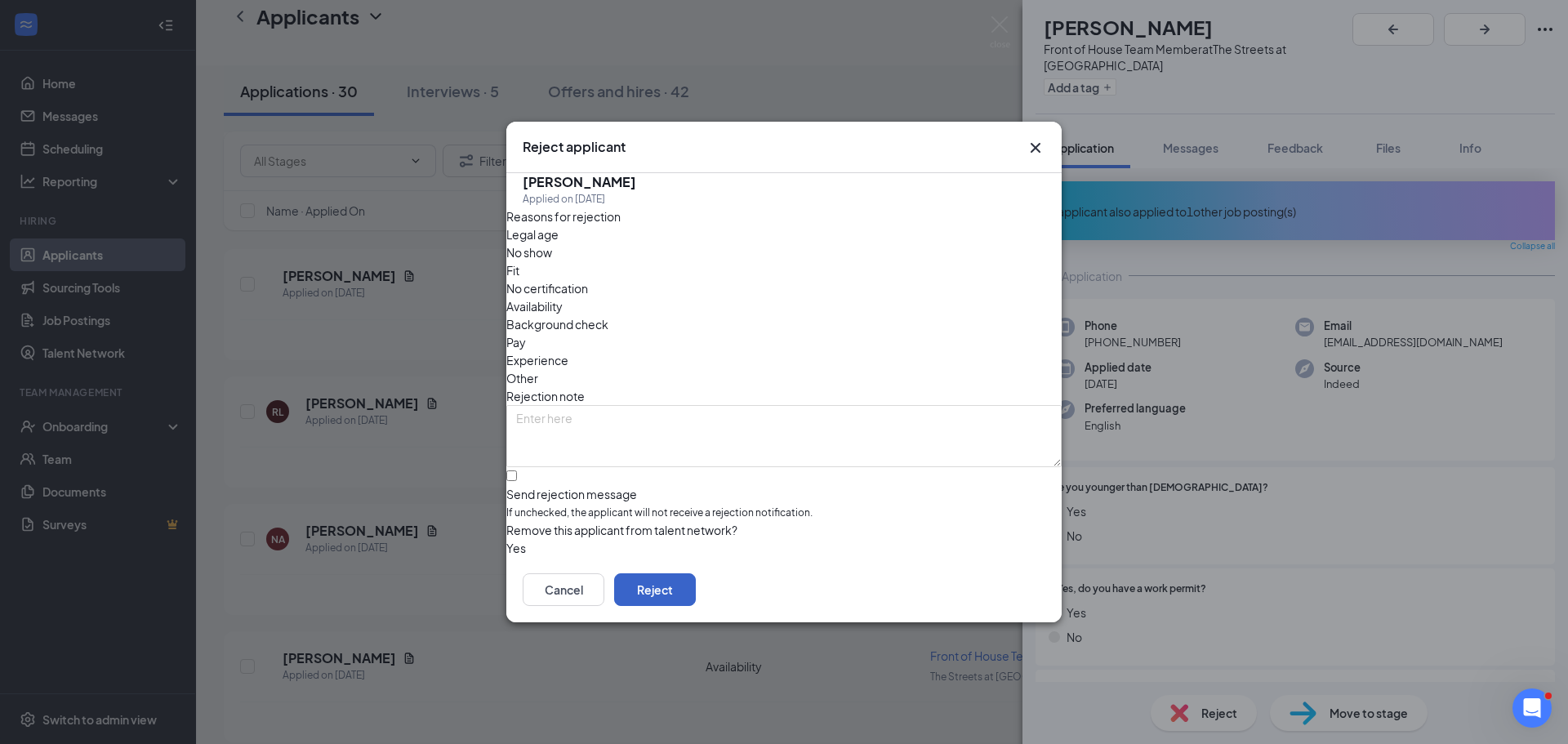
click at [695, 606] on button "Reject" at bounding box center [654, 590] width 82 height 32
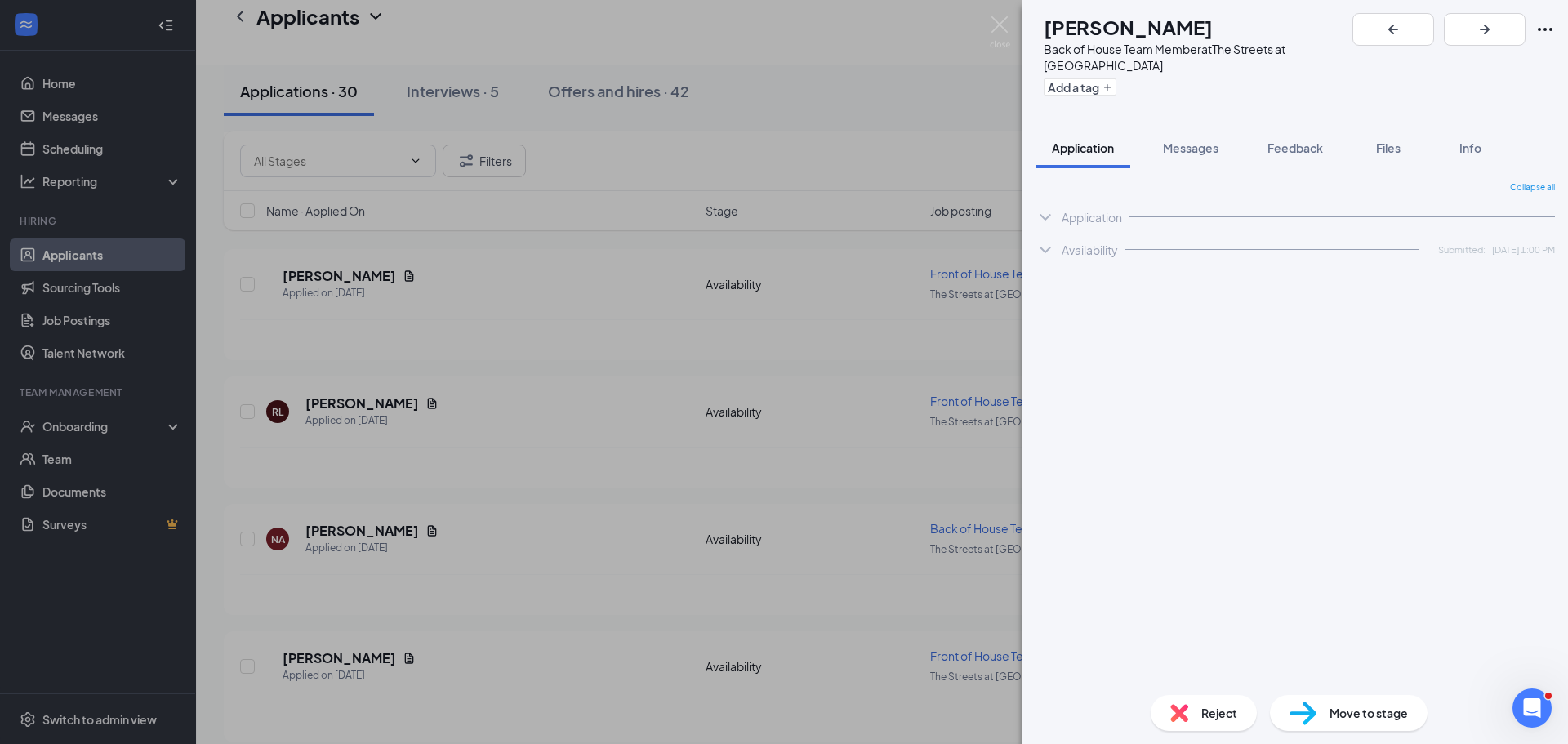
click at [544, 600] on div "TP [PERSON_NAME] Back of House Team Member at The Streets at Southpoint Add a t…" at bounding box center [784, 372] width 1568 height 744
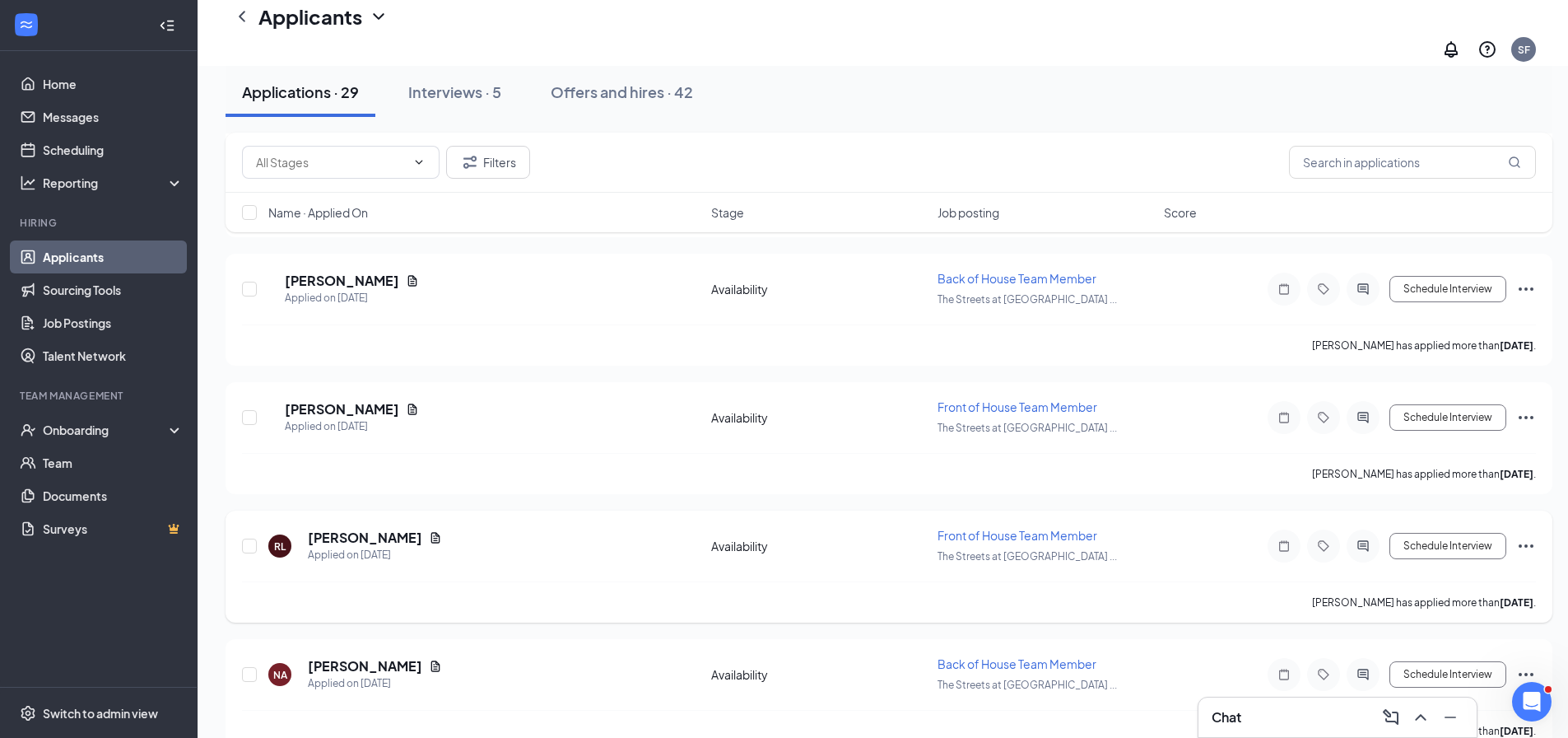
scroll to position [7117, 0]
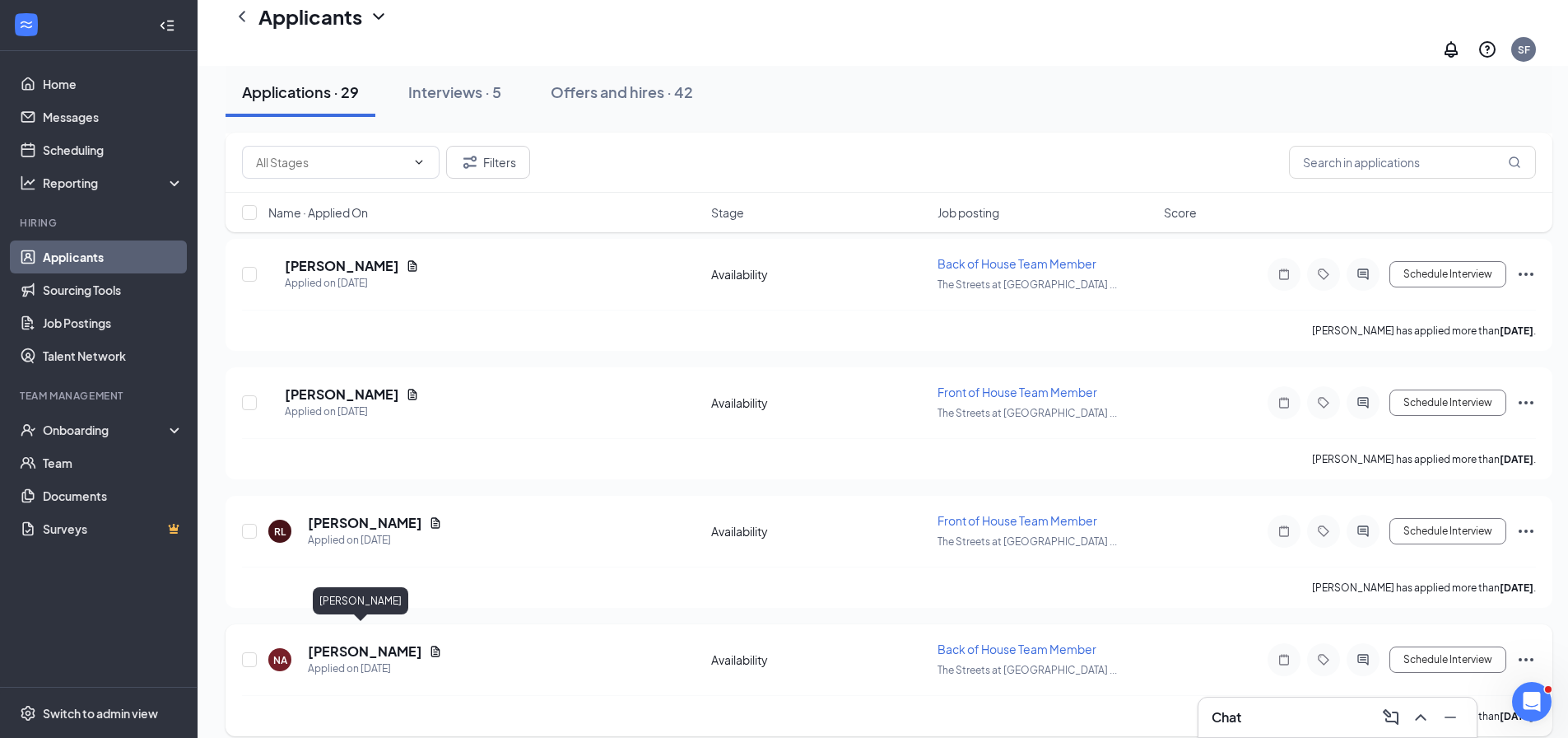
click at [371, 642] on h5 "[PERSON_NAME]" at bounding box center [364, 651] width 115 height 18
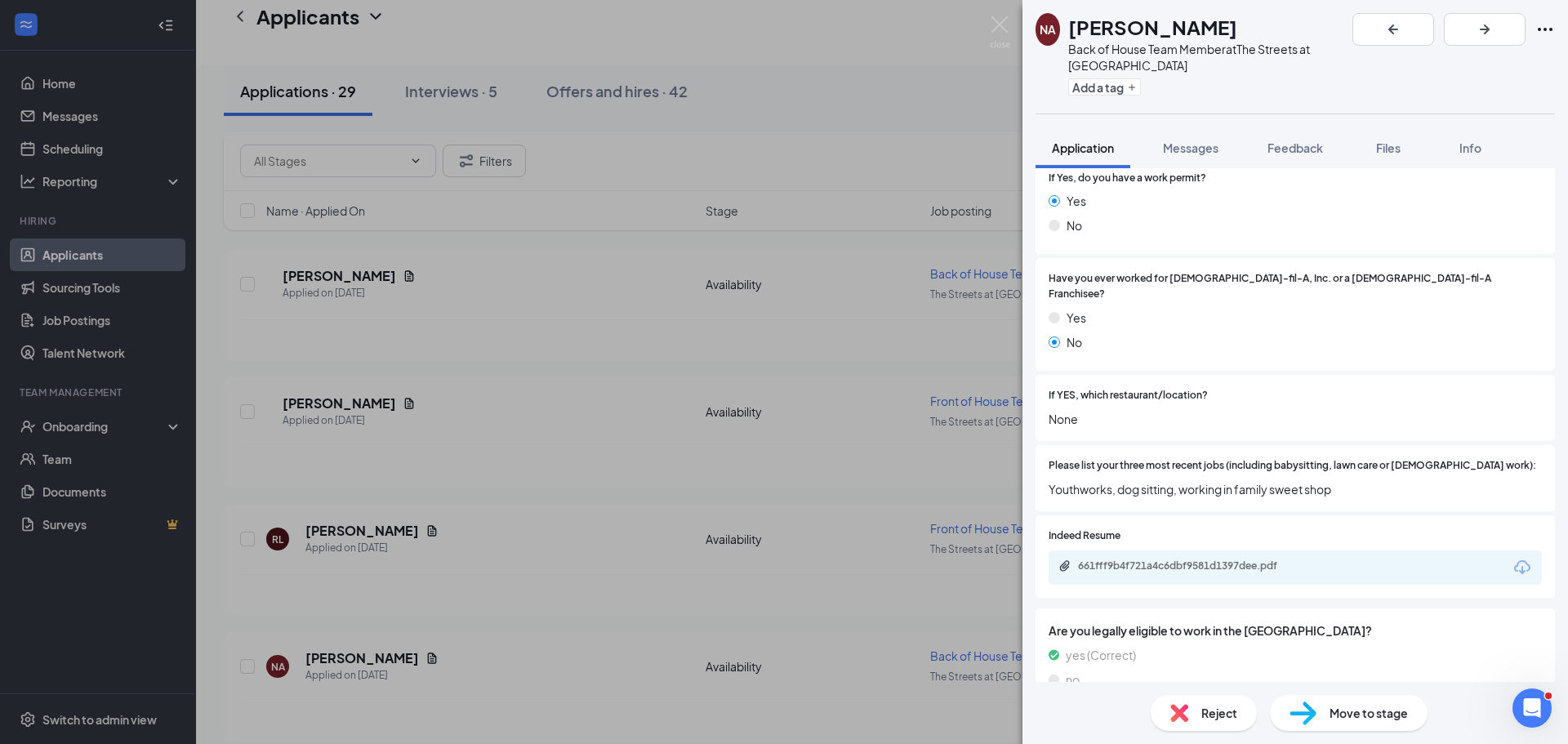
scroll to position [429, 0]
click at [1194, 716] on div "Reject" at bounding box center [1203, 713] width 106 height 36
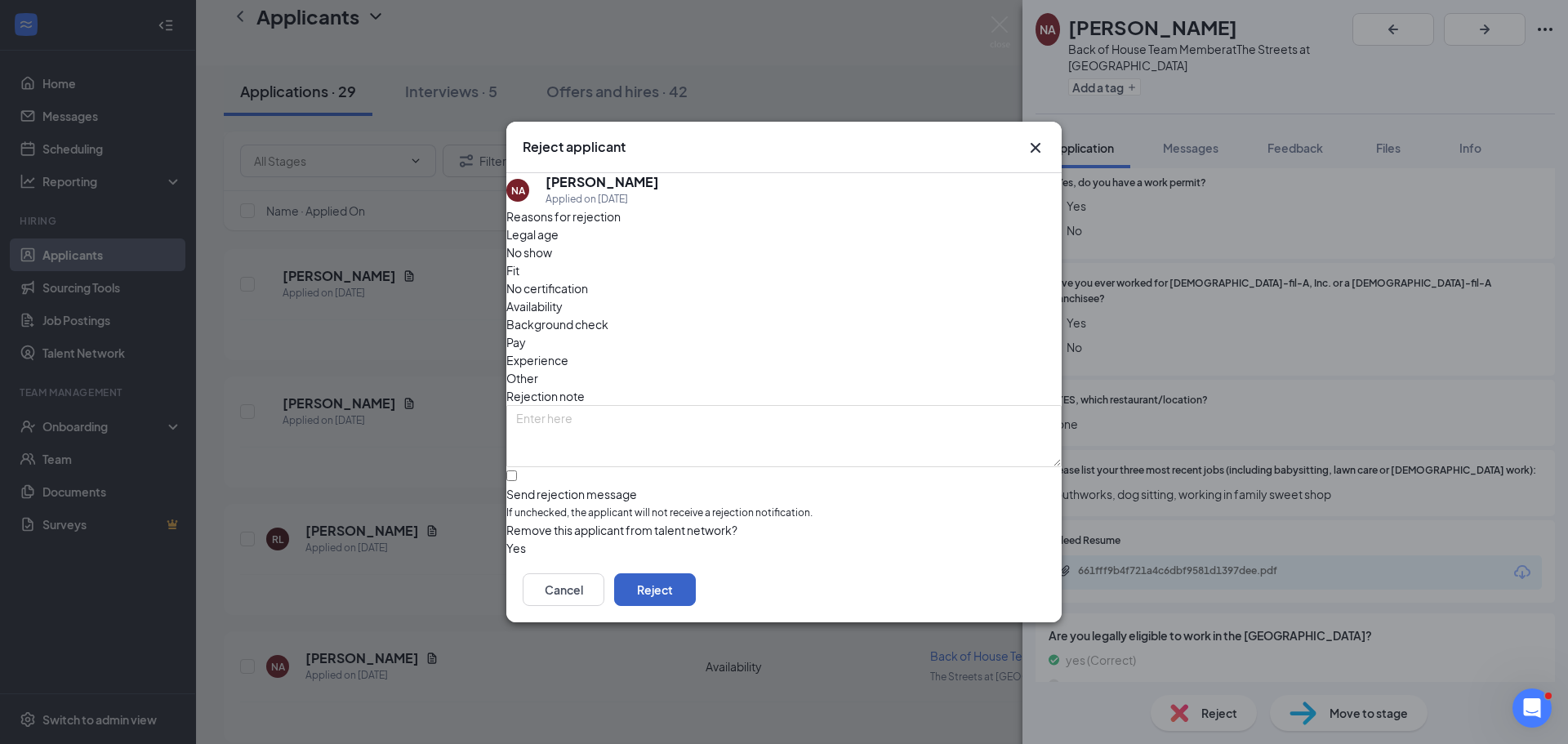
click at [695, 595] on button "Reject" at bounding box center [654, 590] width 82 height 32
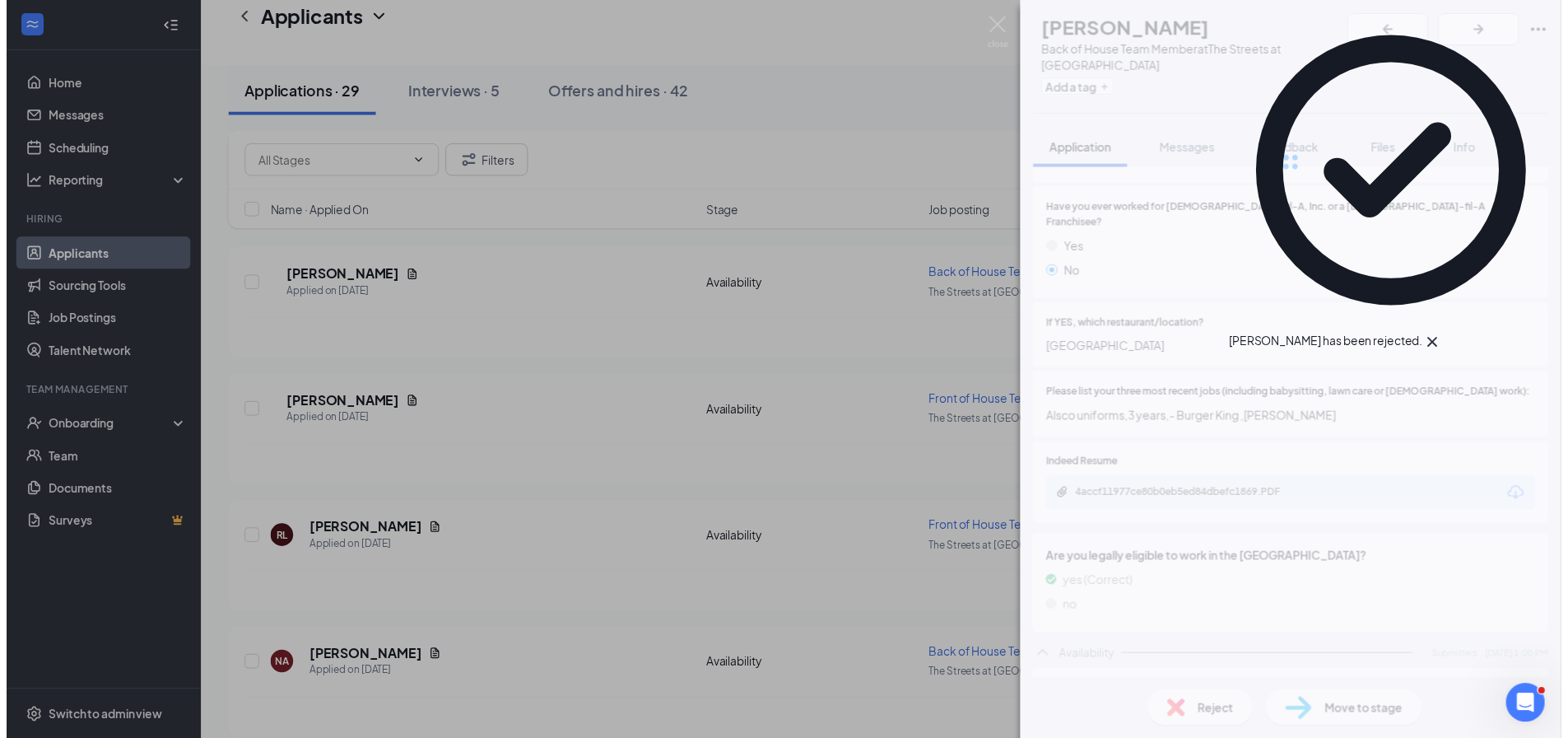
scroll to position [381, 0]
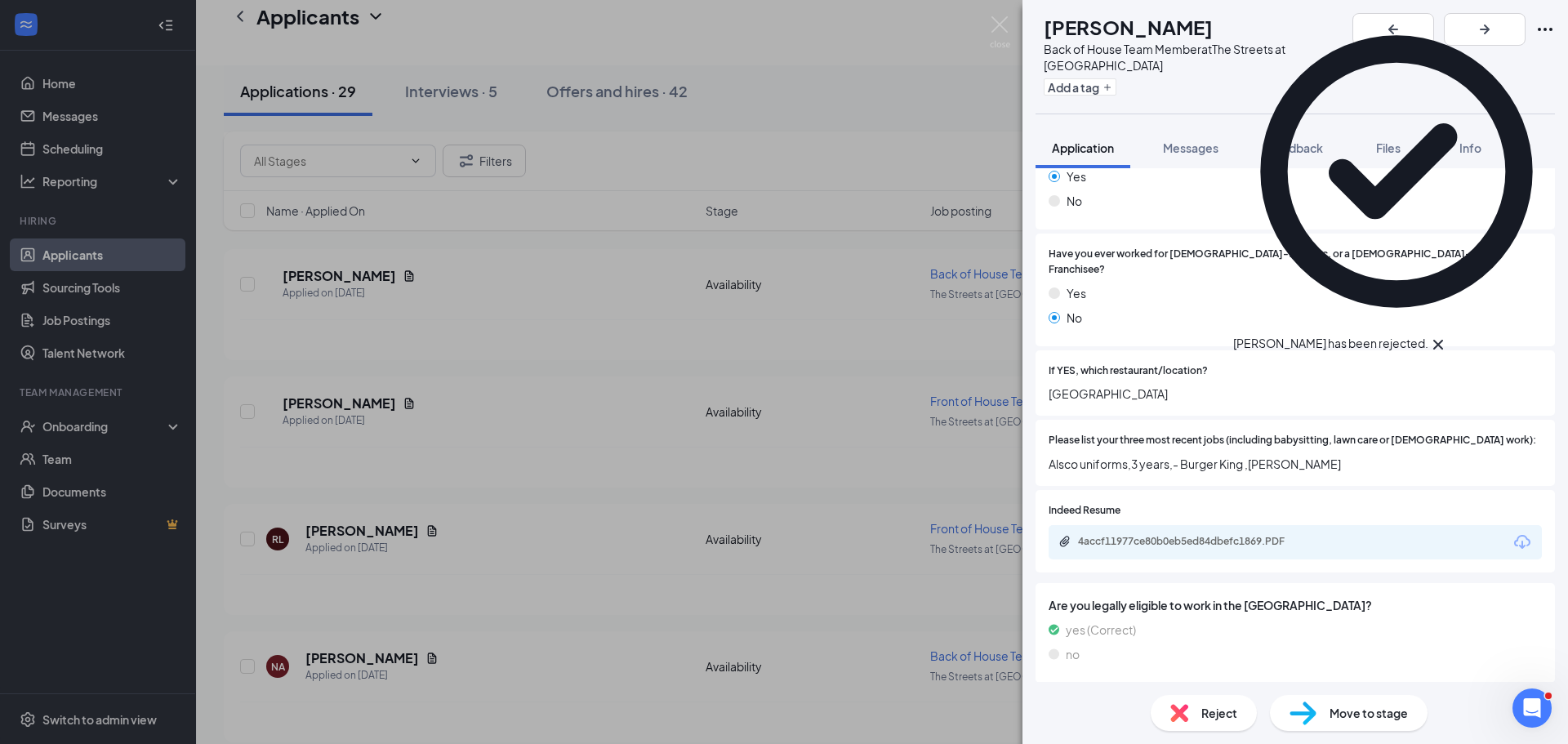
click at [1010, 21] on div "TP [PERSON_NAME] Back of House Team Member at The Streets at Southpoint Add a t…" at bounding box center [784, 372] width 1568 height 744
click at [1002, 20] on div "Applicants SF" at bounding box center [881, 32] width 1372 height 66
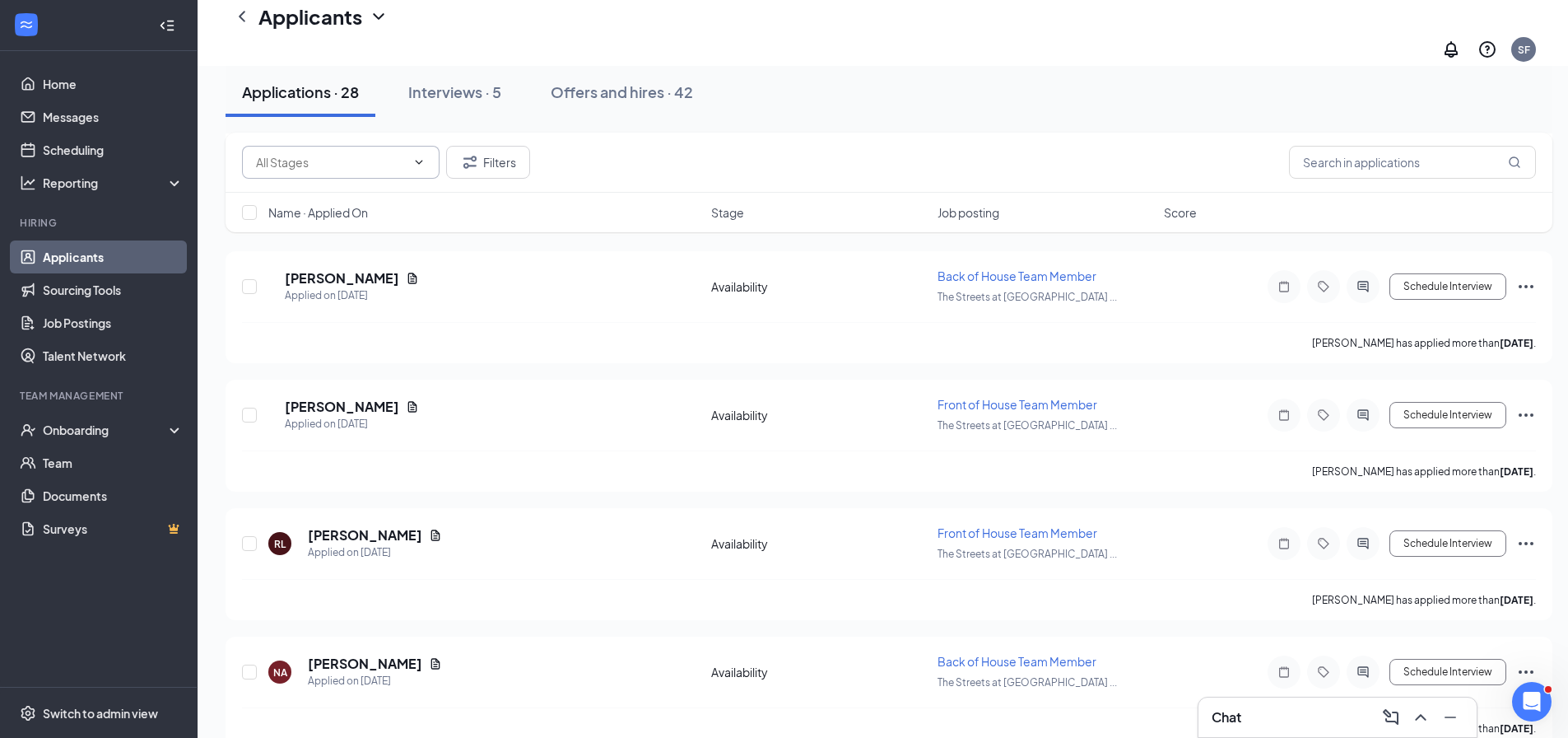
click at [393, 162] on input "text" at bounding box center [331, 162] width 150 height 18
click at [320, 200] on div "Availability (11)" at bounding box center [281, 191] width 78 height 18
type input "Availability (11)"
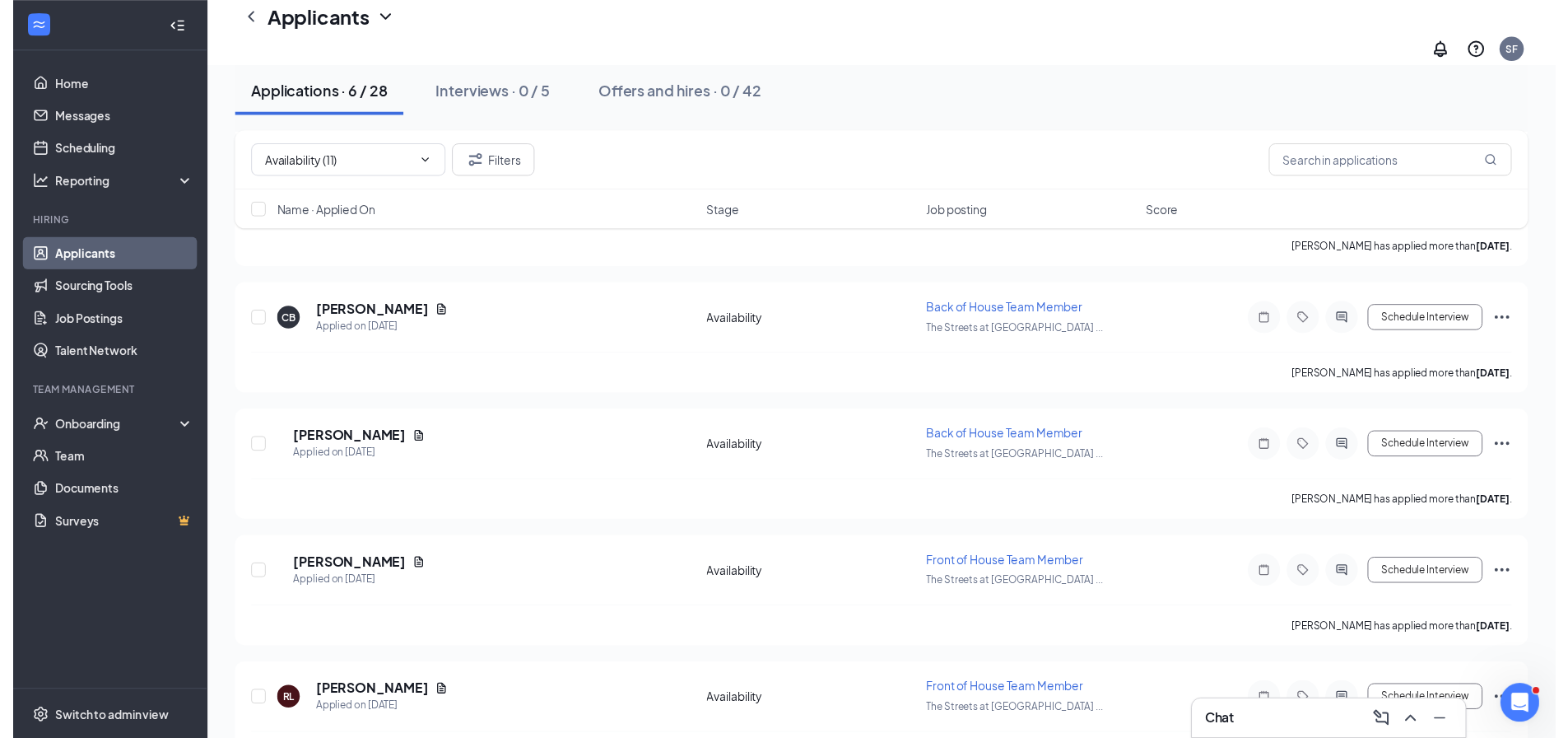
scroll to position [421, 0]
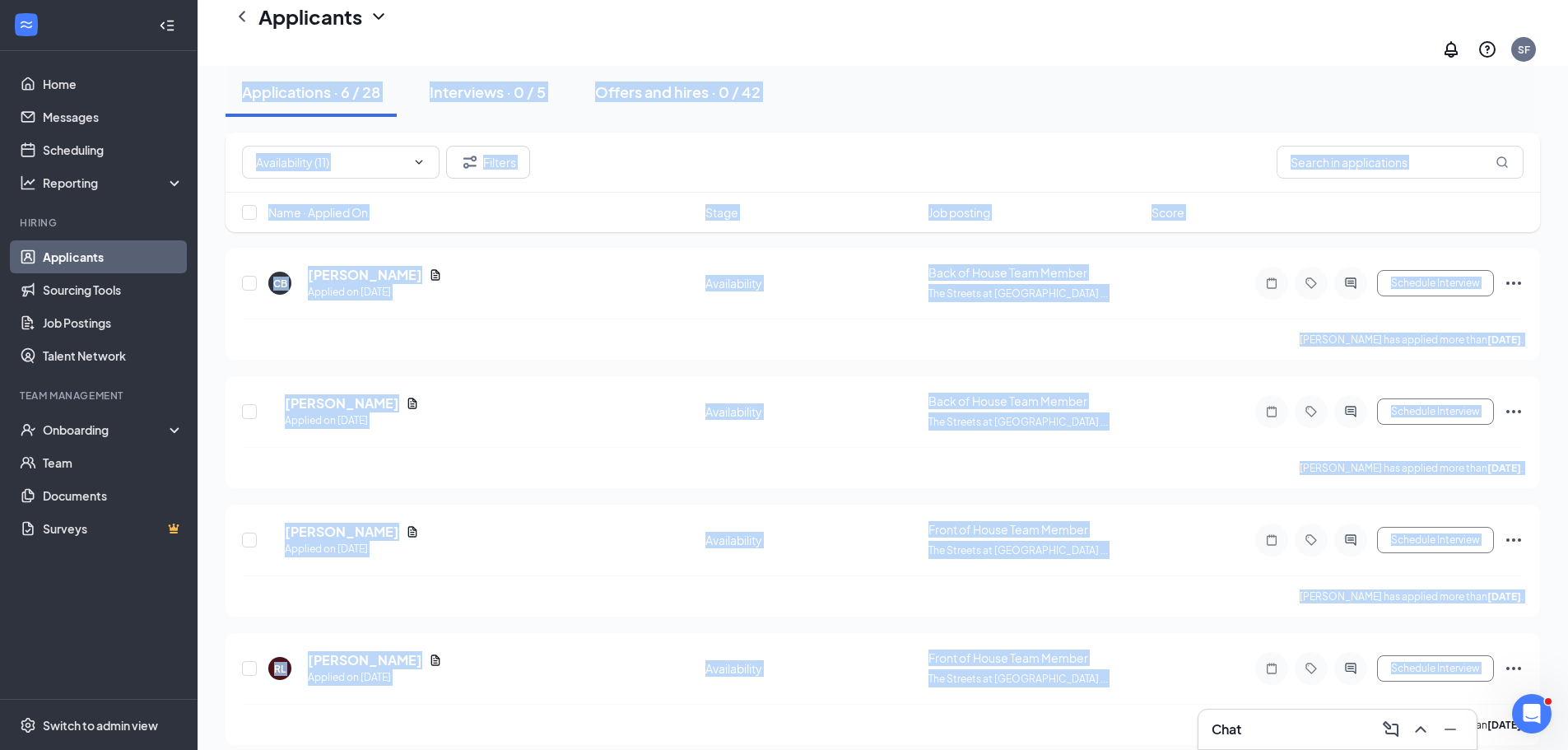
drag, startPoint x: 1307, startPoint y: 730, endPoint x: 1123, endPoint y: 738, distance: 184.2
click at [1123, 738] on div "Chat Applicants can't schedule interviews. Add your availability now Applicatio…" at bounding box center [882, 204] width 1370 height 1121
click at [1455, 729] on icon "Minimize" at bounding box center [1450, 730] width 12 height 2
click at [540, 650] on div "[PERSON_NAME] Lovely Applied on [DATE] Availability Front of House Team Member …" at bounding box center [883, 677] width 1281 height 54
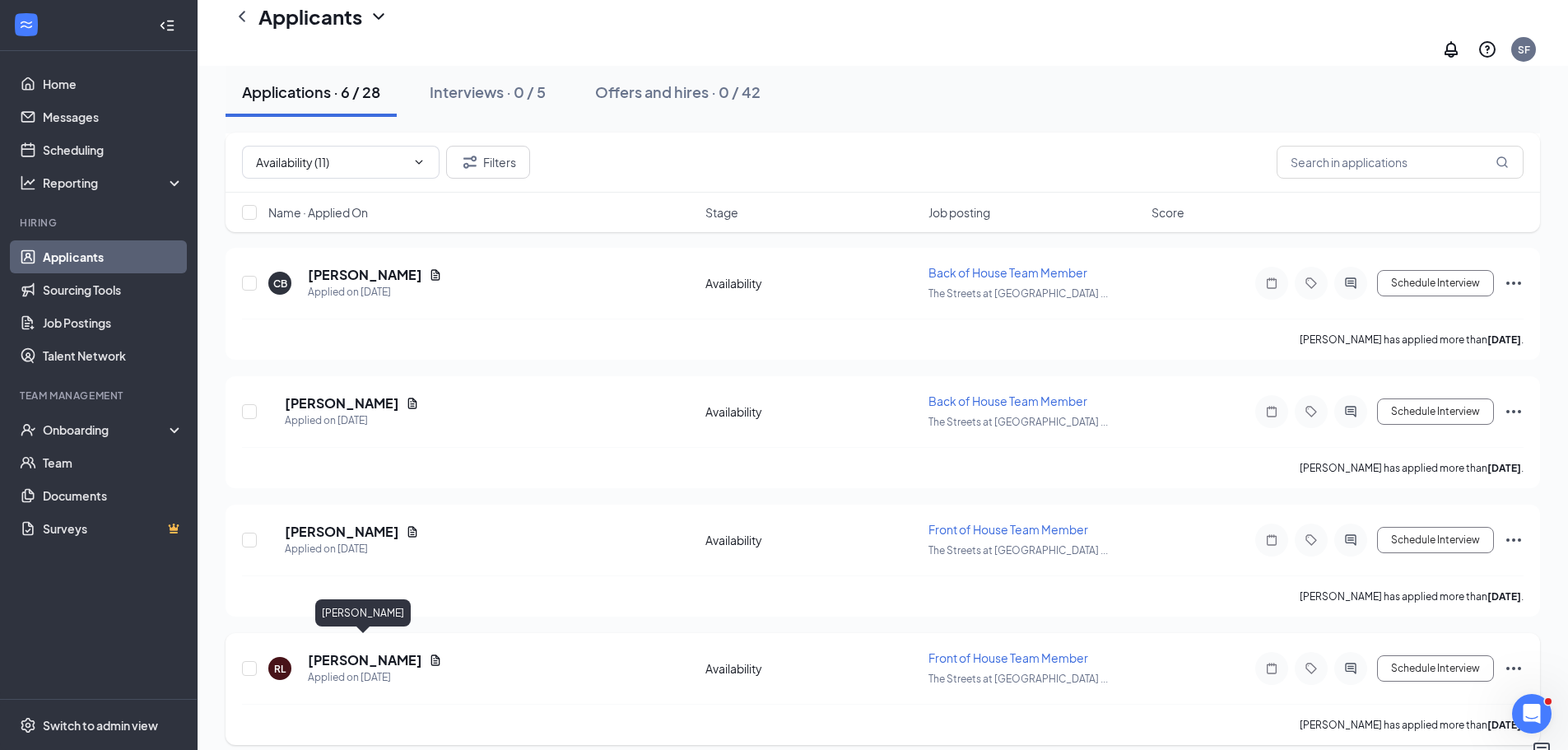
click at [359, 651] on h5 "[PERSON_NAME]" at bounding box center [364, 660] width 115 height 18
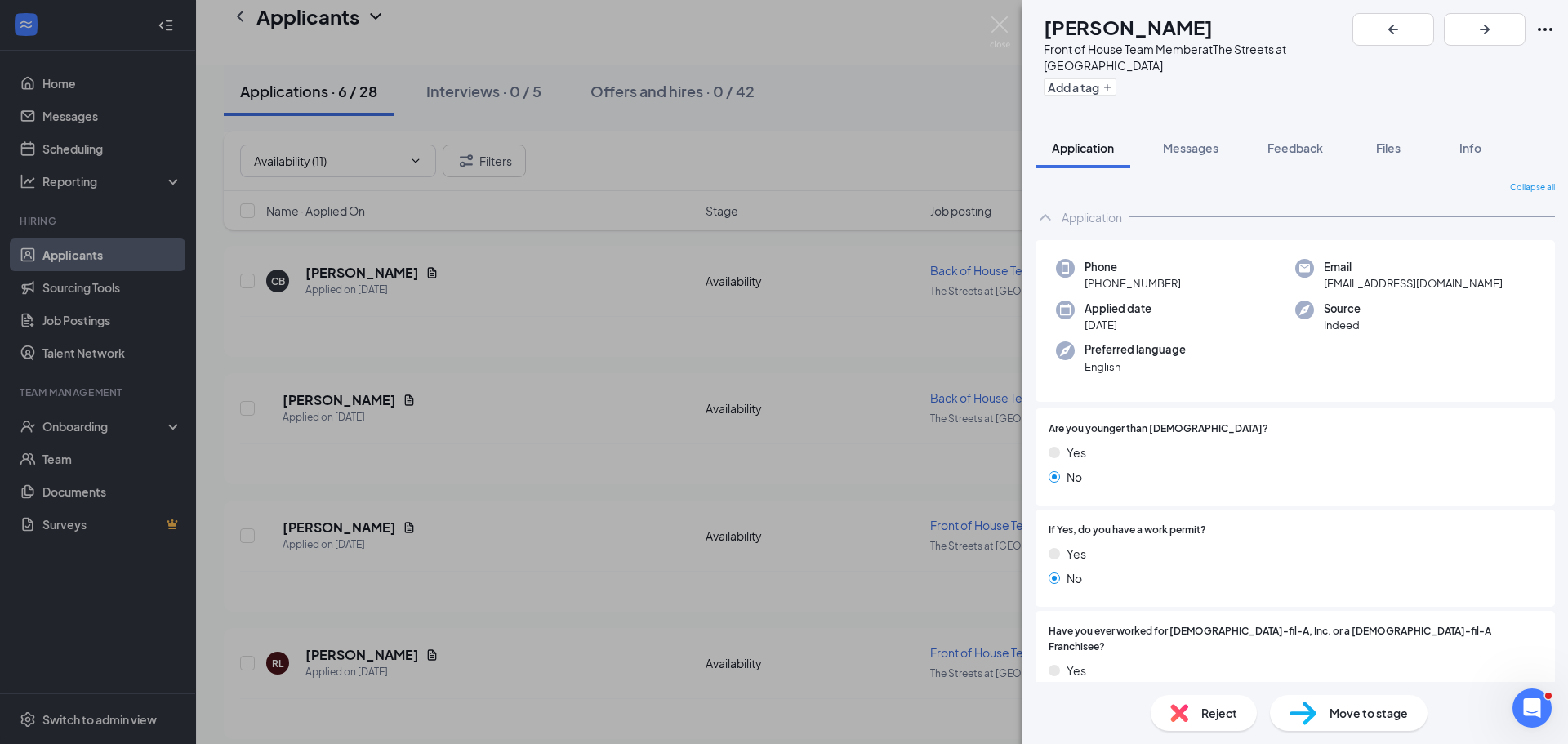
click at [1189, 712] on div "Reject" at bounding box center [1203, 713] width 106 height 36
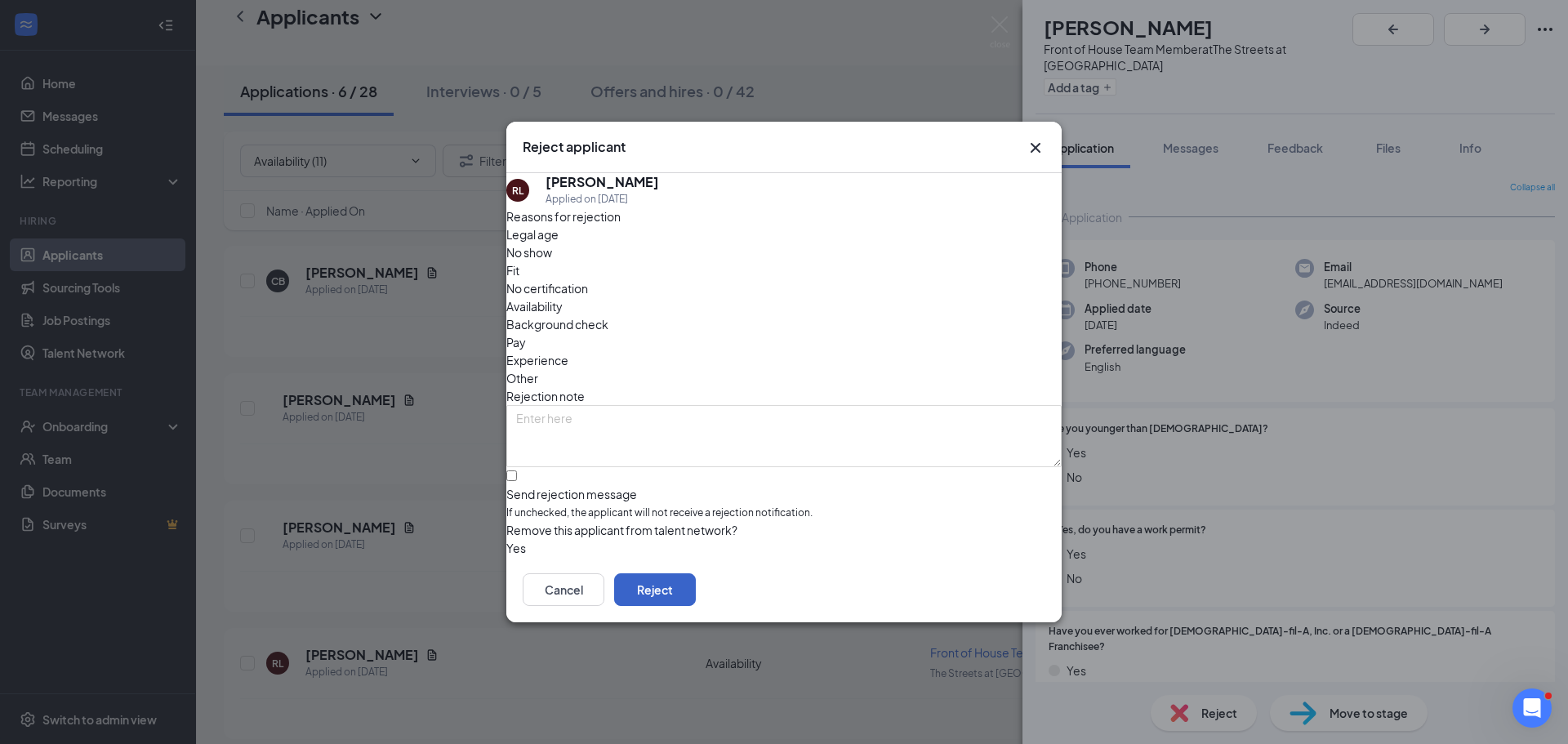
click at [695, 595] on button "Reject" at bounding box center [654, 590] width 82 height 32
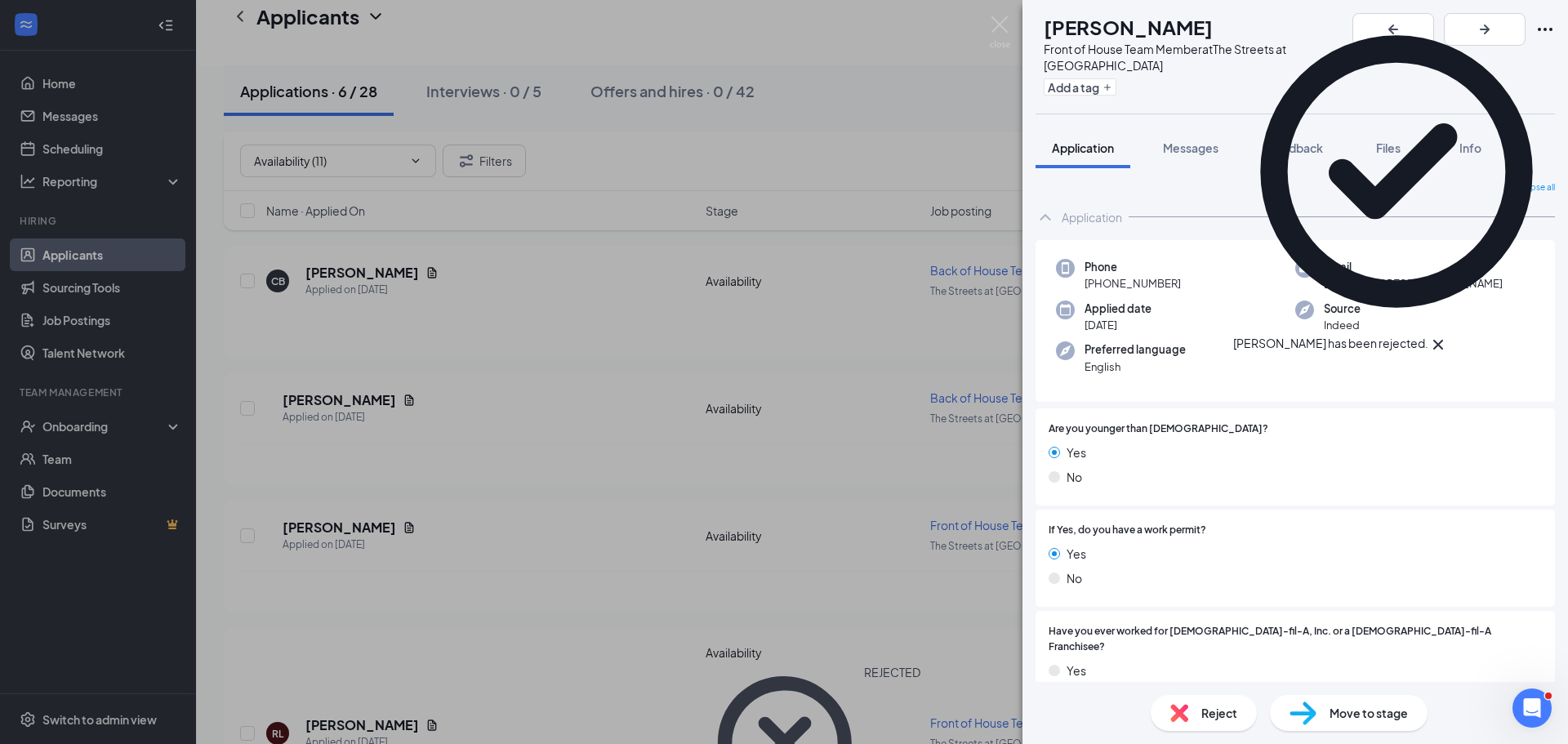
click at [575, 632] on div "GD [PERSON_NAME] Front of House Team Member at The Streets at Southpoint Add a …" at bounding box center [784, 372] width 1568 height 744
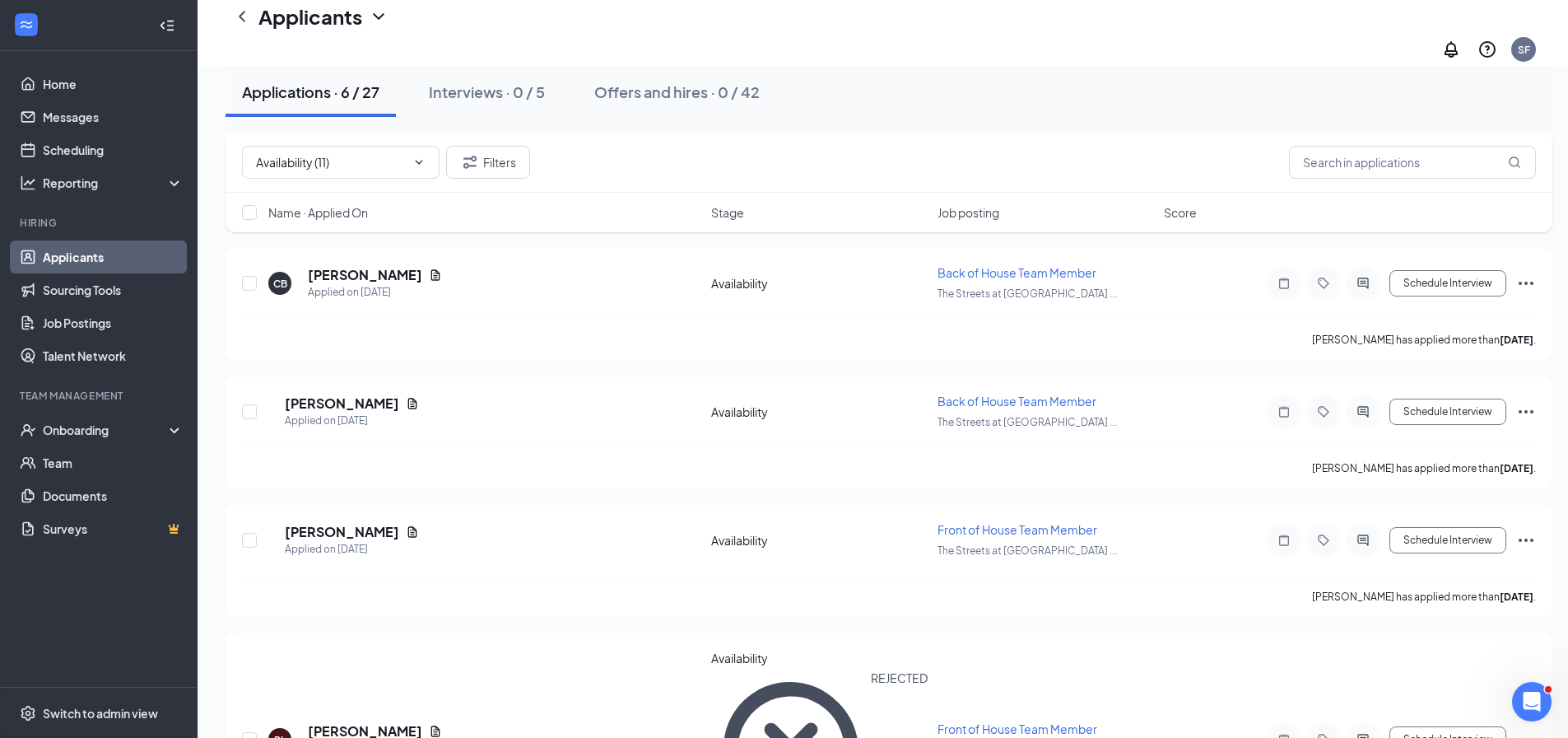
scroll to position [306, 0]
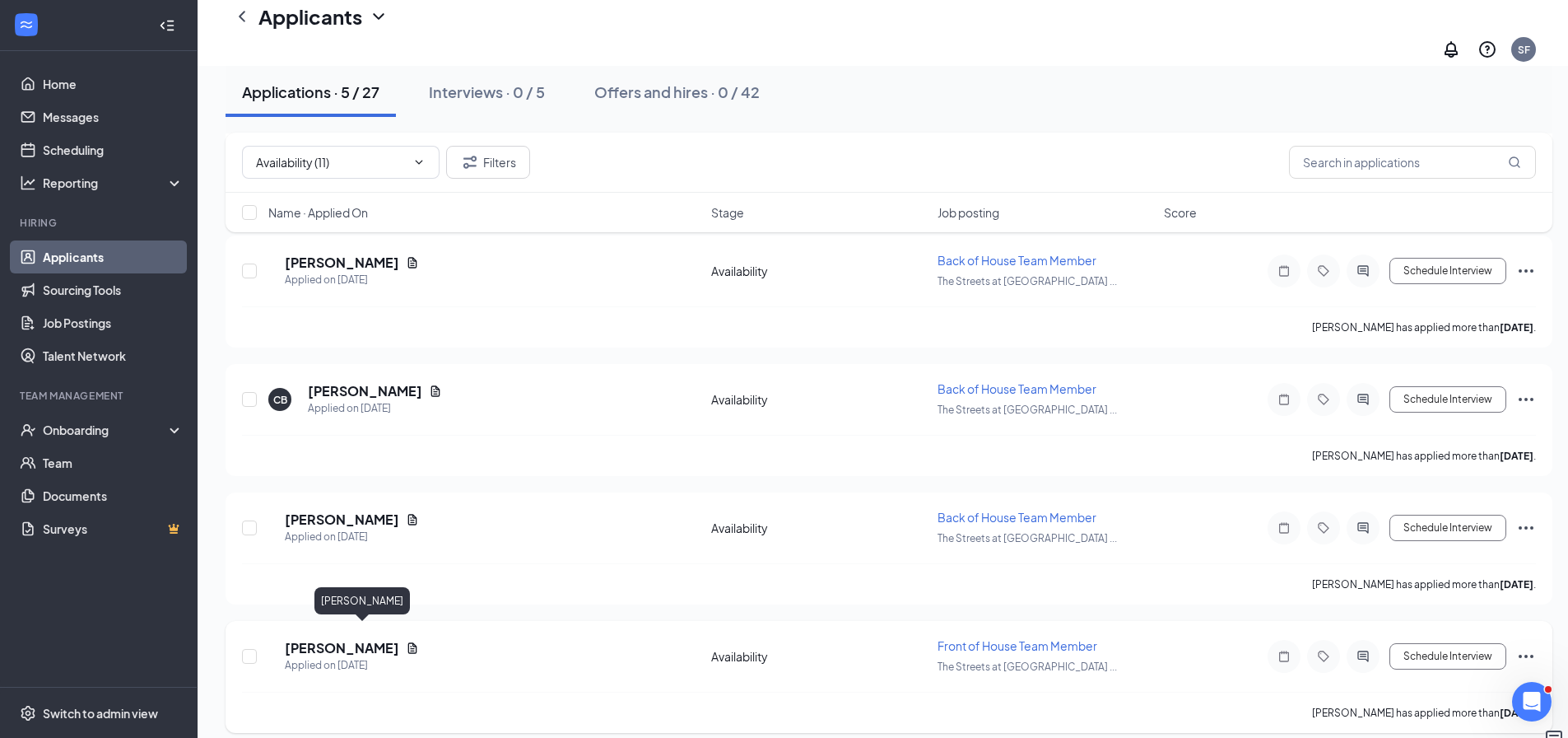
click at [339, 639] on h5 "[PERSON_NAME]" at bounding box center [342, 648] width 115 height 18
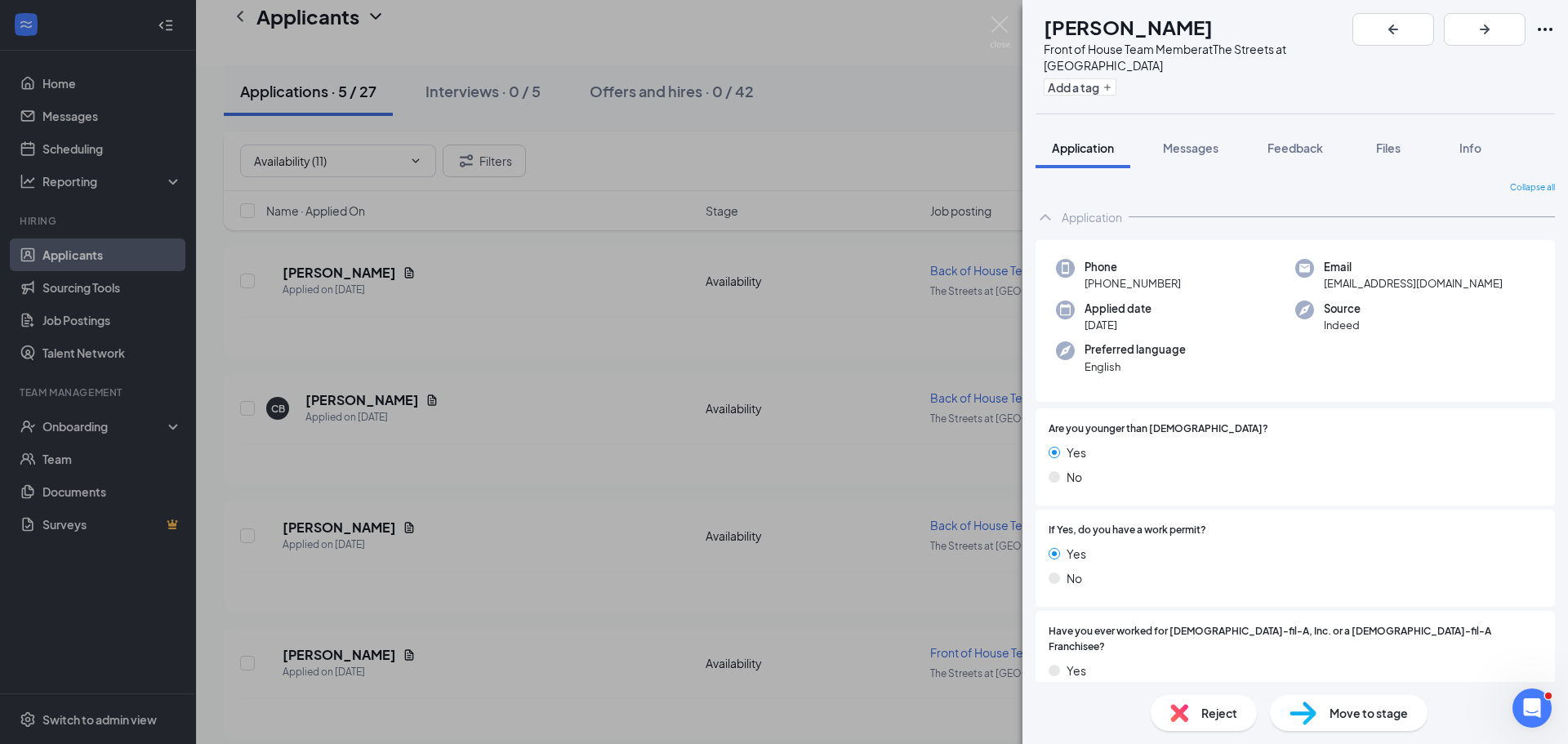
click at [1198, 709] on div "Reject" at bounding box center [1203, 713] width 106 height 36
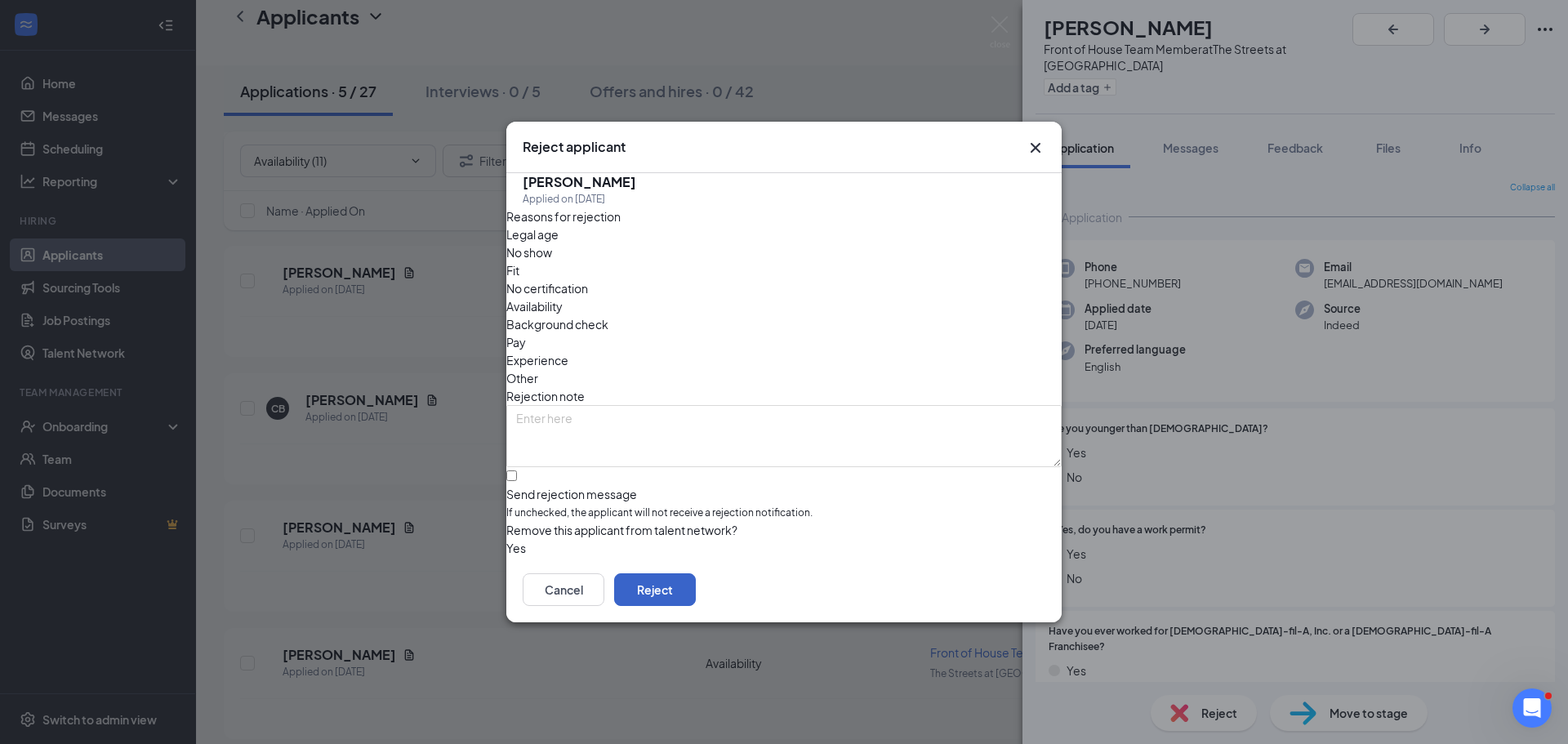
click at [695, 591] on button "Reject" at bounding box center [654, 590] width 82 height 32
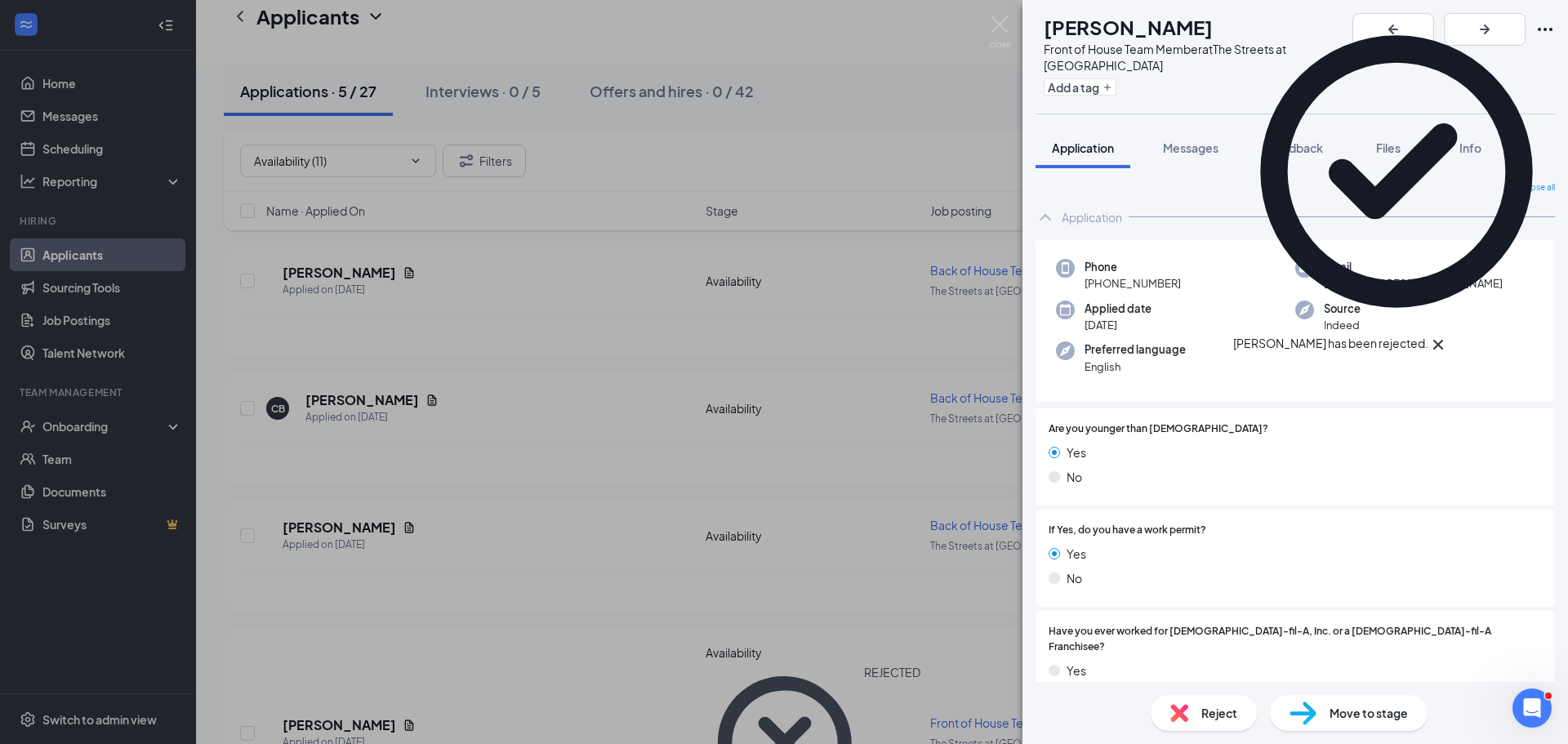
click at [758, 554] on div "GD [PERSON_NAME] Front of House Team Member at The Streets at Southpoint Add a …" at bounding box center [784, 372] width 1568 height 744
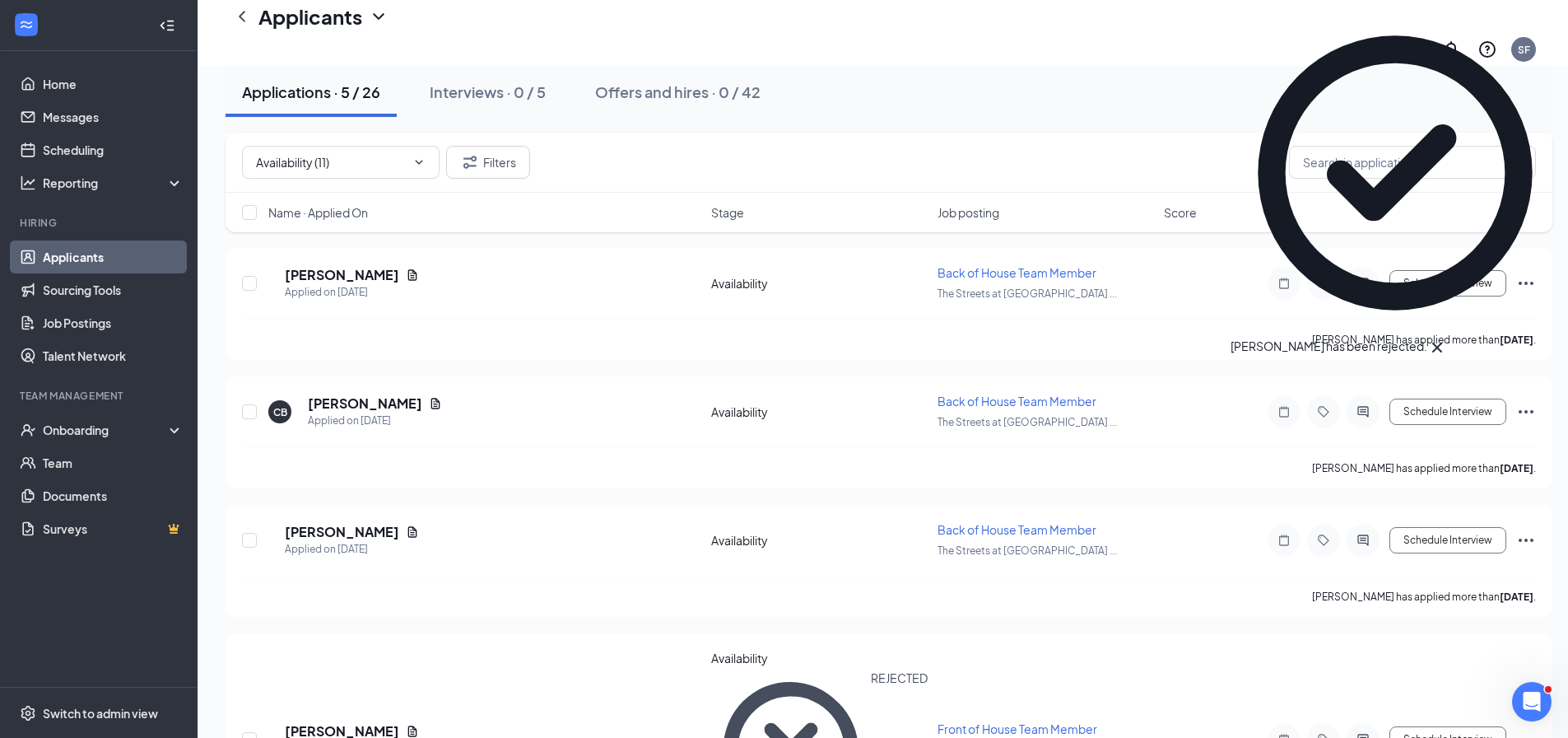
scroll to position [177, 0]
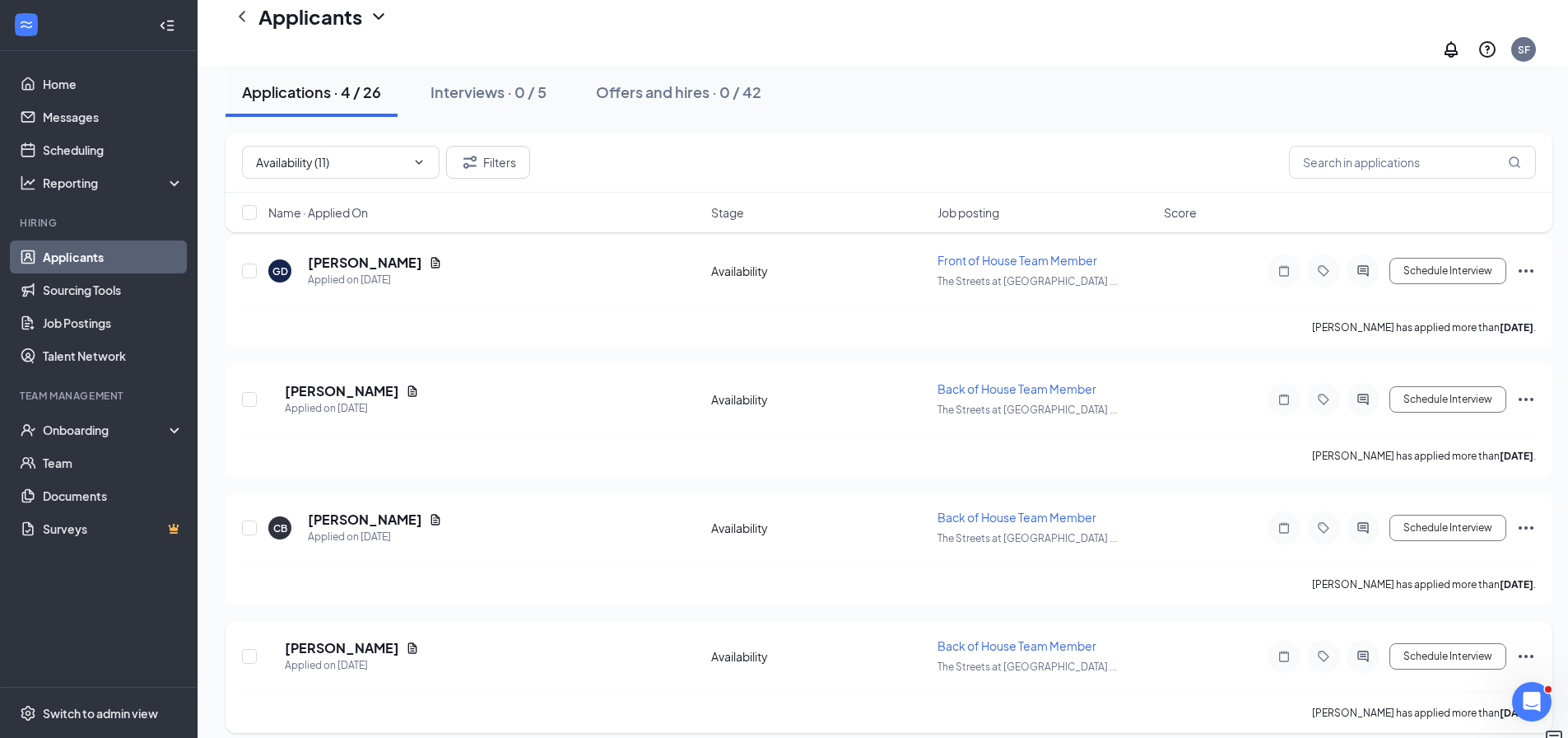
click at [367, 639] on h5 "[PERSON_NAME]" at bounding box center [342, 648] width 115 height 18
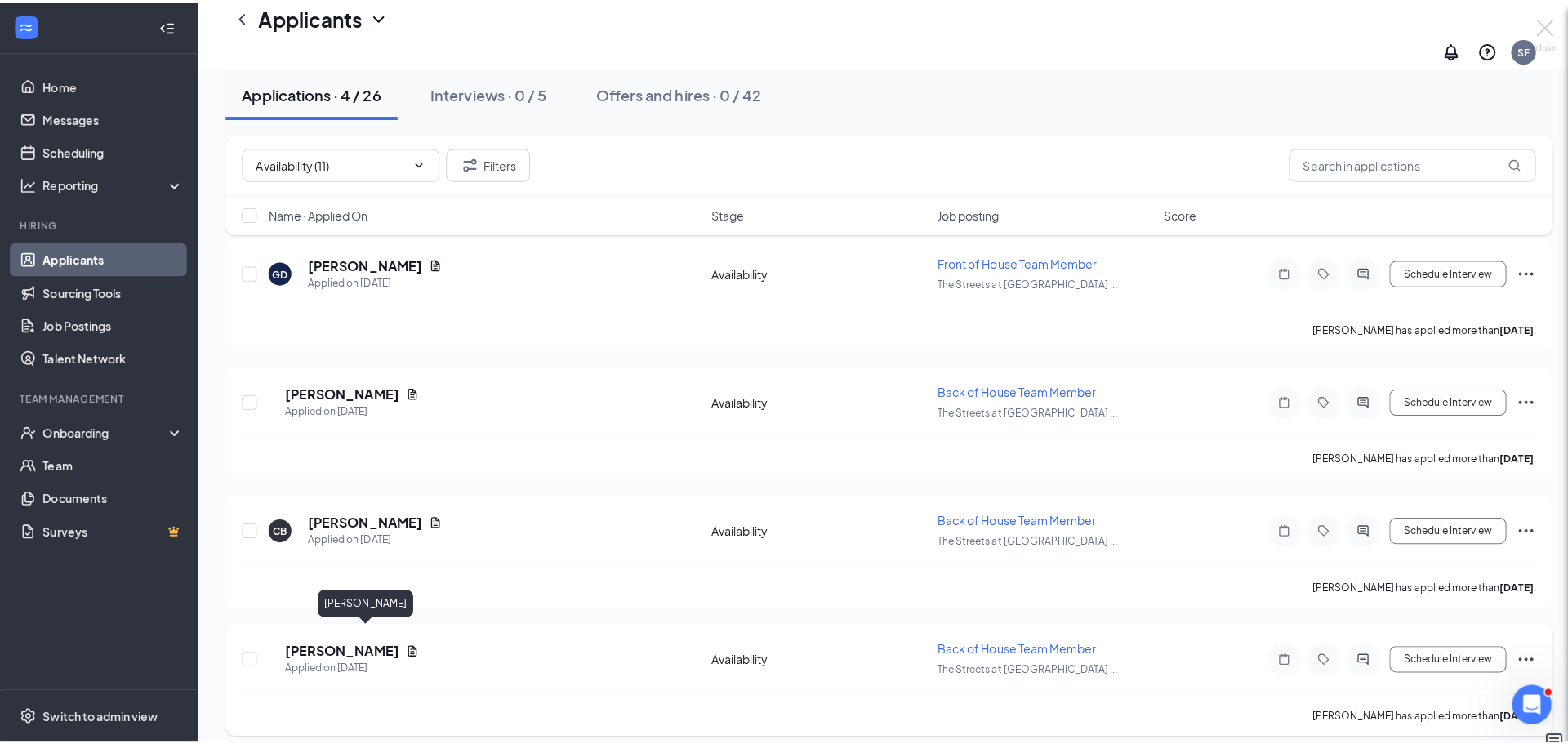
scroll to position [163, 0]
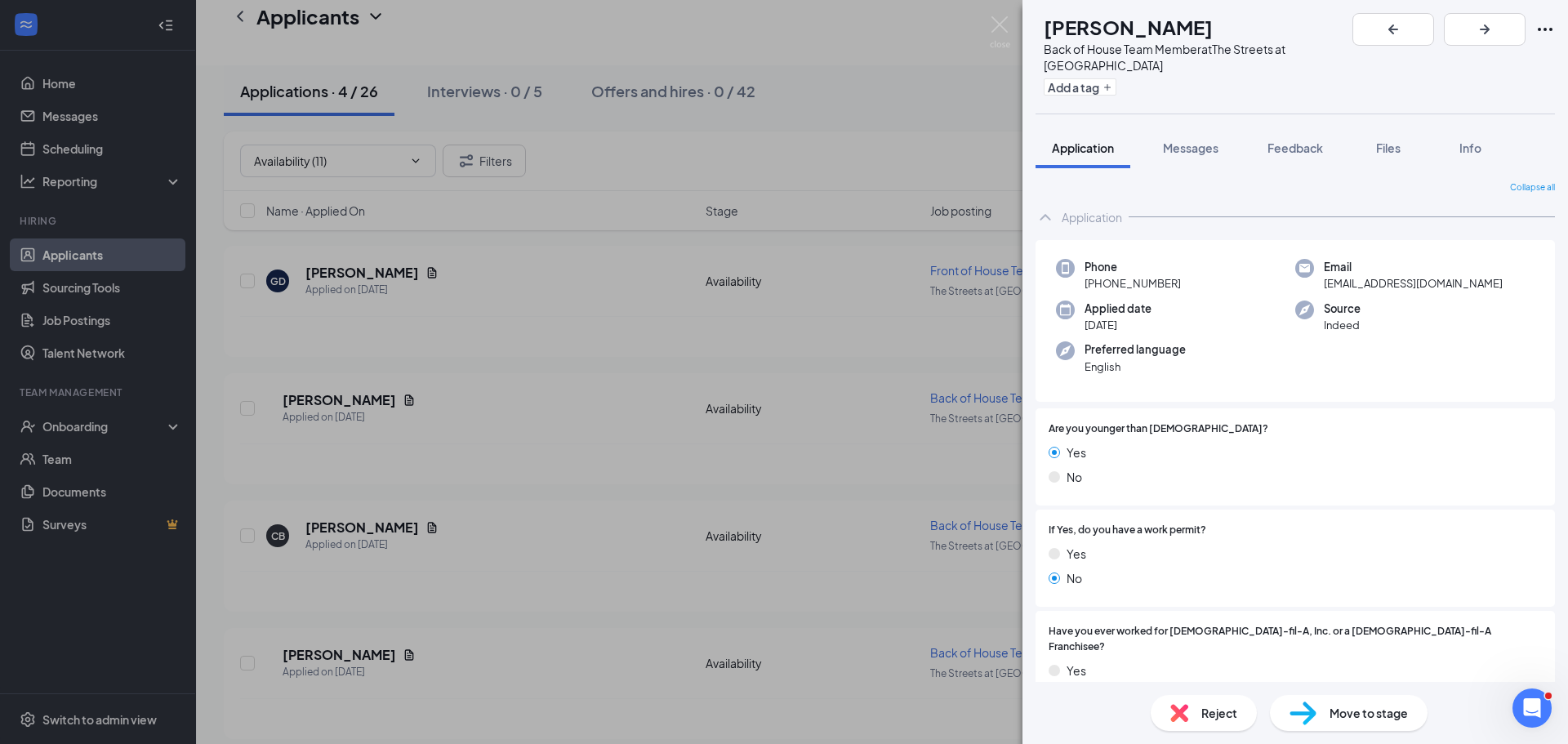
click at [1193, 710] on div "Reject" at bounding box center [1203, 713] width 106 height 36
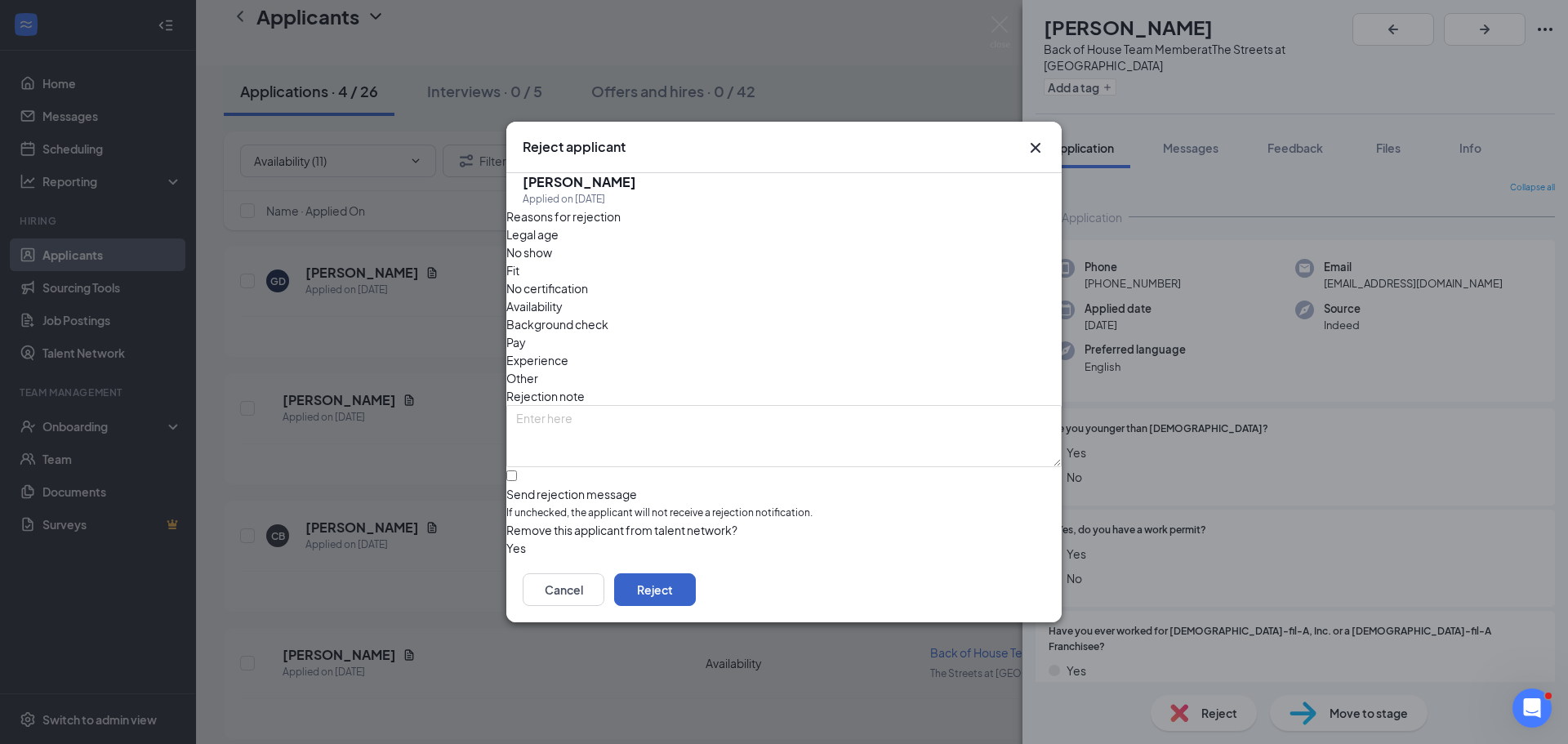
click at [695, 606] on button "Reject" at bounding box center [654, 590] width 82 height 32
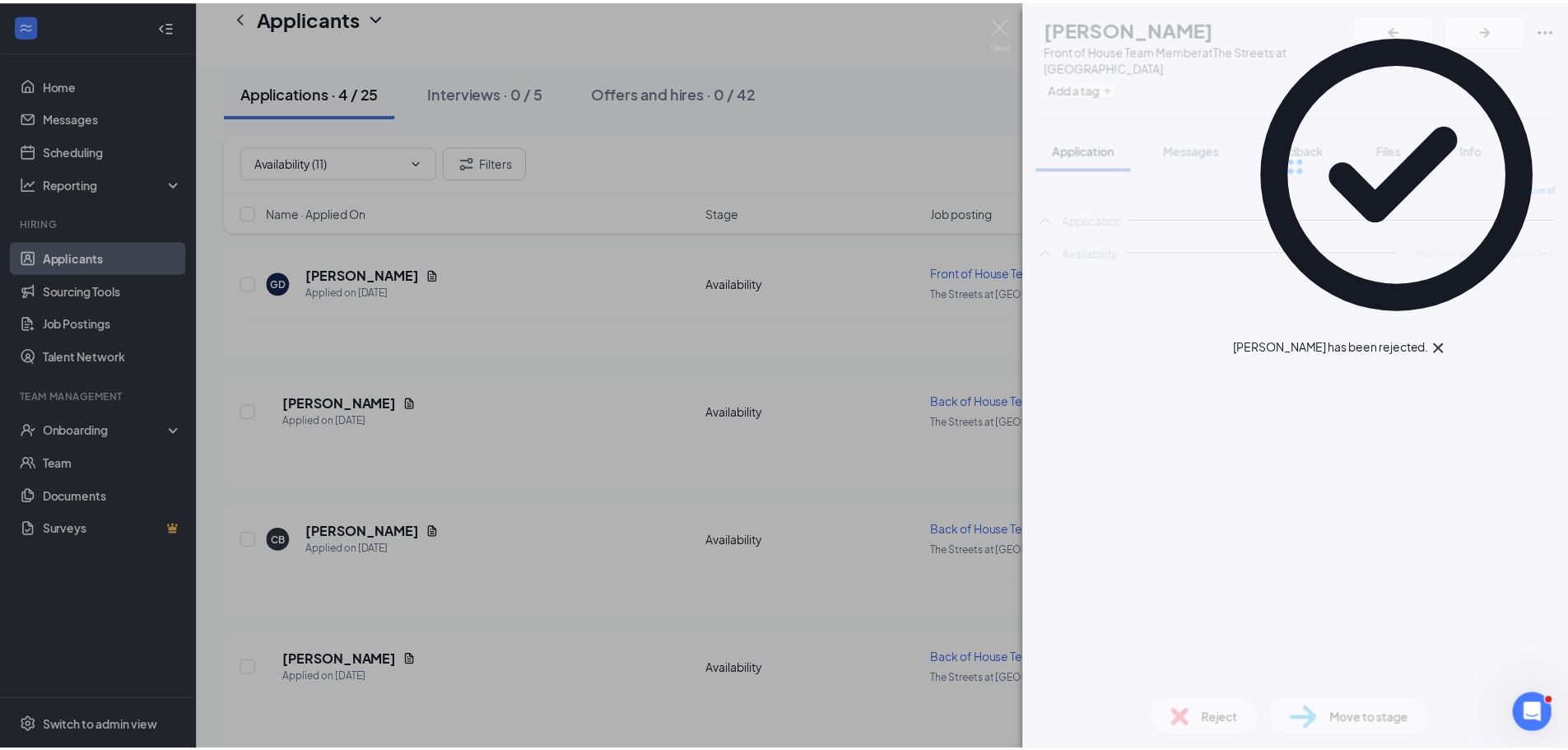
scroll to position [36, 0]
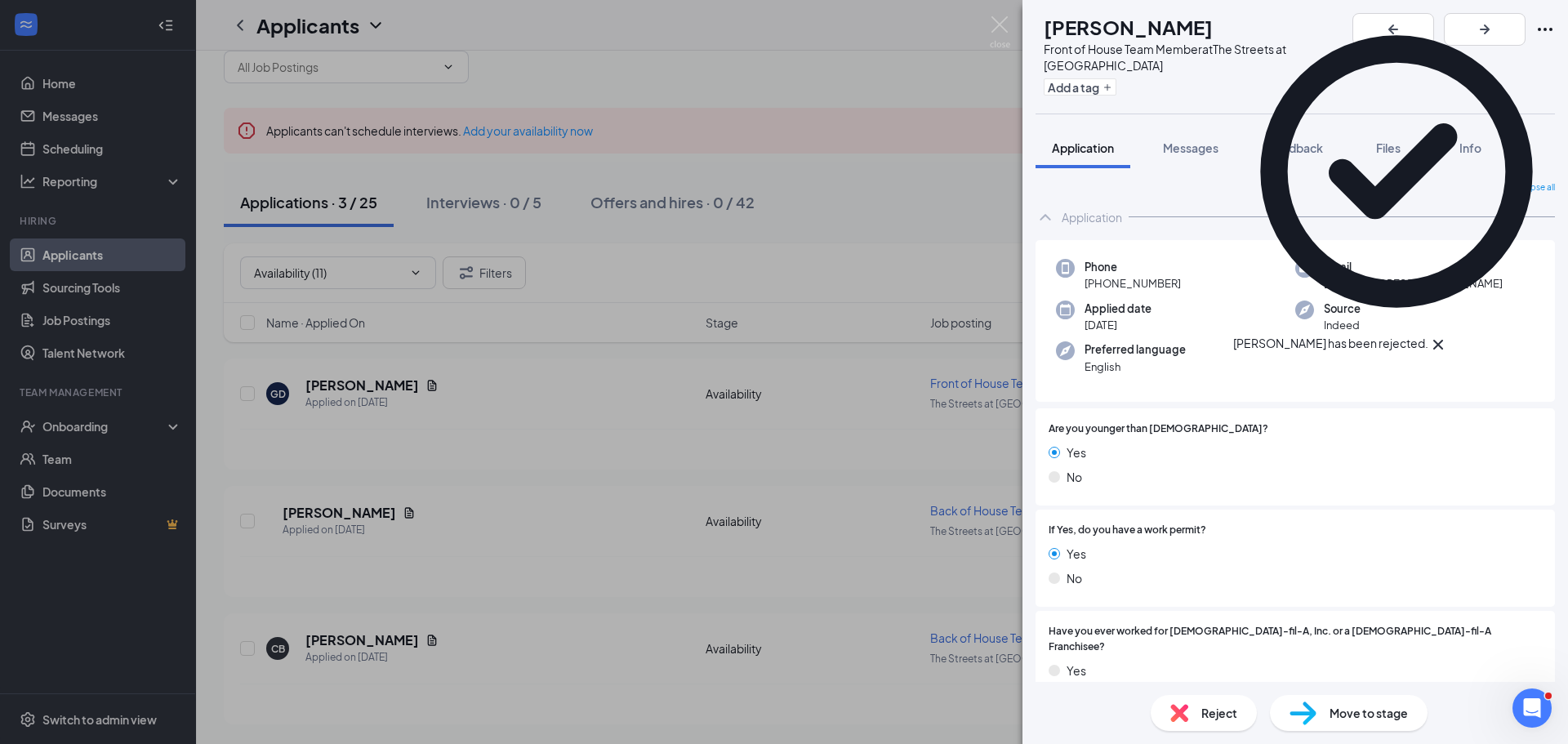
click at [617, 594] on div "GD [PERSON_NAME] Front of House Team Member at The Streets at Southpoint Add a …" at bounding box center [784, 372] width 1568 height 744
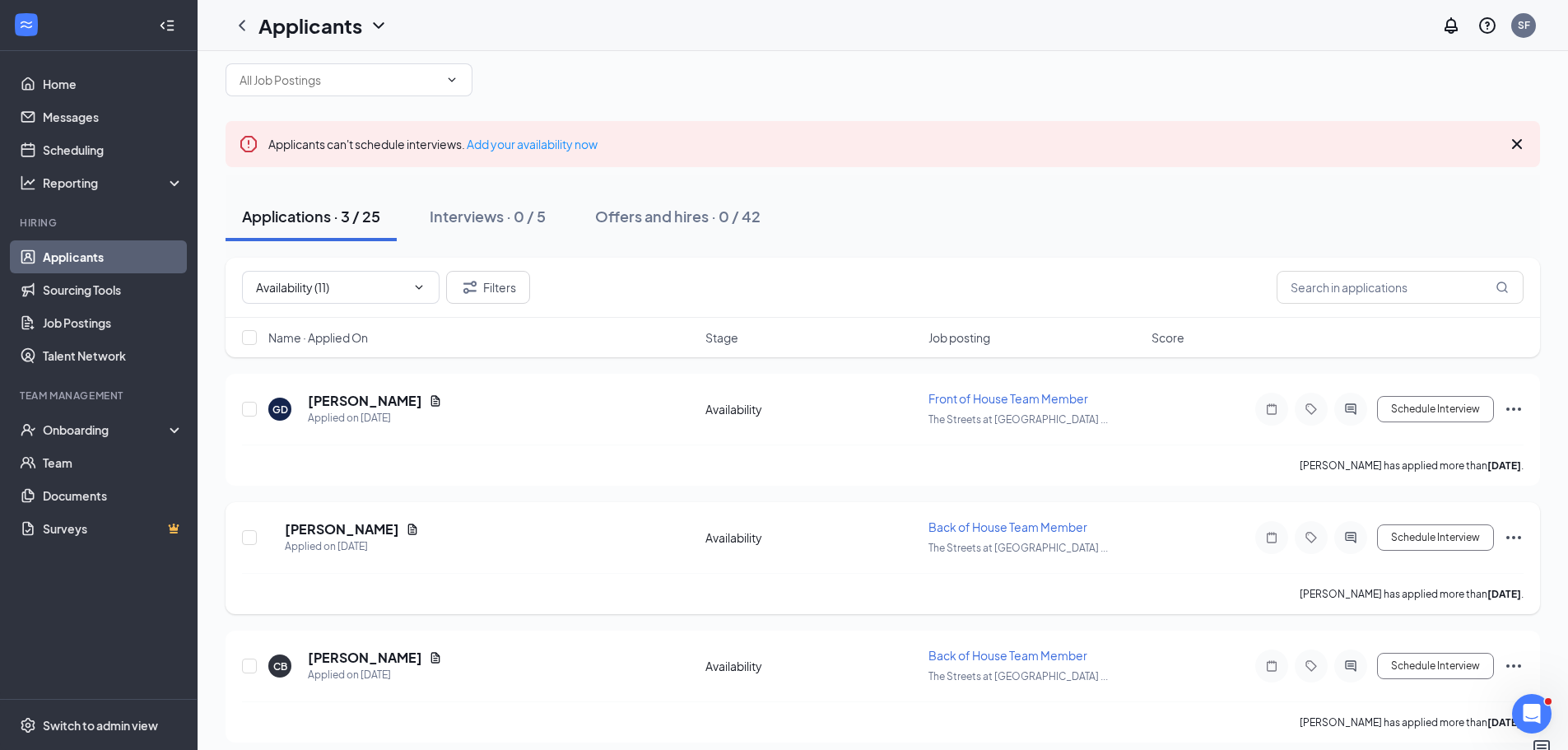
scroll to position [36, 0]
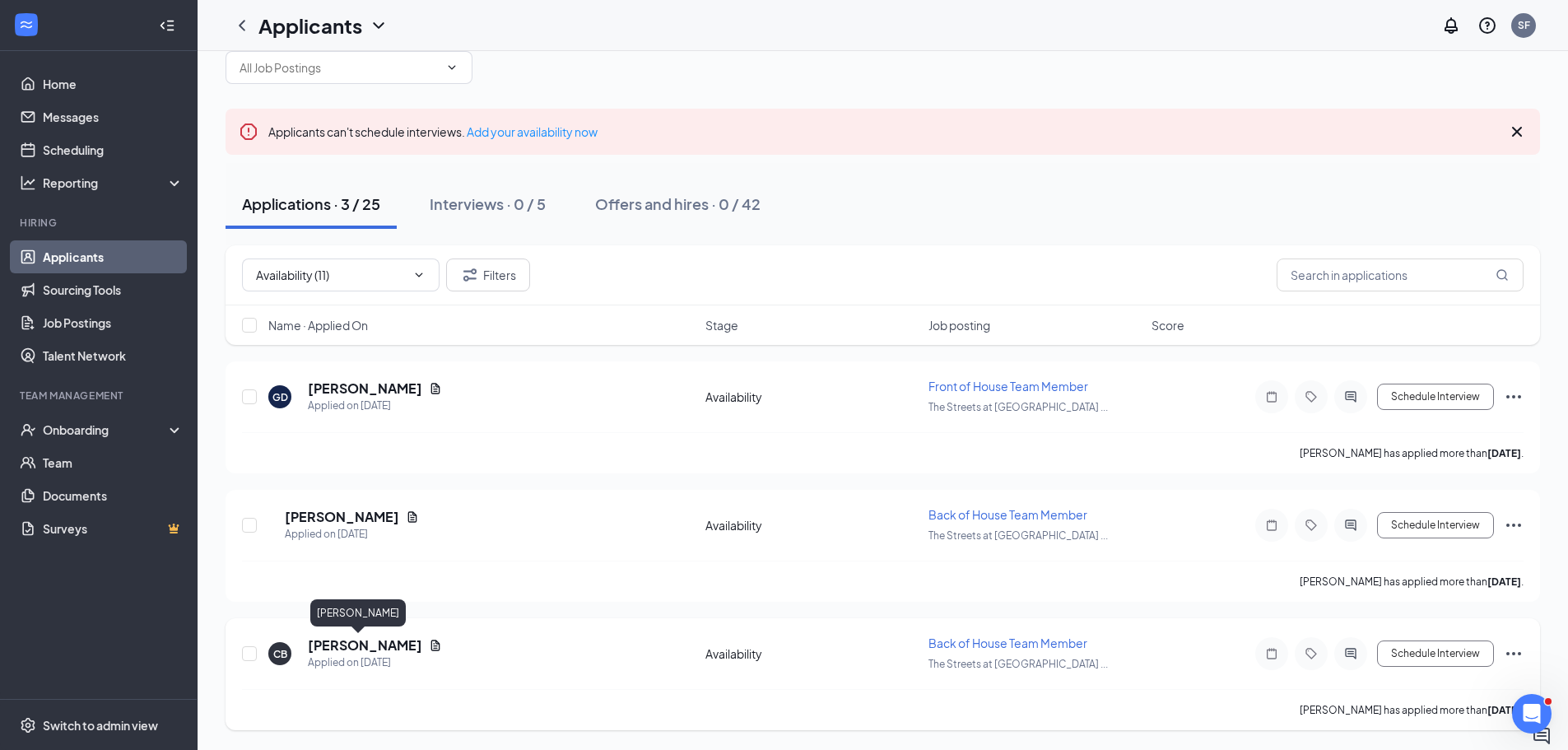
click at [312, 645] on h5 "[PERSON_NAME]" at bounding box center [364, 646] width 115 height 18
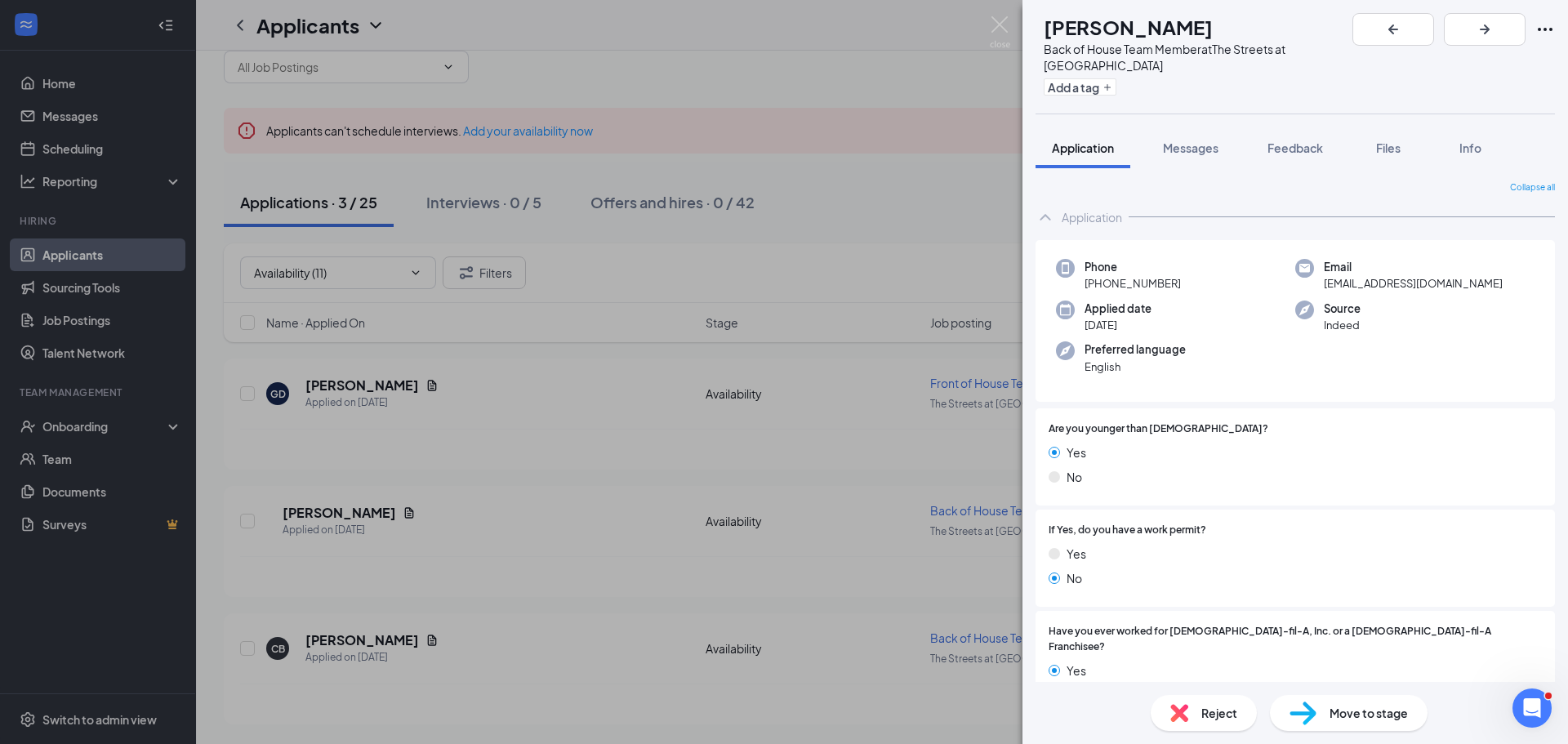
click at [1180, 705] on img at bounding box center [1179, 713] width 18 height 18
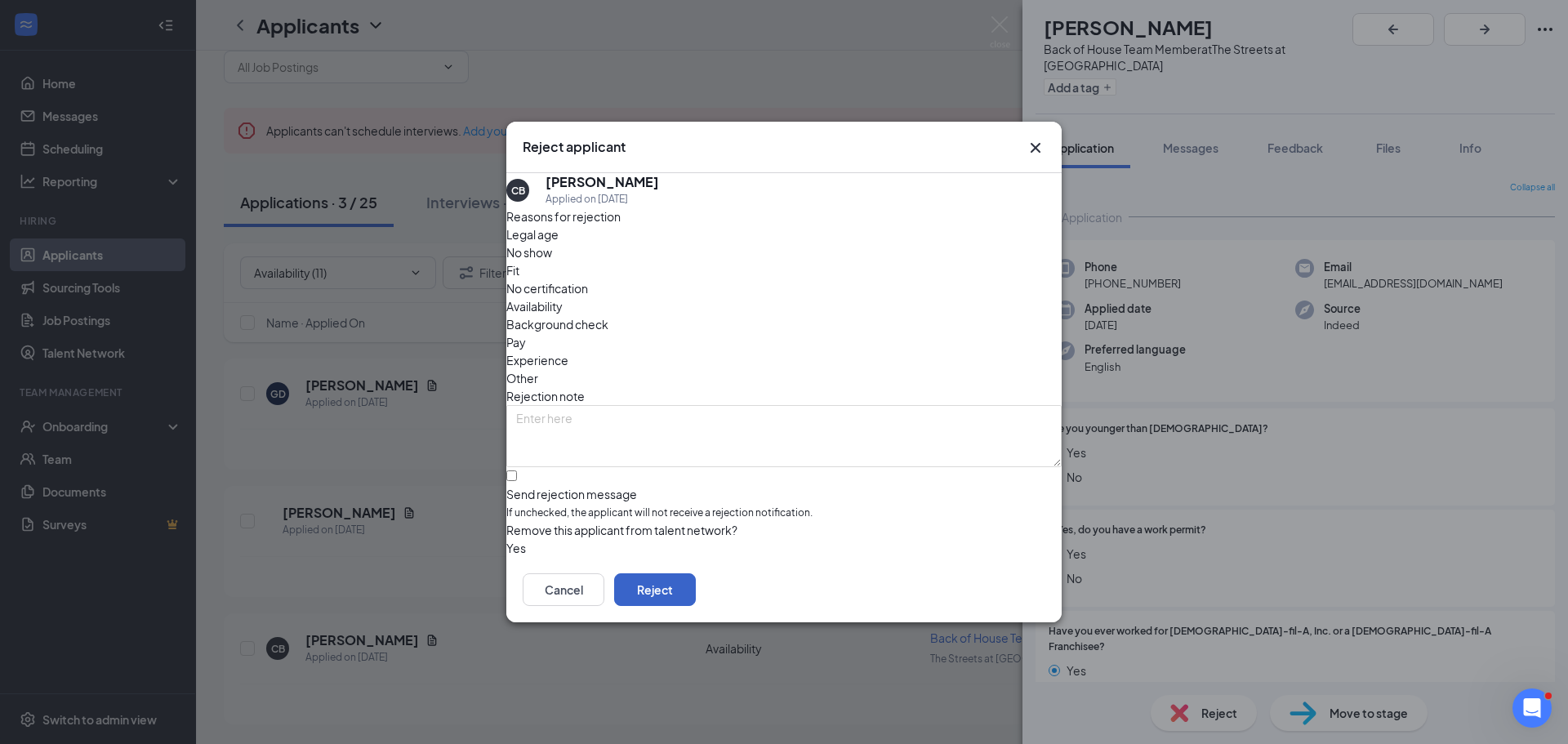
click at [695, 605] on button "Reject" at bounding box center [654, 590] width 82 height 32
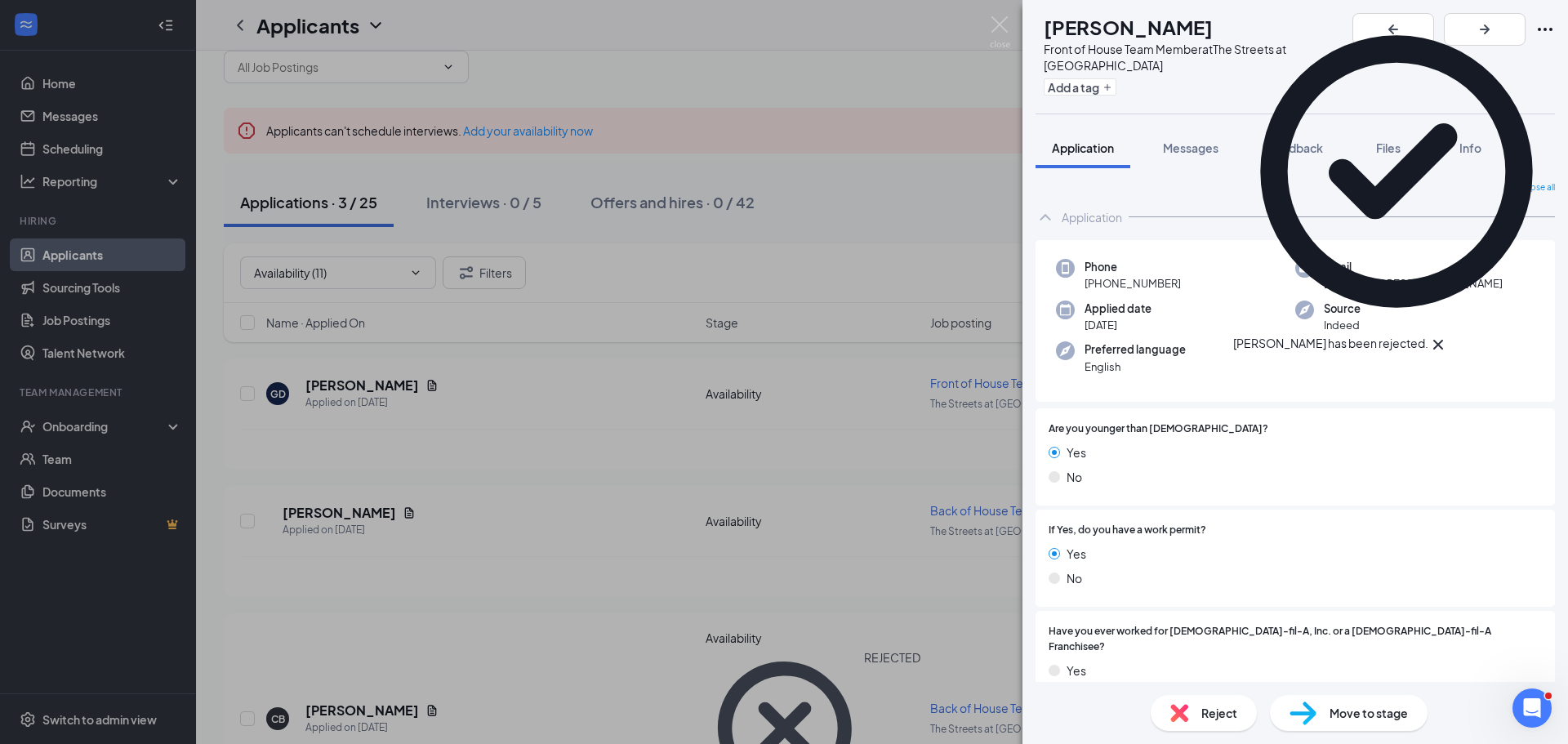
click at [640, 596] on div "GD [PERSON_NAME] Front of House Team Member at The Streets at Southpoint Add a …" at bounding box center [784, 372] width 1568 height 744
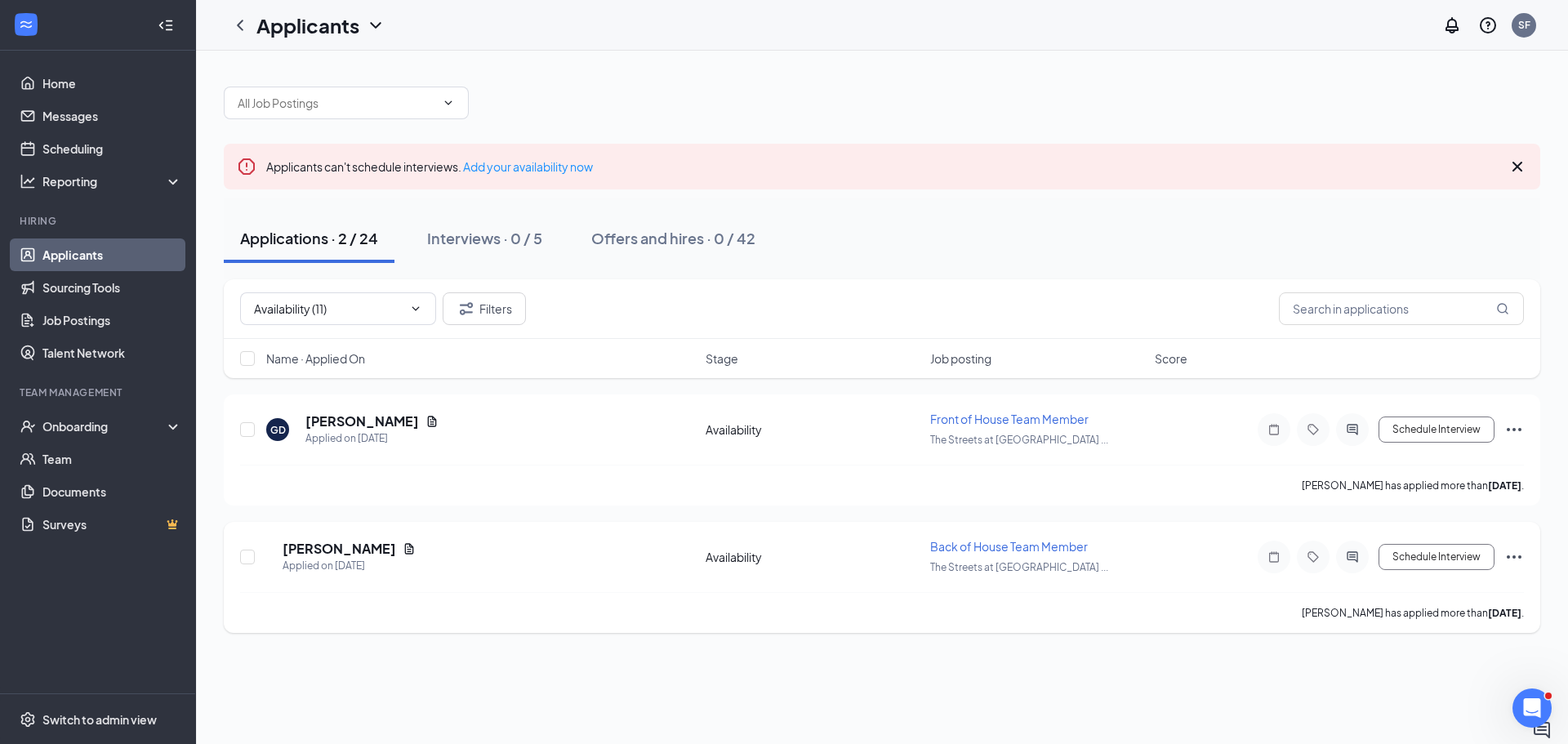
click at [388, 547] on h5 "[PERSON_NAME]" at bounding box center [339, 549] width 114 height 18
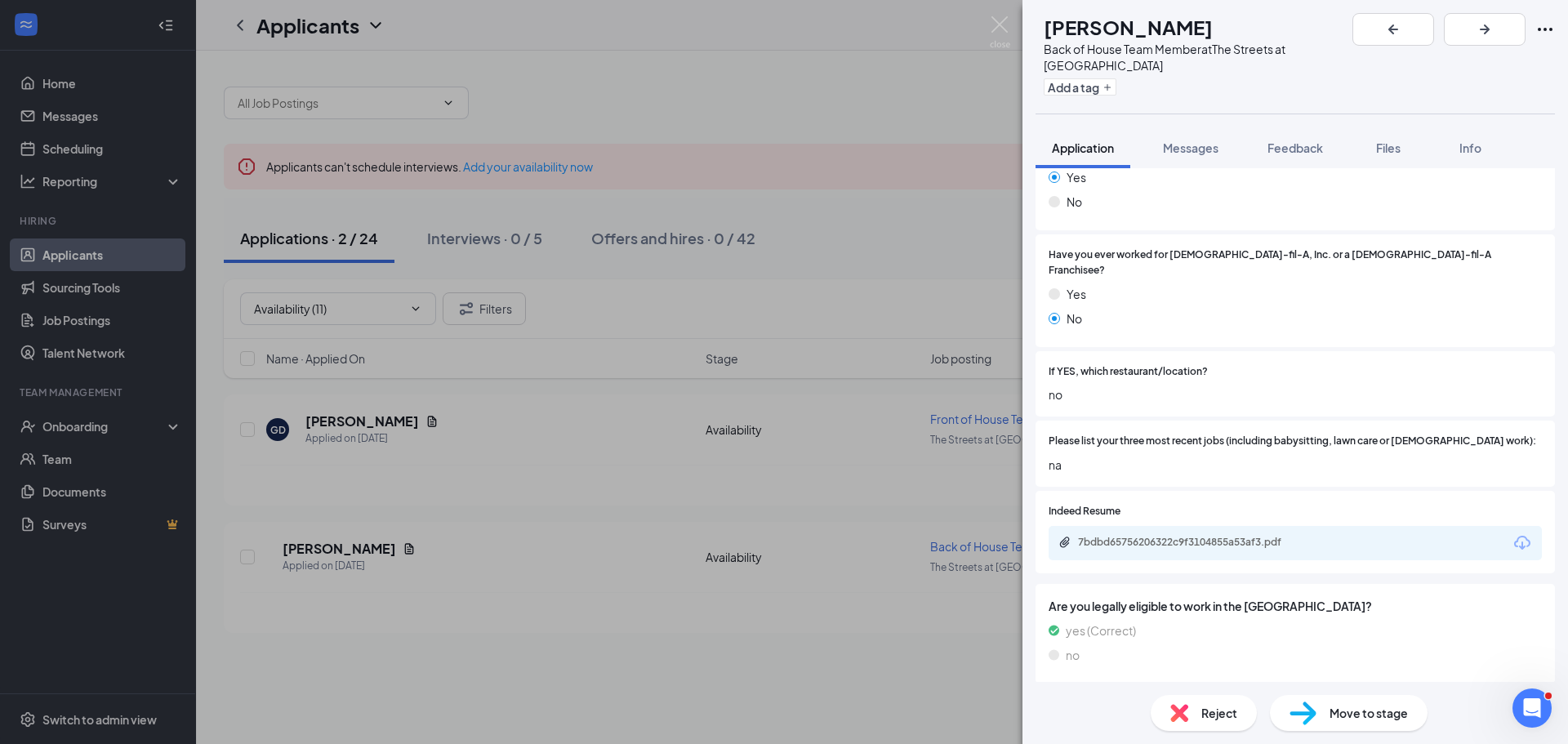
scroll to position [378, 0]
click at [1190, 705] on div "Reject" at bounding box center [1203, 713] width 106 height 36
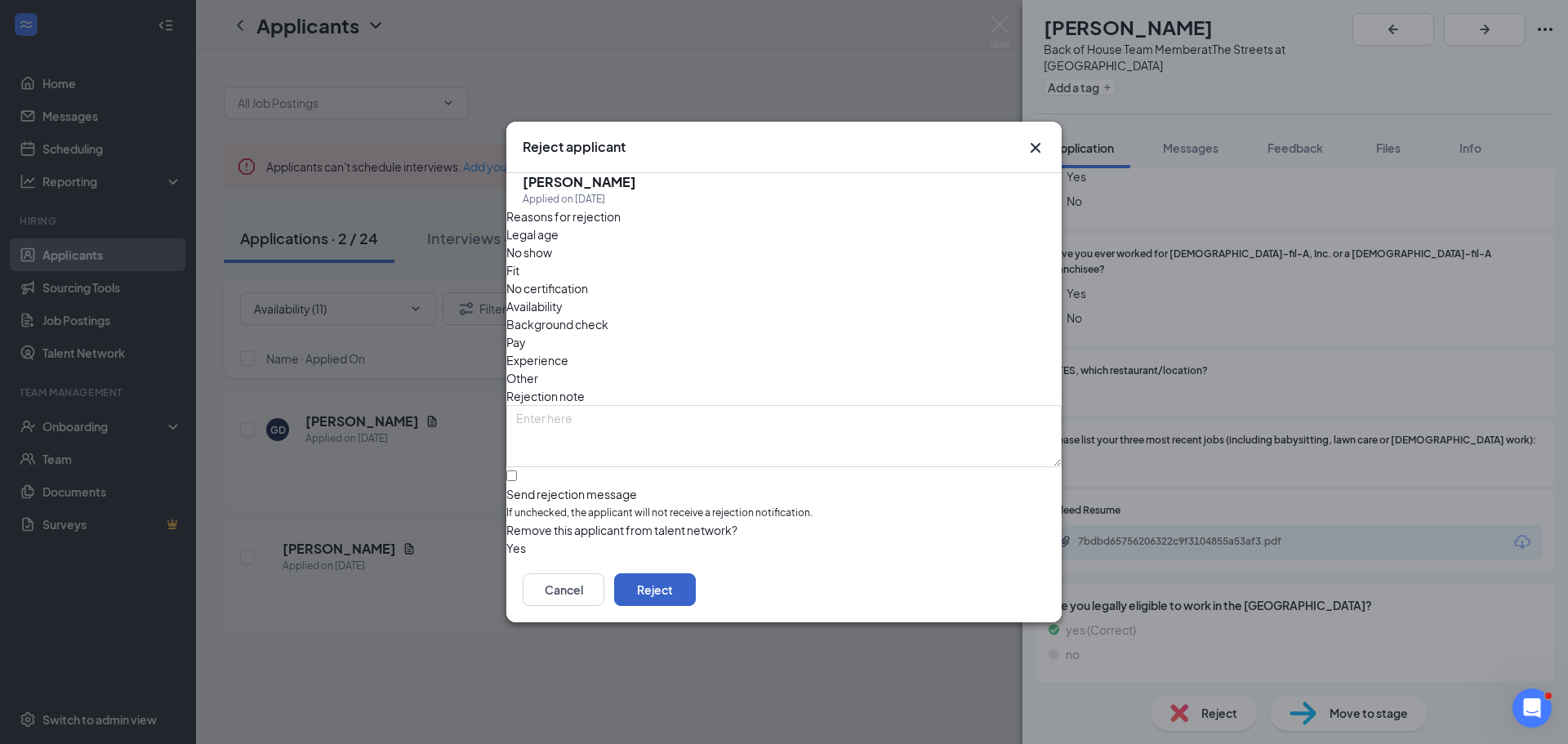
click at [695, 602] on button "Reject" at bounding box center [654, 590] width 82 height 32
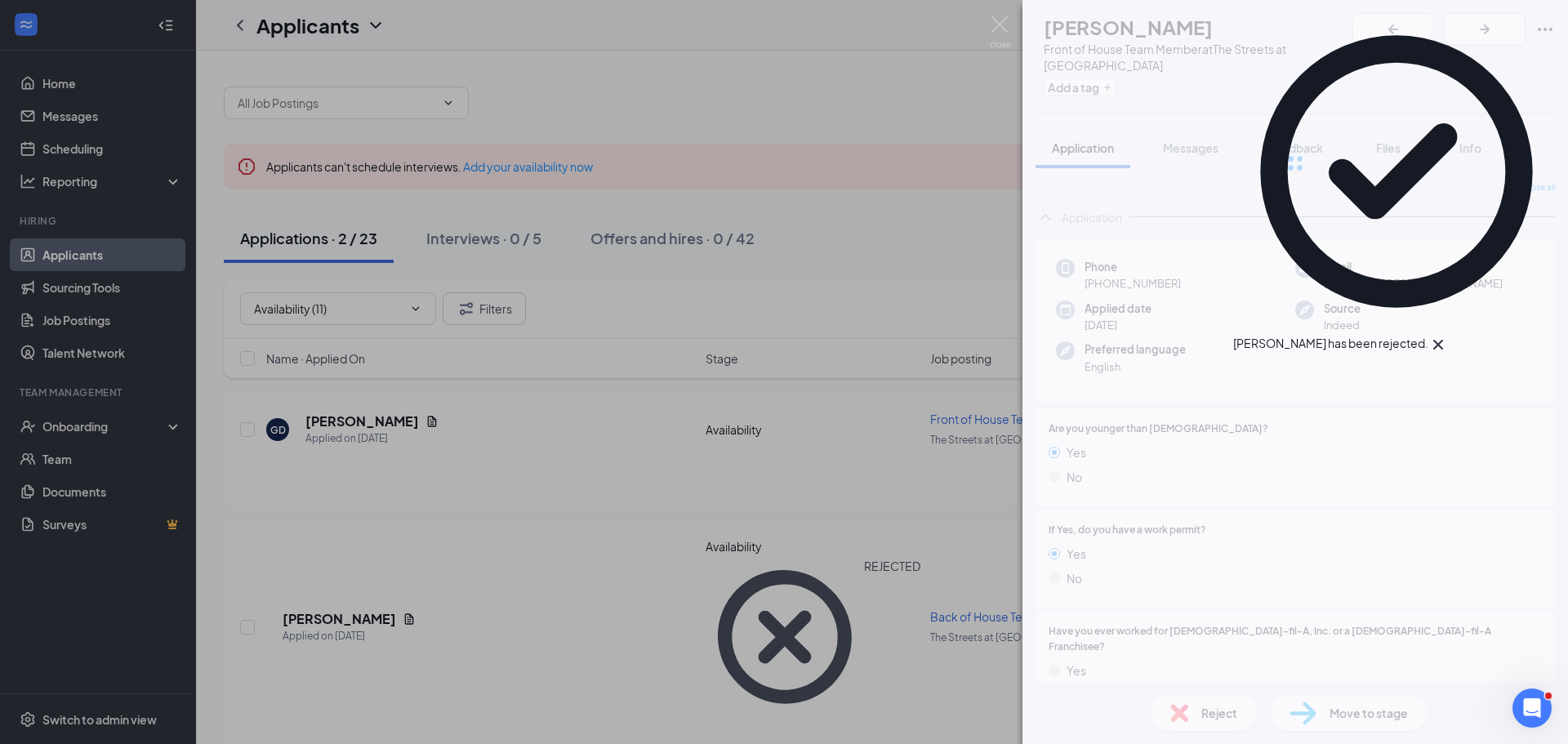
click at [566, 672] on div "GD [PERSON_NAME] Front of House Team Member at The Streets at Southpoint Add a …" at bounding box center [784, 372] width 1568 height 744
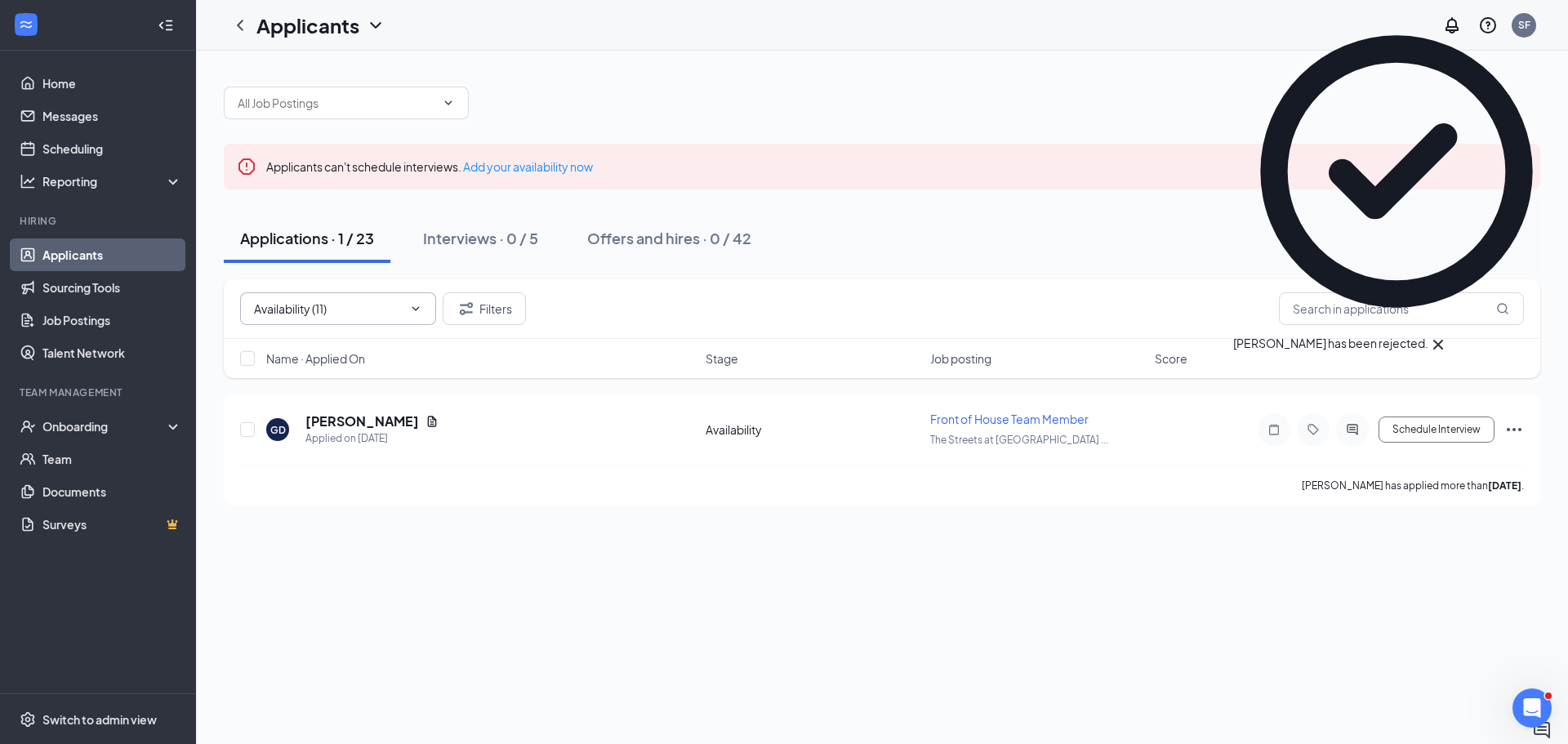
click at [405, 309] on icon "Cross" at bounding box center [405, 309] width 0 height 0
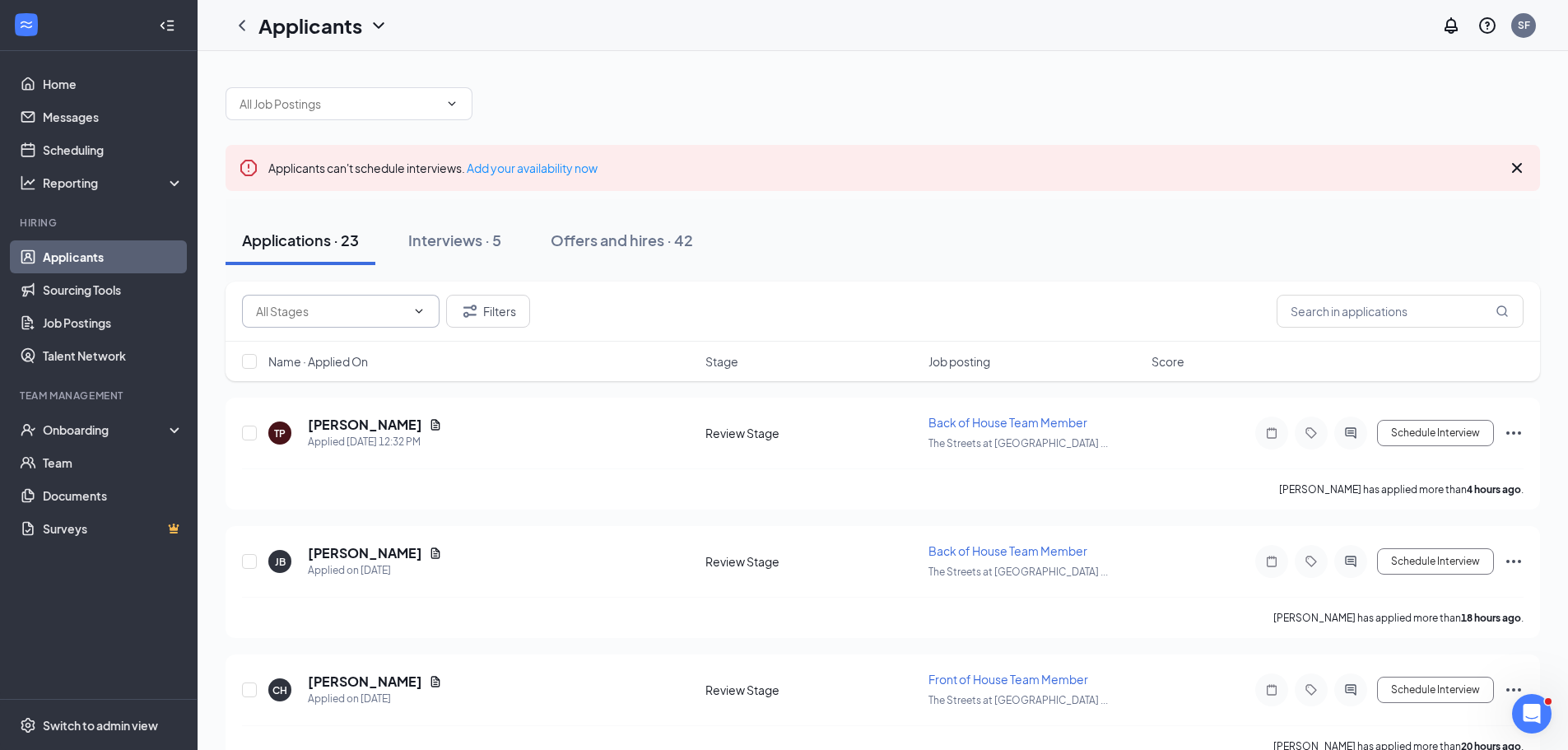
click at [417, 309] on icon "ChevronDown" at bounding box center [419, 311] width 14 height 14
click at [332, 367] on div "Review Stage (24)" at bounding box center [290, 358] width 96 height 18
type input "Review Stage (24)"
